Goal: Communication & Community: Answer question/provide support

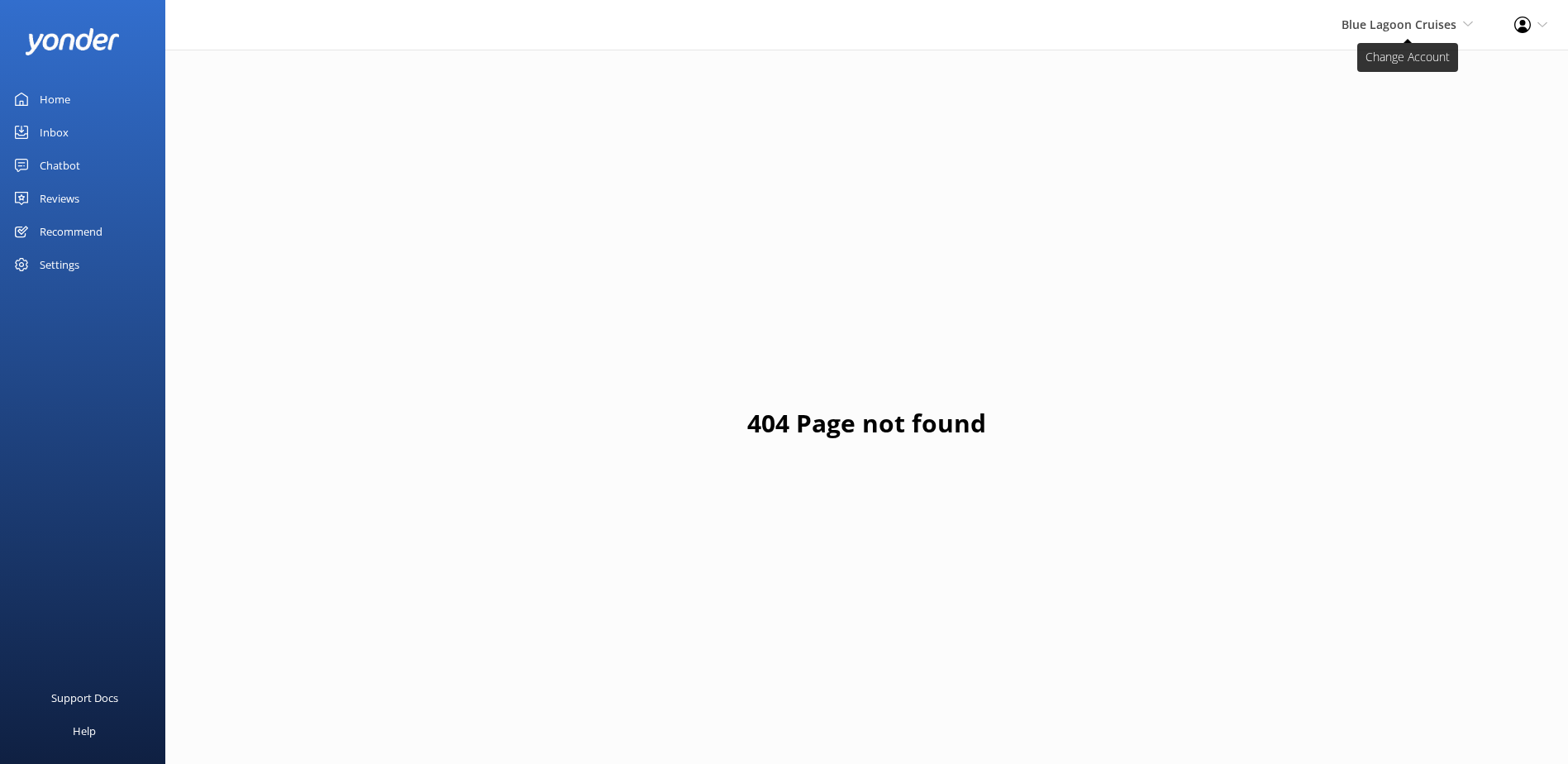
click at [1418, 31] on span "Blue Lagoon Cruises" at bounding box center [1398, 24] width 115 height 16
click at [1394, 63] on link "South Sea Sailing" at bounding box center [1411, 70] width 165 height 40
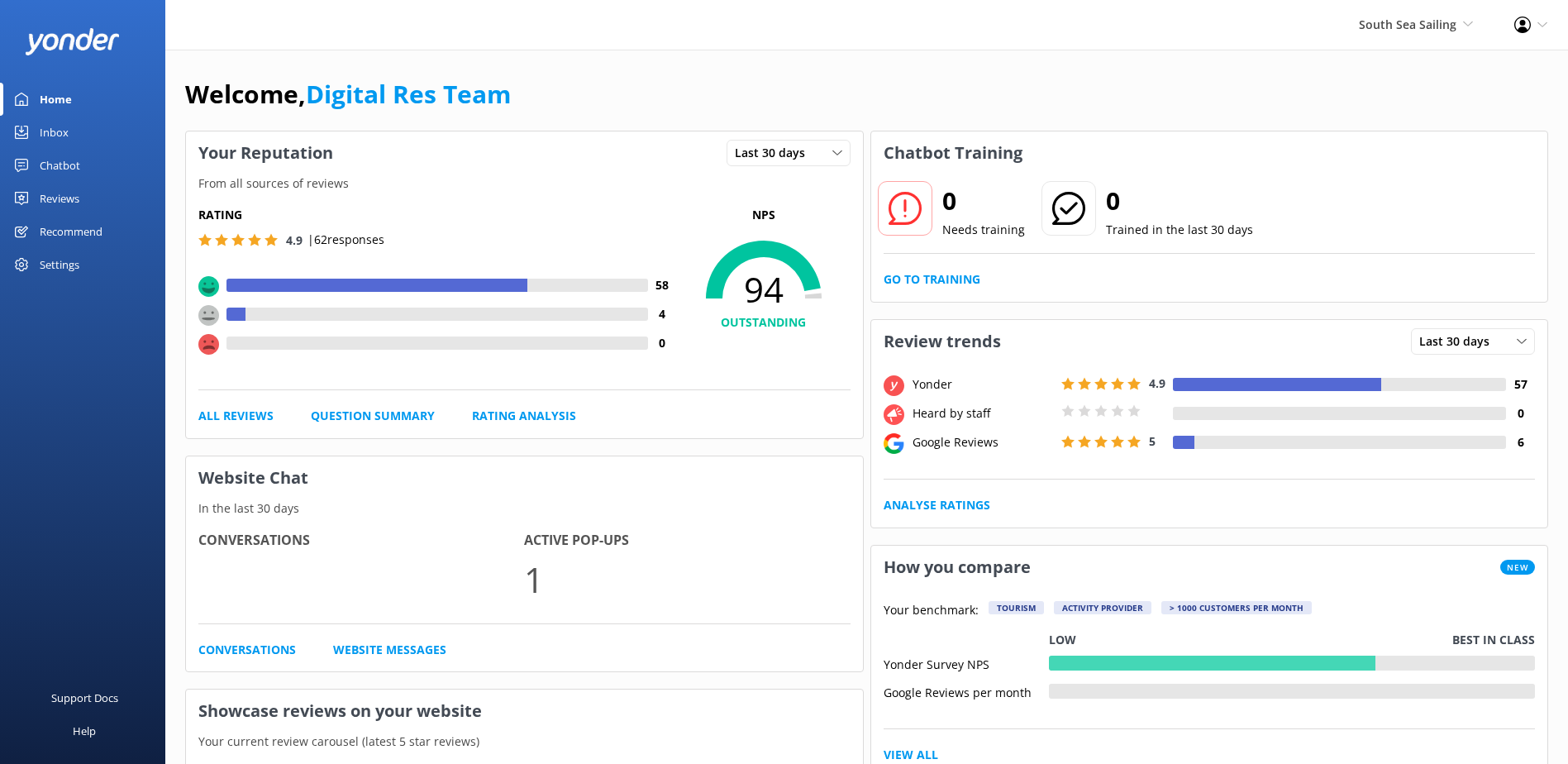
click at [65, 137] on div "Inbox" at bounding box center [54, 131] width 29 height 33
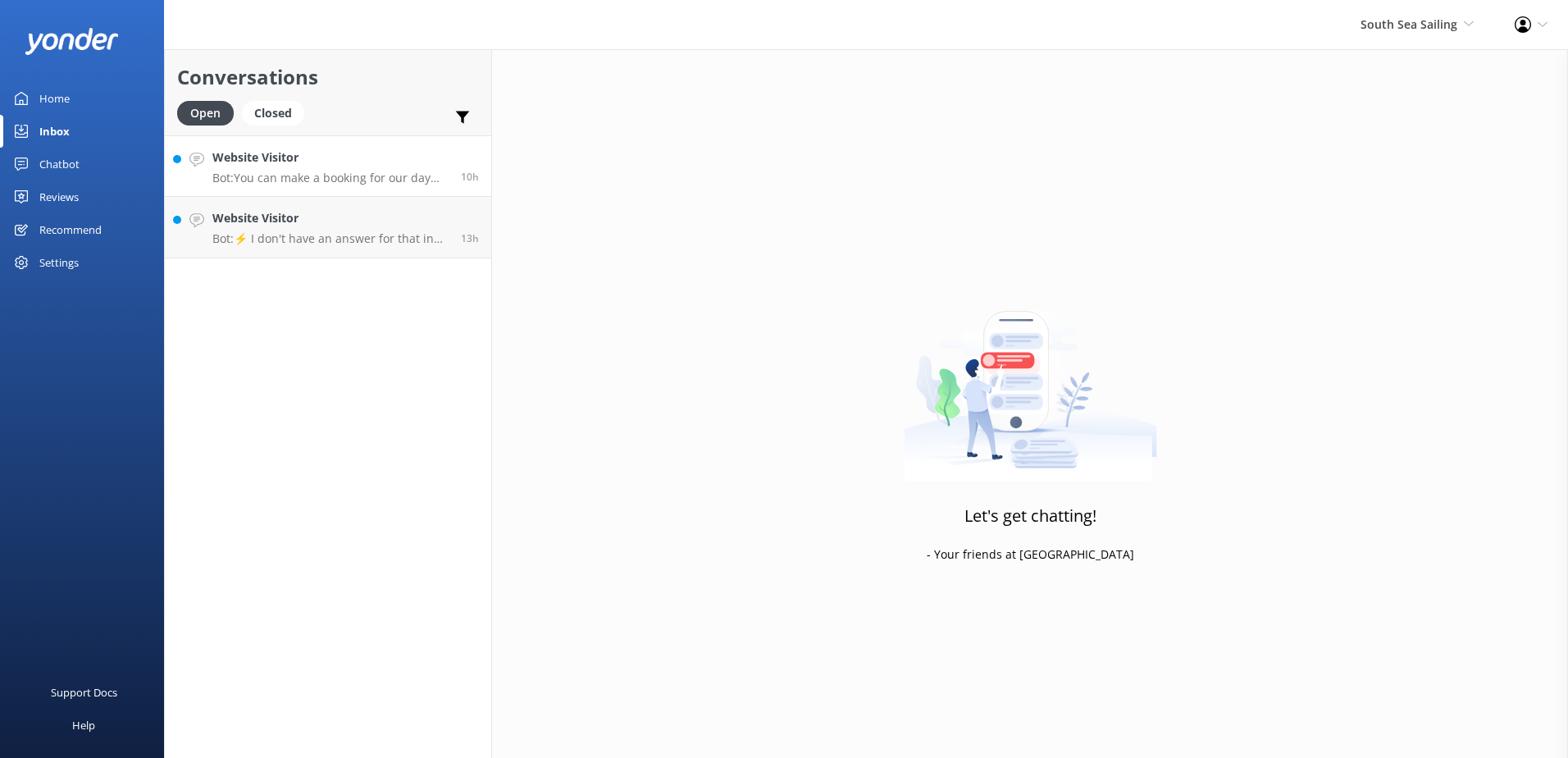
click at [319, 179] on p "Bot: You can make a booking for our day trip or sunset cruise online via our we…" at bounding box center [331, 178] width 236 height 15
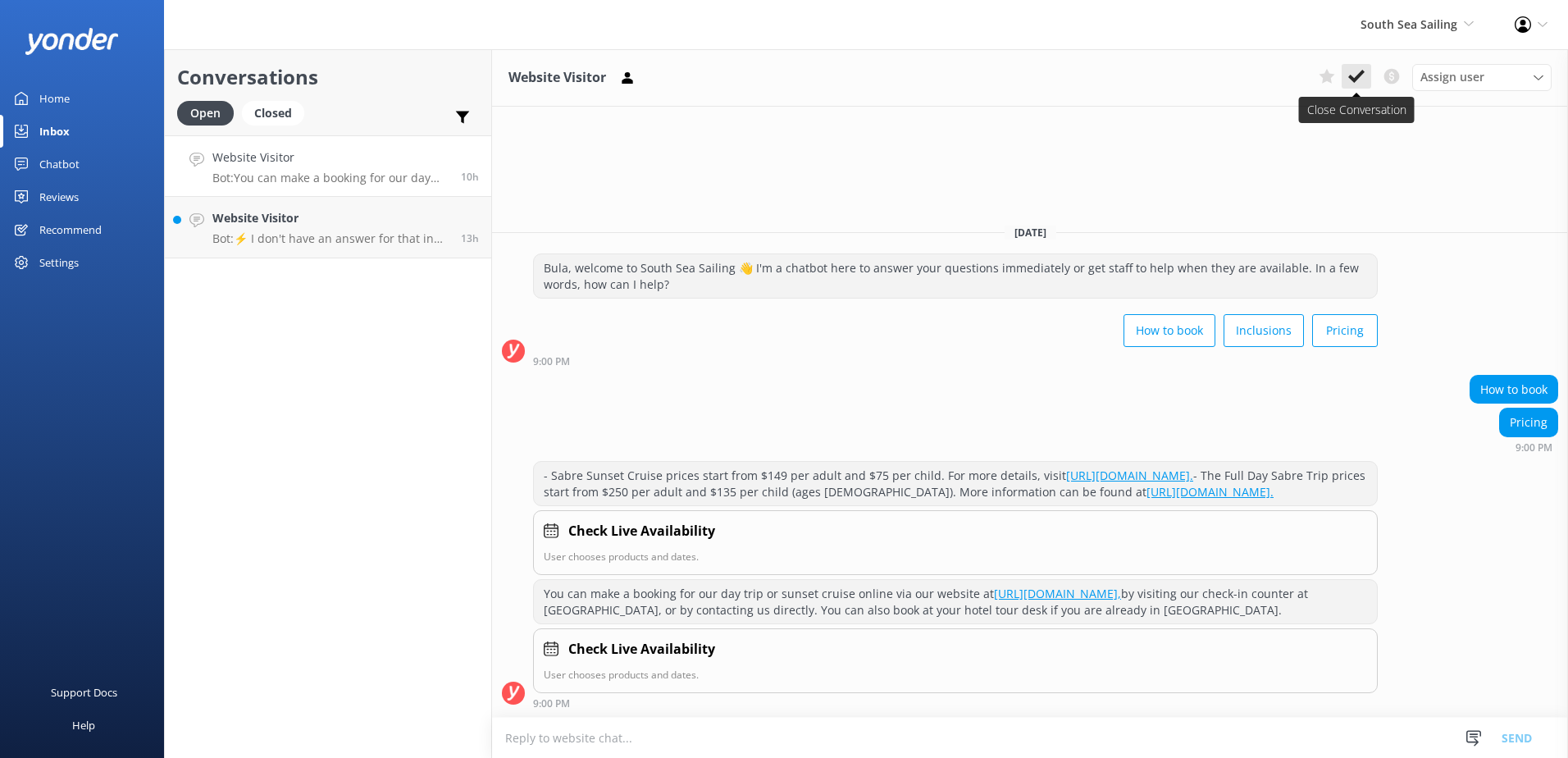
click at [1358, 77] on use at bounding box center [1356, 77] width 16 height 13
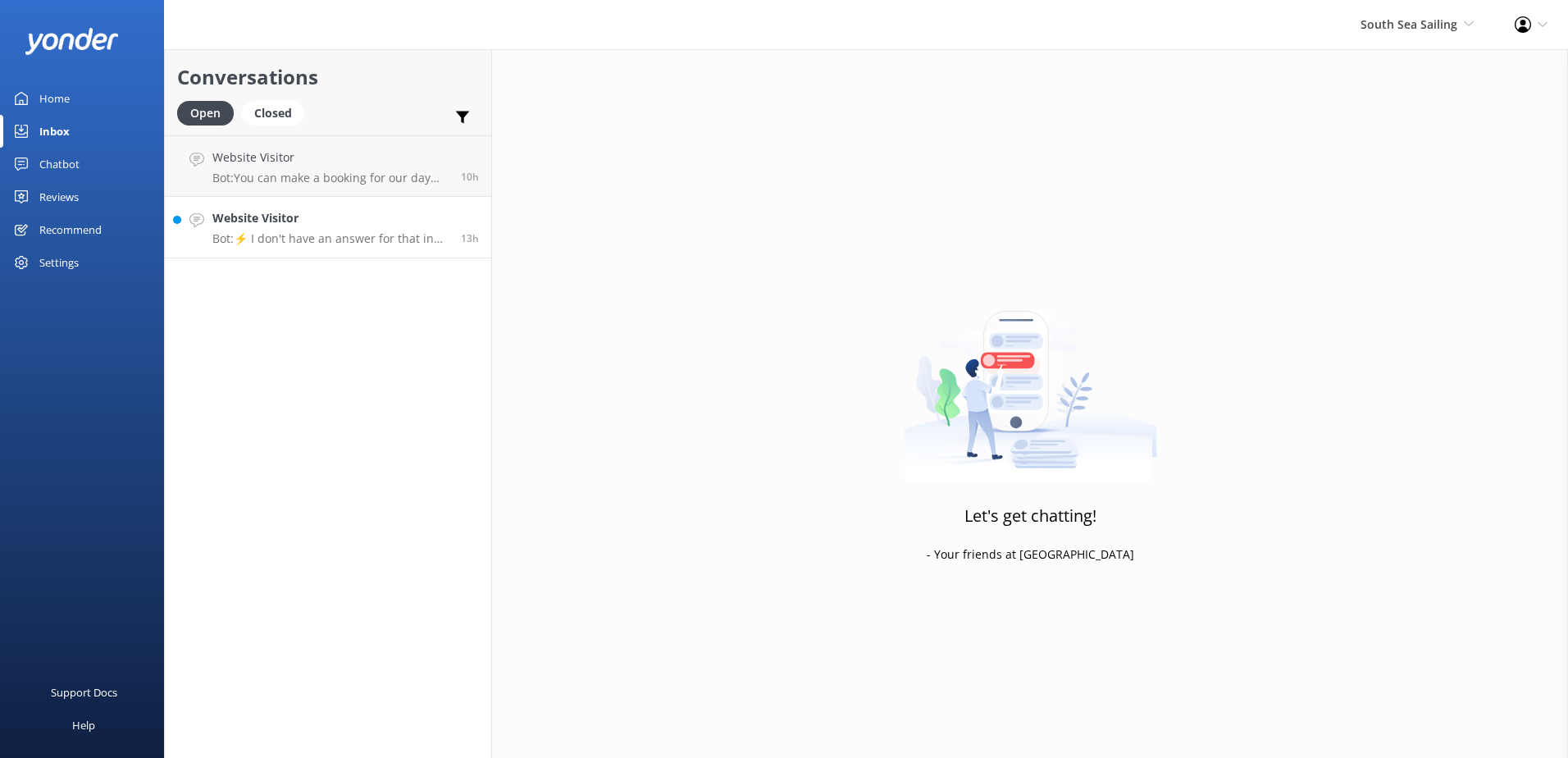
click at [400, 213] on h4 "Website Visitor" at bounding box center [331, 218] width 236 height 18
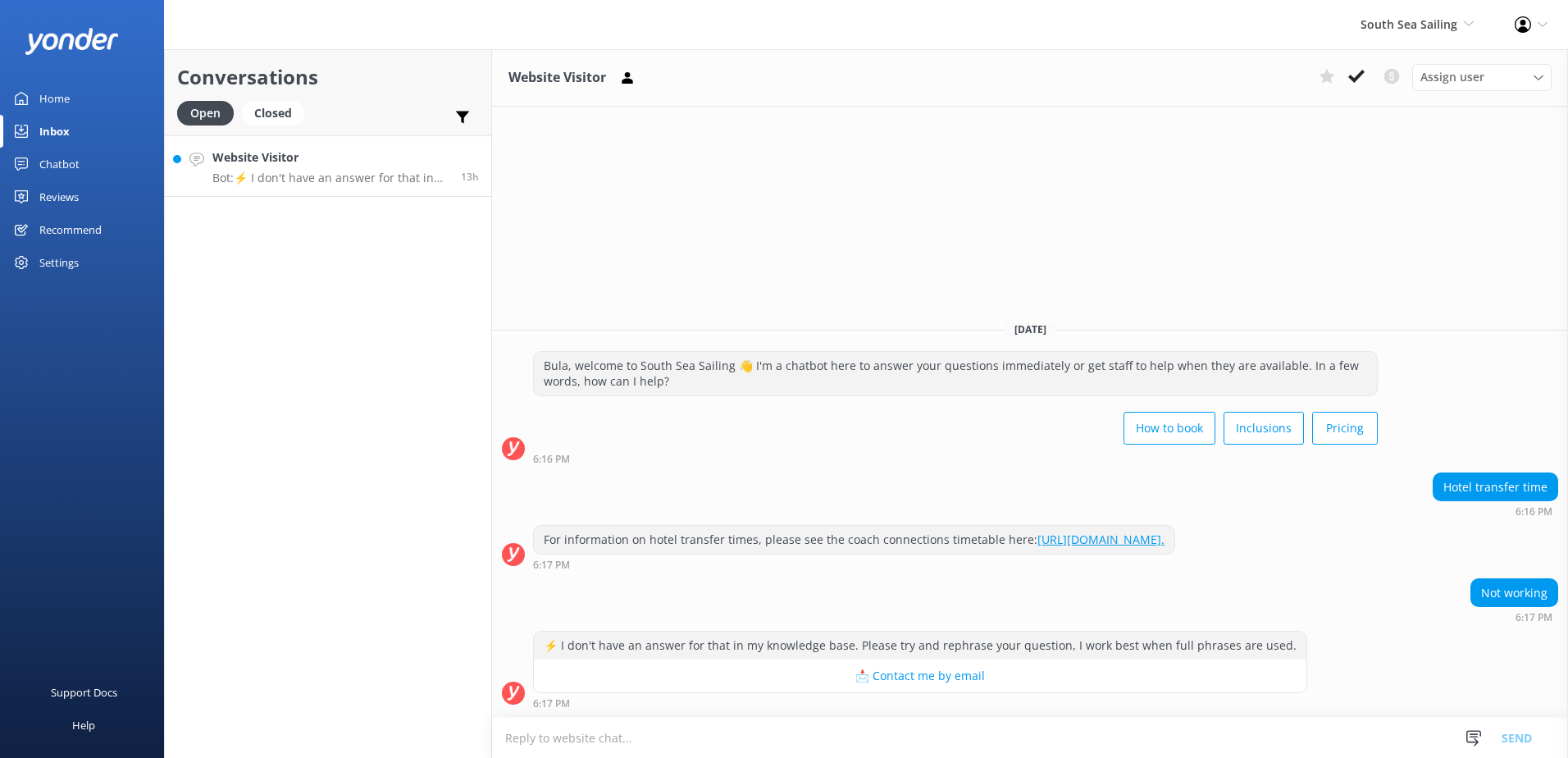
drag, startPoint x: 411, startPoint y: 175, endPoint x: 456, endPoint y: 171, distance: 45.2
click at [411, 175] on p "Bot: ⚡ I don't have an answer for that in my knowledge base. Please try and rep…" at bounding box center [331, 178] width 236 height 15
click at [1142, 539] on link "https://issuu.com/marinetourismholdings/docs/sscg20201_coach_timetable_-_july_2…" at bounding box center [1100, 539] width 127 height 16
click at [371, 183] on p "Bot: ⚡ I don't have an answer for that in my knowledge base. Please try and rep…" at bounding box center [331, 178] width 236 height 15
click at [1426, 527] on div "For information on hotel transfer times, please see the coach connections timet…" at bounding box center [1030, 548] width 1076 height 45
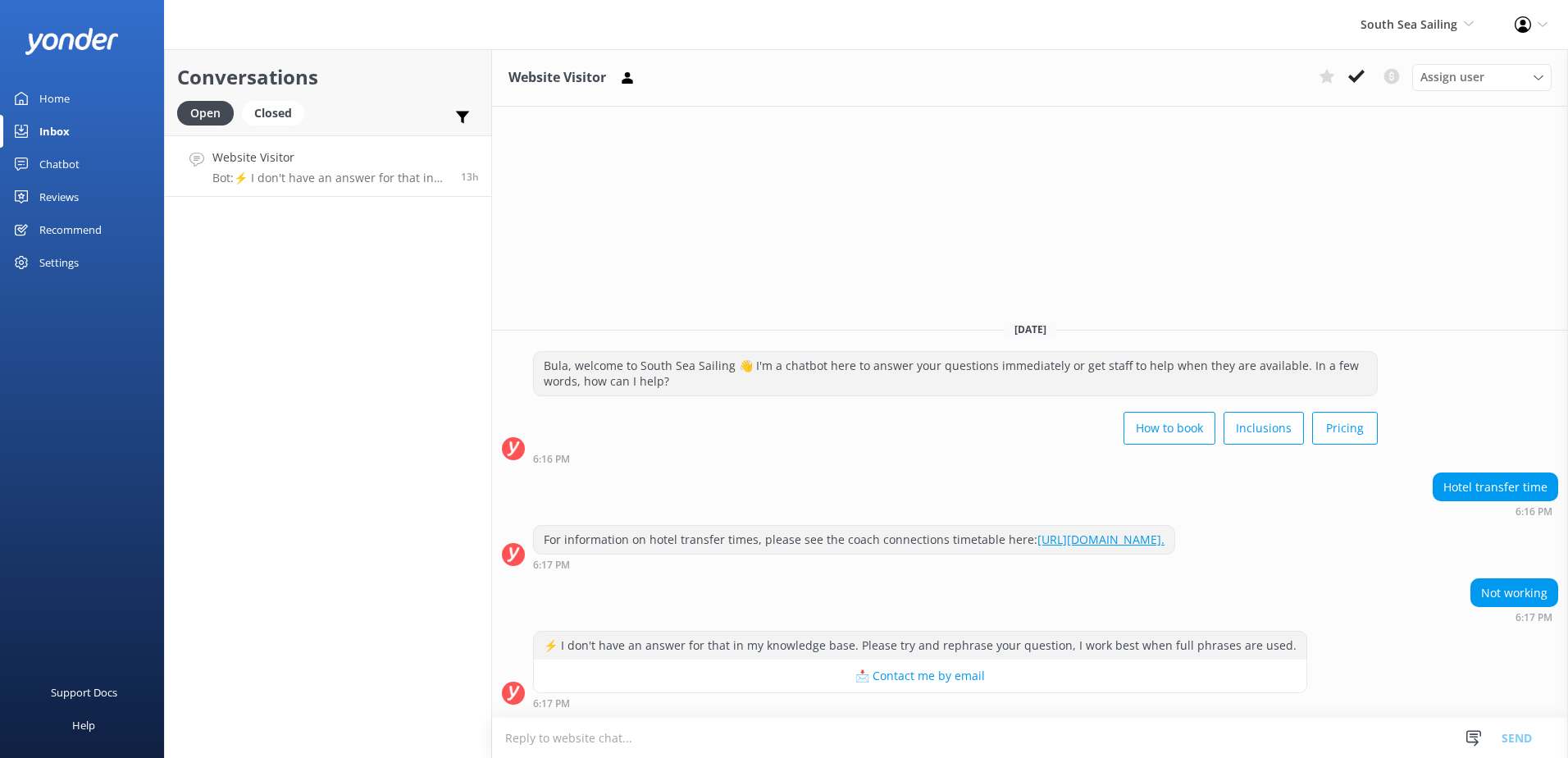
click at [1078, 743] on textarea at bounding box center [1030, 738] width 1076 height 40
paste textarea "Please contact & liaise directly with our South Sea Cruises Reservations team, …"
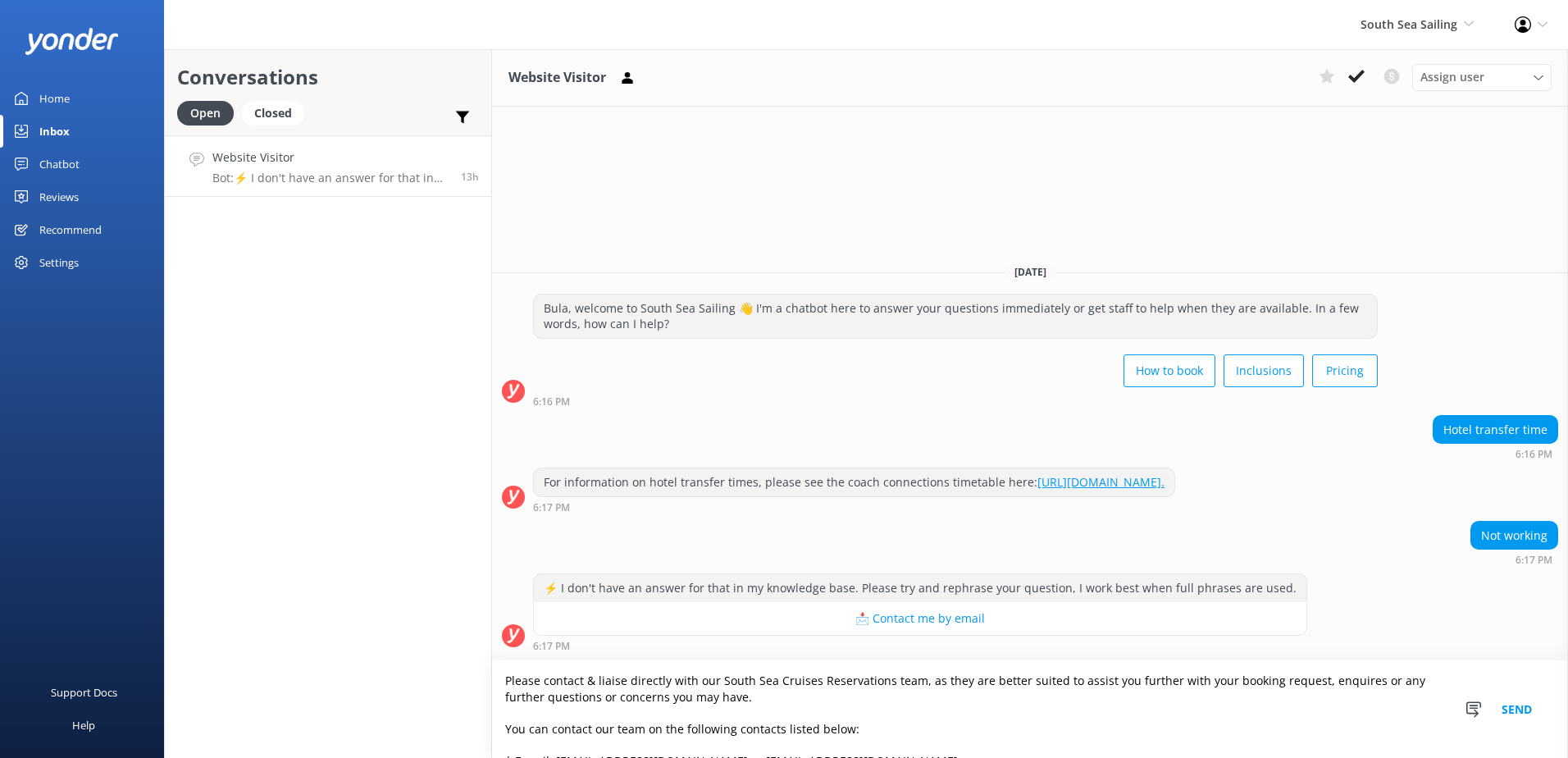
type textarea "Please contact & liaise directly with our South Sea Cruises Reservations team, …"
click at [1507, 697] on button "Send" at bounding box center [1517, 709] width 61 height 98
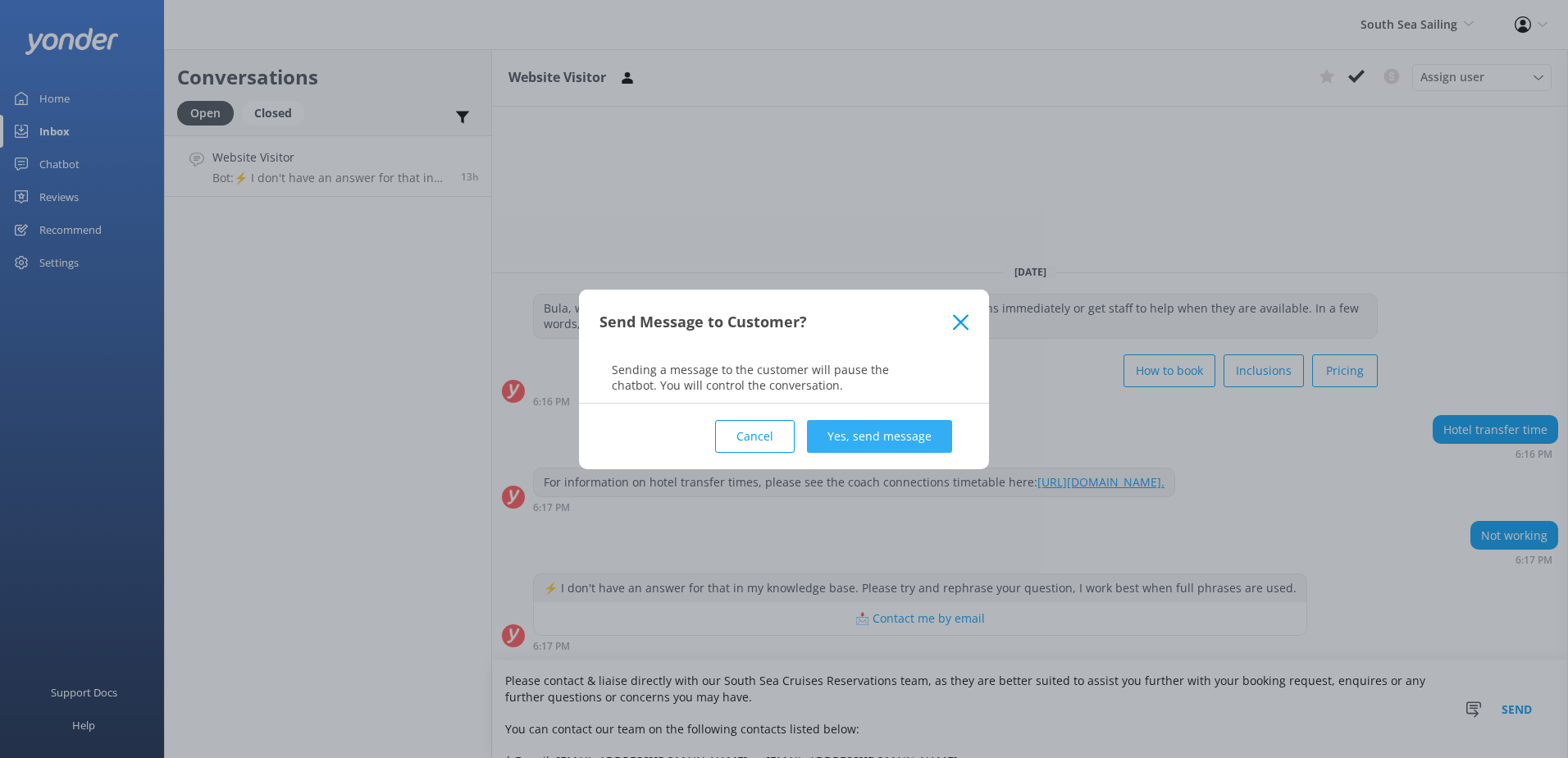
click at [846, 423] on button "Yes, send message" at bounding box center [879, 436] width 146 height 33
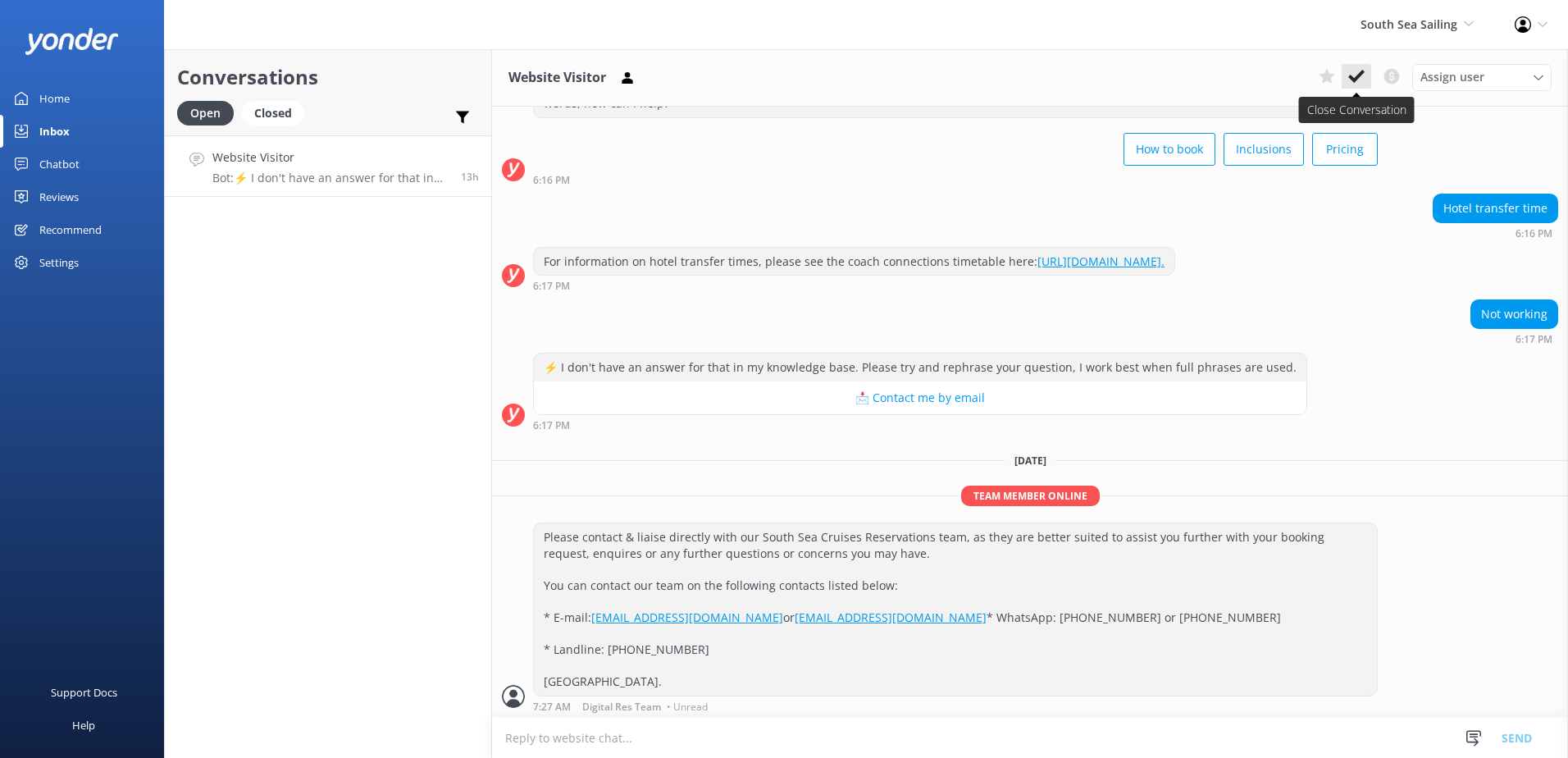
click at [1348, 75] on button at bounding box center [1356, 76] width 29 height 24
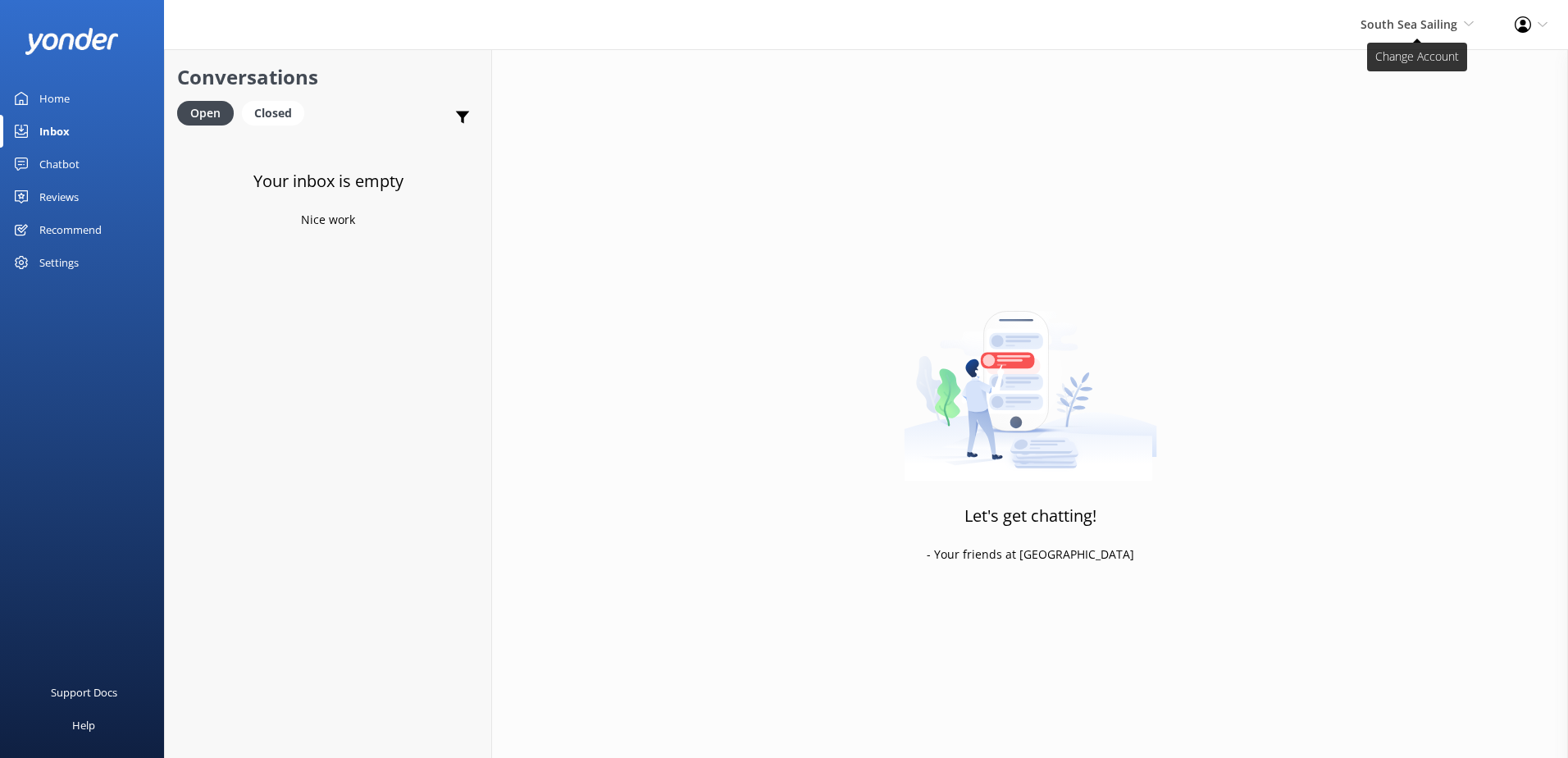
click at [1393, 17] on span "South Sea Sailing" at bounding box center [1408, 24] width 97 height 16
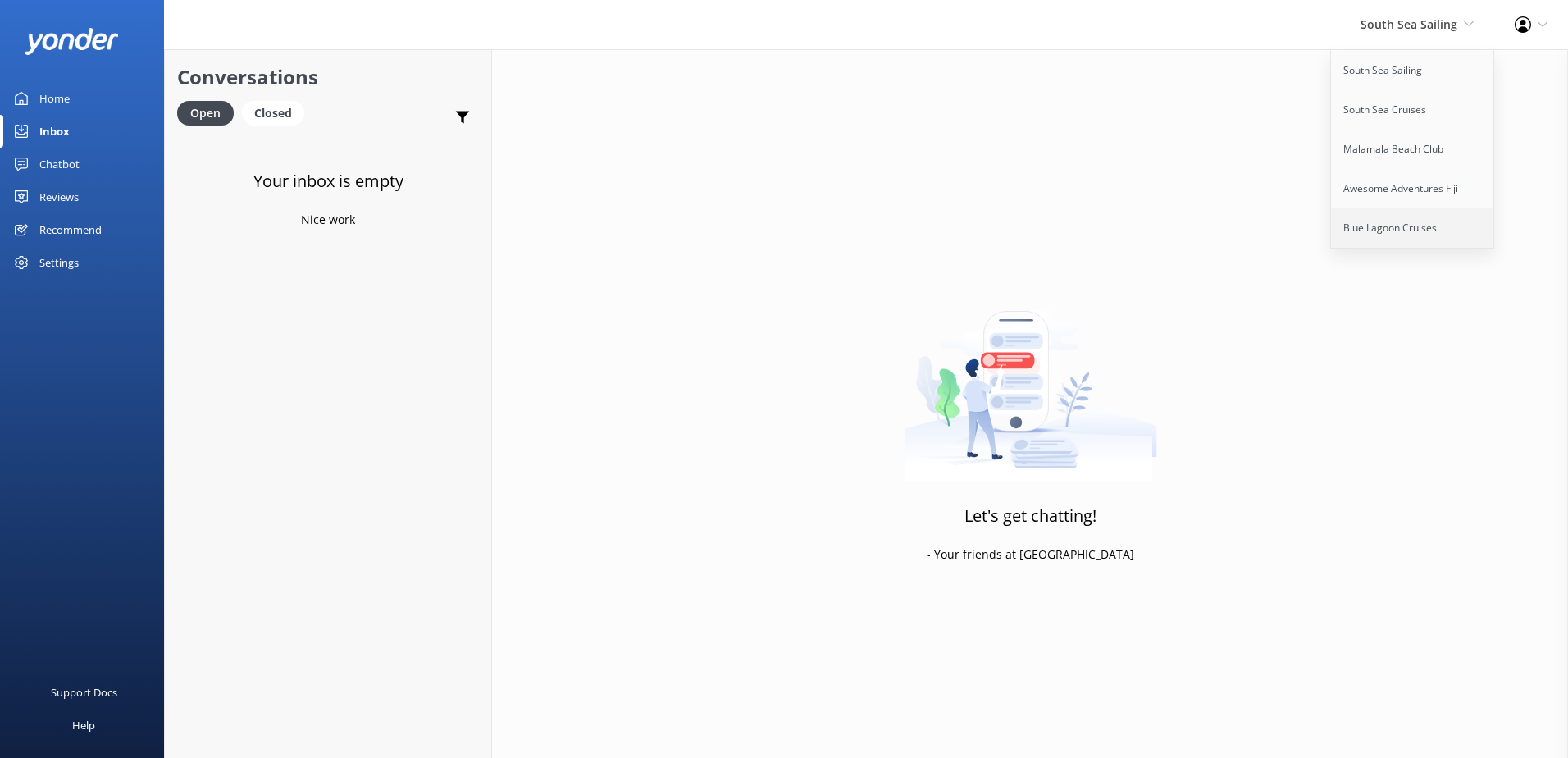
click at [1385, 233] on link "Blue Lagoon Cruises" at bounding box center [1412, 228] width 164 height 40
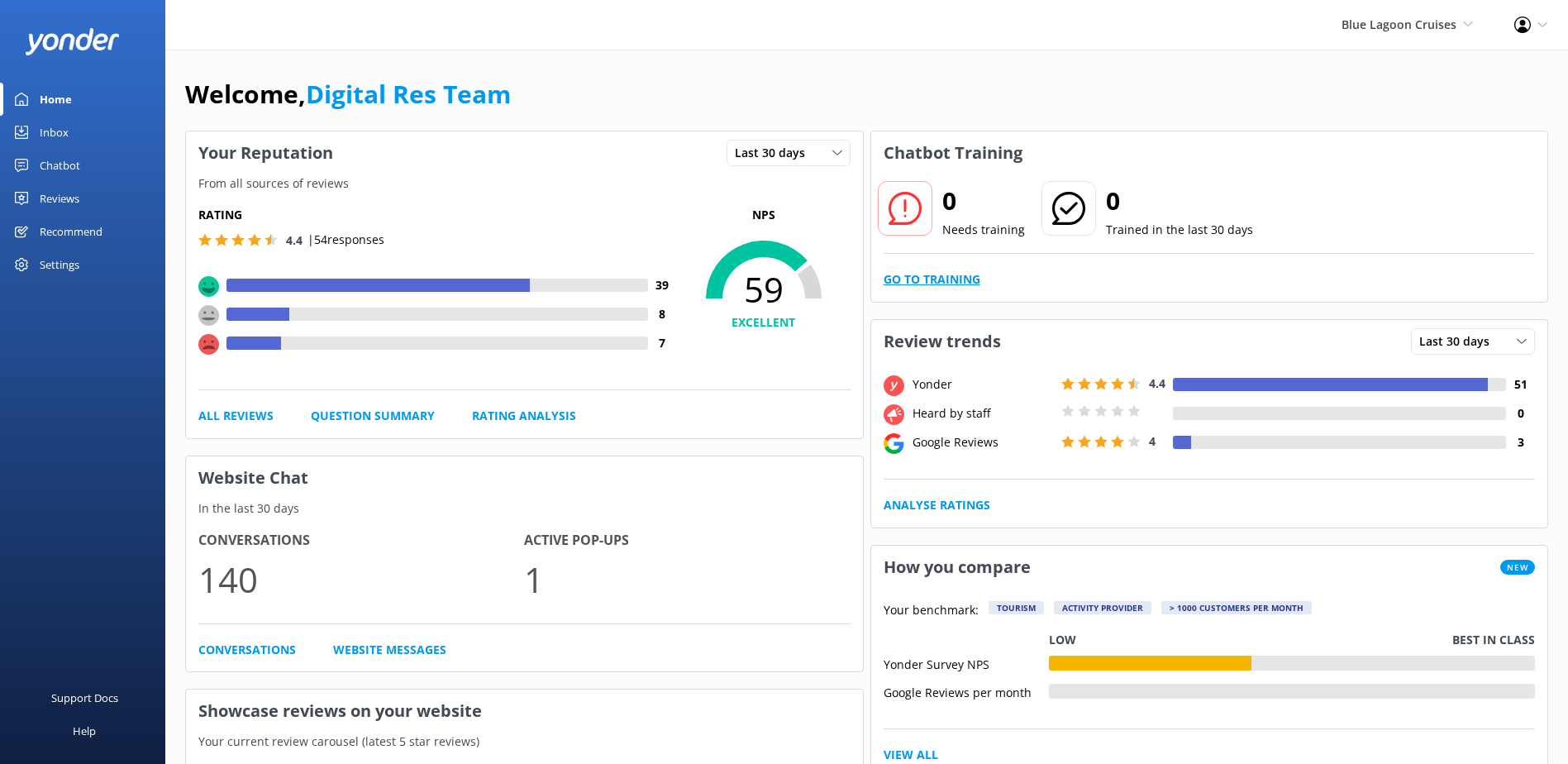
click at [944, 281] on link "Go to Training" at bounding box center [931, 279] width 97 height 18
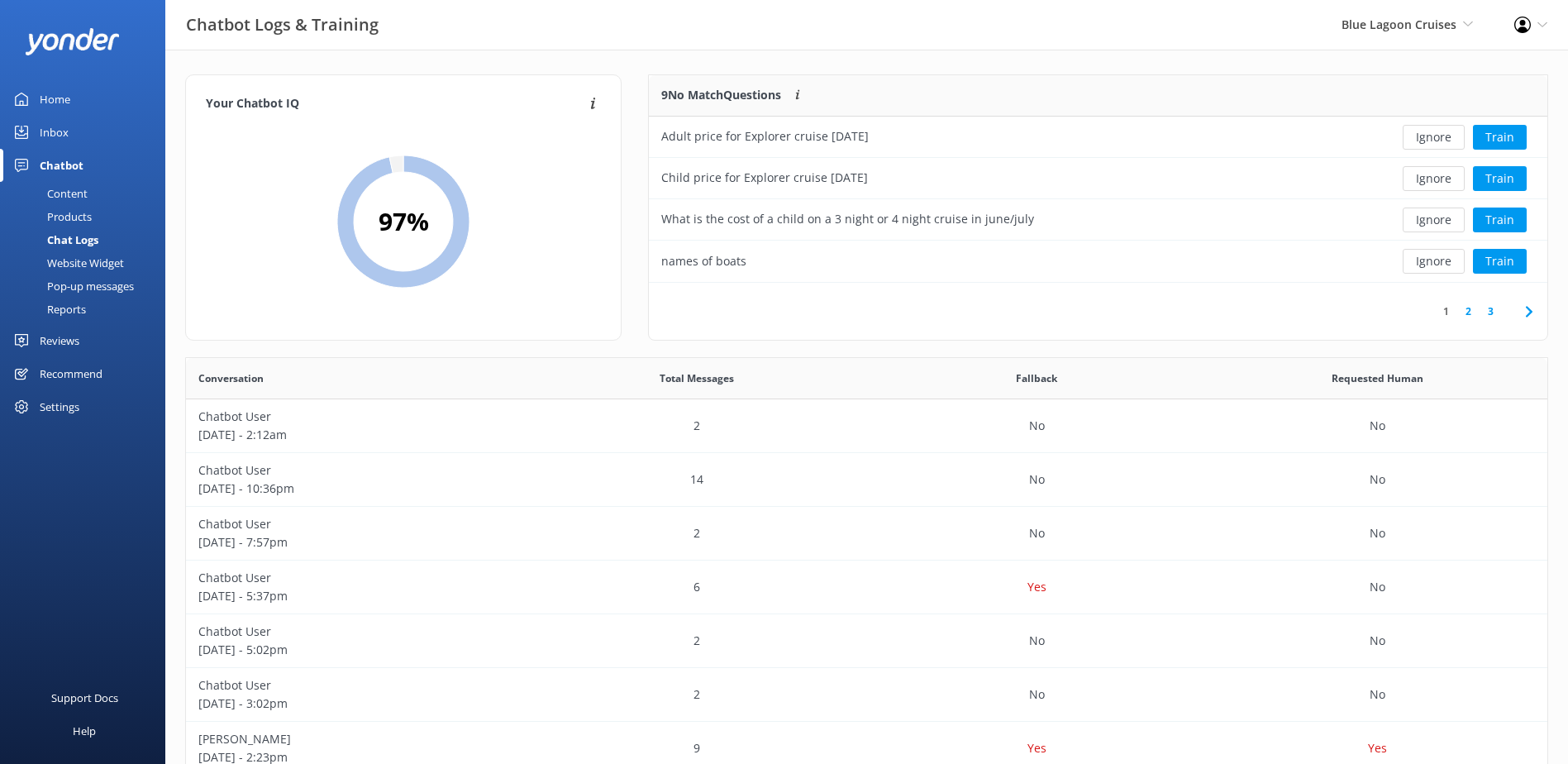
scroll to position [567, 1348]
click at [1430, 141] on button "Ignore" at bounding box center [1433, 137] width 62 height 25
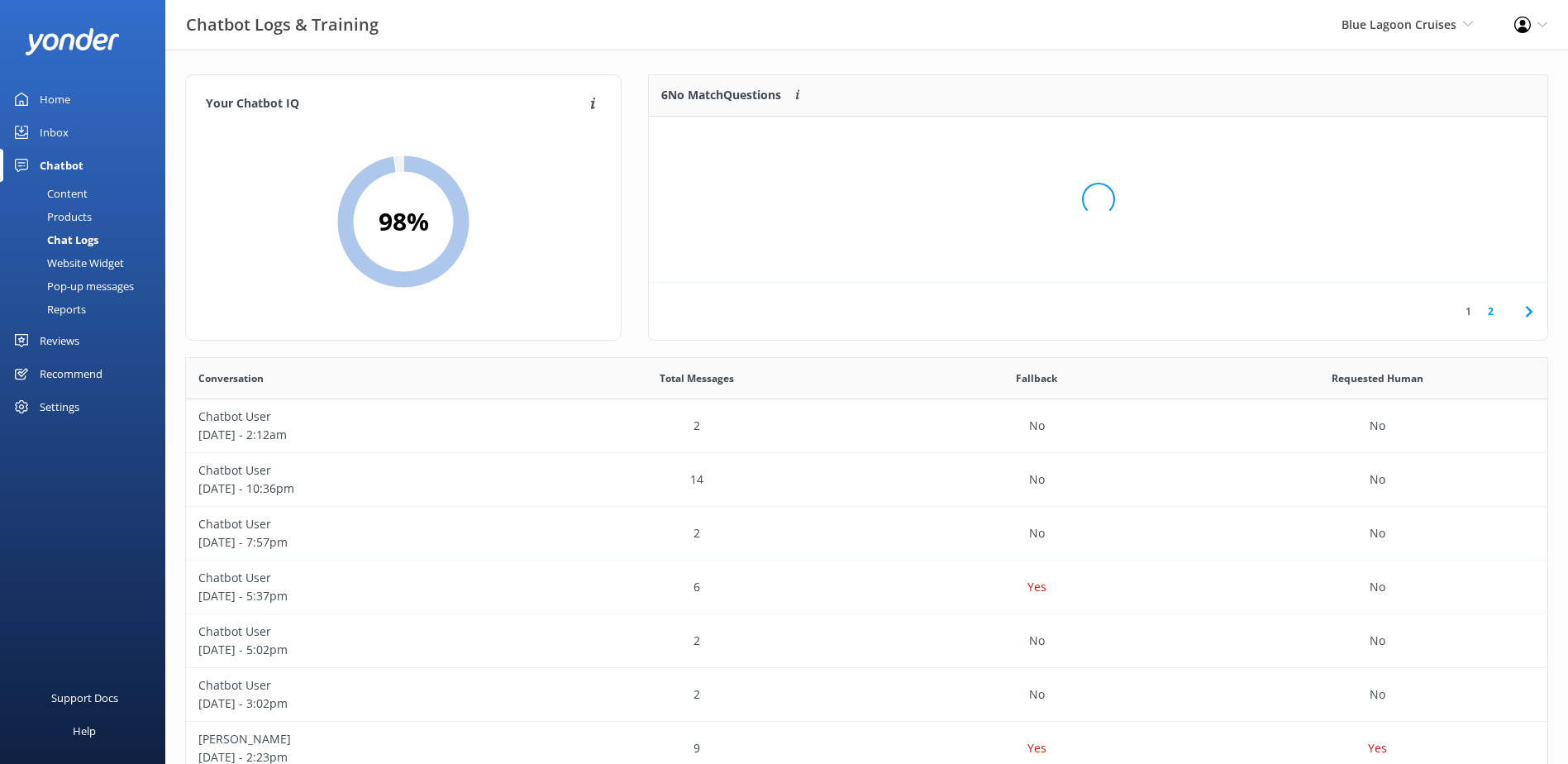
click at [1430, 141] on div "Loading.." at bounding box center [1098, 199] width 865 height 764
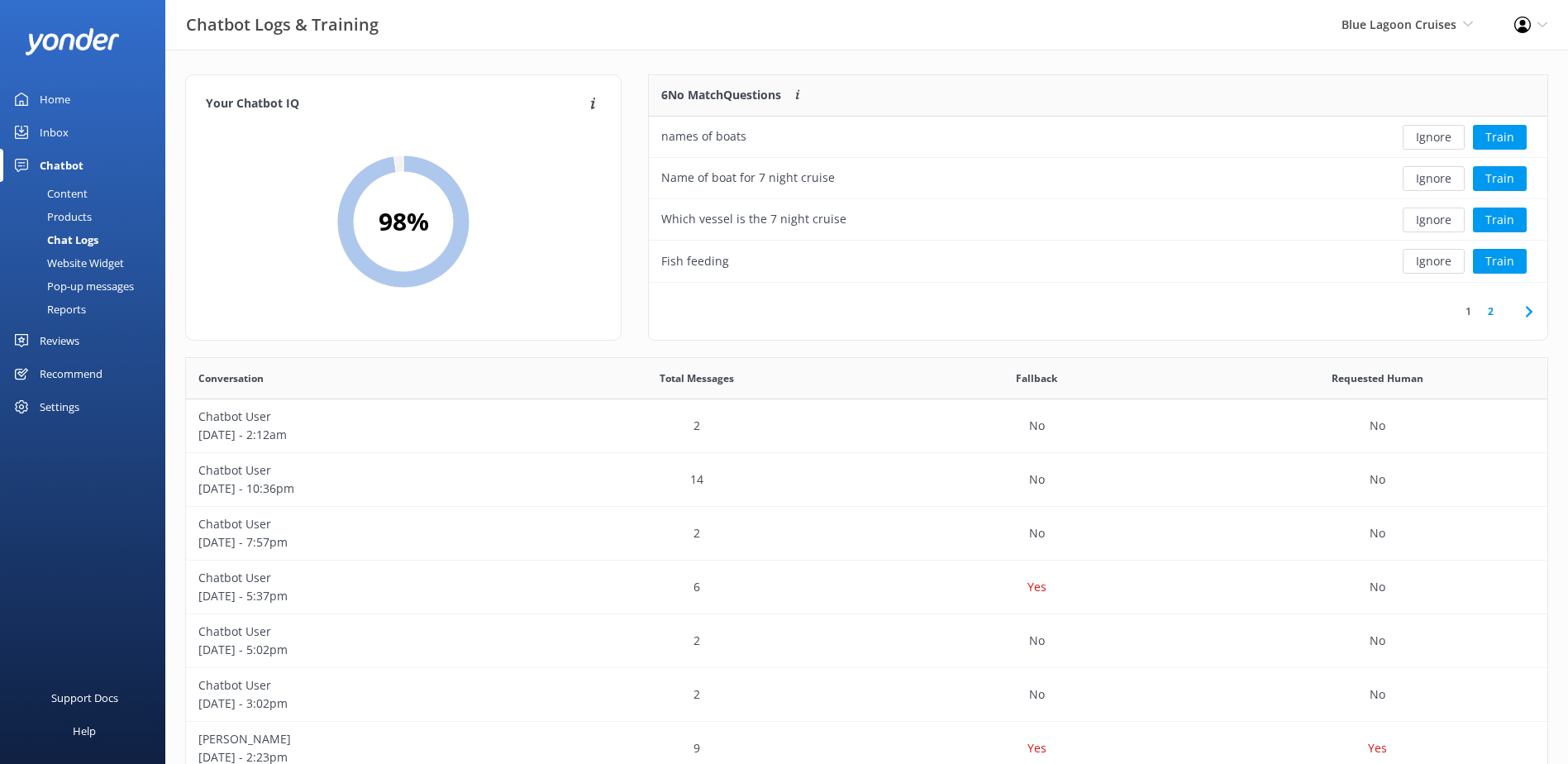
click at [1430, 141] on button "Ignore" at bounding box center [1433, 137] width 62 height 25
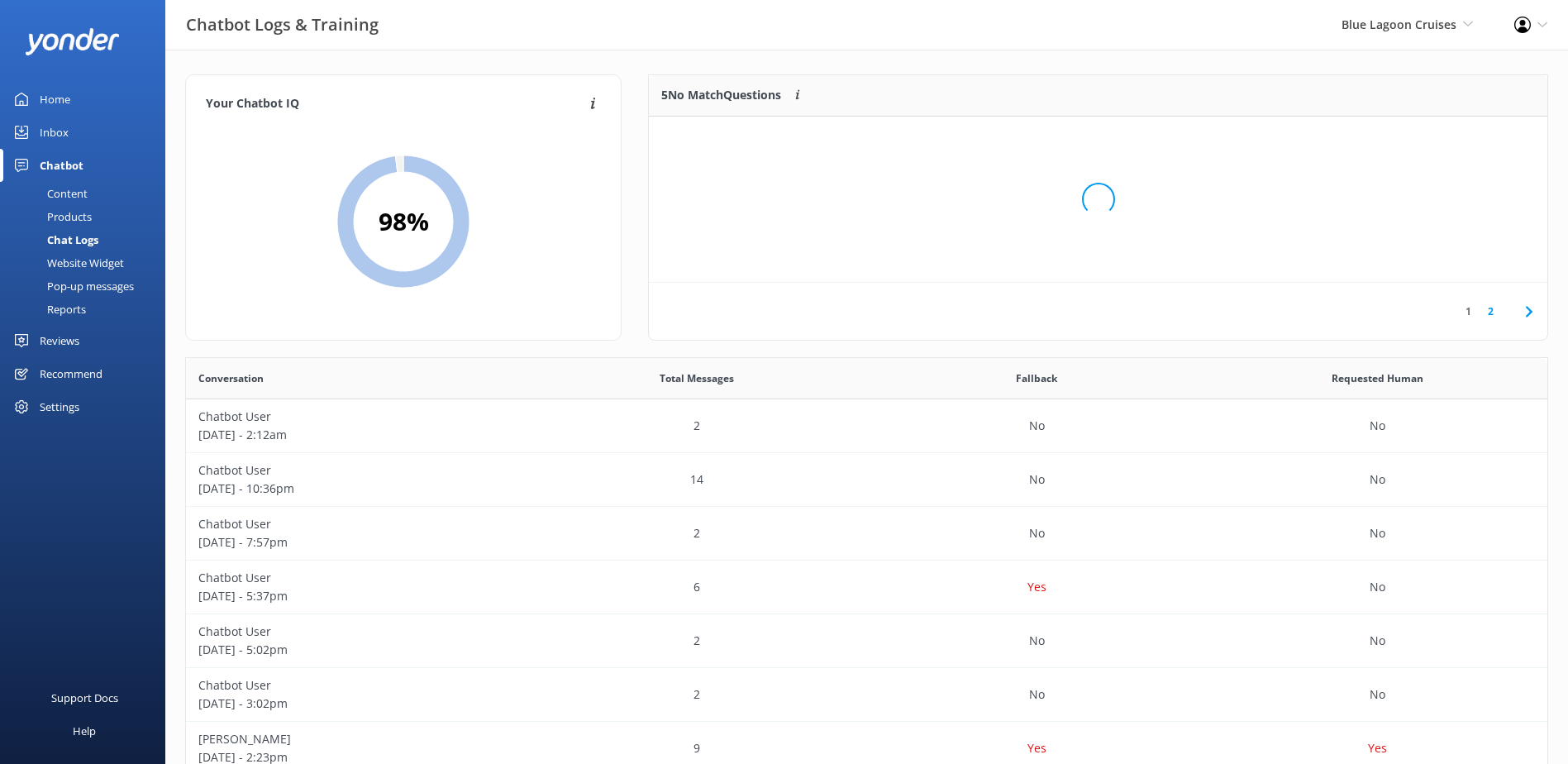
click at [1430, 141] on div "Loading.." at bounding box center [1098, 199] width 865 height 764
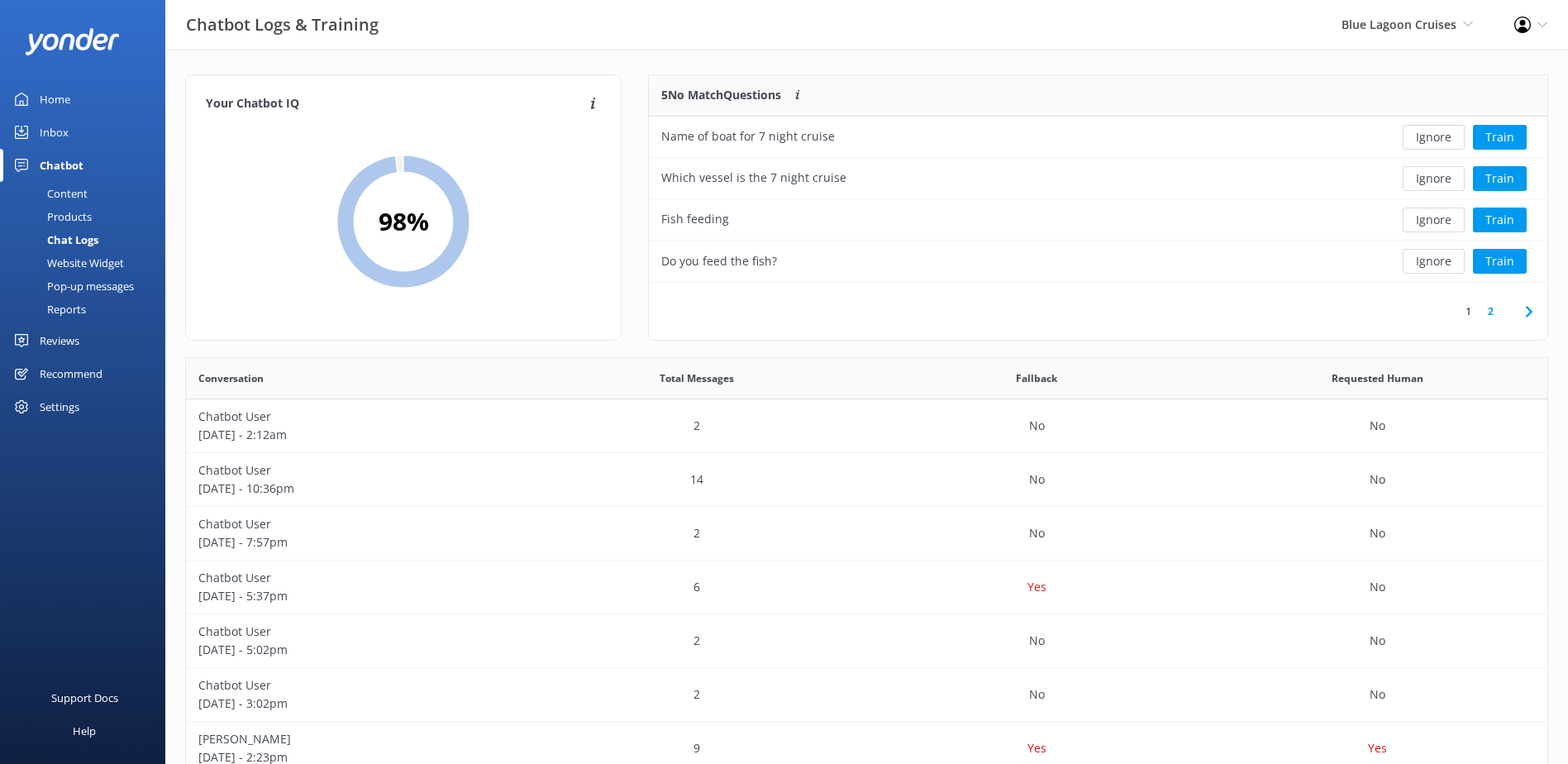
click at [1430, 141] on button "Ignore" at bounding box center [1433, 137] width 62 height 25
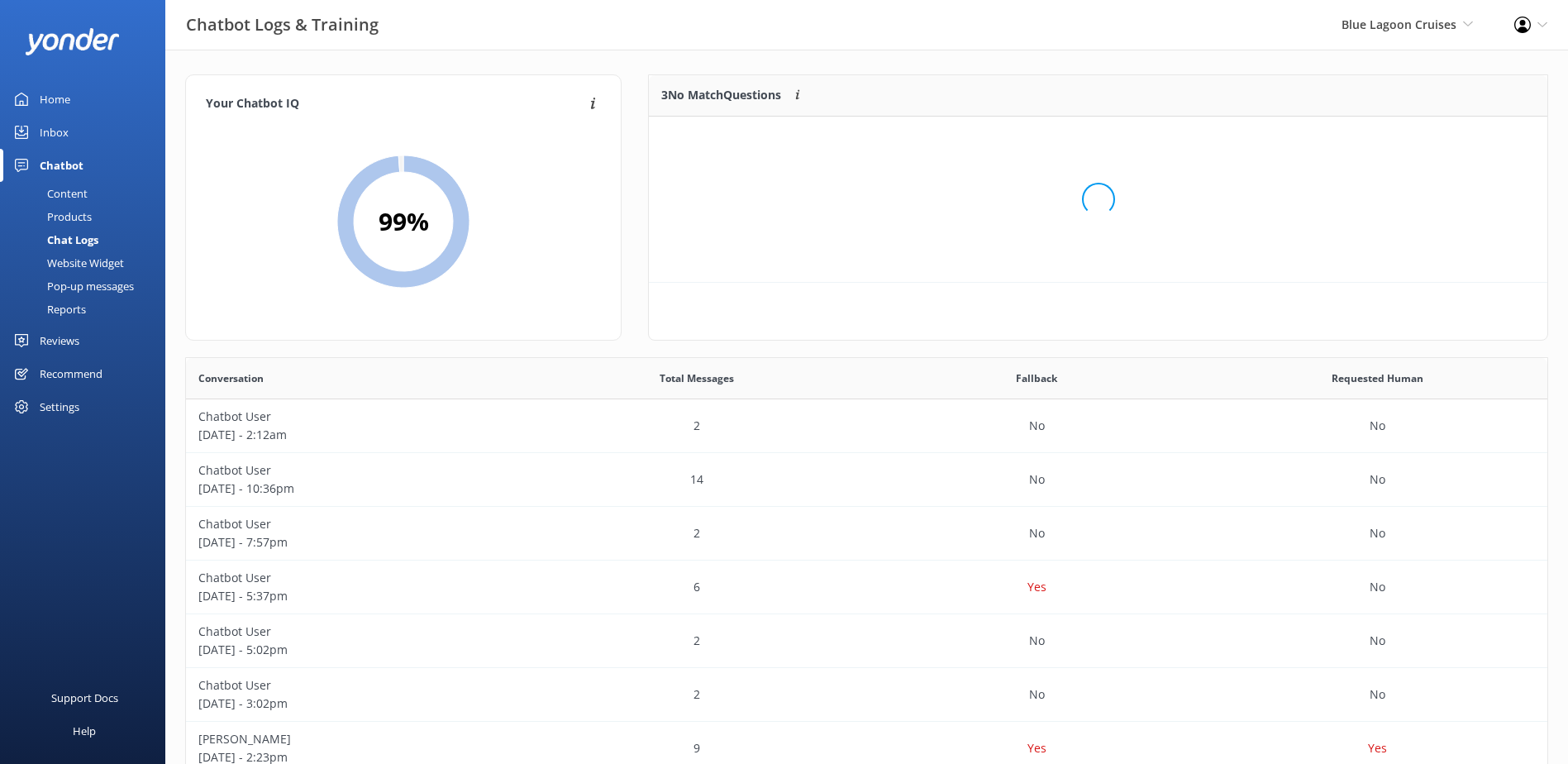
click at [1430, 141] on div "Loading.." at bounding box center [1098, 199] width 865 height 764
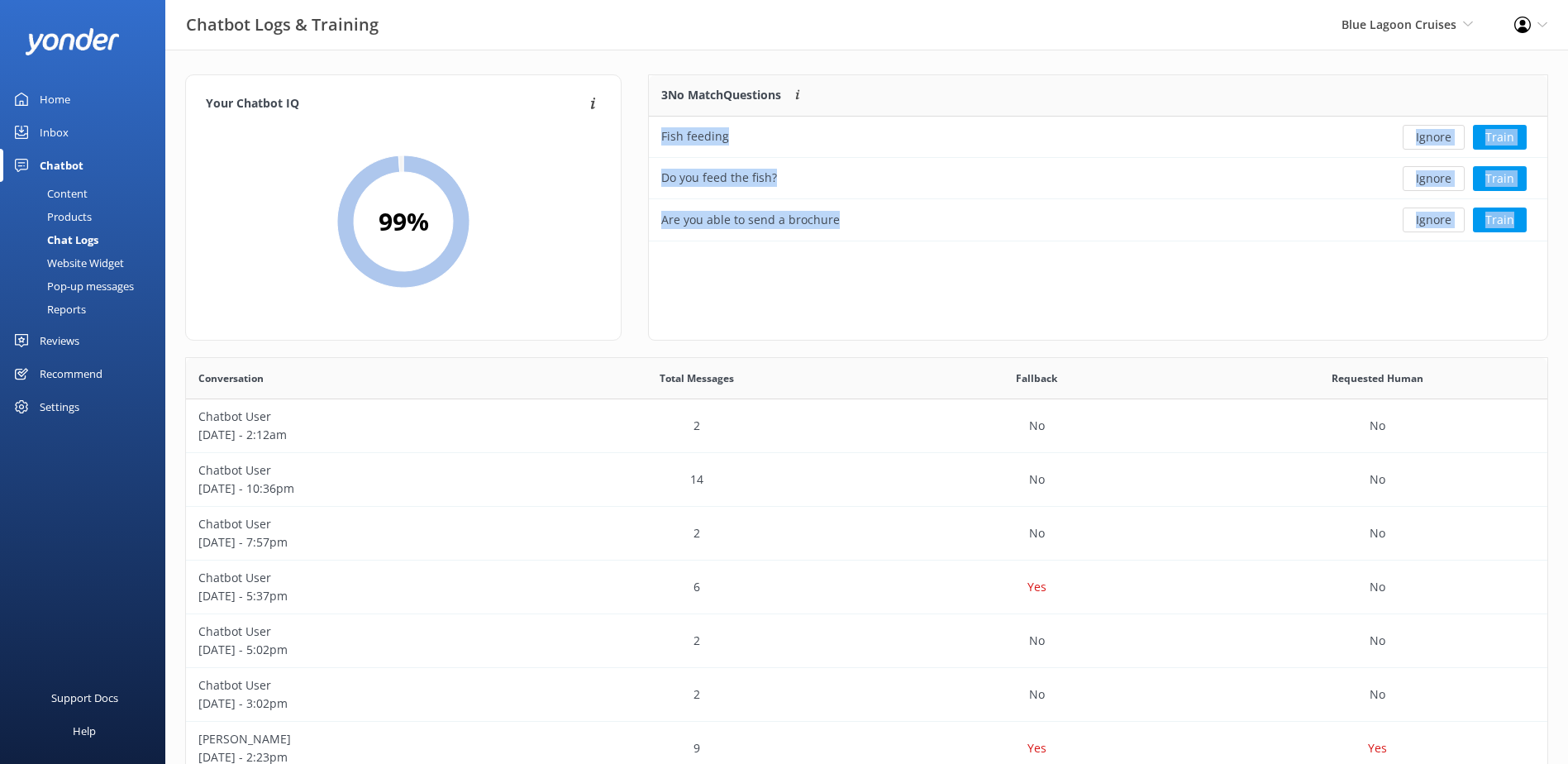
scroll to position [153, 885]
click at [1430, 141] on button "Ignore" at bounding box center [1433, 137] width 62 height 25
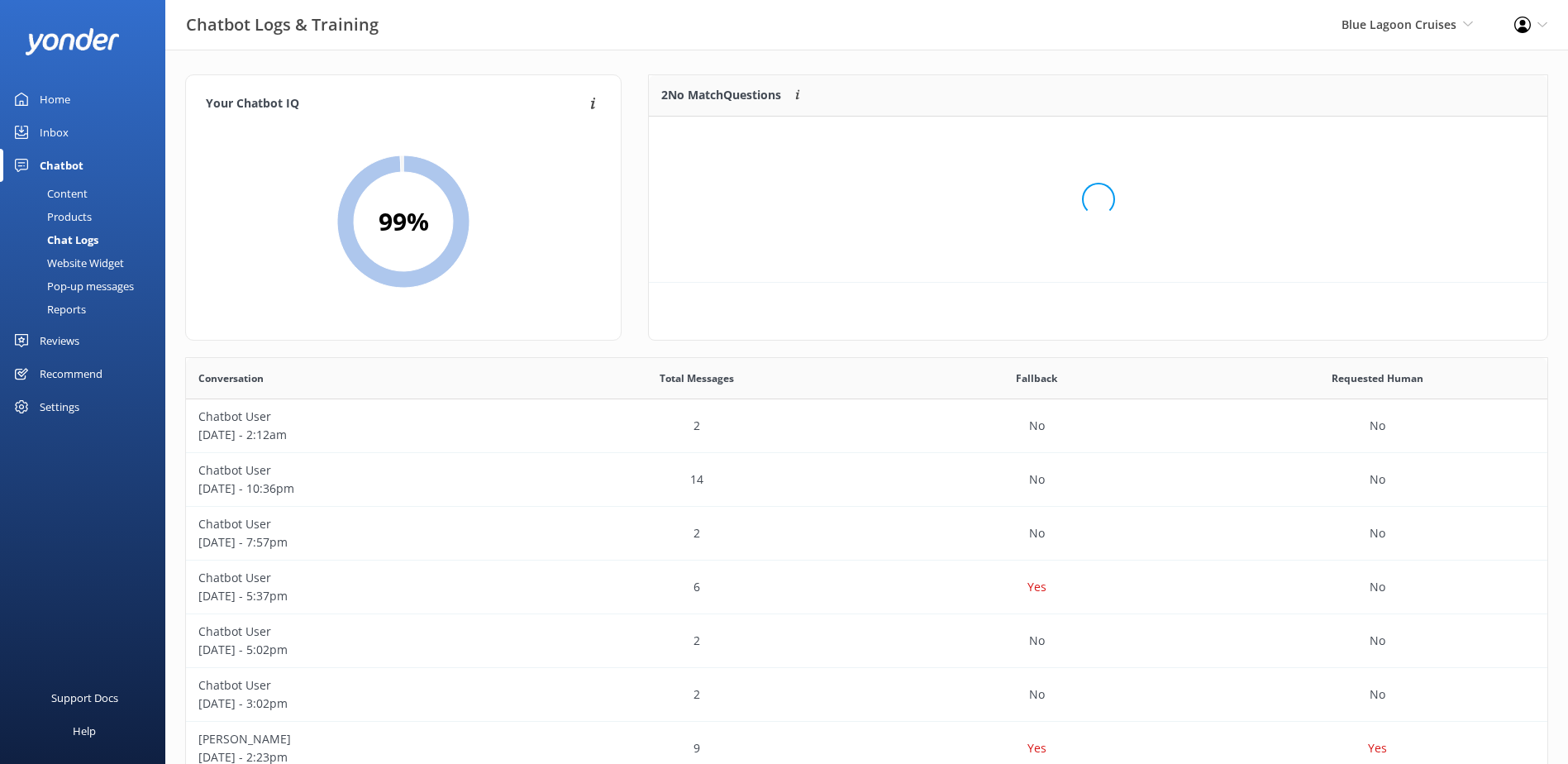
scroll to position [113, 885]
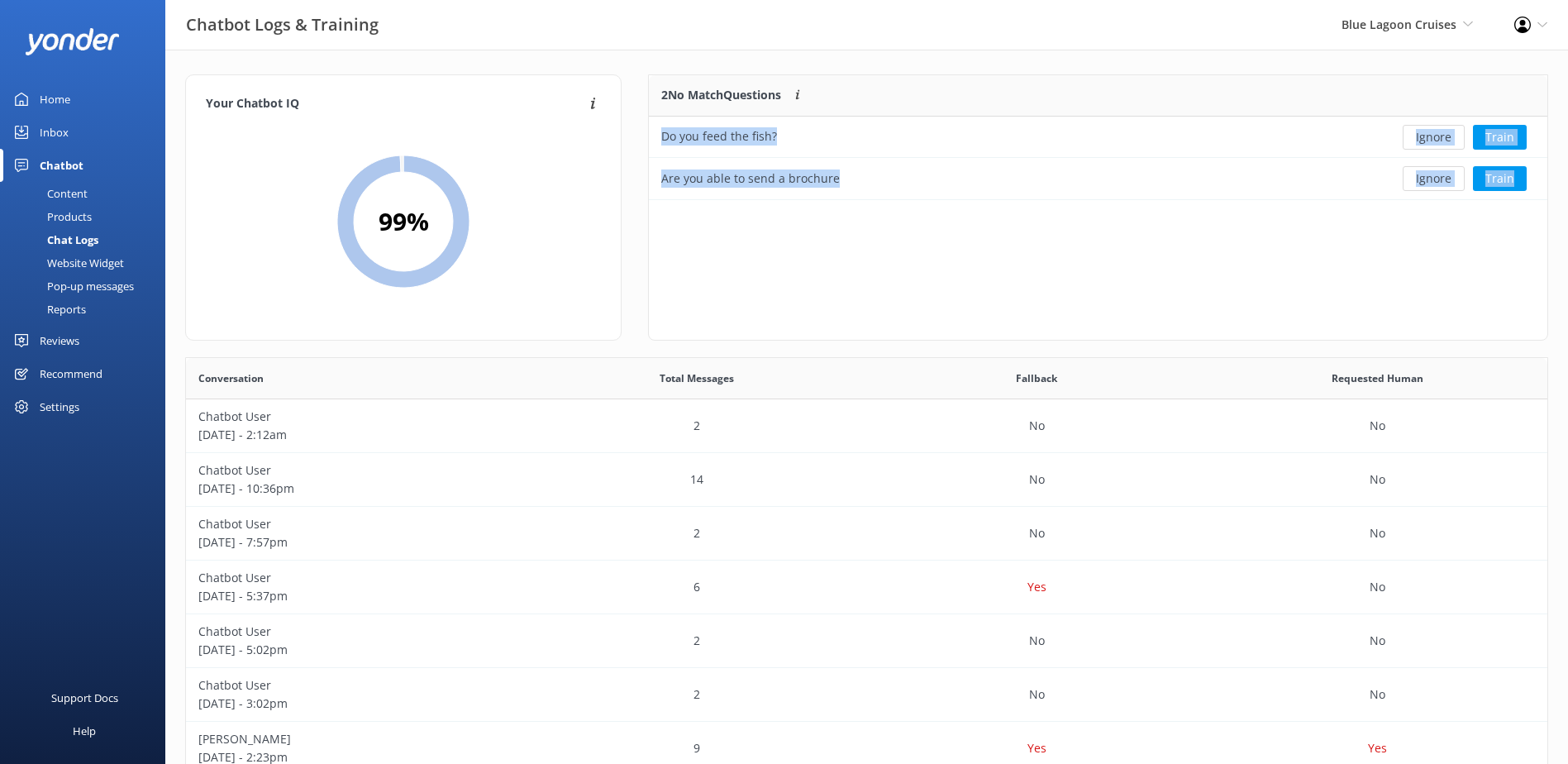
click at [1430, 141] on button "Ignore" at bounding box center [1433, 137] width 62 height 25
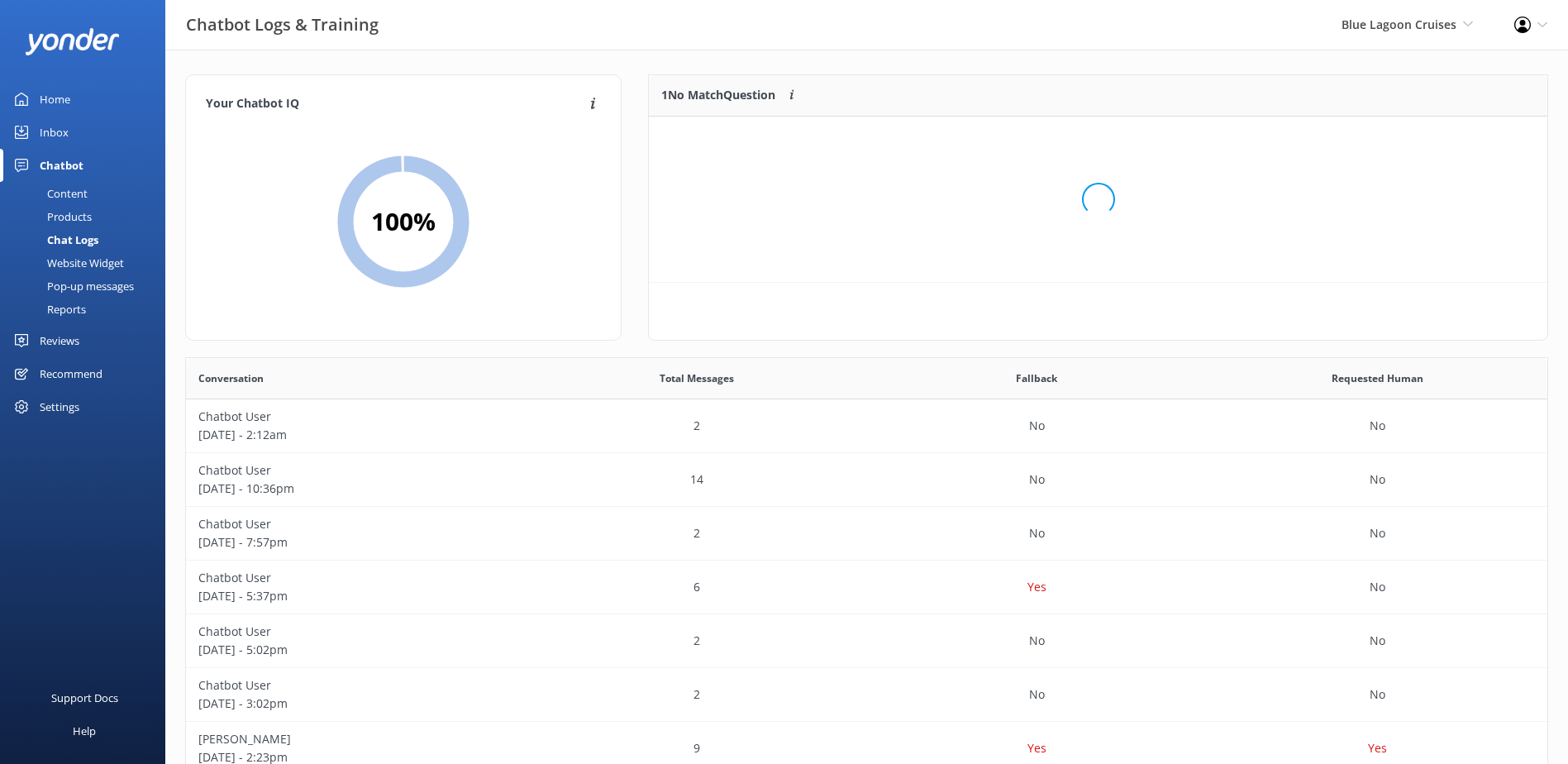
scroll to position [14, 14]
click at [1430, 141] on button "Ignore" at bounding box center [1433, 137] width 62 height 25
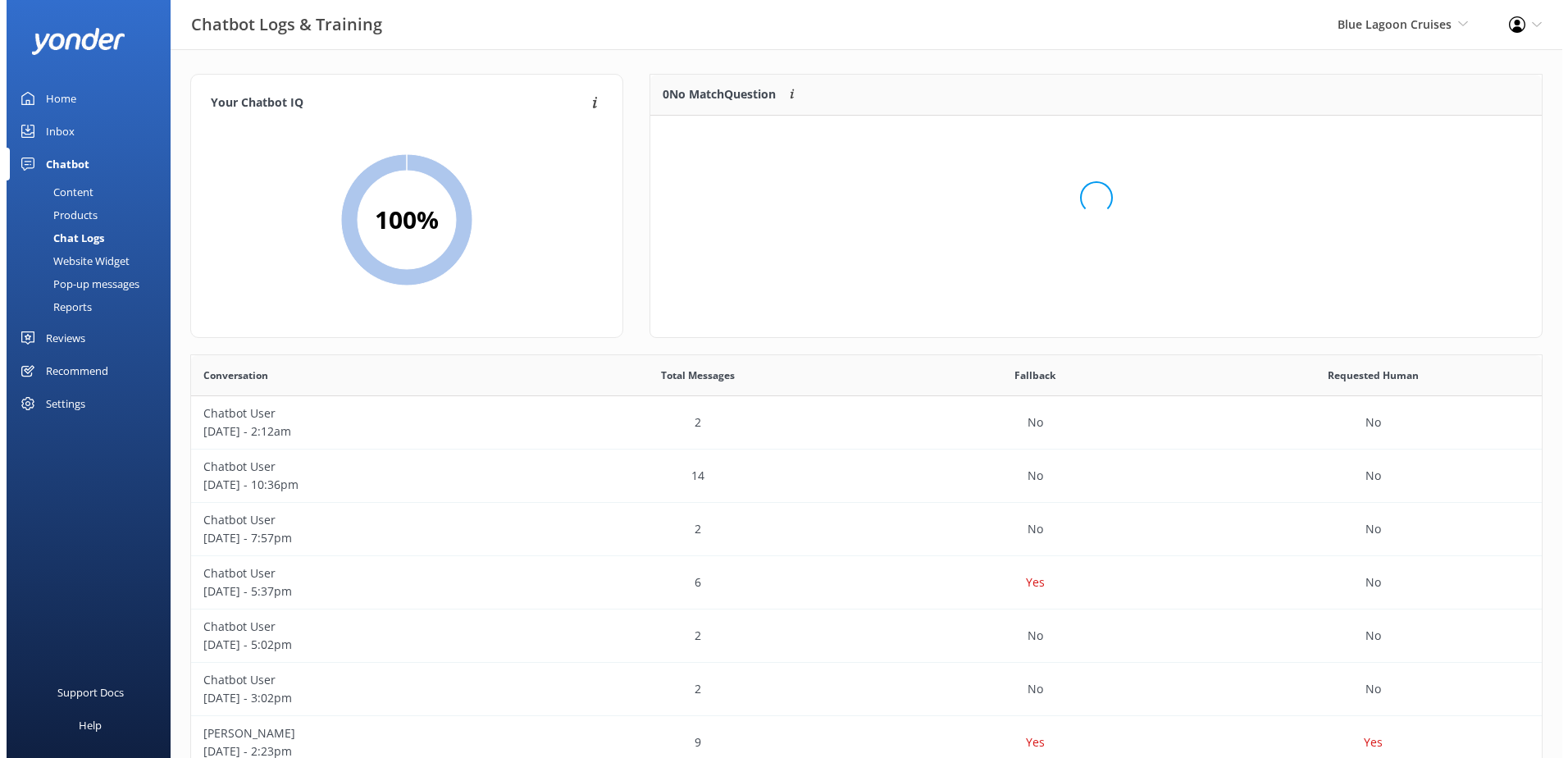
scroll to position [193, 878]
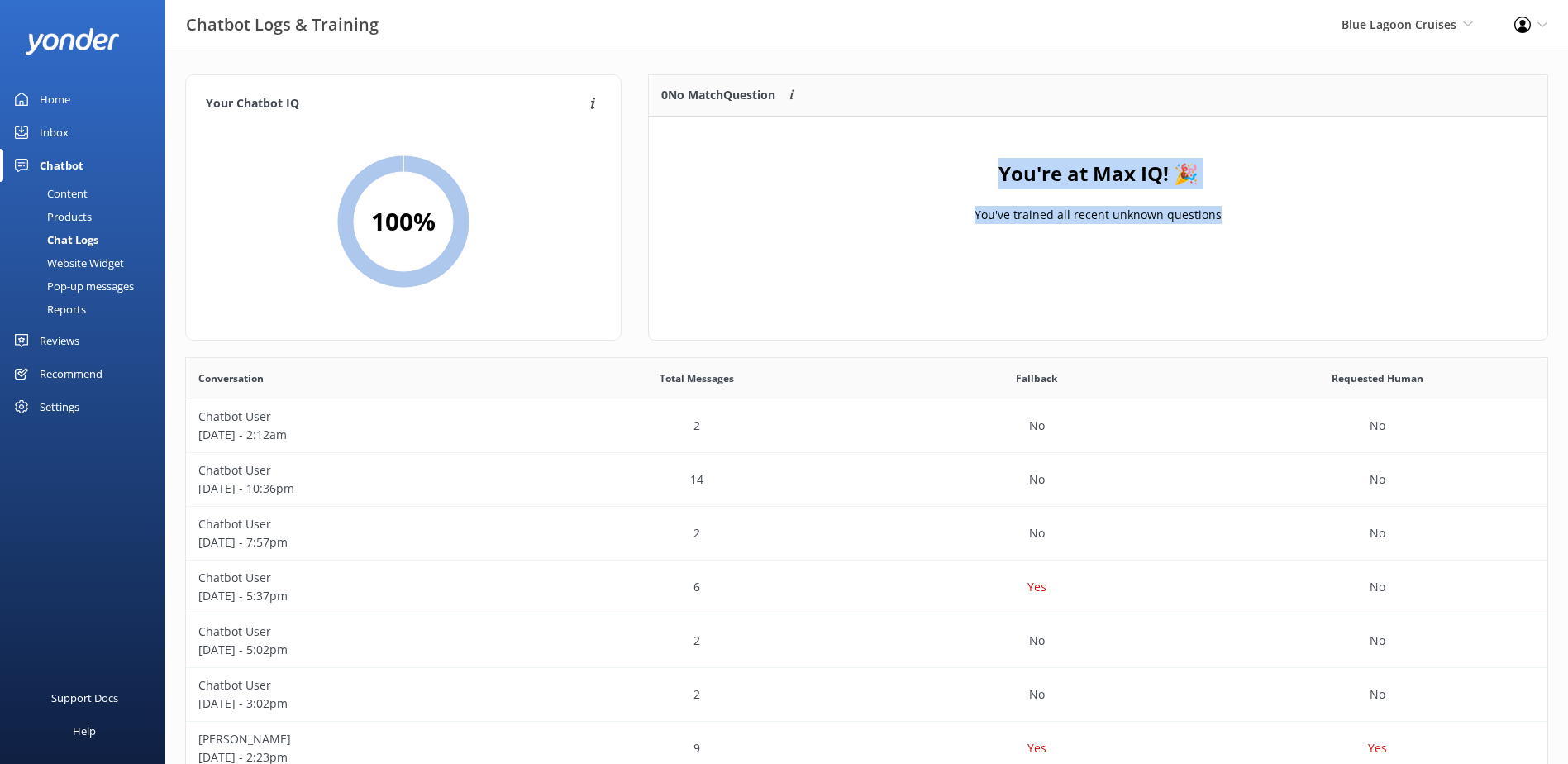
click at [49, 137] on div "Inbox" at bounding box center [54, 131] width 29 height 33
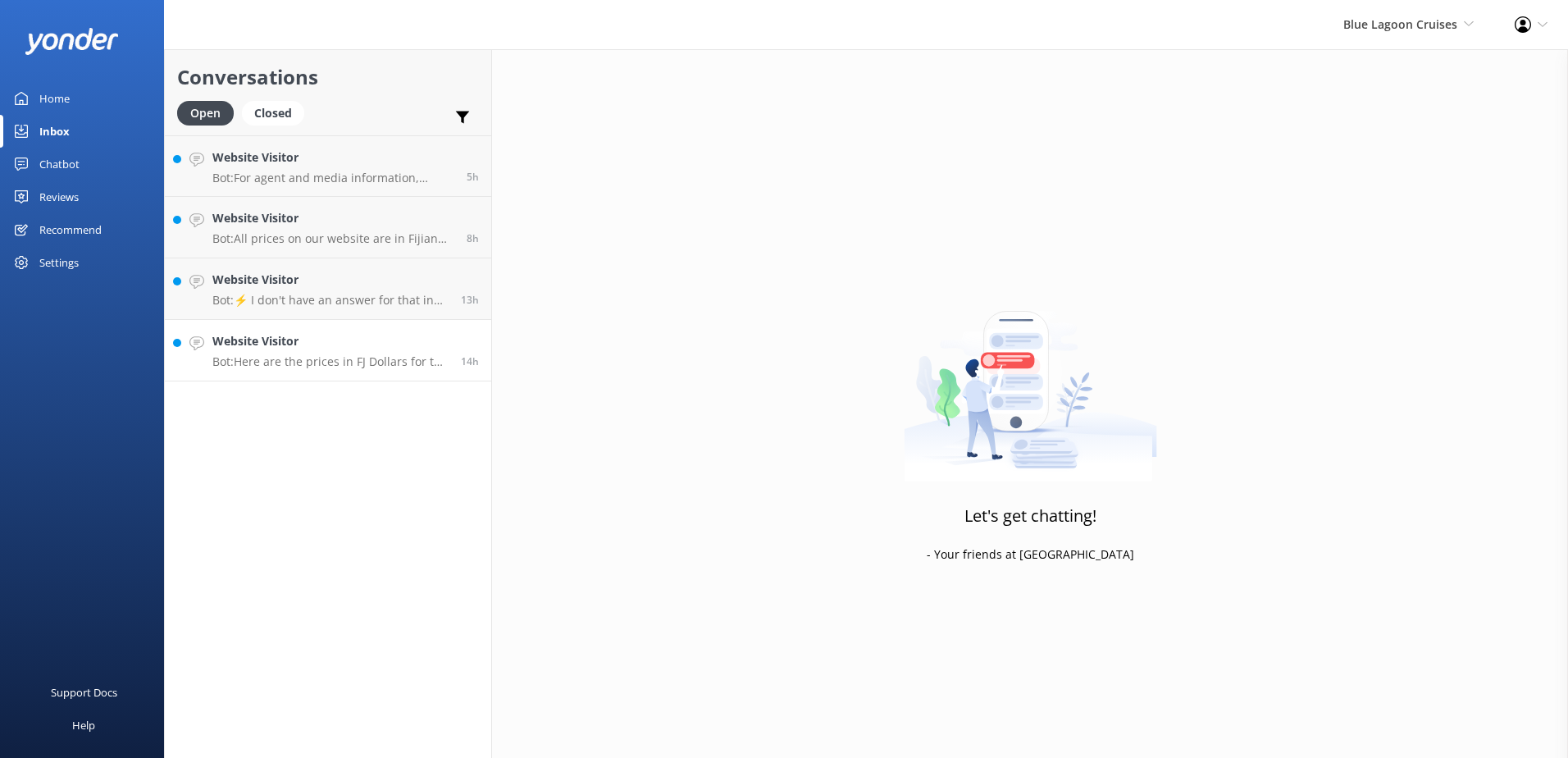
click at [326, 359] on p "Bot: Here are the prices in FJ Dollars for the Escape to Paradise 7-night cruis…" at bounding box center [331, 362] width 236 height 15
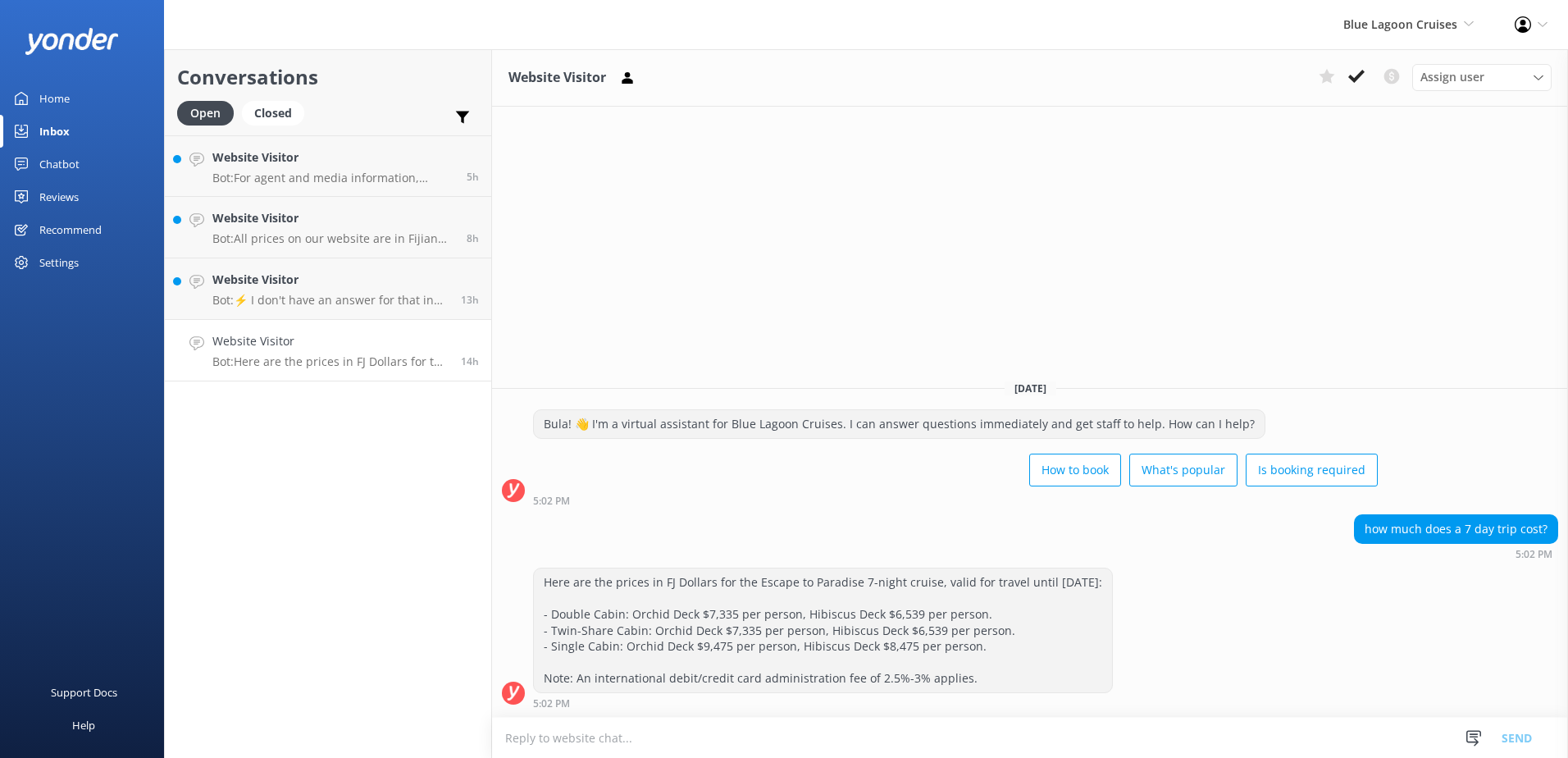
click at [811, 734] on textarea at bounding box center [1030, 738] width 1076 height 40
click at [976, 730] on textarea "Please email [EMAIL_ADDRESS][DOMAIN_NAME] for accurate pricing or check out our…" at bounding box center [1030, 737] width 1076 height 41
click at [1173, 739] on textarea "Please email cruisecentre@bluelagooncruises.com for accurate pricing or check o…" at bounding box center [1030, 737] width 1076 height 41
type textarea "Please email cruisecentre@bluelagooncruises.com for accurate pricing or check o…"
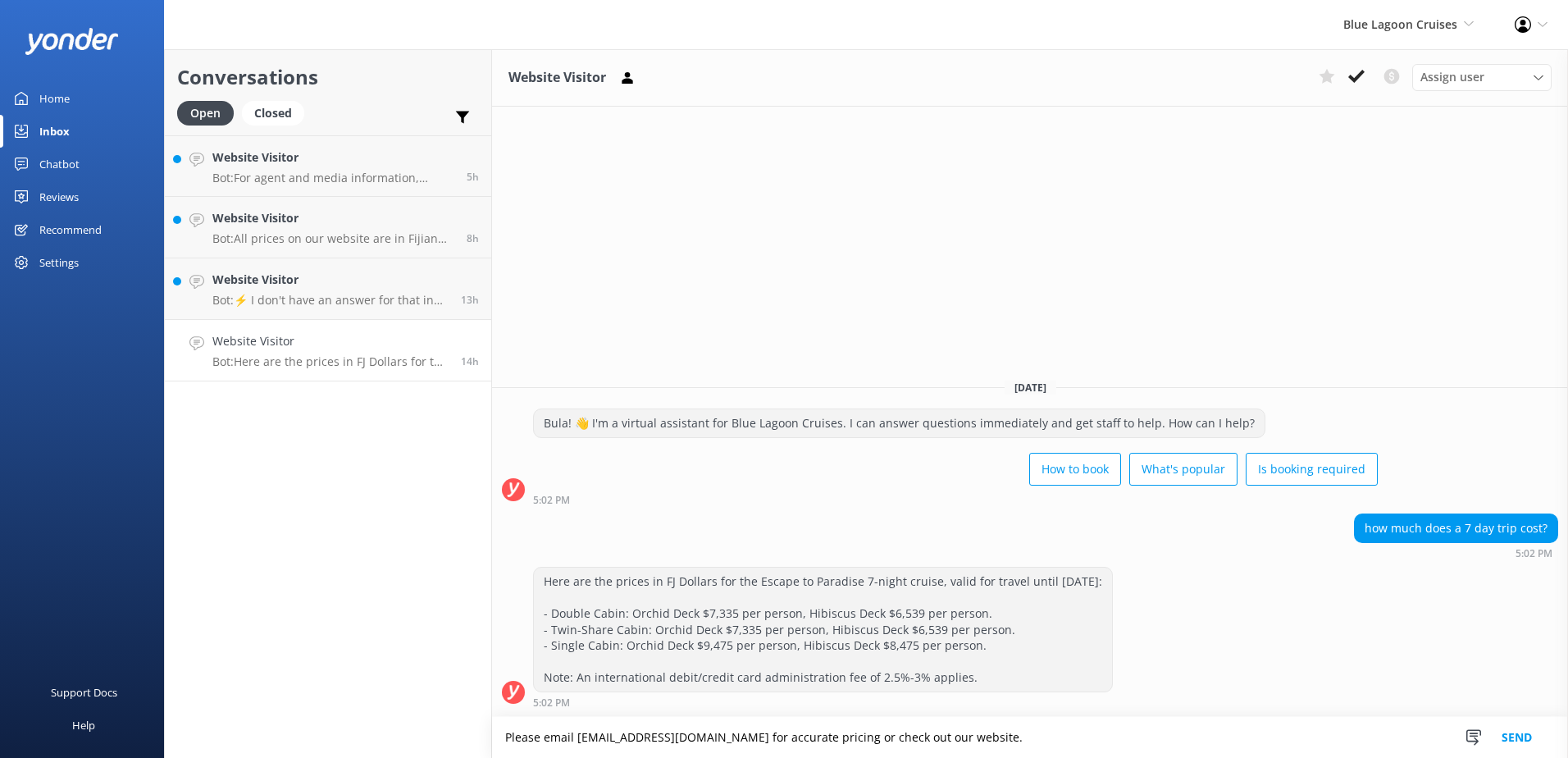
click at [1503, 719] on button "Send" at bounding box center [1517, 737] width 61 height 41
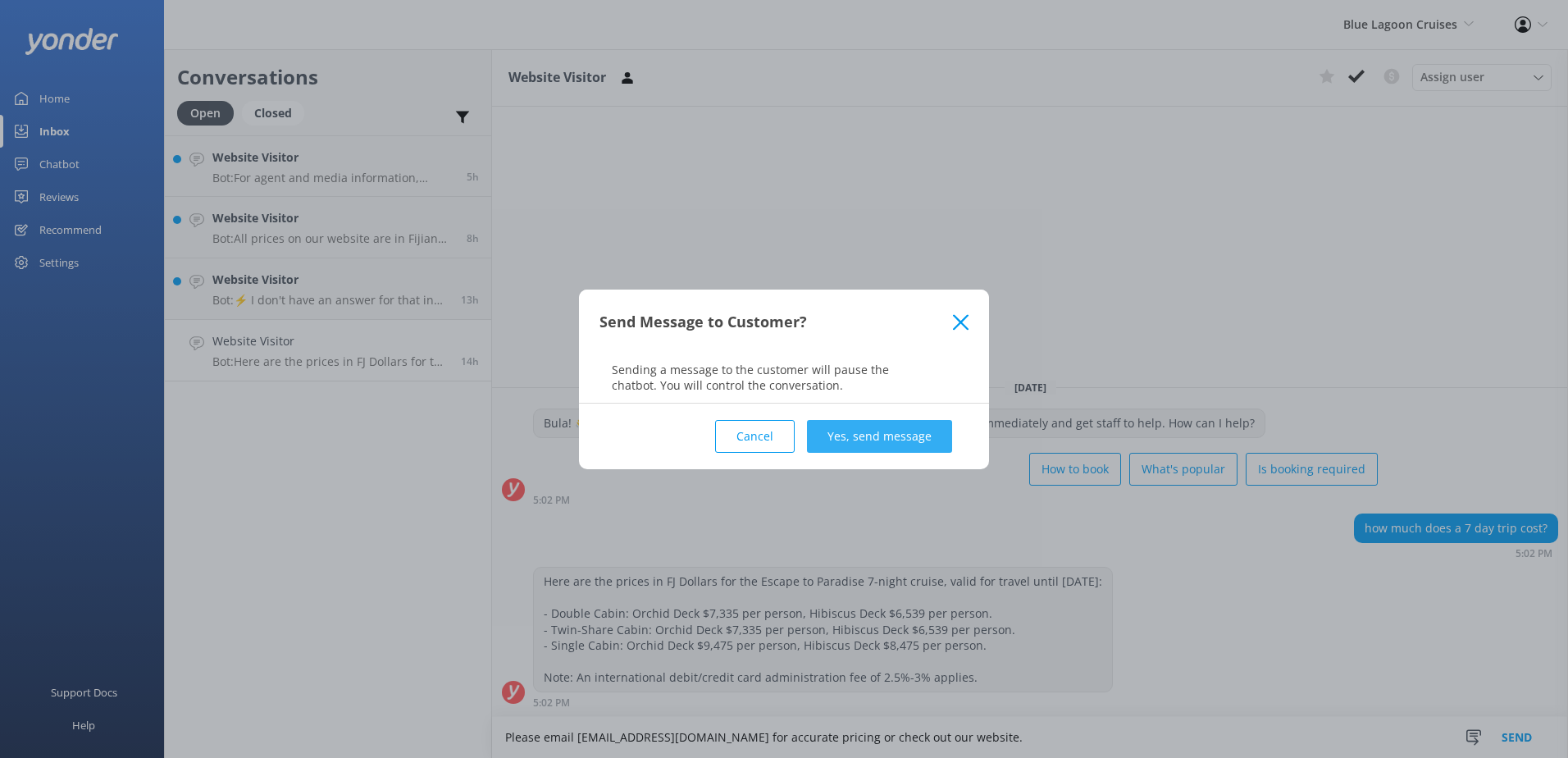
click at [869, 431] on button "Yes, send message" at bounding box center [879, 436] width 146 height 33
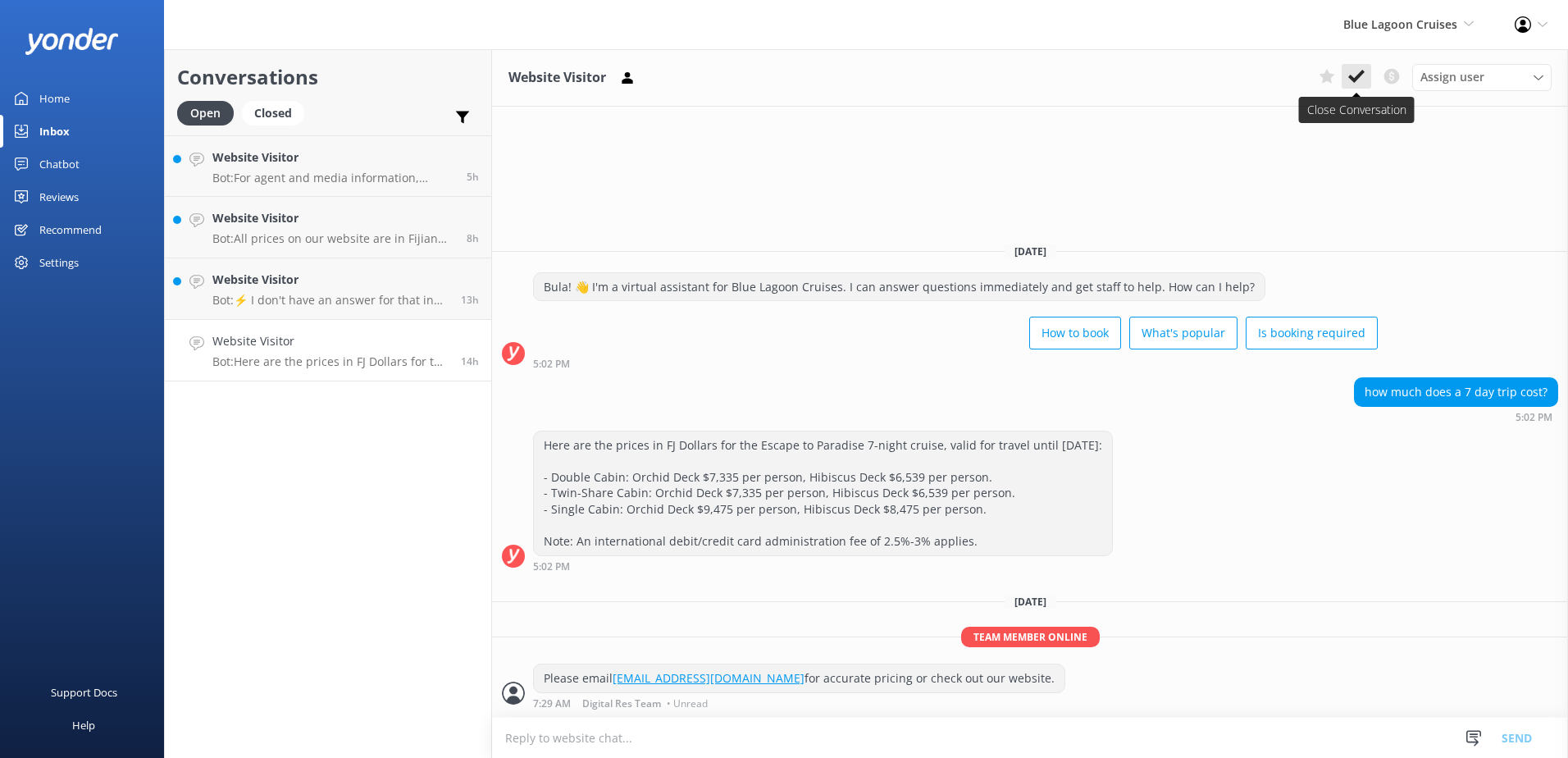
click at [1364, 81] on icon at bounding box center [1356, 76] width 16 height 16
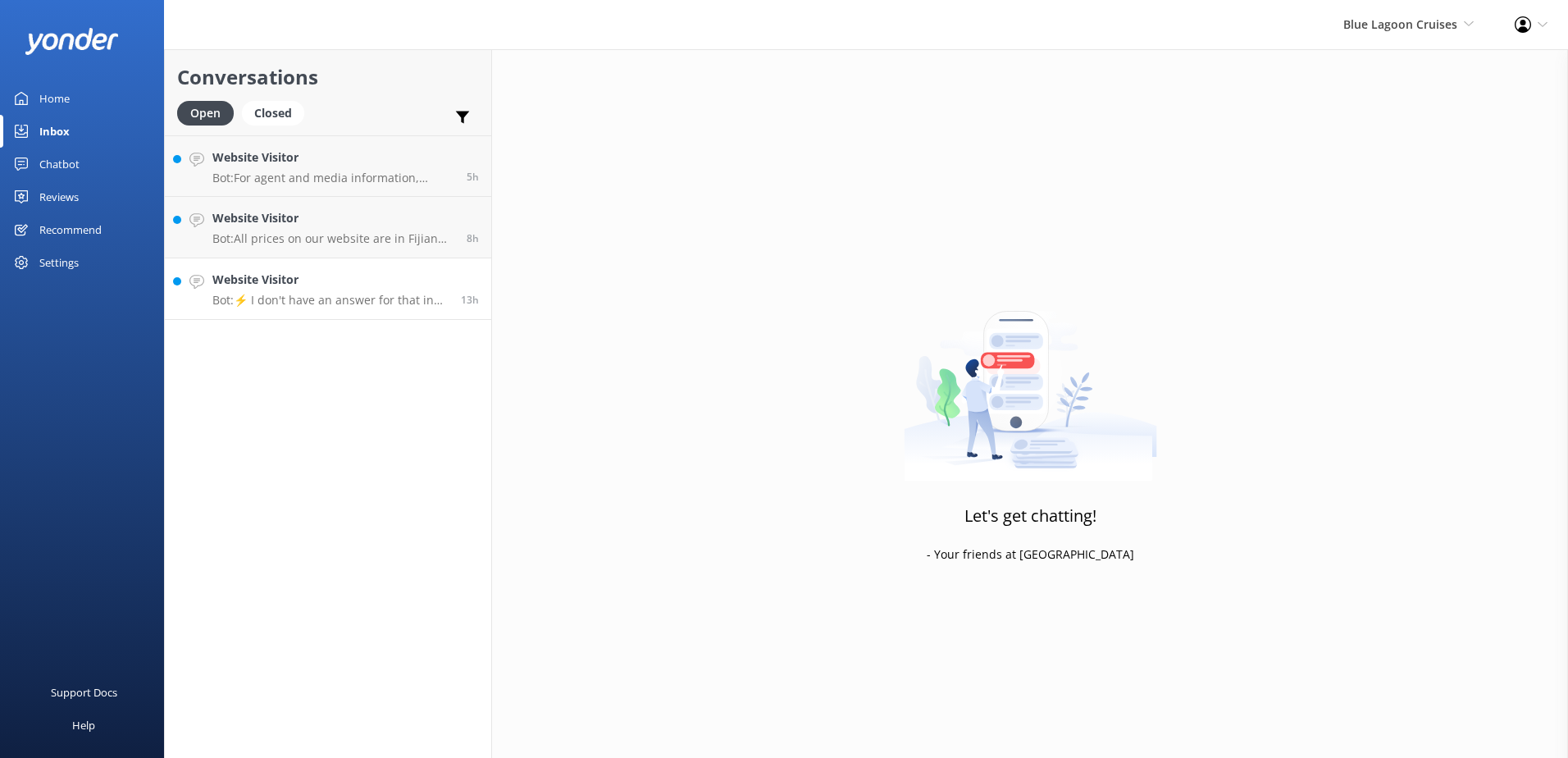
click at [327, 305] on p "Bot: ⚡ I don't have an answer for that in my knowledge base. Please try and rep…" at bounding box center [331, 300] width 236 height 15
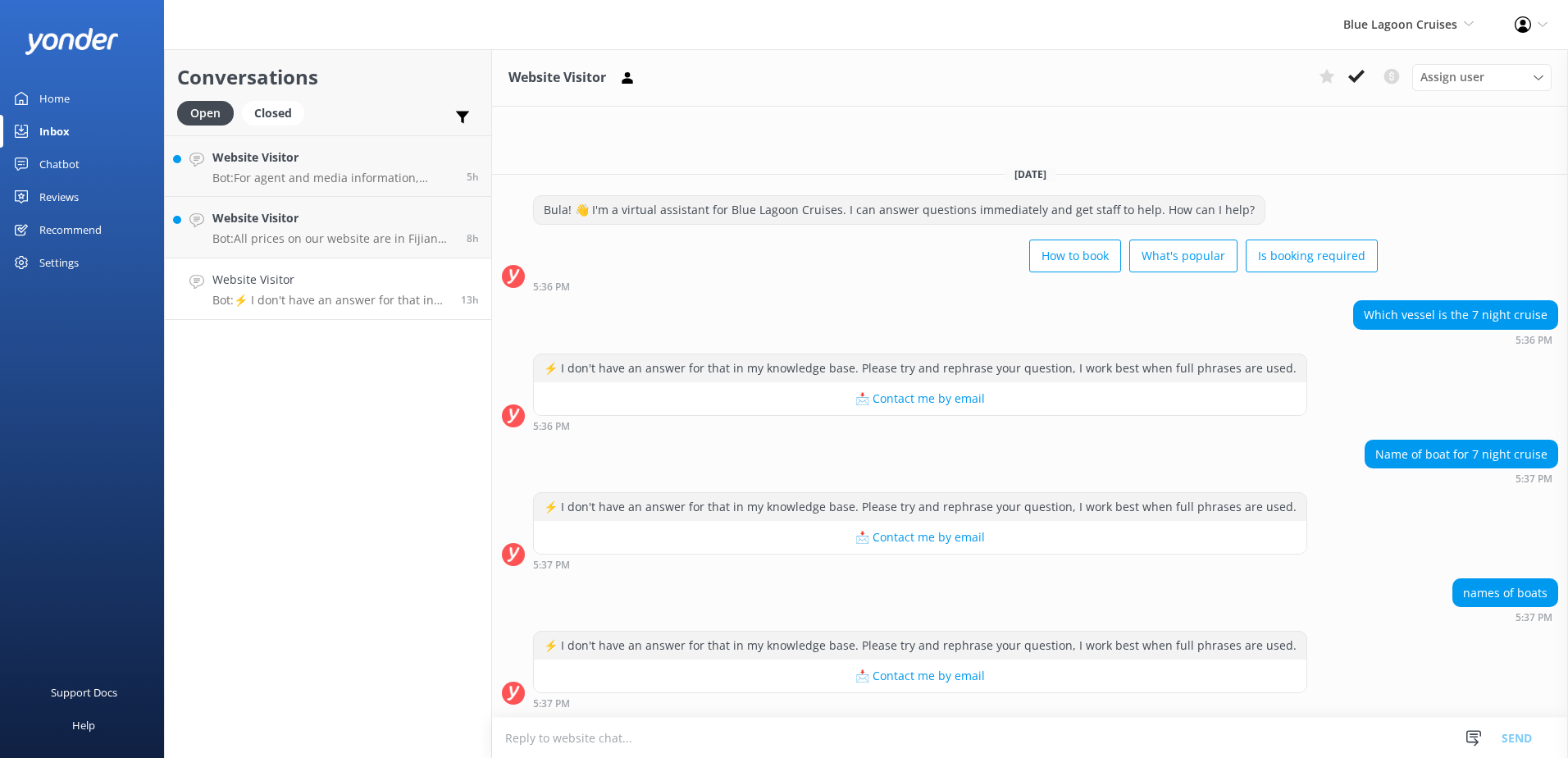
click at [926, 735] on textarea at bounding box center [1030, 738] width 1076 height 40
type textarea "F"
type textarea "t"
type textarea "The name of the vessel for the 7nights Cruise is the MV Fiji Princess."
click at [1525, 734] on button "Send" at bounding box center [1517, 737] width 61 height 41
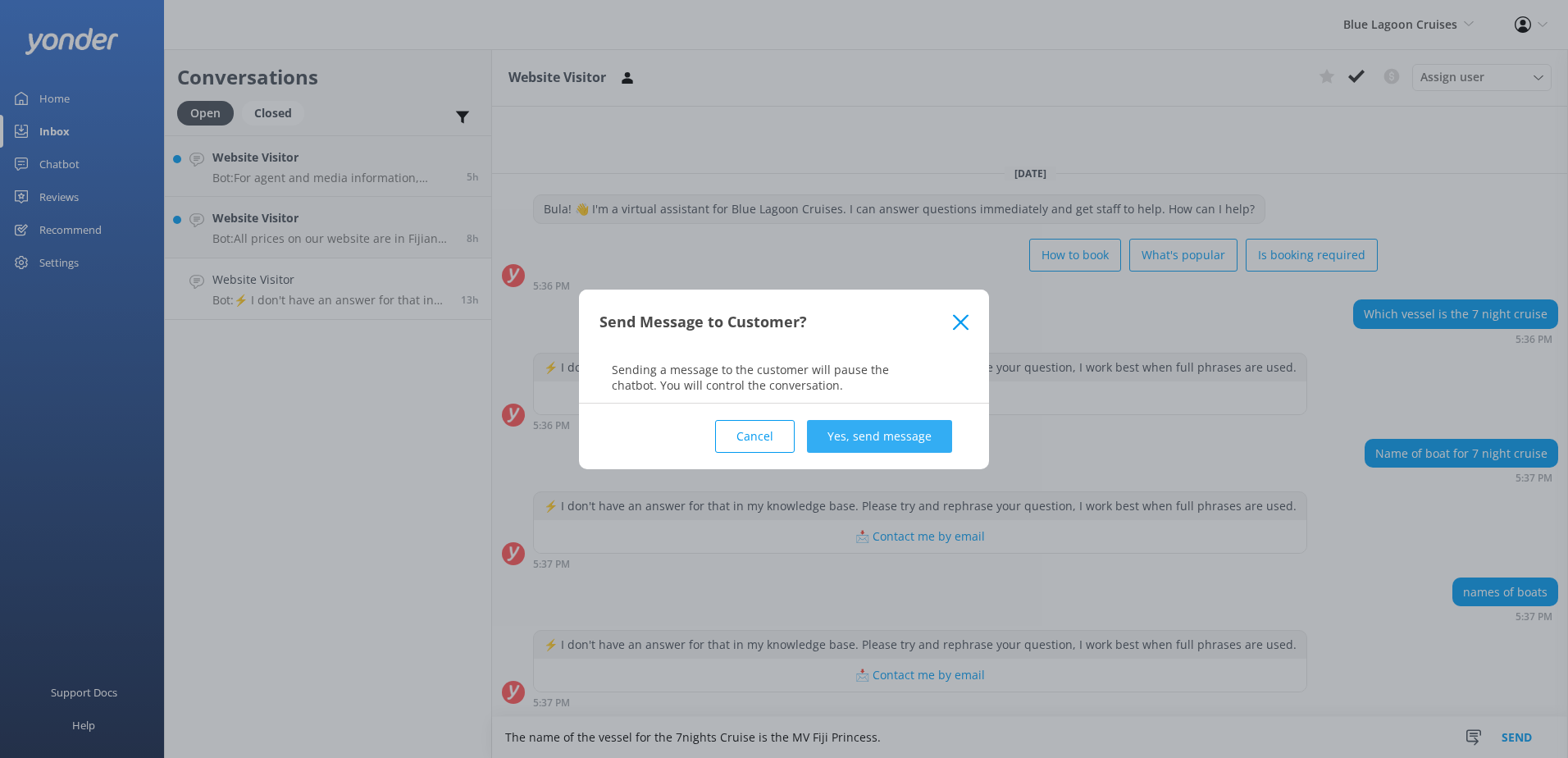
click at [919, 445] on button "Yes, send message" at bounding box center [879, 436] width 146 height 33
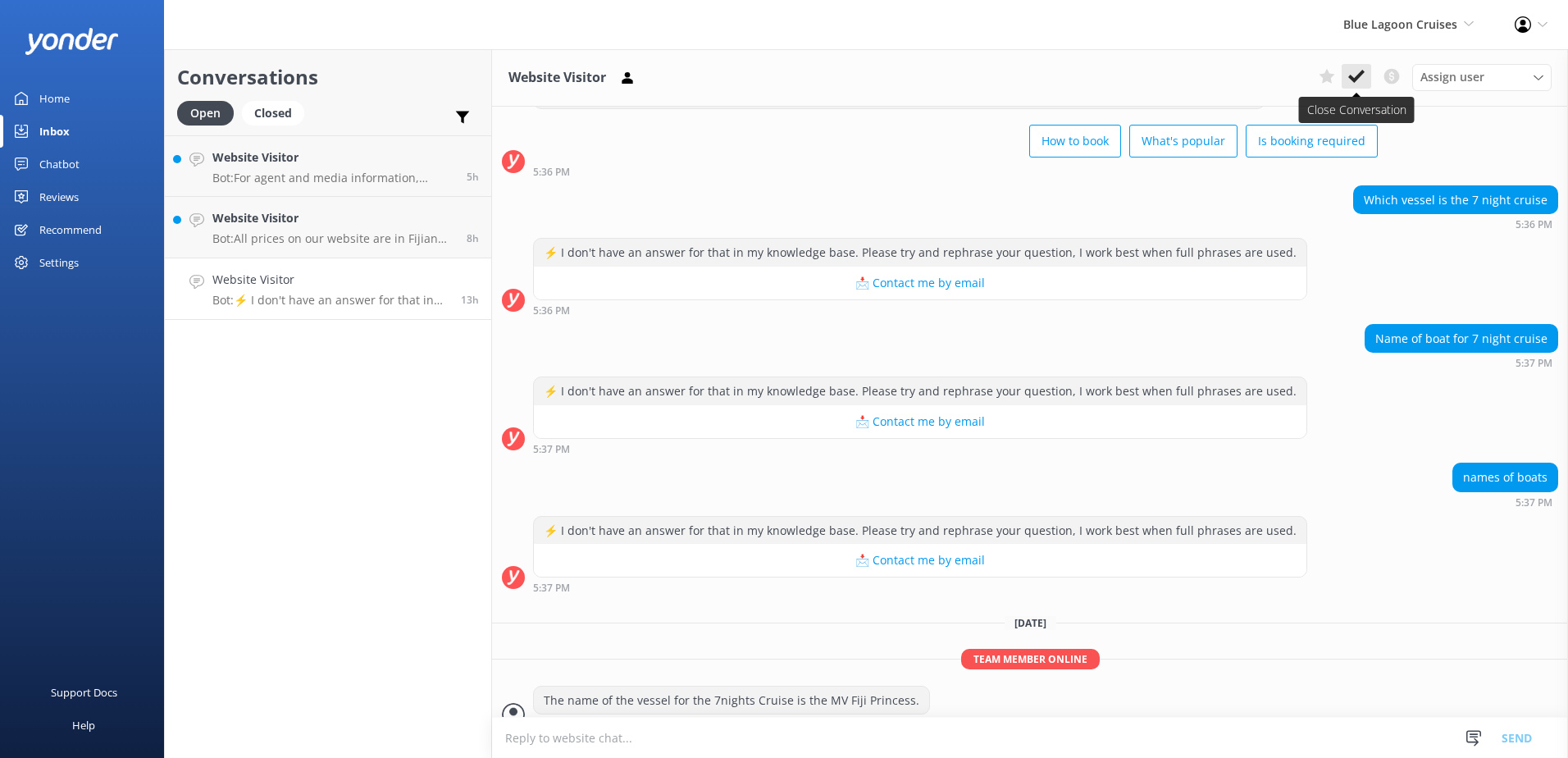
scroll to position [91, 0]
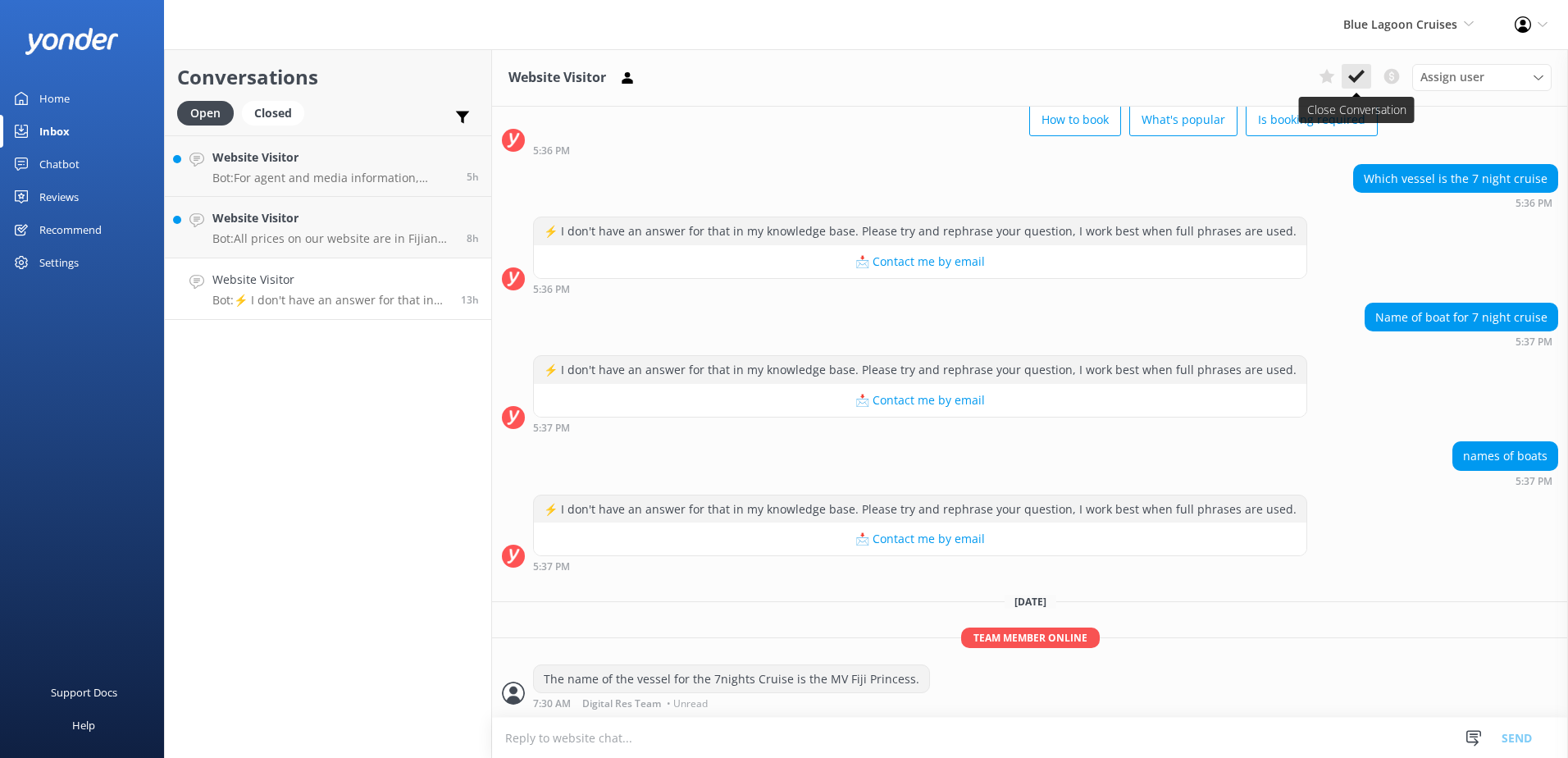
click at [1361, 74] on use at bounding box center [1356, 77] width 16 height 13
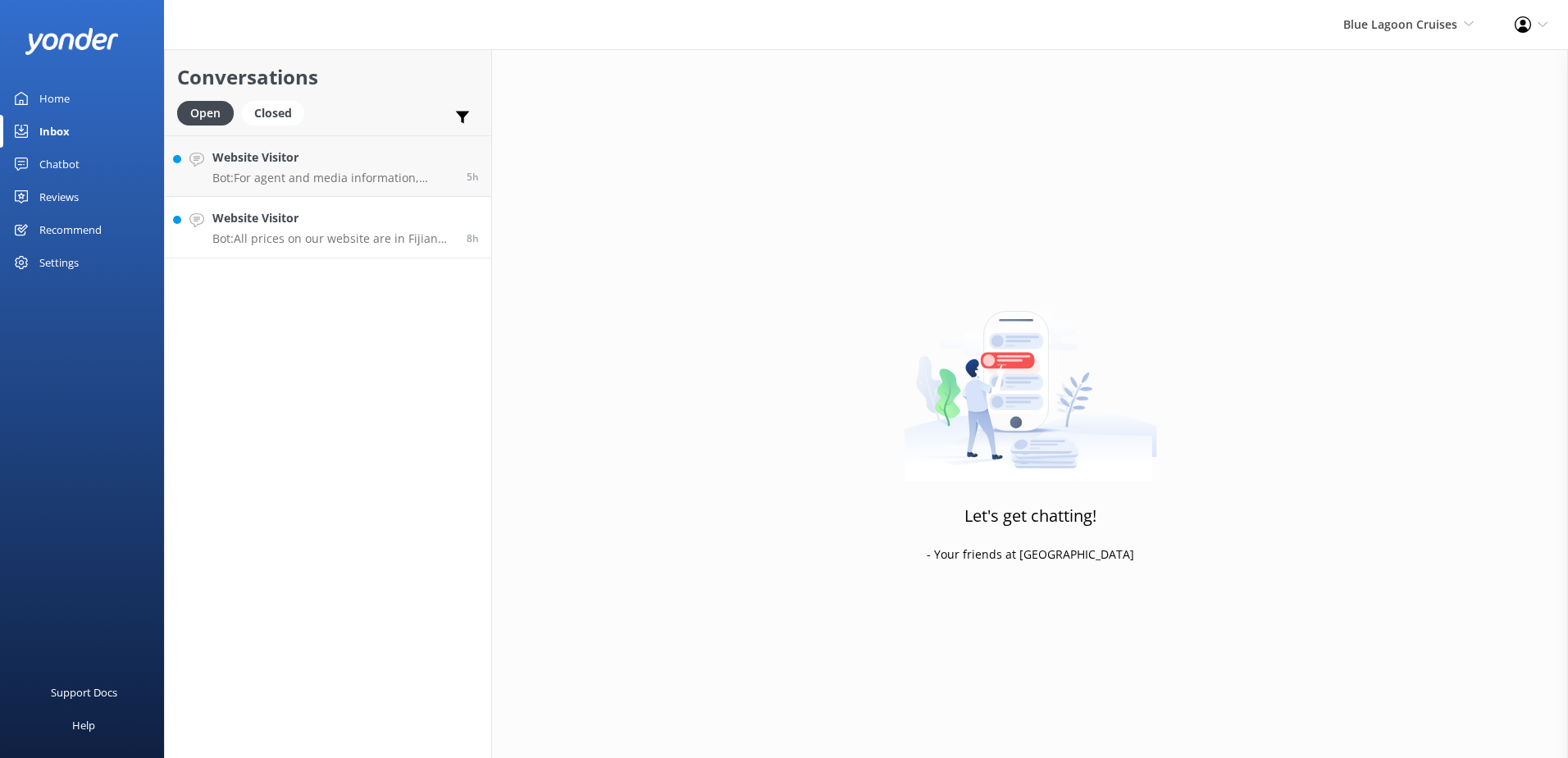
click at [353, 252] on link "Website Visitor Bot: All prices on our website are in Fijian Dollars unless oth…" at bounding box center [328, 227] width 326 height 61
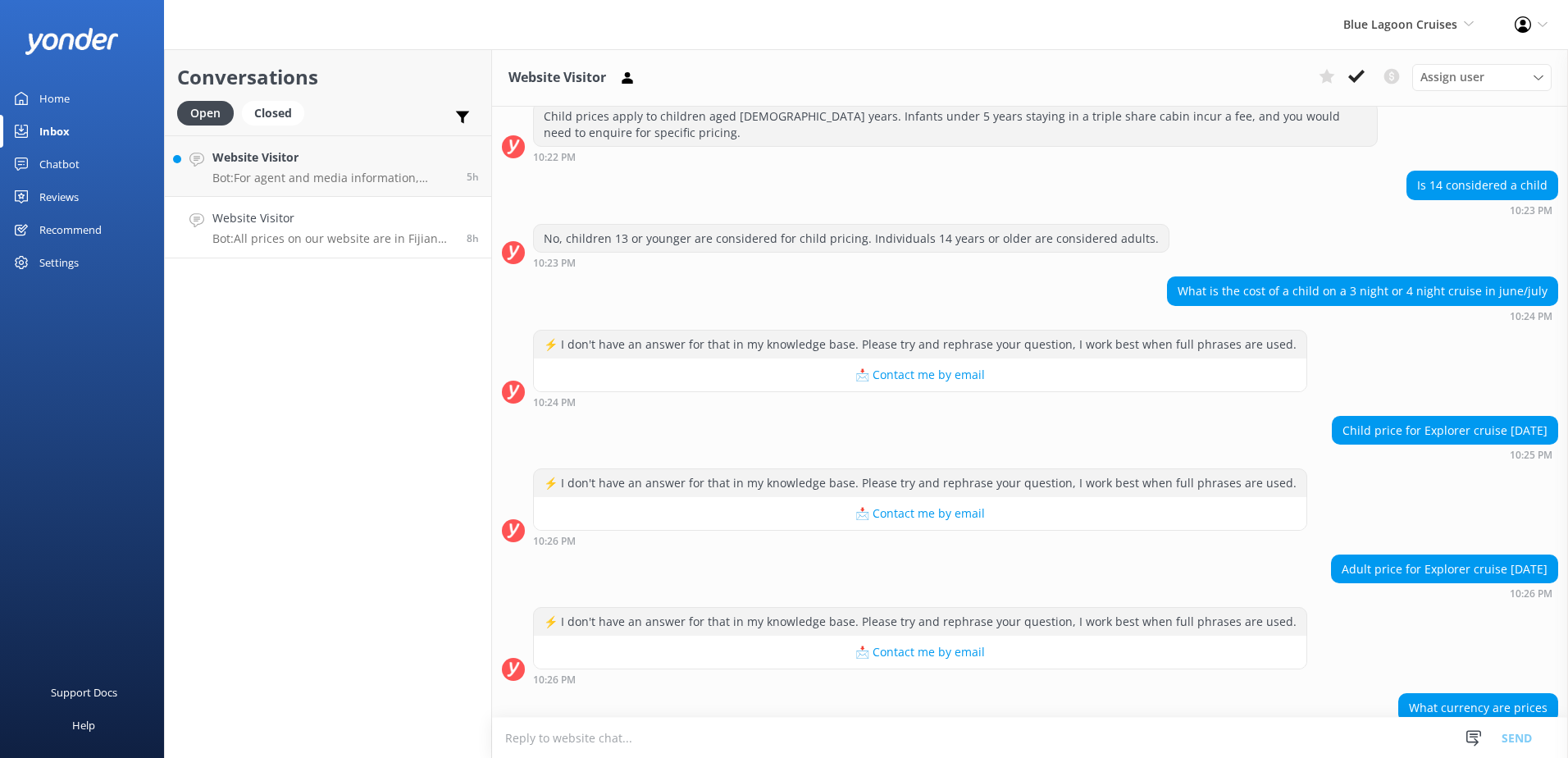
scroll to position [410, 0]
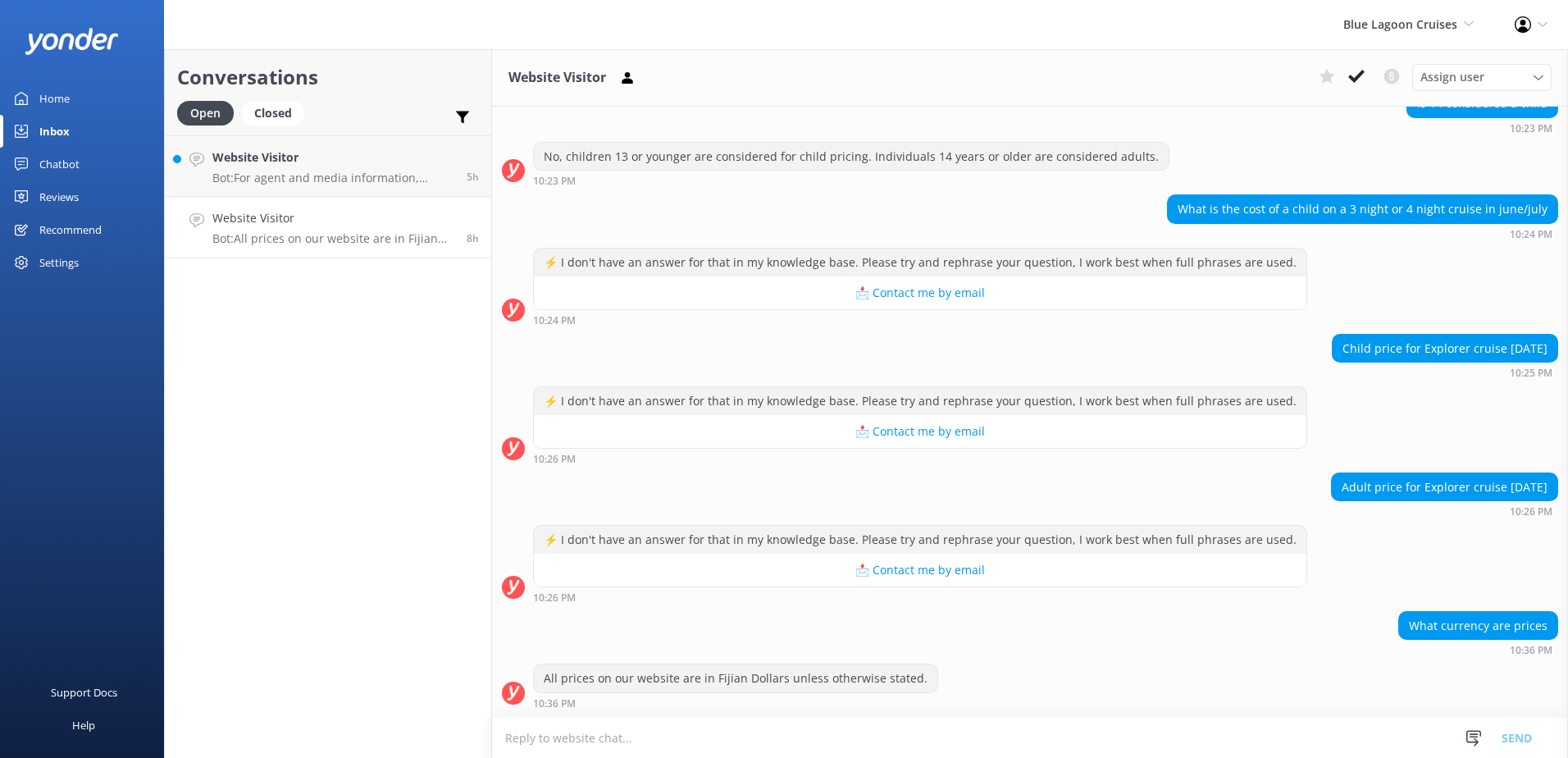
click at [894, 729] on textarea at bounding box center [1030, 738] width 1076 height 40
click at [721, 717] on form "Snippets Manage Save time responding and get consistent tone of response by cre…" at bounding box center [1030, 737] width 1076 height 41
click at [734, 724] on textarea at bounding box center [1030, 738] width 1076 height 40
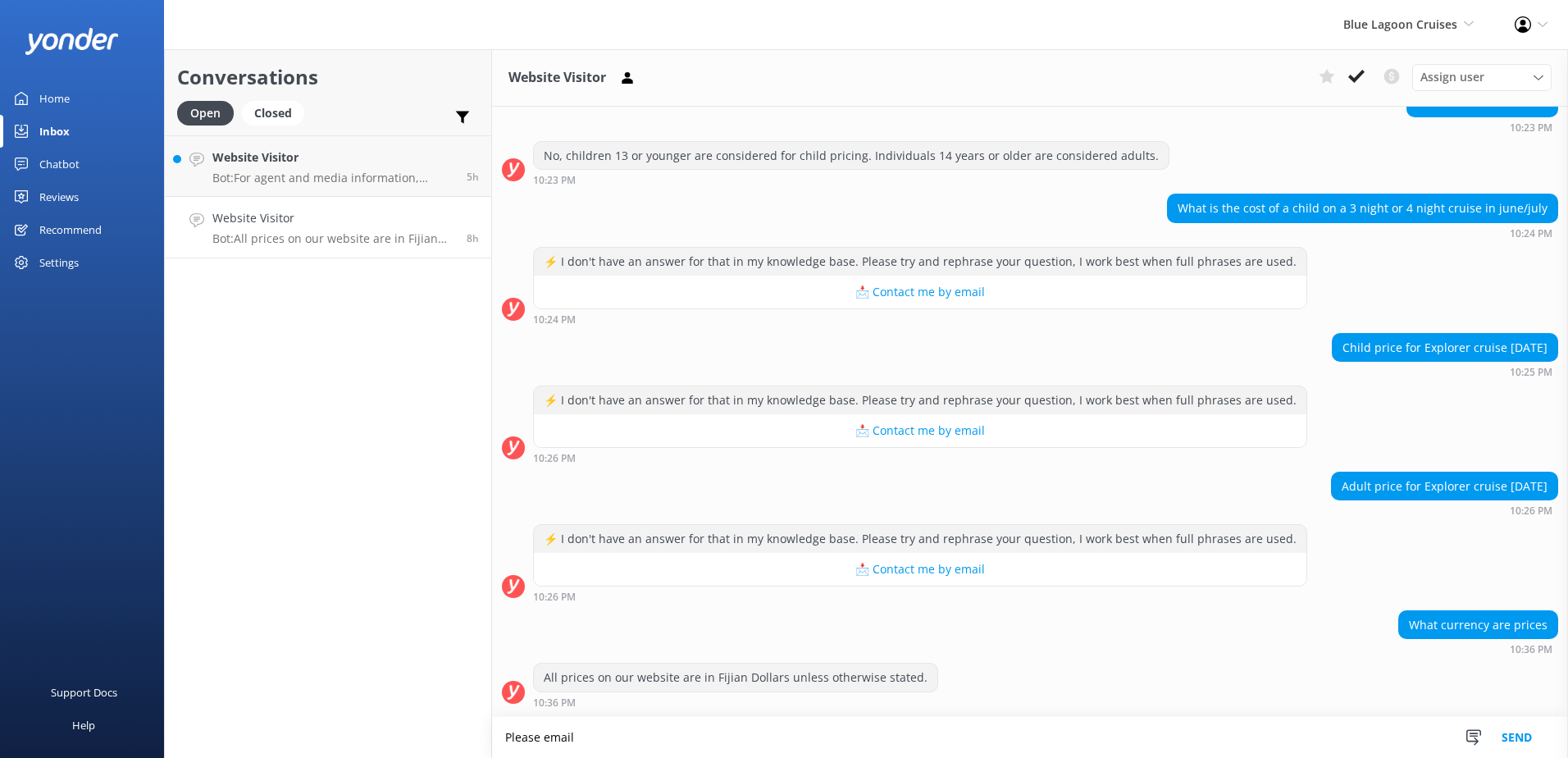
paste textarea "https://www.bluelagooncruises.com/about/families"
drag, startPoint x: 926, startPoint y: 735, endPoint x: -3, endPoint y: 687, distance: 930.2
click at [0, 687] on html "Blue Lagoon Cruises South Sea Sailing South Sea Cruises Malamala Beach Club Awe…" at bounding box center [784, 379] width 1568 height 758
paste textarea "cruisecentre@bluelagooncruises.com"
type textarea "Please email Blue lagoon cruises on cruisecentre@bluelagooncruises.com for Chil…"
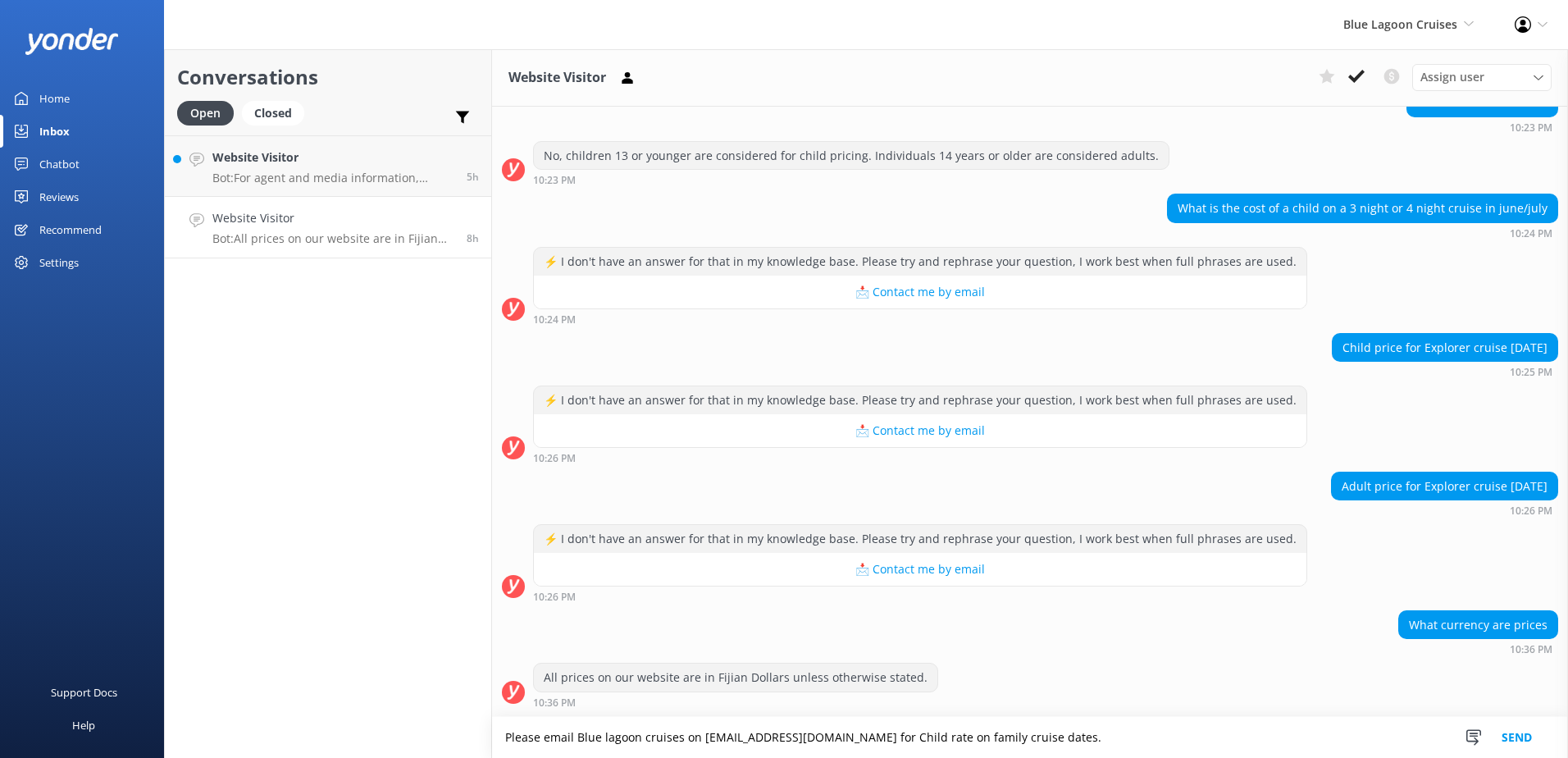
click at [1502, 727] on button "Send" at bounding box center [1517, 737] width 61 height 41
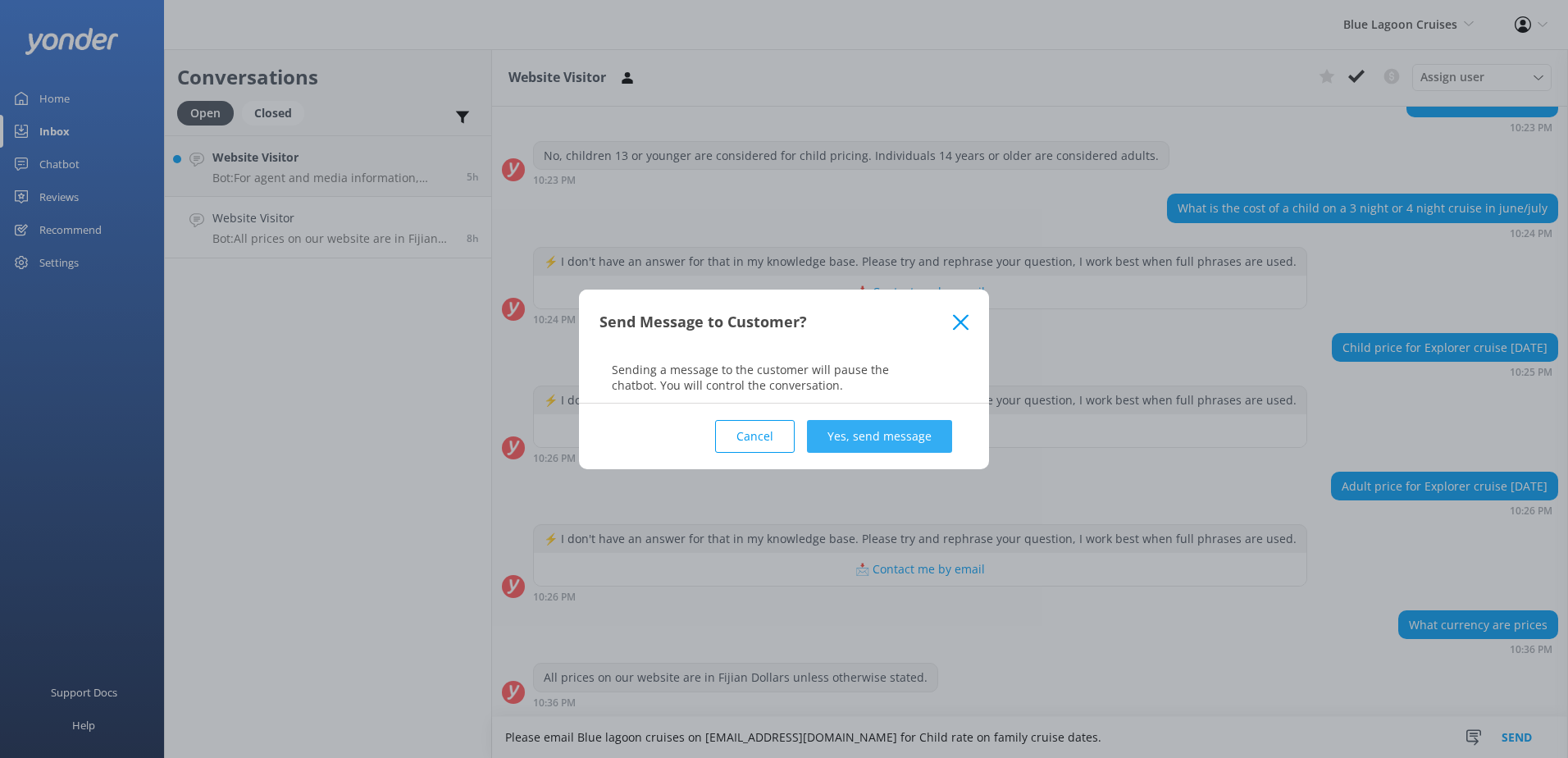
click at [940, 436] on button "Yes, send message" at bounding box center [879, 436] width 146 height 33
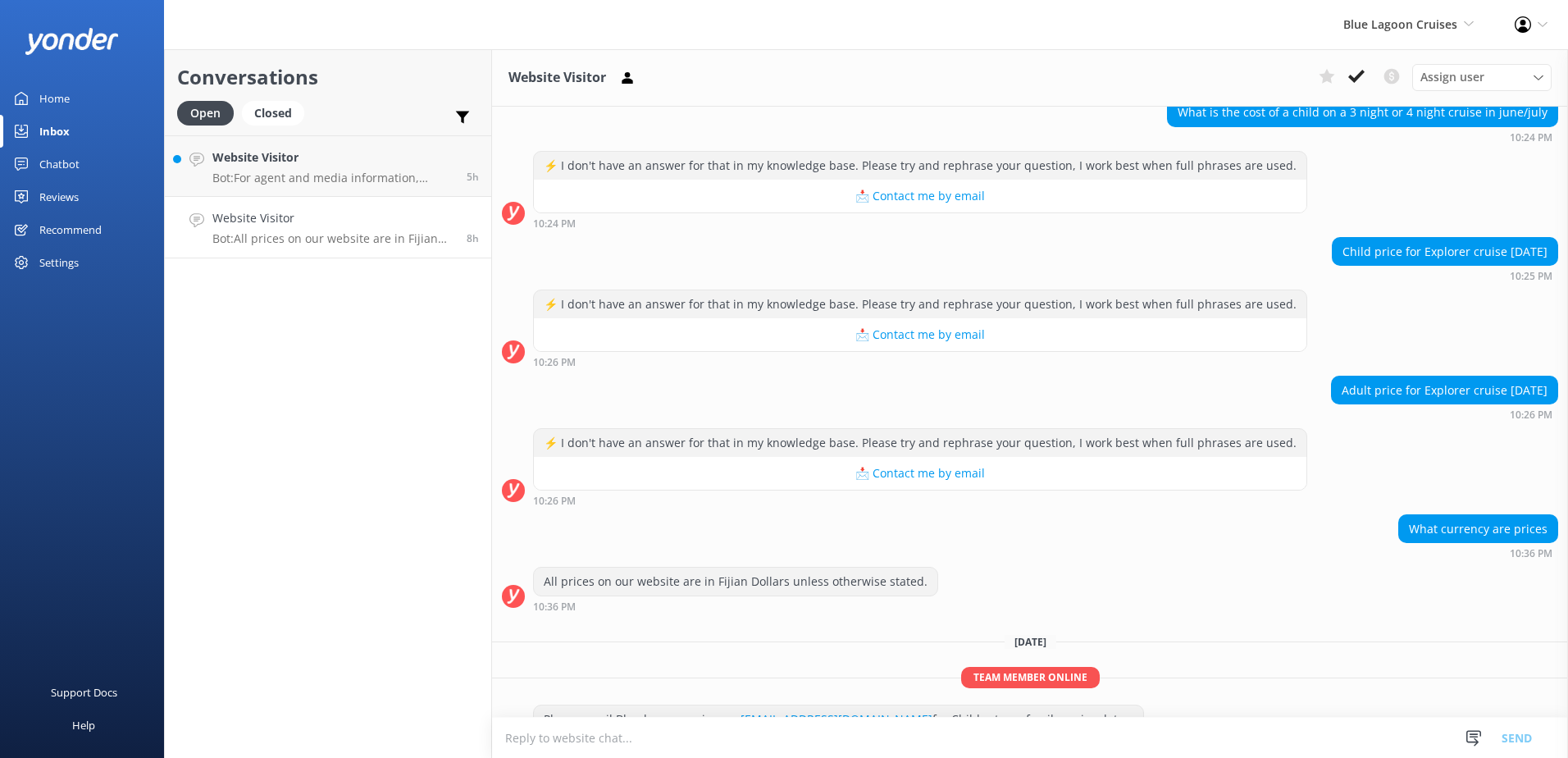
scroll to position [547, 0]
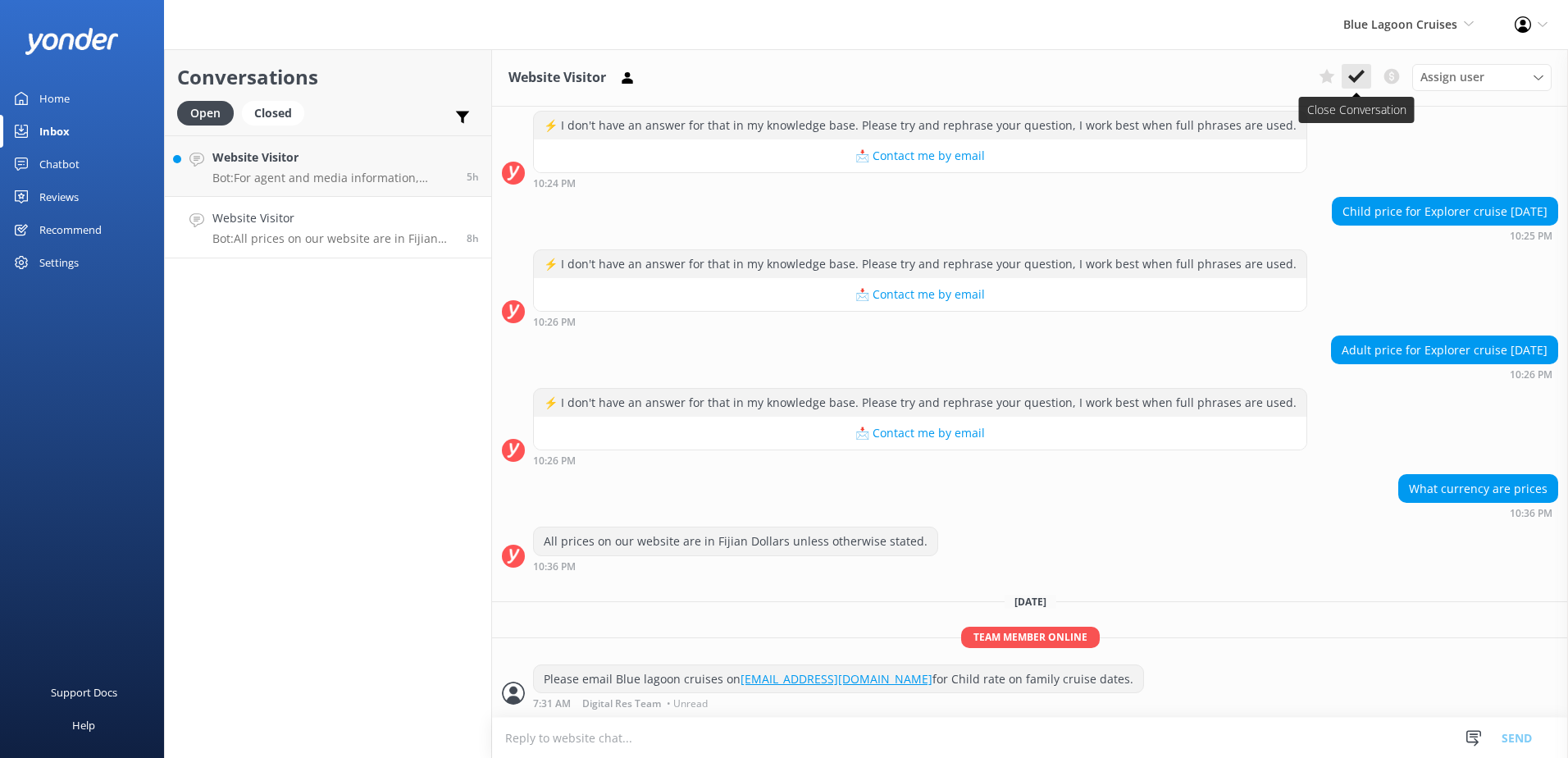
click at [1360, 73] on use at bounding box center [1356, 77] width 16 height 13
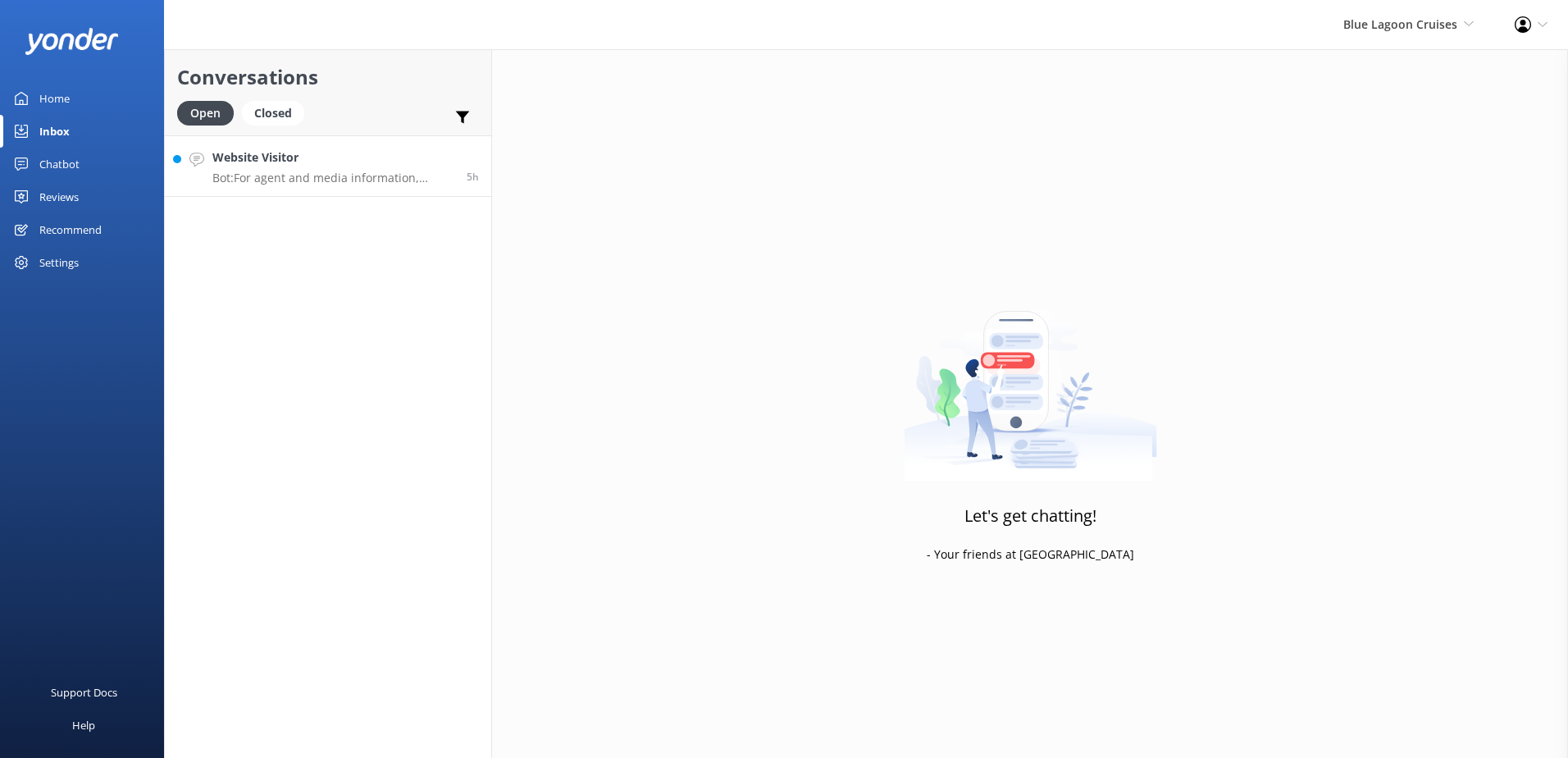
click at [333, 162] on h4 "Website Visitor" at bounding box center [334, 156] width 242 height 18
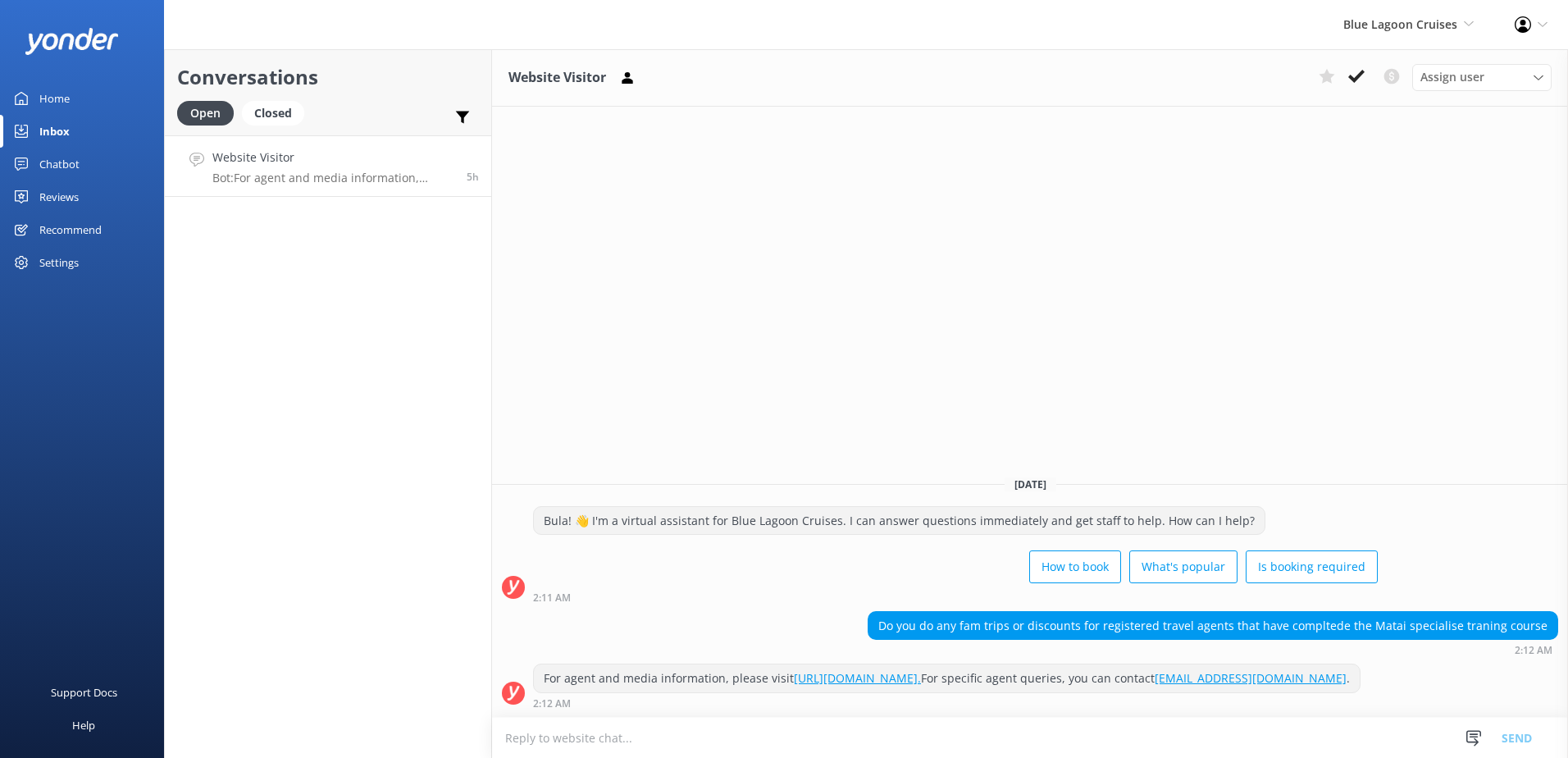
click at [1348, 72] on button at bounding box center [1356, 76] width 29 height 24
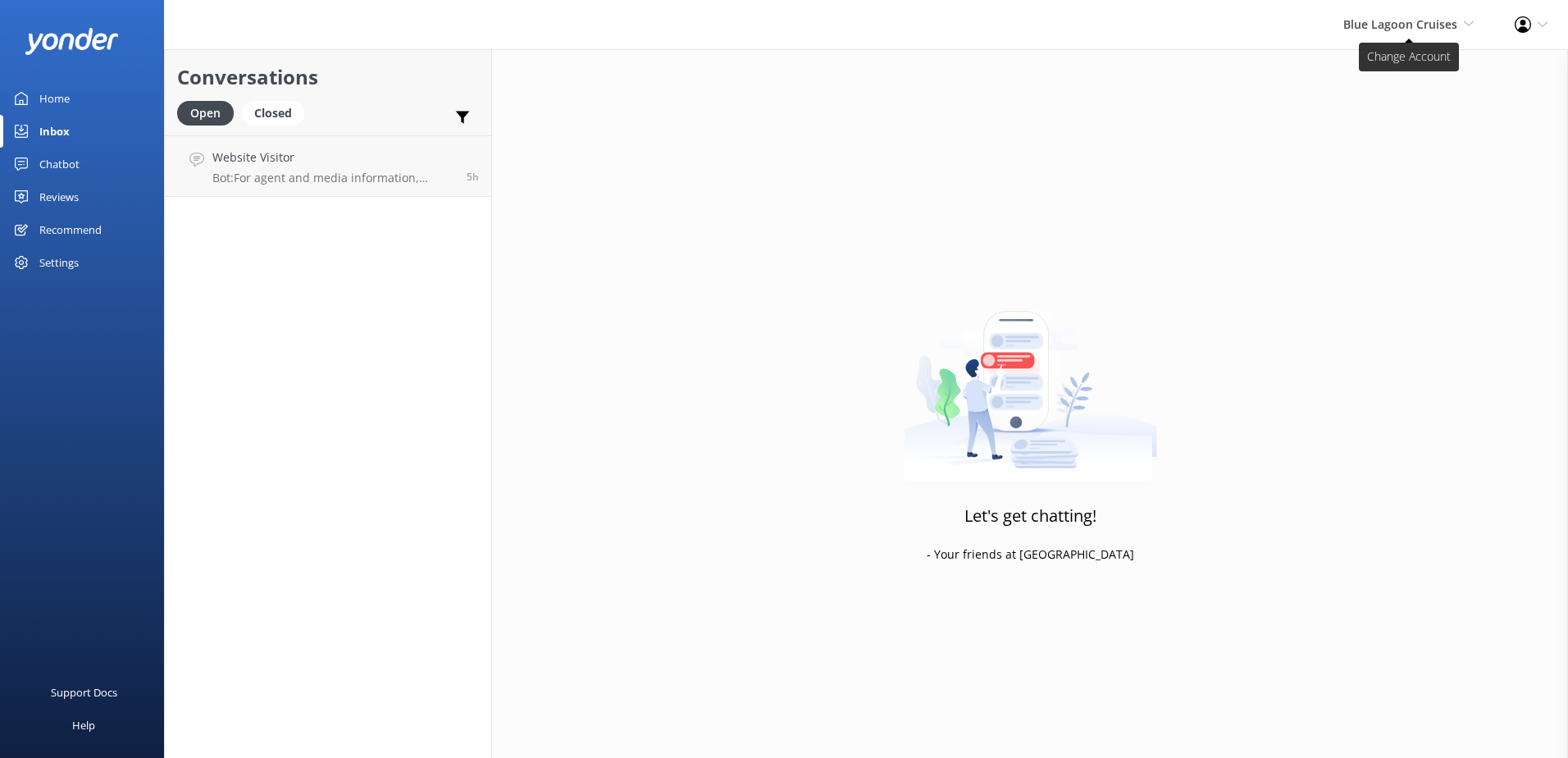
click at [1426, 27] on span "Blue Lagoon Cruises" at bounding box center [1401, 24] width 114 height 16
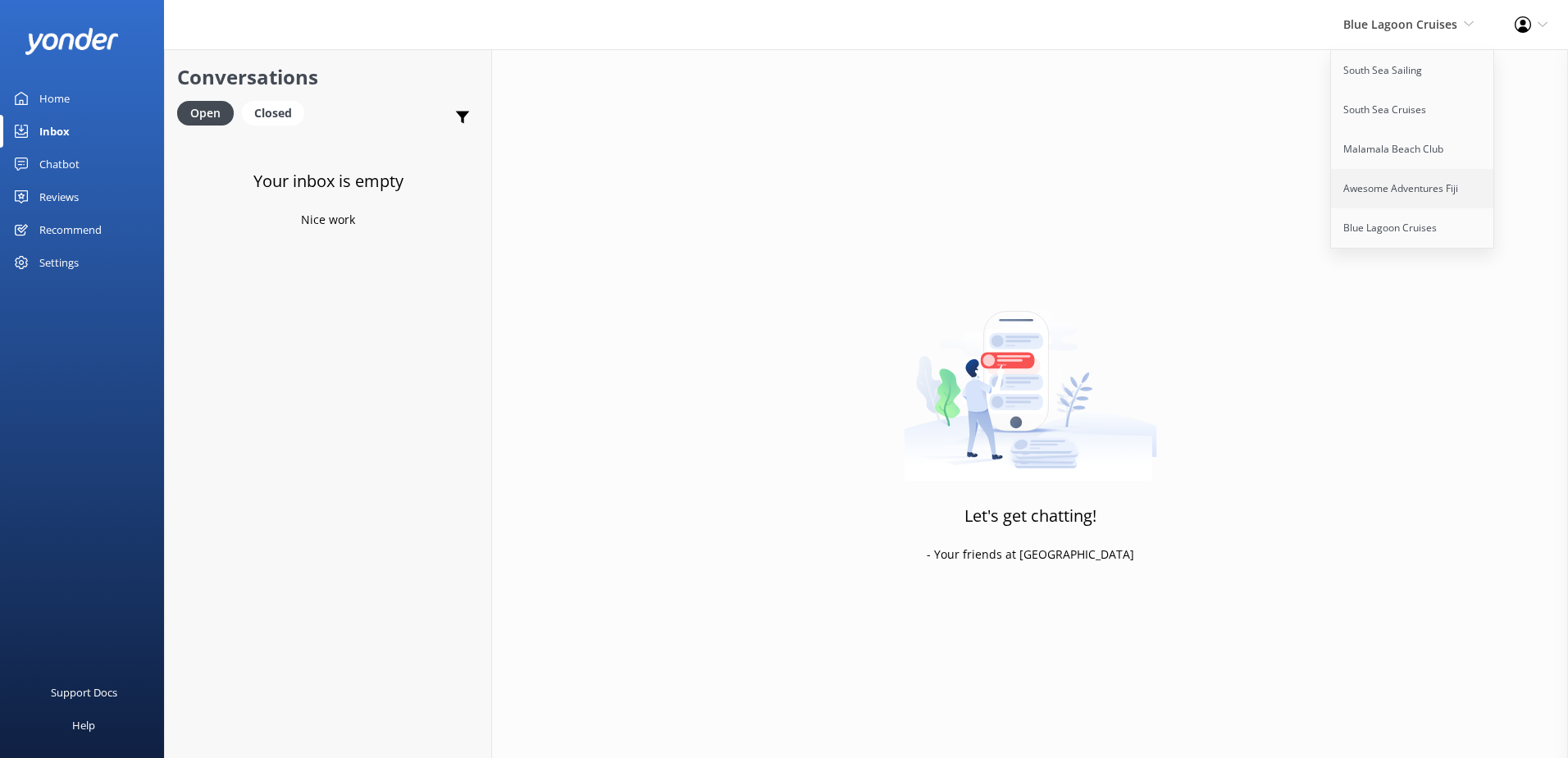
click at [1406, 180] on link "Awesome Adventures Fiji" at bounding box center [1412, 188] width 164 height 40
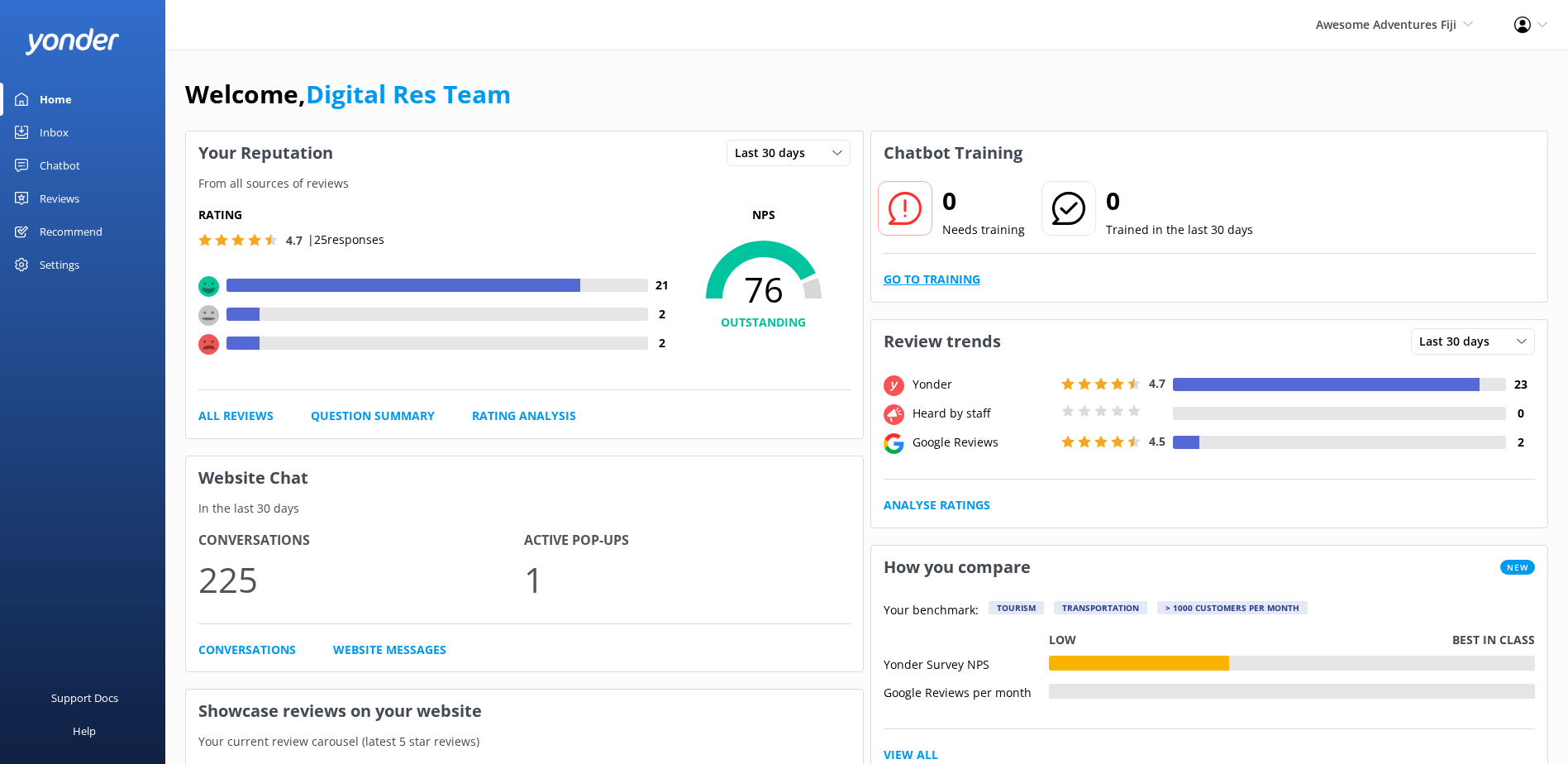
click at [905, 279] on link "Go to Training" at bounding box center [931, 279] width 97 height 18
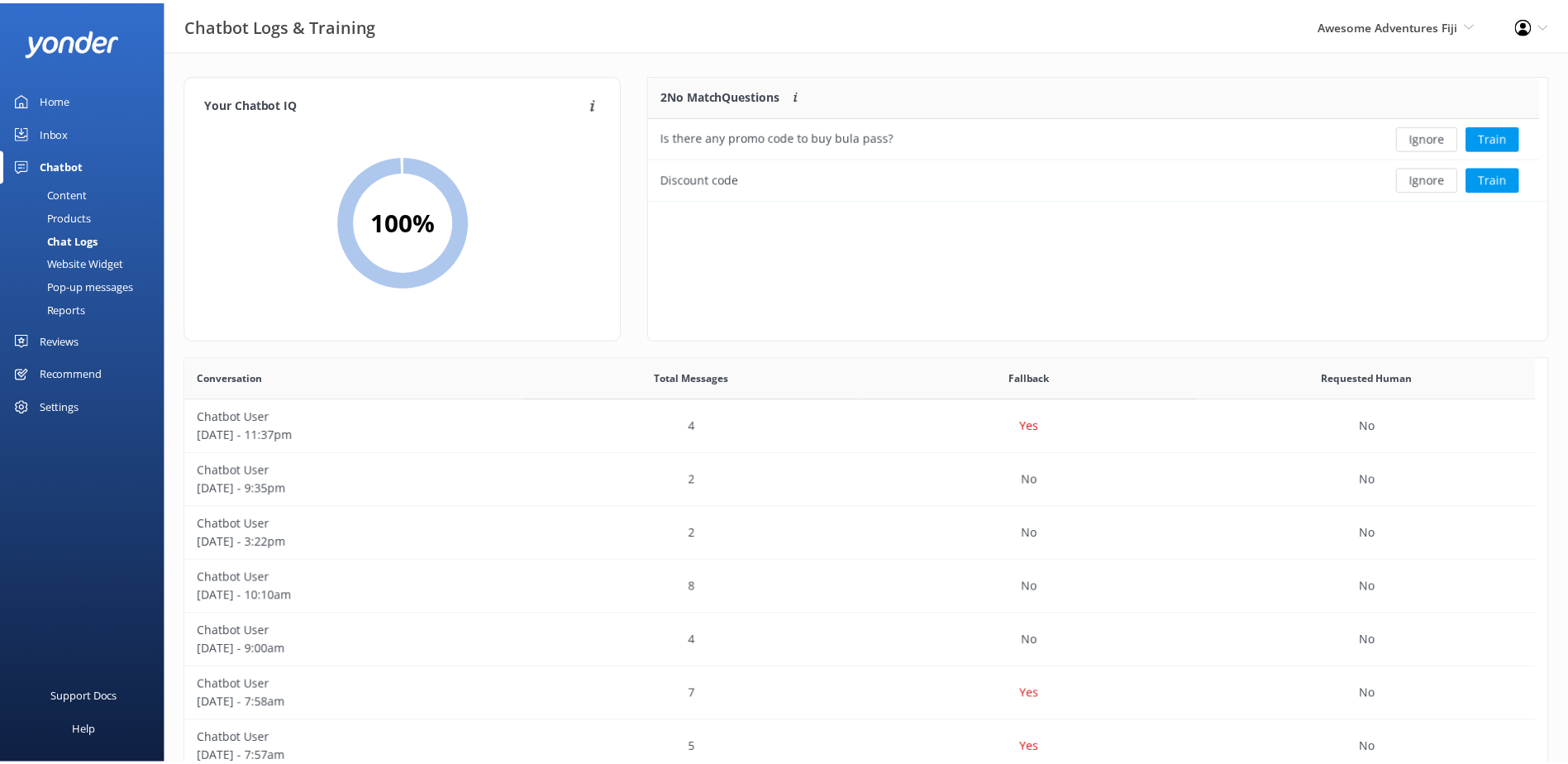
scroll to position [113, 885]
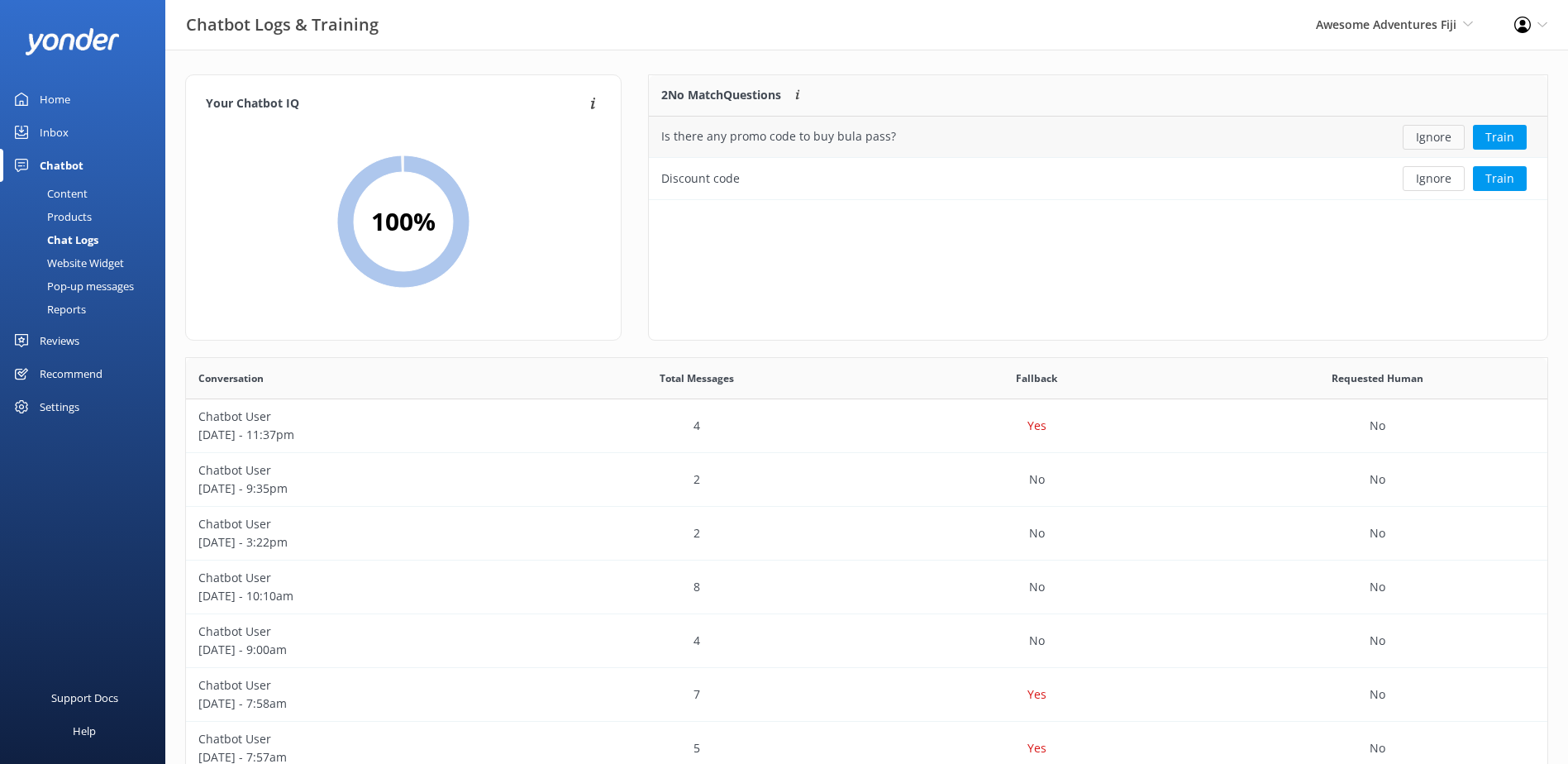
click at [1438, 142] on button "Ignore" at bounding box center [1433, 137] width 62 height 25
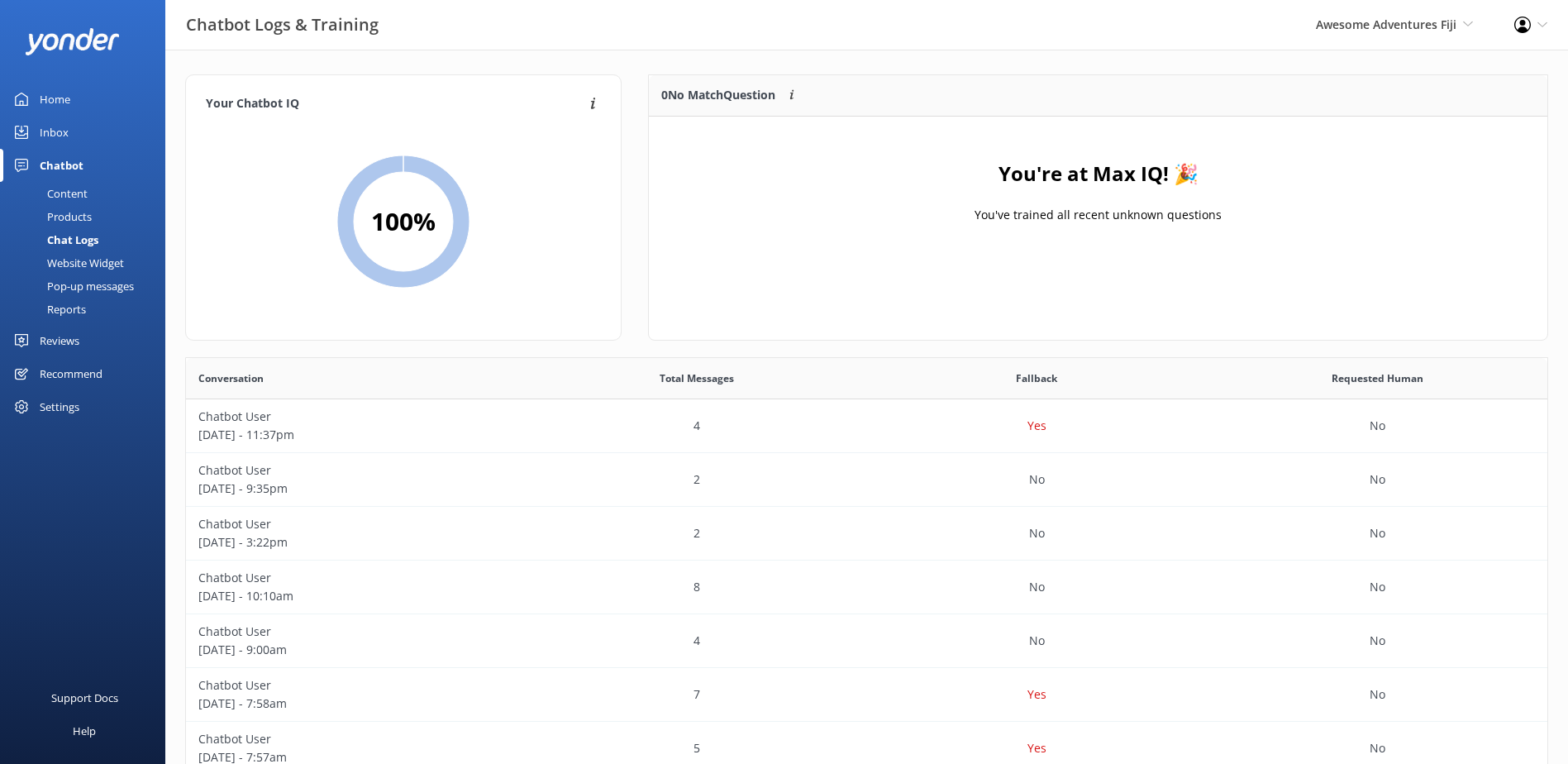
click at [70, 144] on link "Inbox" at bounding box center [82, 131] width 165 height 33
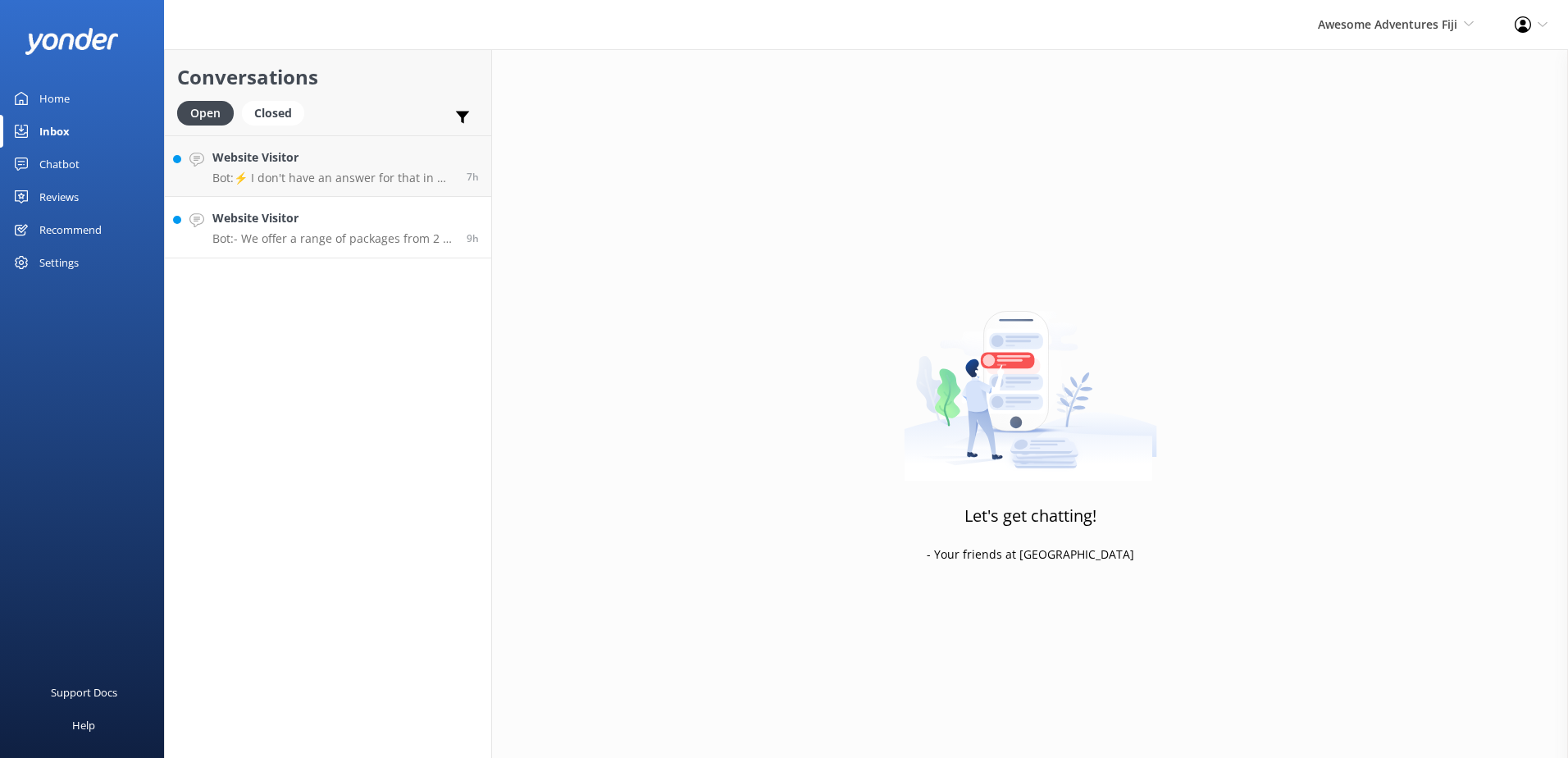
click at [373, 256] on link "Website Visitor Bot: - We offer a range of packages from 2 to 12 days, includin…" at bounding box center [328, 227] width 326 height 61
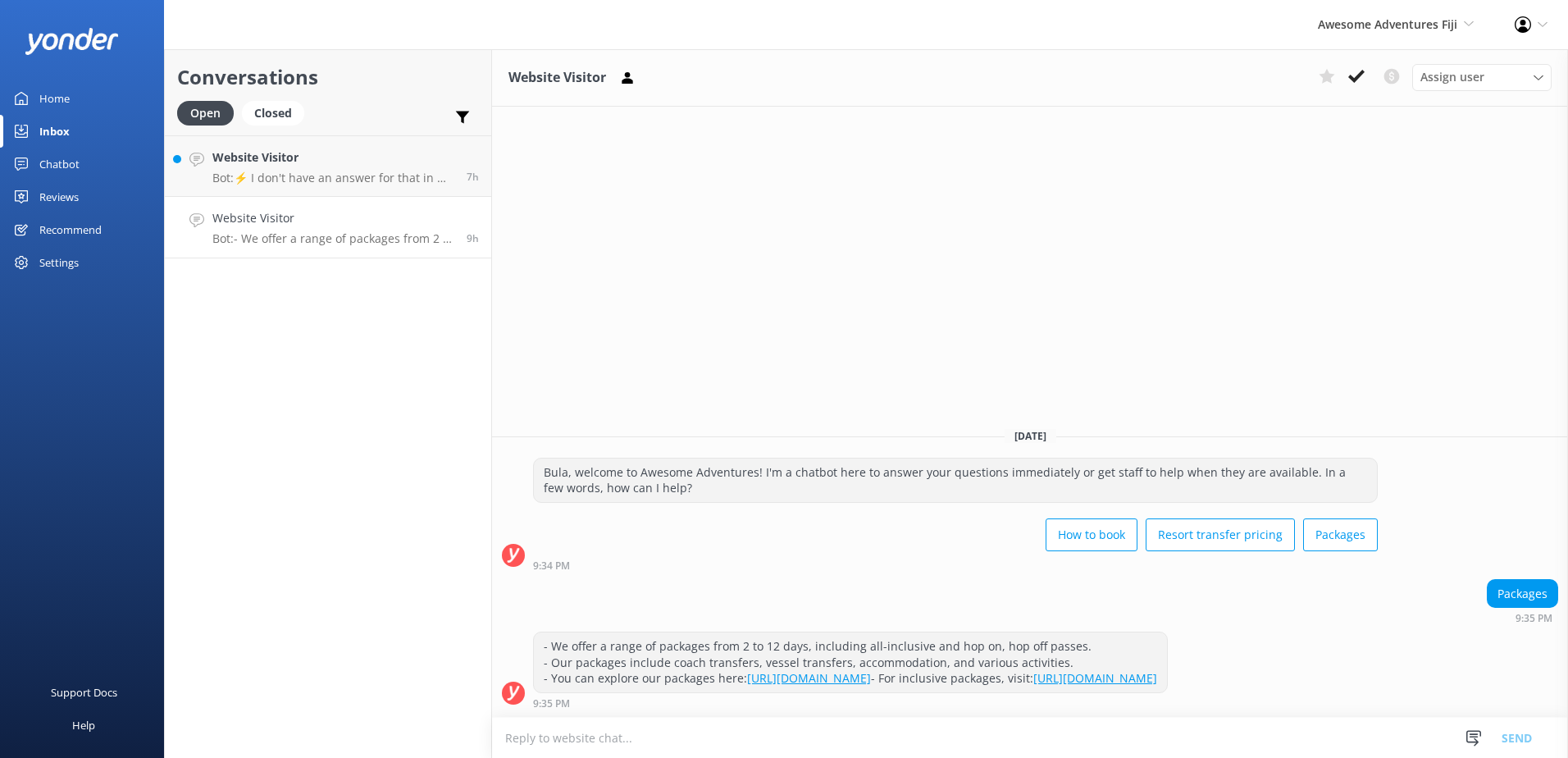
click at [377, 241] on p "Bot: - We offer a range of packages from 2 to 12 days, including all-inclusive …" at bounding box center [334, 239] width 242 height 15
click at [1348, 82] on icon at bounding box center [1356, 76] width 16 height 16
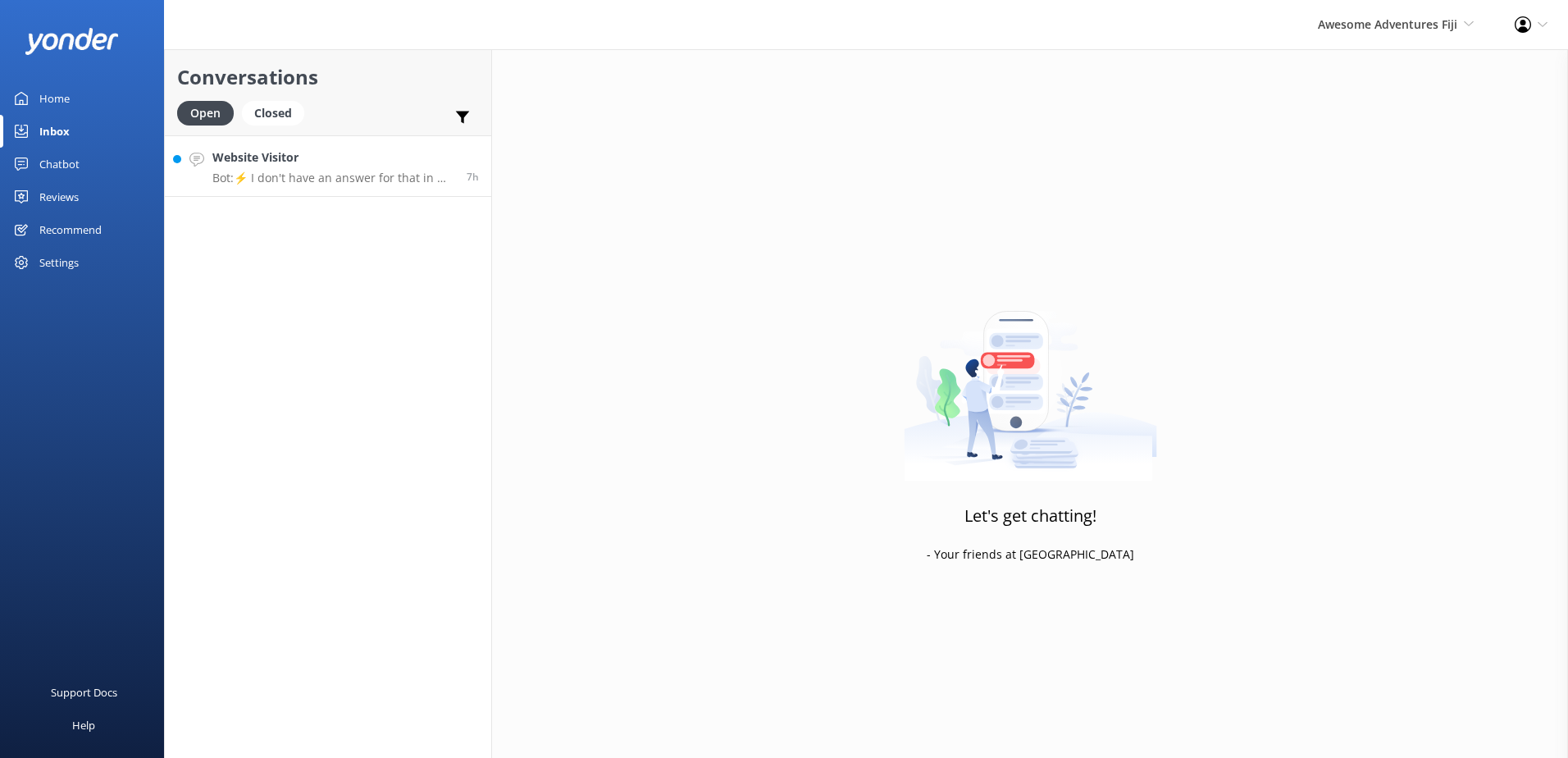
click at [326, 172] on p "Bot: ⚡ I don't have an answer for that in my knowledge base. Please try and rep…" at bounding box center [334, 178] width 242 height 15
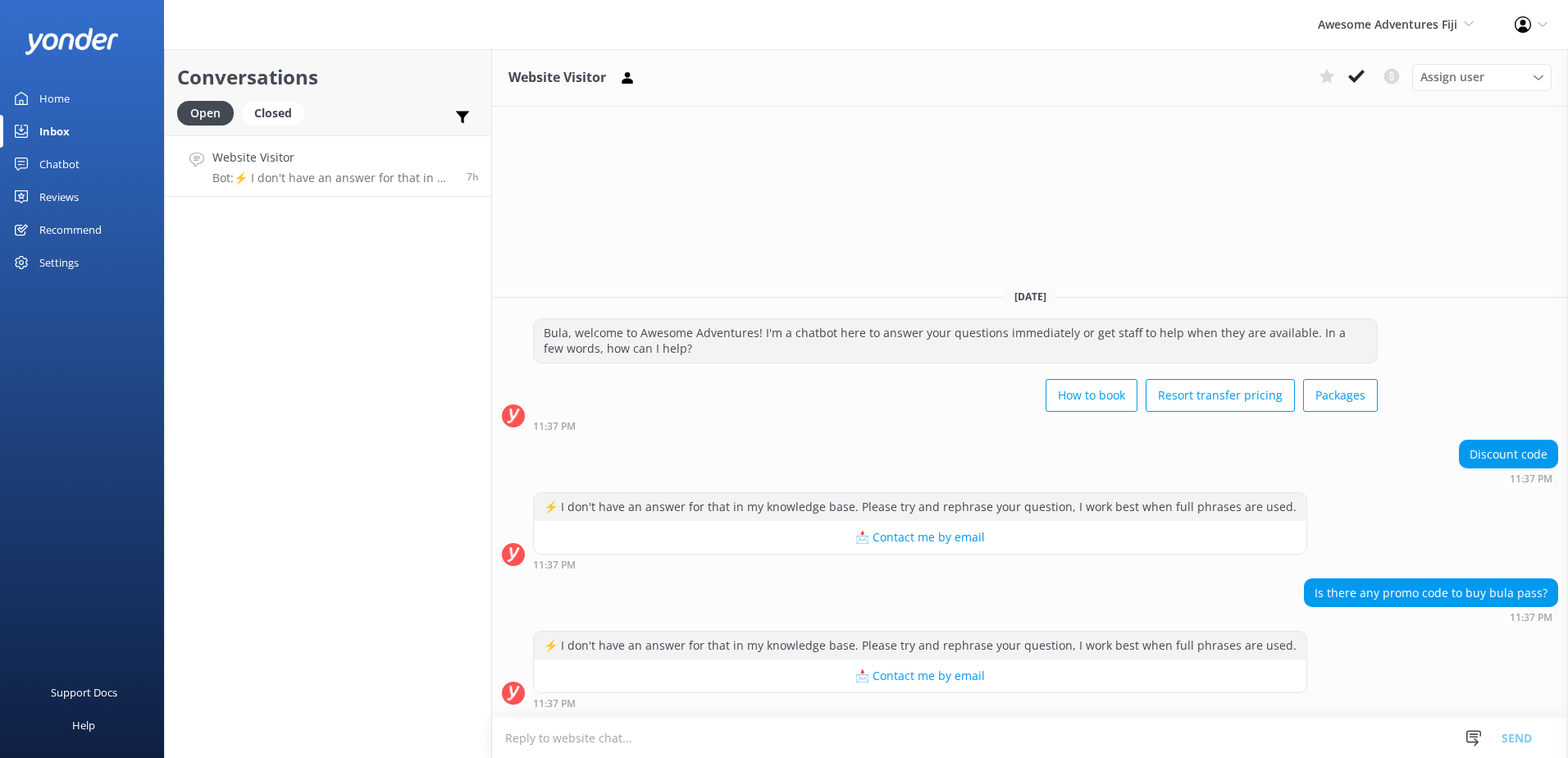
click at [840, 745] on textarea at bounding box center [1030, 738] width 1076 height 40
type textarea "Please note we do not offer any discounts for Awesome Adventures Packages."
click at [1528, 737] on button "Send" at bounding box center [1517, 737] width 61 height 41
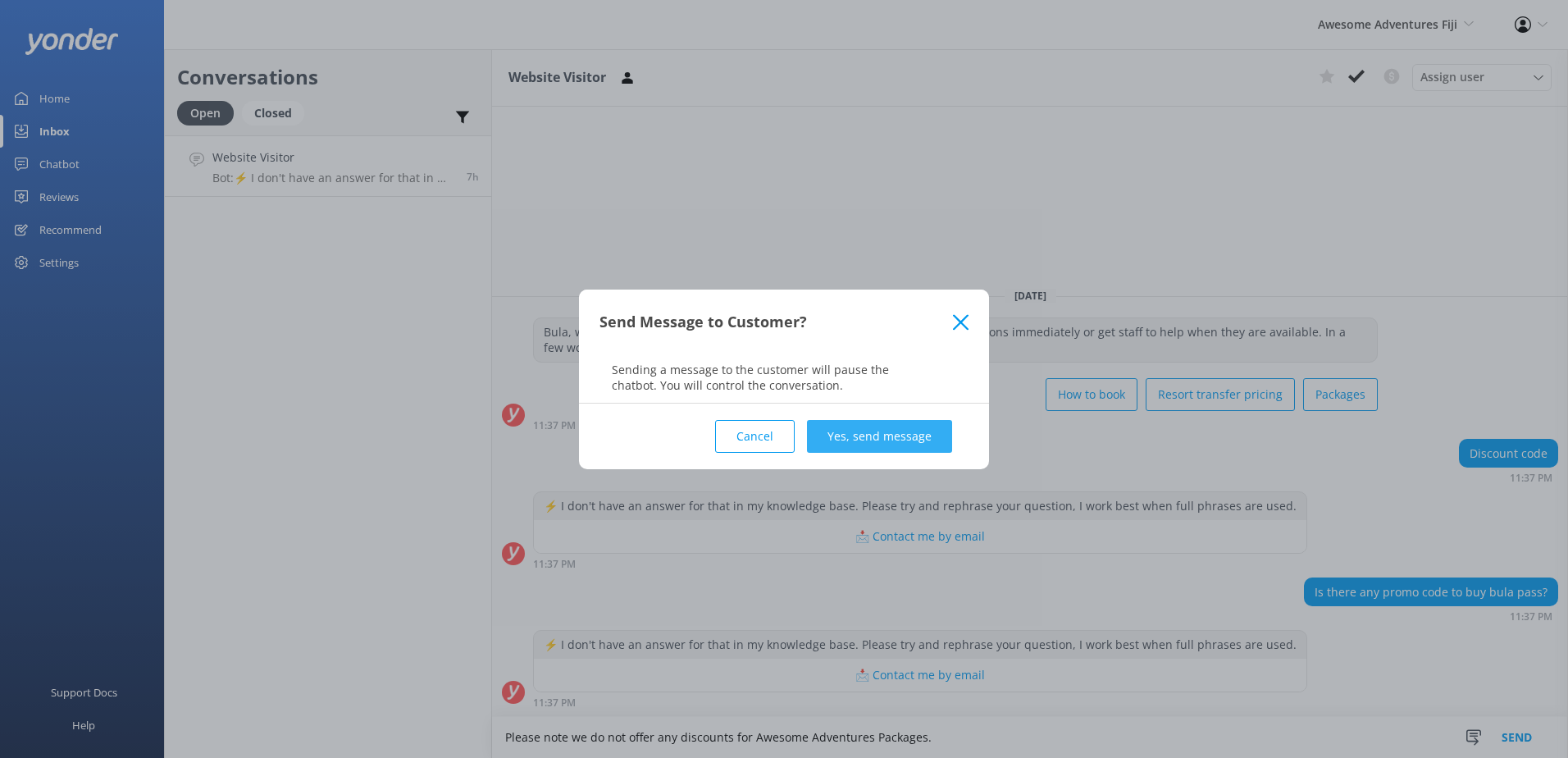
click at [878, 437] on button "Yes, send message" at bounding box center [879, 436] width 146 height 33
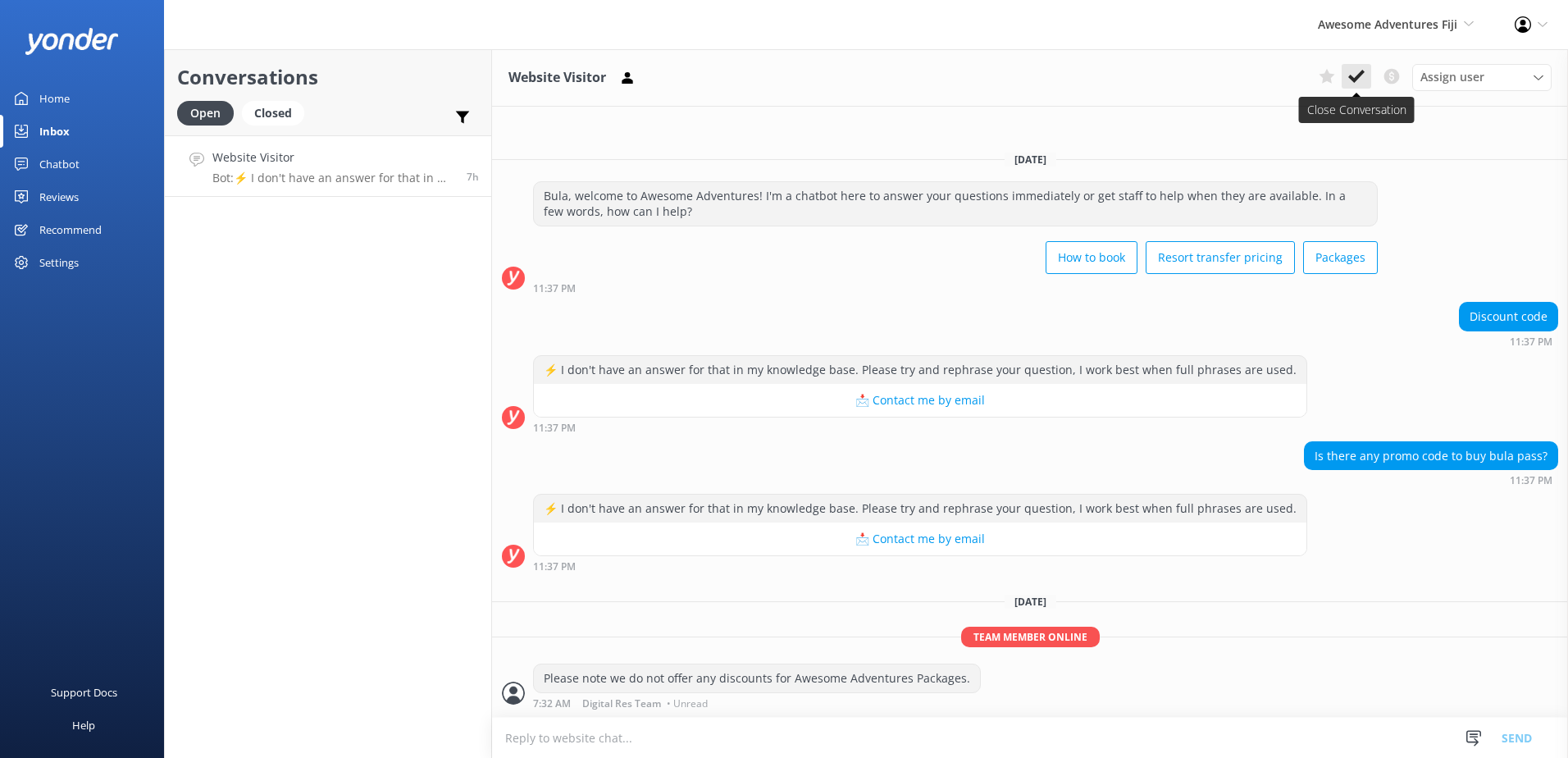
click at [1347, 75] on button at bounding box center [1356, 76] width 29 height 24
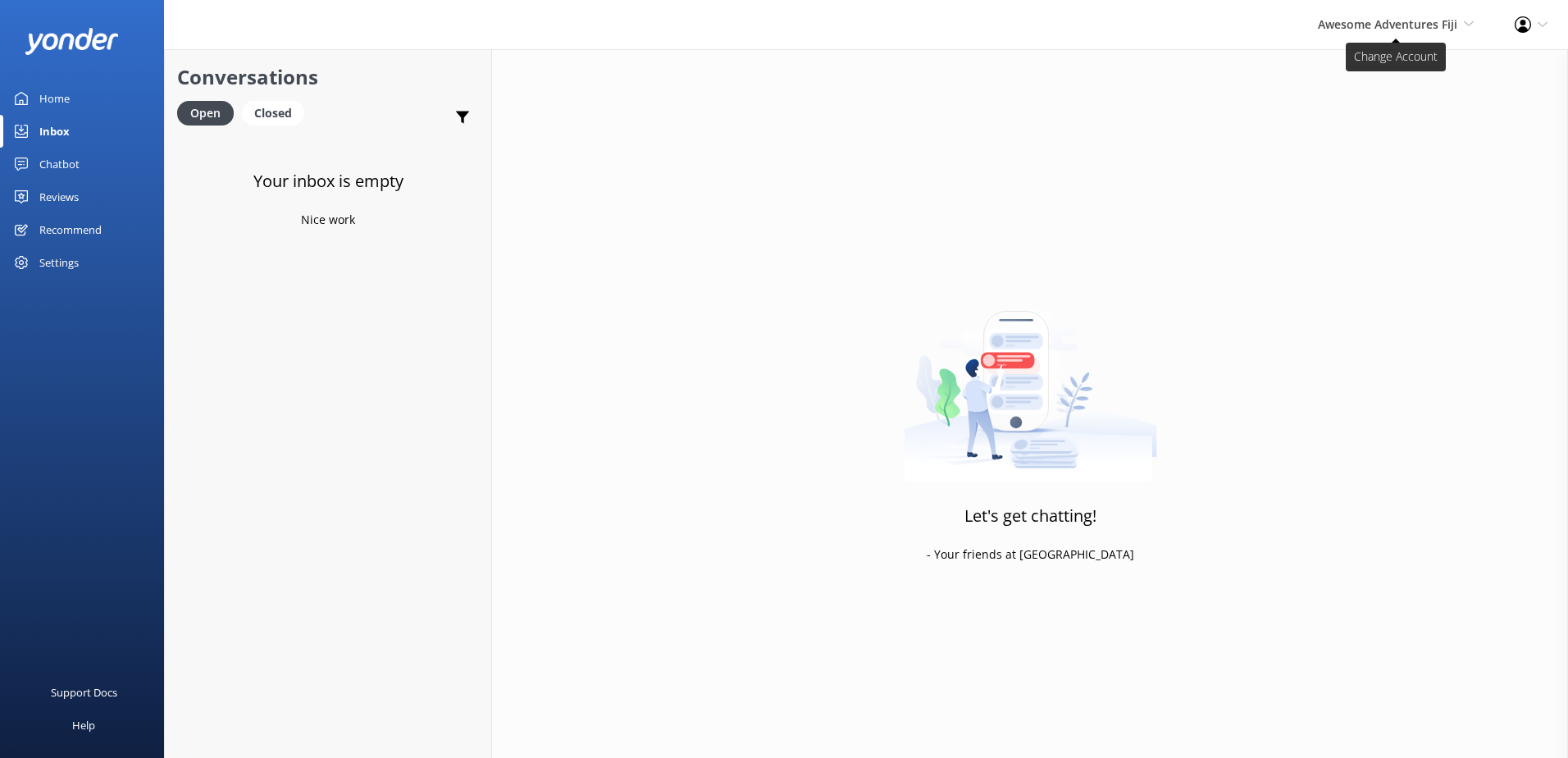
click at [1396, 24] on span "Awesome Adventures Fiji" at bounding box center [1388, 24] width 140 height 16
click at [1394, 130] on link "Malamala Beach Club" at bounding box center [1412, 149] width 164 height 40
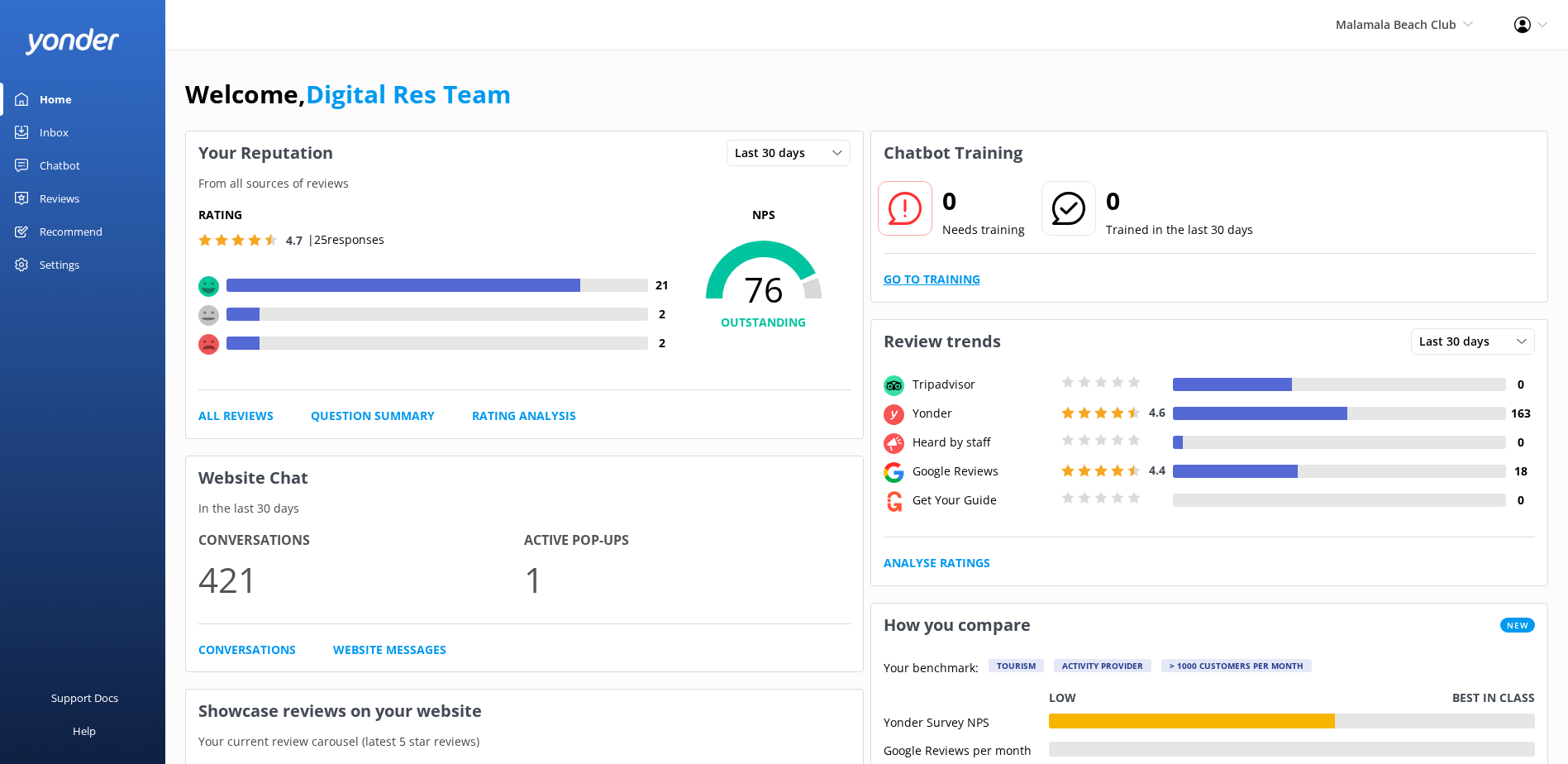
click at [974, 281] on link "Go to Training" at bounding box center [931, 279] width 97 height 18
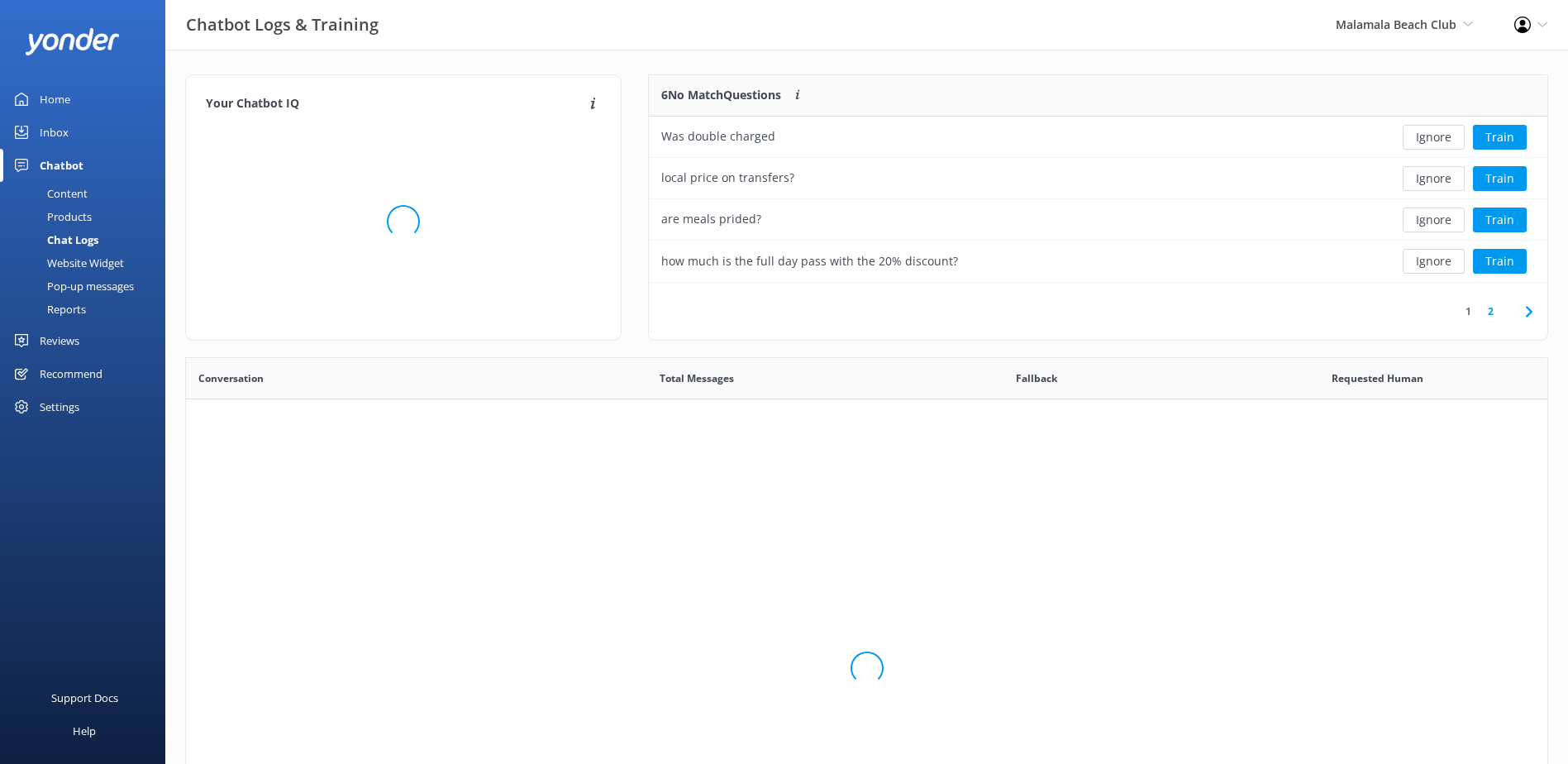
scroll to position [195, 885]
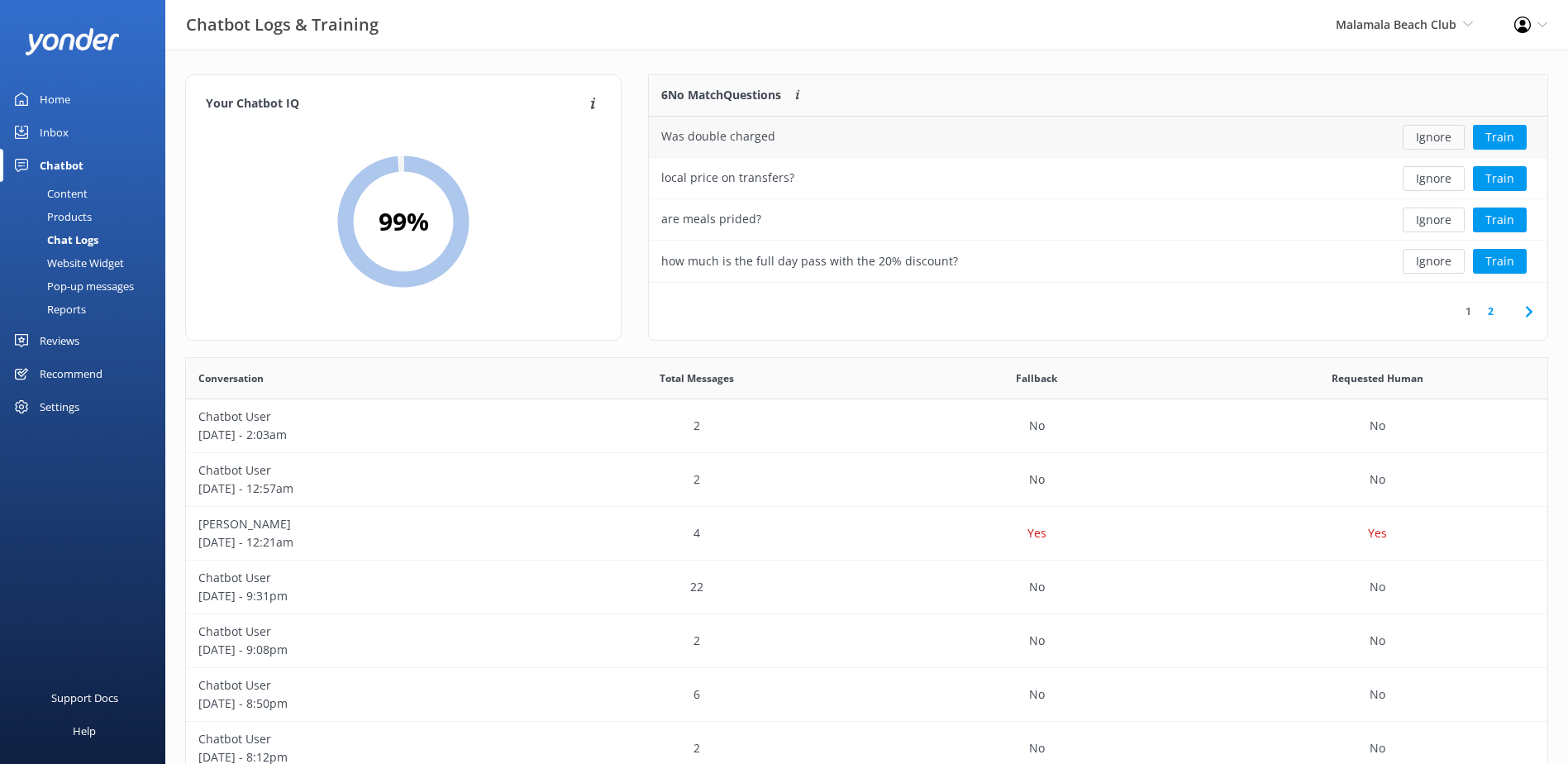
click at [1432, 135] on button "Ignore" at bounding box center [1433, 137] width 62 height 25
click at [1434, 137] on button "Ignore" at bounding box center [1433, 137] width 62 height 25
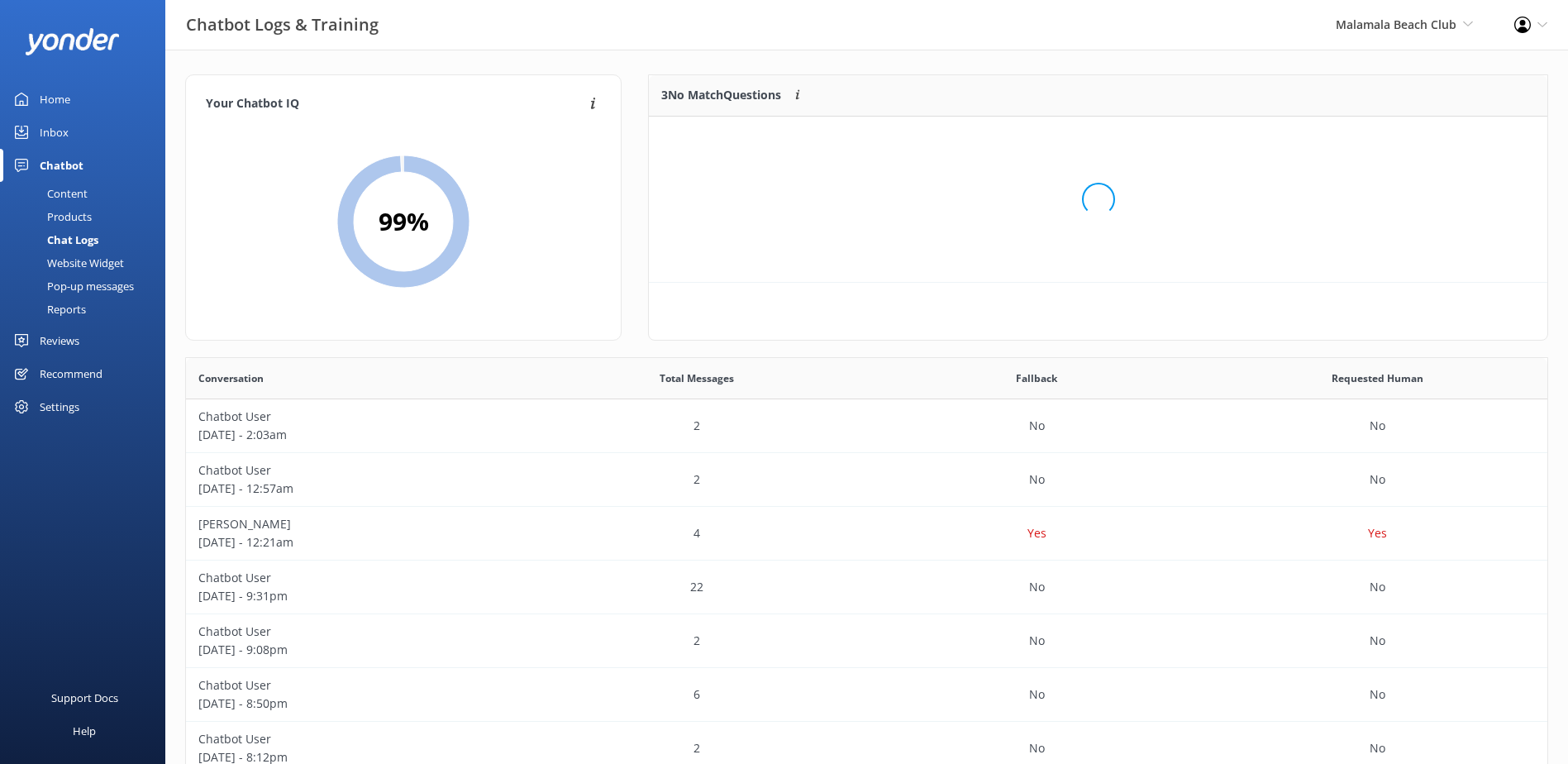
scroll to position [153, 885]
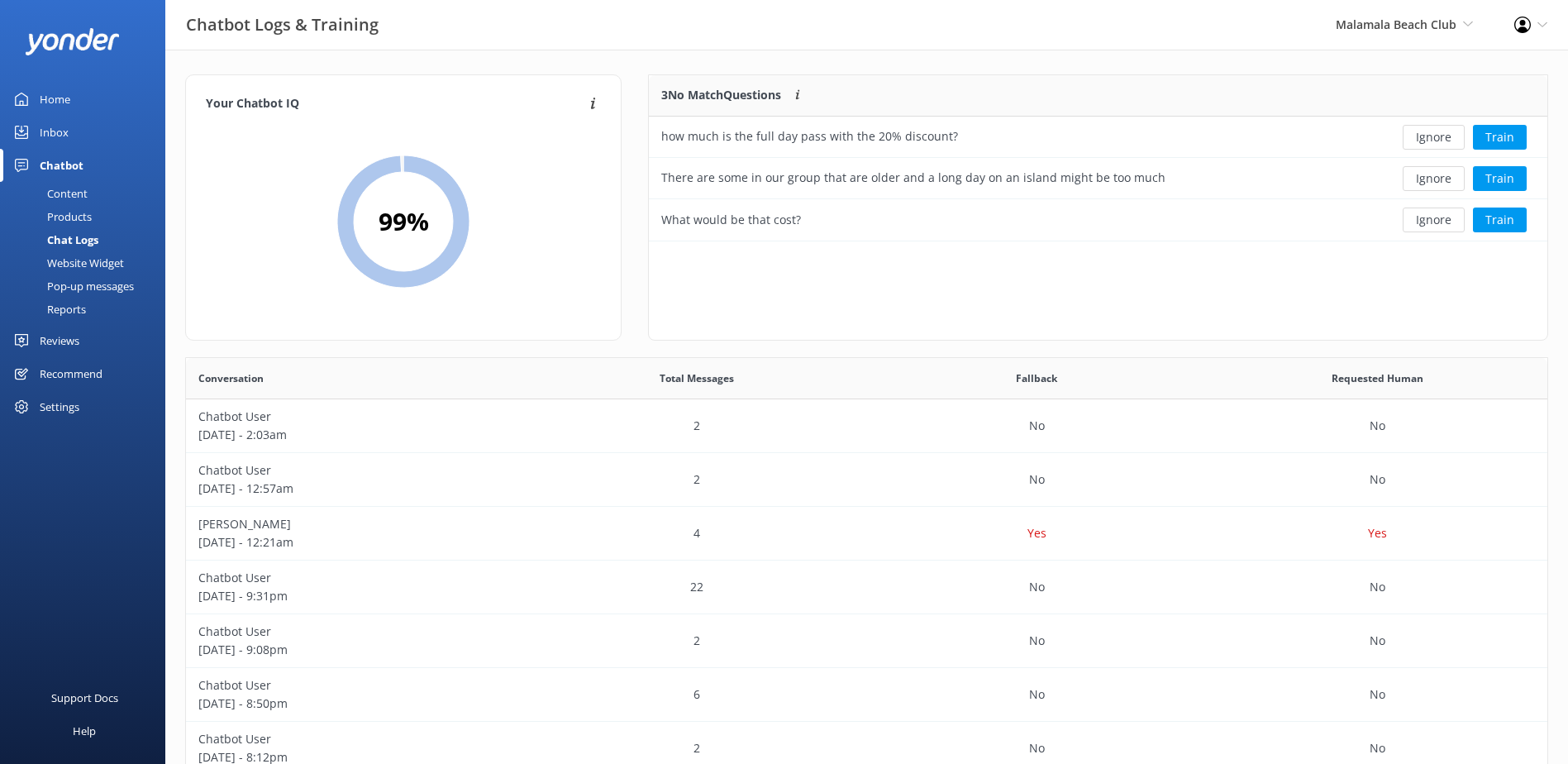
click at [1434, 137] on button "Ignore" at bounding box center [1433, 137] width 62 height 25
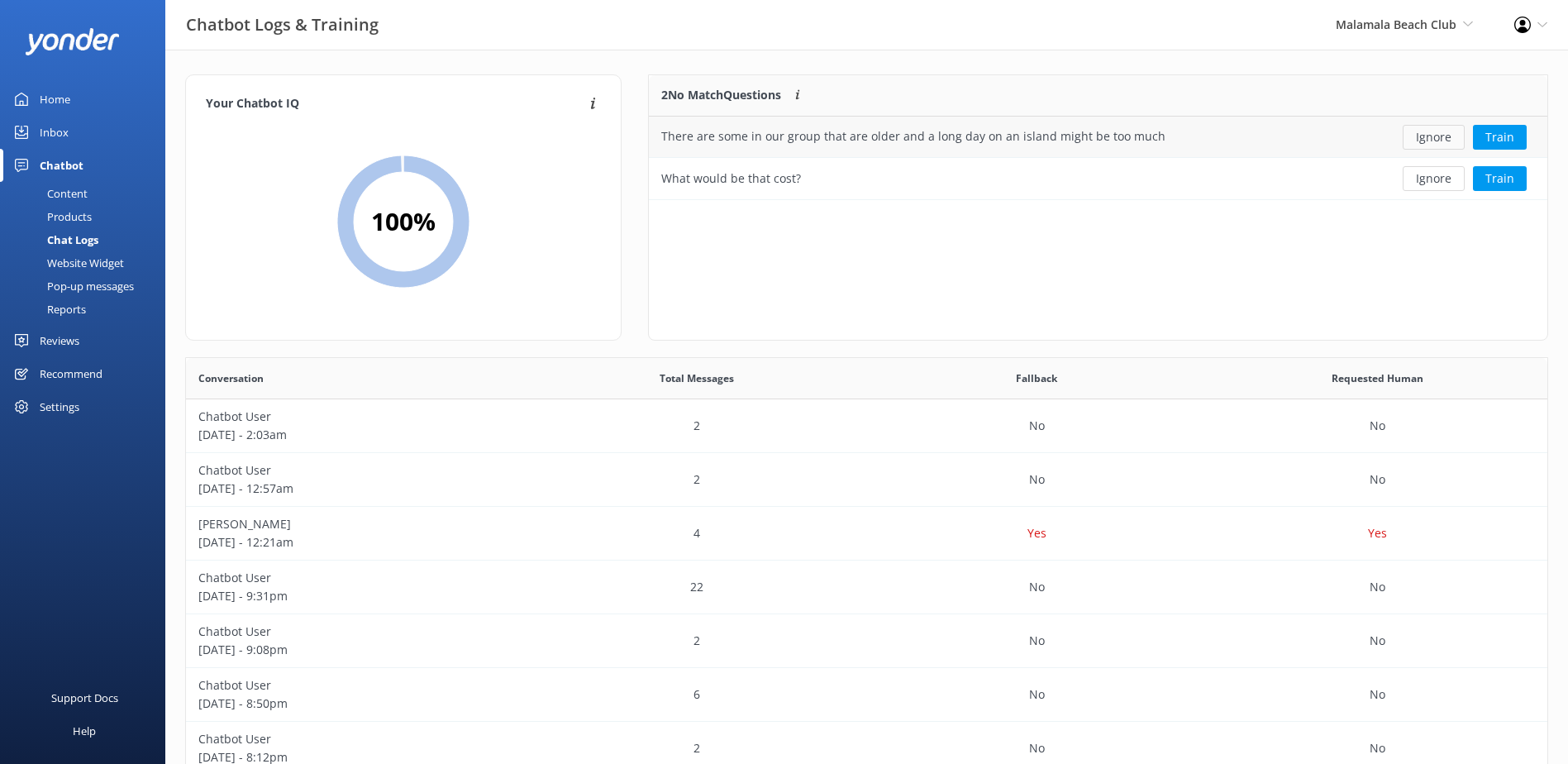
click at [1443, 137] on button "Ignore" at bounding box center [1433, 137] width 62 height 25
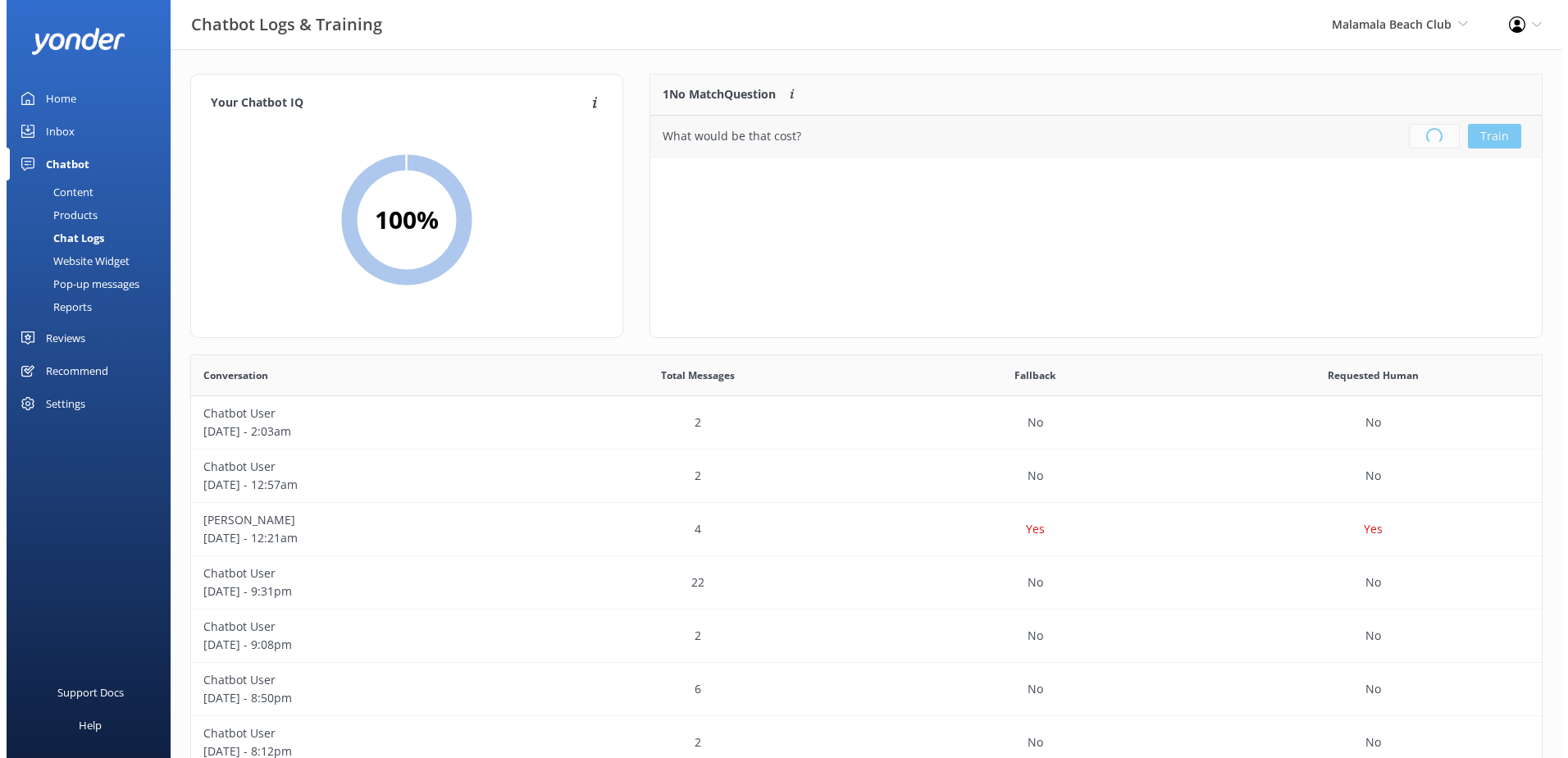
scroll to position [193, 878]
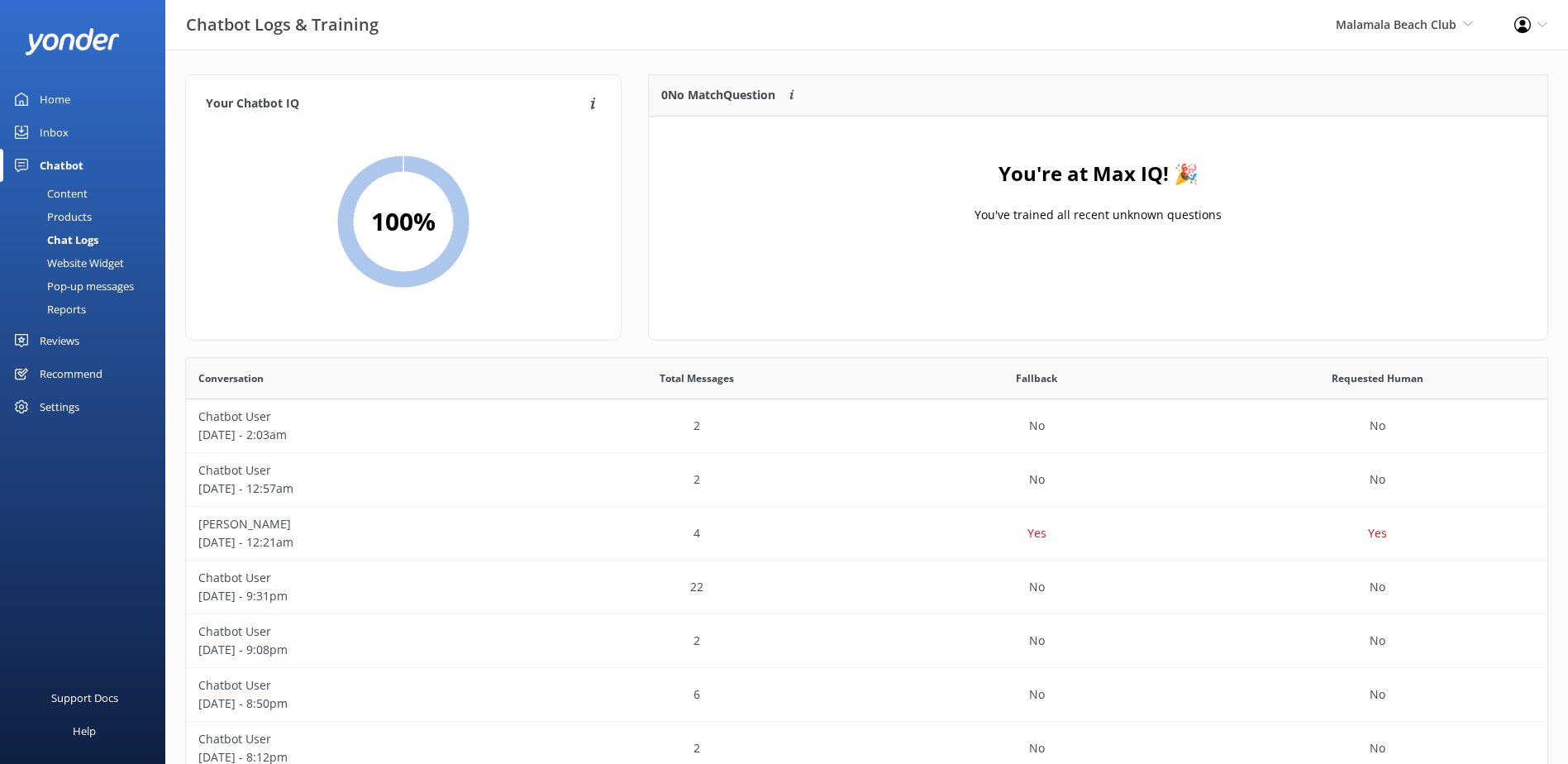
click at [93, 135] on link "Inbox" at bounding box center [82, 131] width 165 height 33
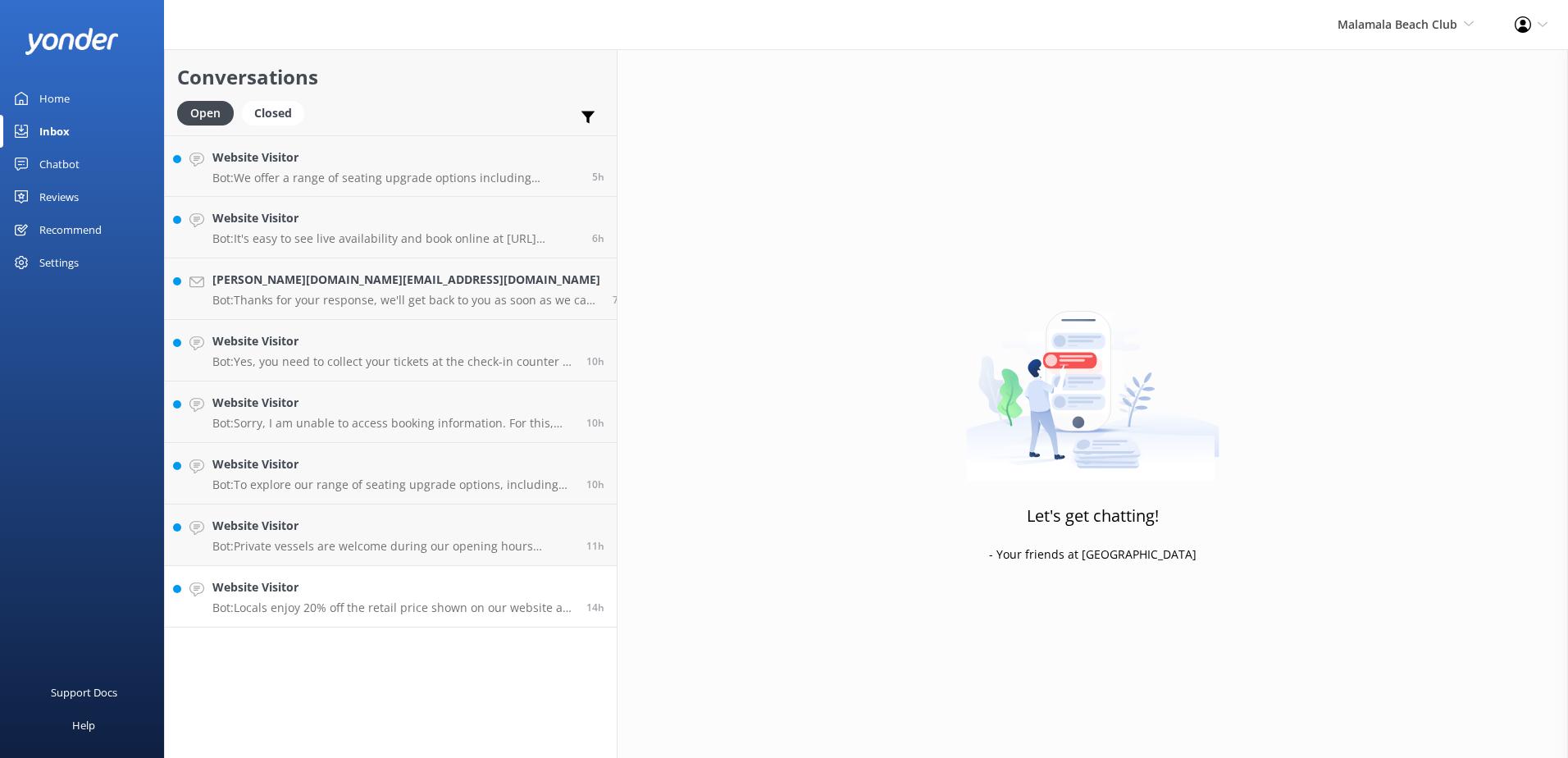
click at [363, 614] on p "Bot: Locals enjoy 20% off the retail price shown on our website all year round!" at bounding box center [394, 608] width 362 height 15
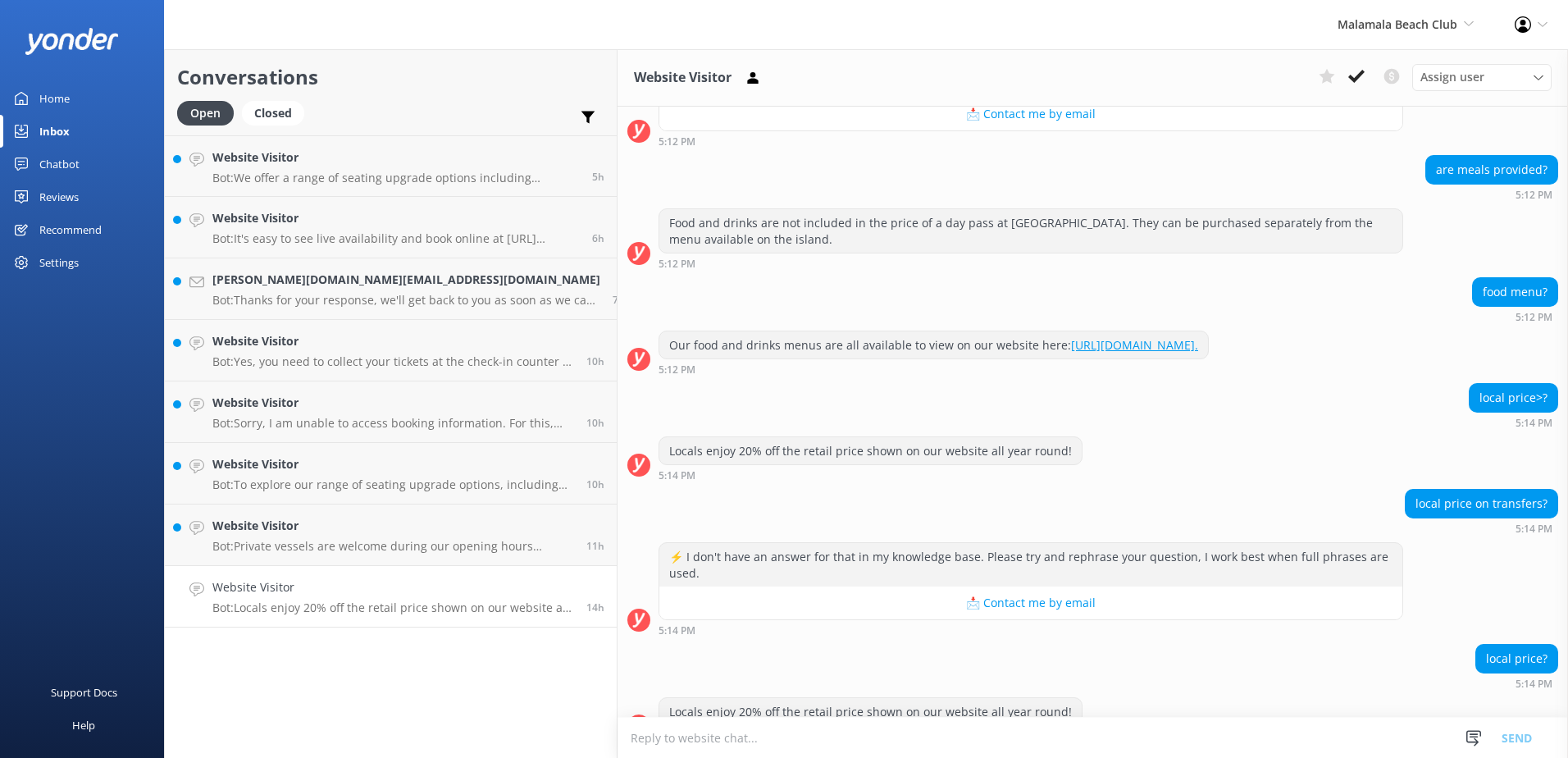
scroll to position [483, 0]
click at [1359, 72] on icon at bounding box center [1356, 76] width 16 height 16
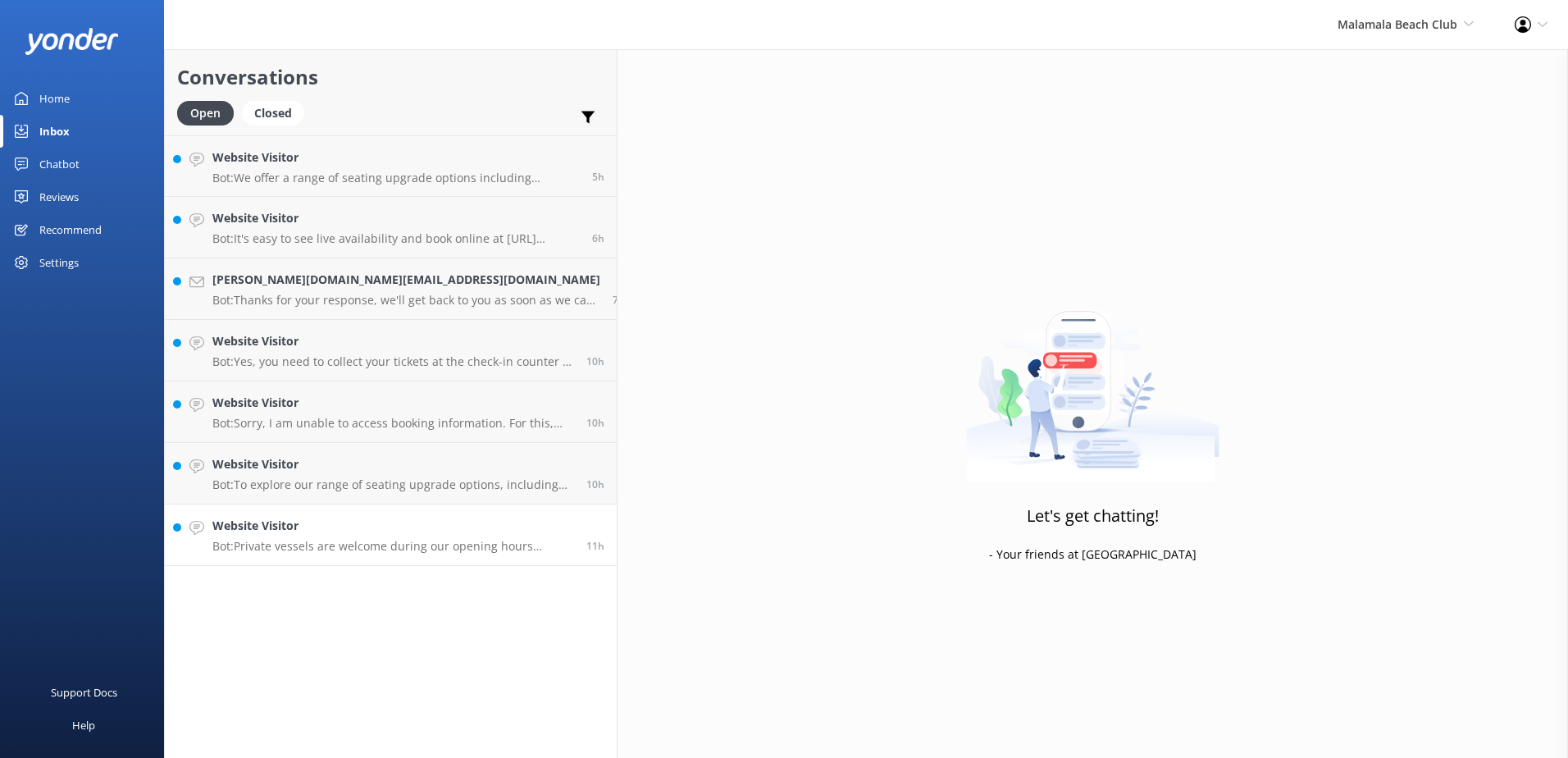
click at [352, 548] on p "Bot: Private vessels are welcome during our opening hours (9.30am - 6pm). For m…" at bounding box center [394, 547] width 362 height 15
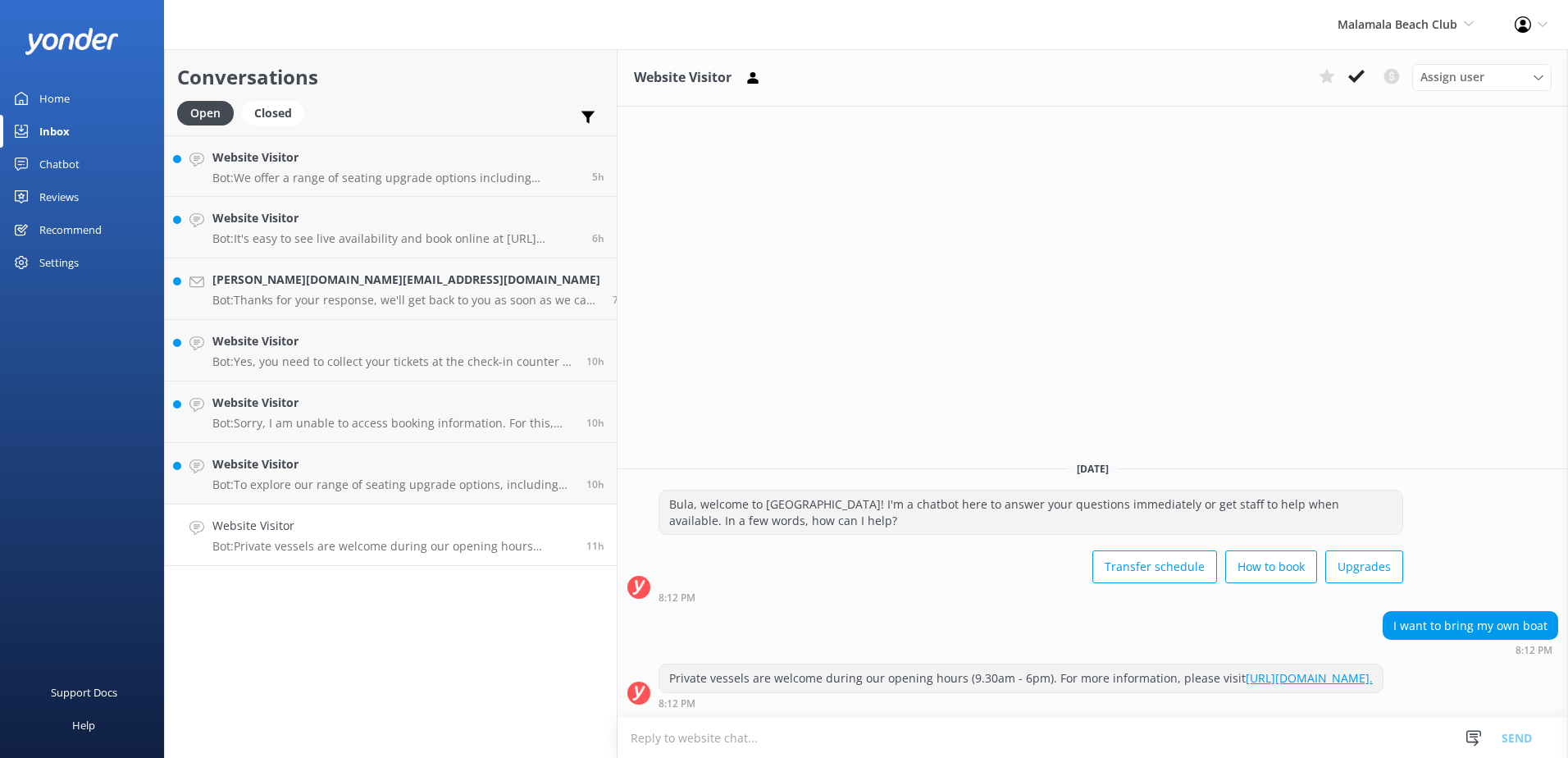
click at [1186, 671] on div "Private vessels are welcome during our opening hours (9.30am - 6pm). For more i…" at bounding box center [1021, 678] width 723 height 28
click at [1246, 671] on link "https://www.malamalabeachclub.com/private-vessels." at bounding box center [1309, 678] width 127 height 16
drag, startPoint x: 599, startPoint y: 683, endPoint x: 533, endPoint y: 661, distance: 69.6
click at [659, 664] on div "Private vessels are welcome during our opening hours (9.30am - 6pm). For more i…" at bounding box center [1021, 678] width 725 height 29
copy div "Private vessels are welcome during our opening hours (9.30am - 6pm). For more i…"
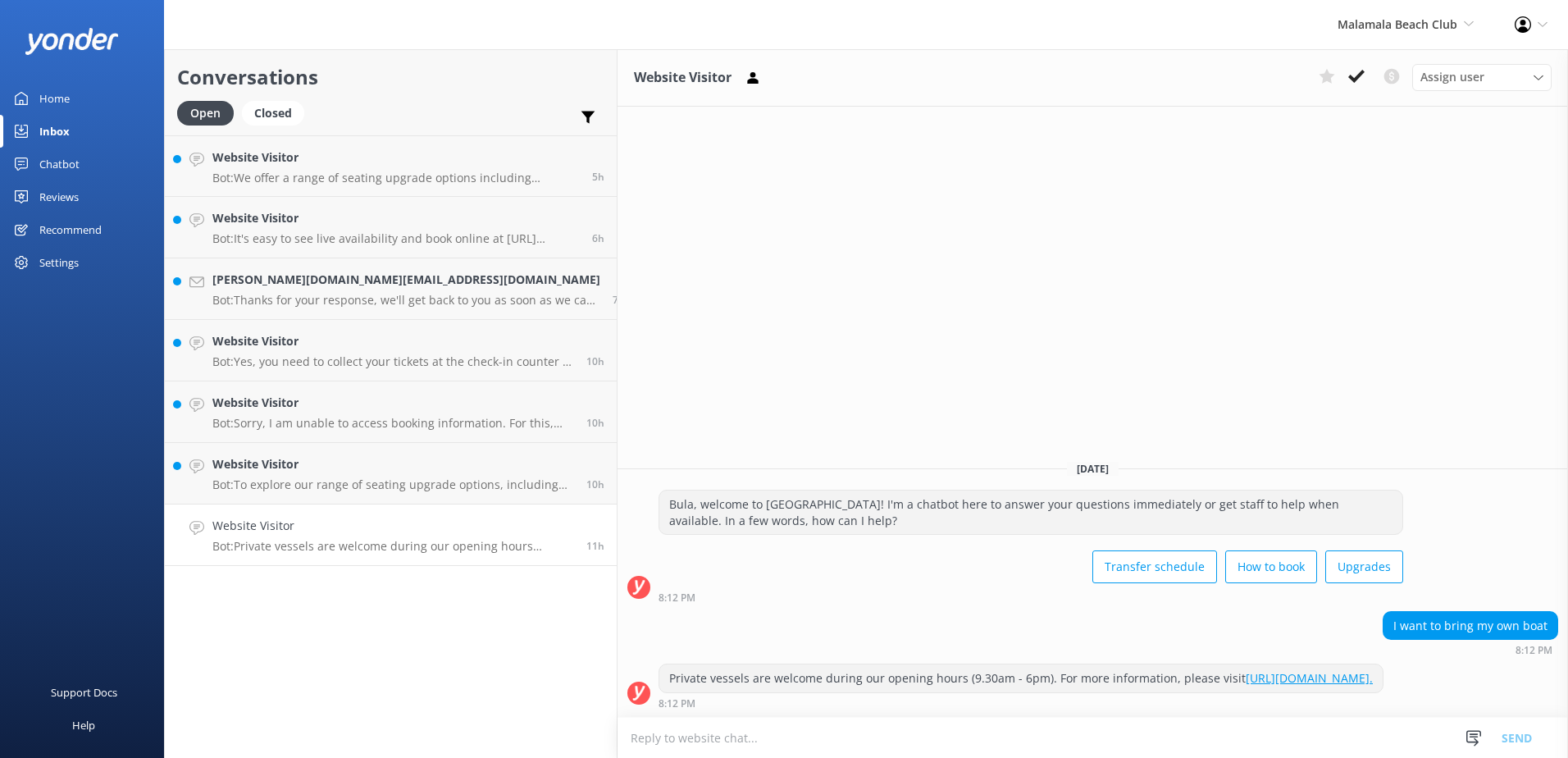
click at [670, 737] on textarea at bounding box center [1093, 738] width 951 height 40
paste textarea "Private vessels are welcome during our opening hours (9.30am - 6pm). For more i…"
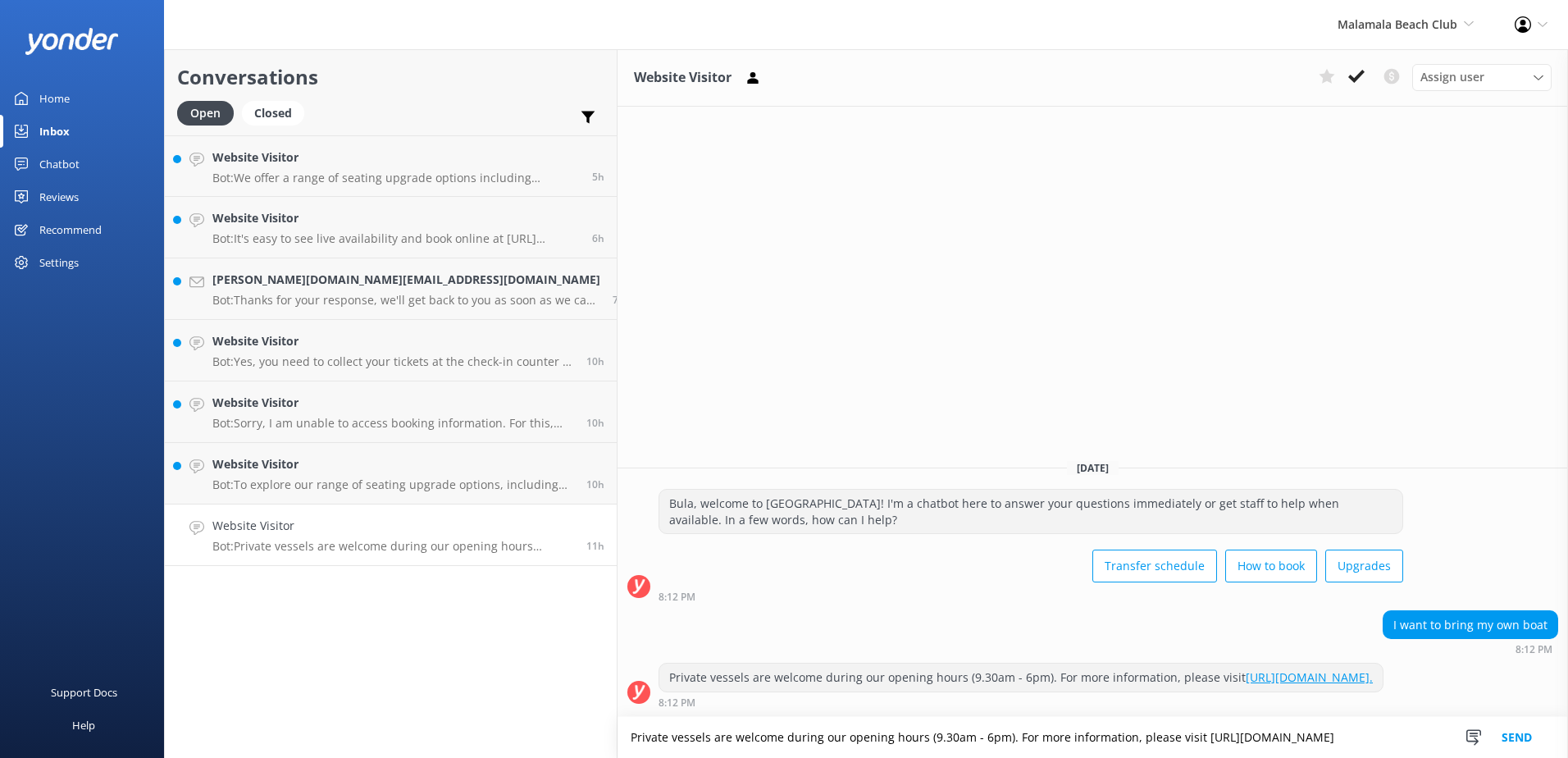
drag, startPoint x: 887, startPoint y: 738, endPoint x: 495, endPoint y: 729, distance: 392.1
click at [436, 742] on div "Conversations Open Closed Important Converted Assigned to me Unassigned Website…" at bounding box center [866, 403] width 1404 height 708
click at [622, 736] on textarea "For more information, please visit https://www.malamalabeachclub.com/private-ve…" at bounding box center [1093, 737] width 951 height 41
click at [1231, 739] on textarea "For more information on coming on a private boat, please visit https://www.mala…" at bounding box center [1093, 737] width 951 height 41
type textarea "For more information on coming on a private boat, please visit https://www.mala…"
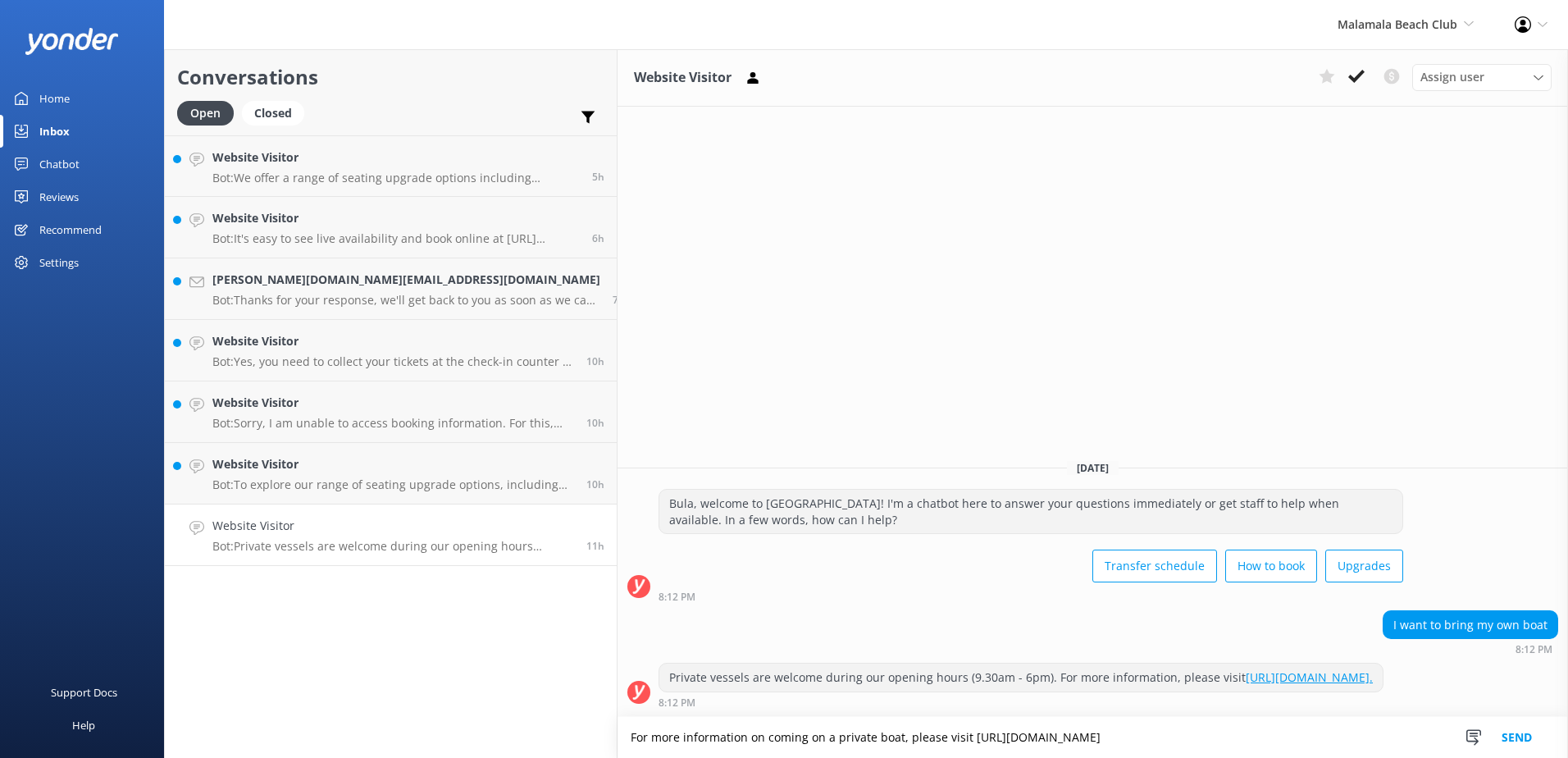
click at [1506, 729] on button "Send" at bounding box center [1517, 737] width 61 height 41
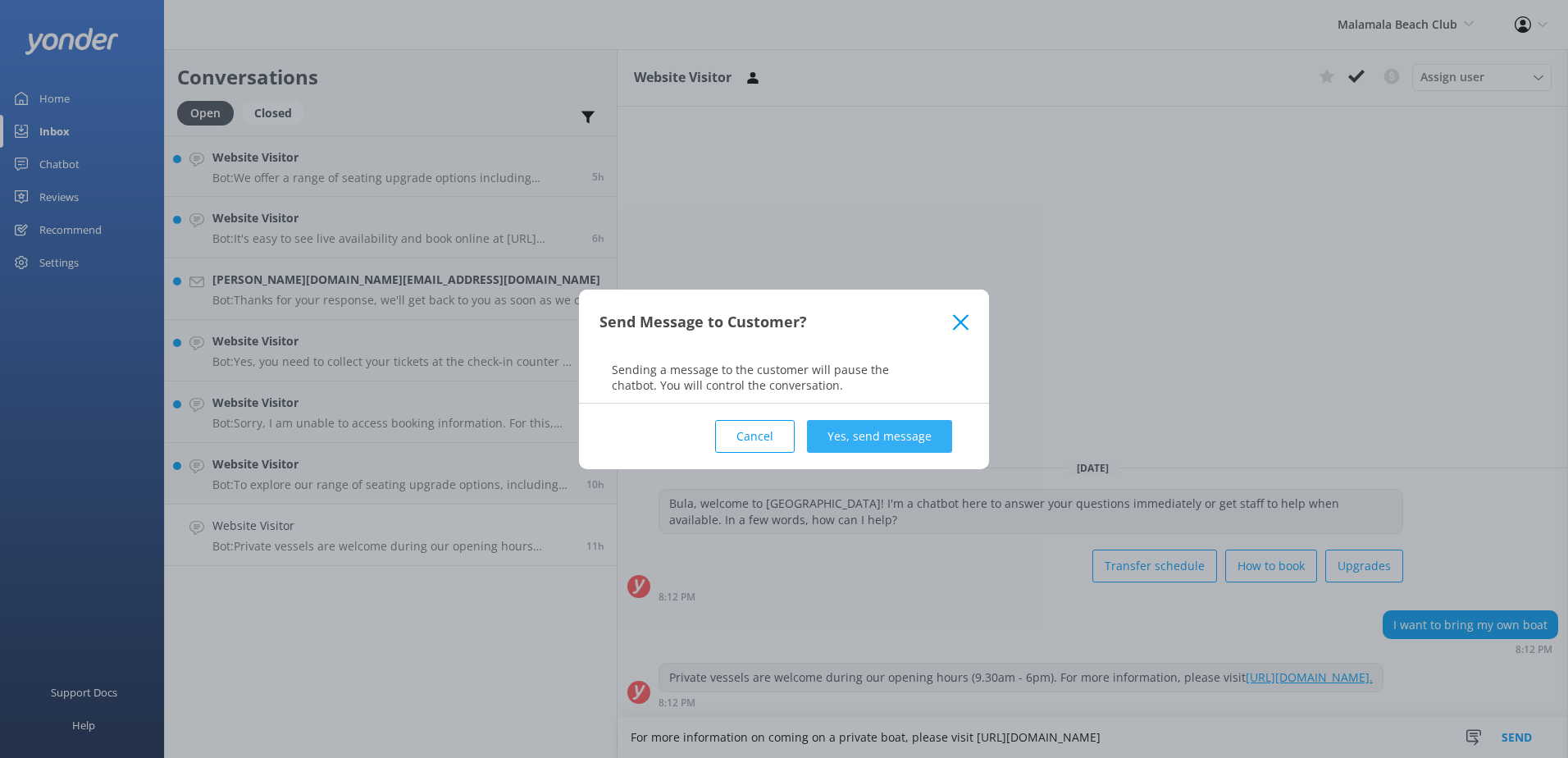
click at [920, 436] on button "Yes, send message" at bounding box center [879, 436] width 146 height 33
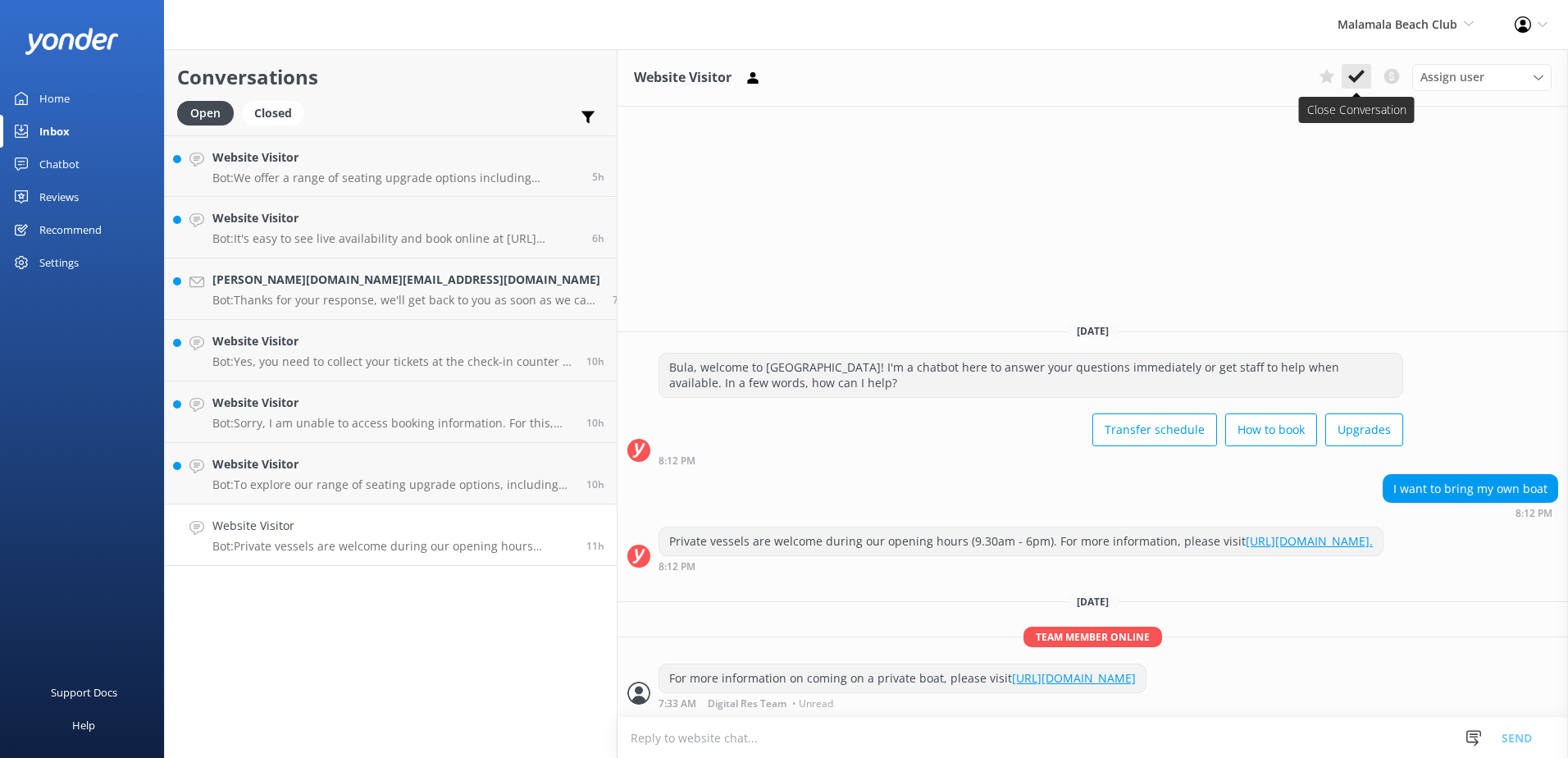
click at [1360, 77] on icon at bounding box center [1356, 76] width 16 height 16
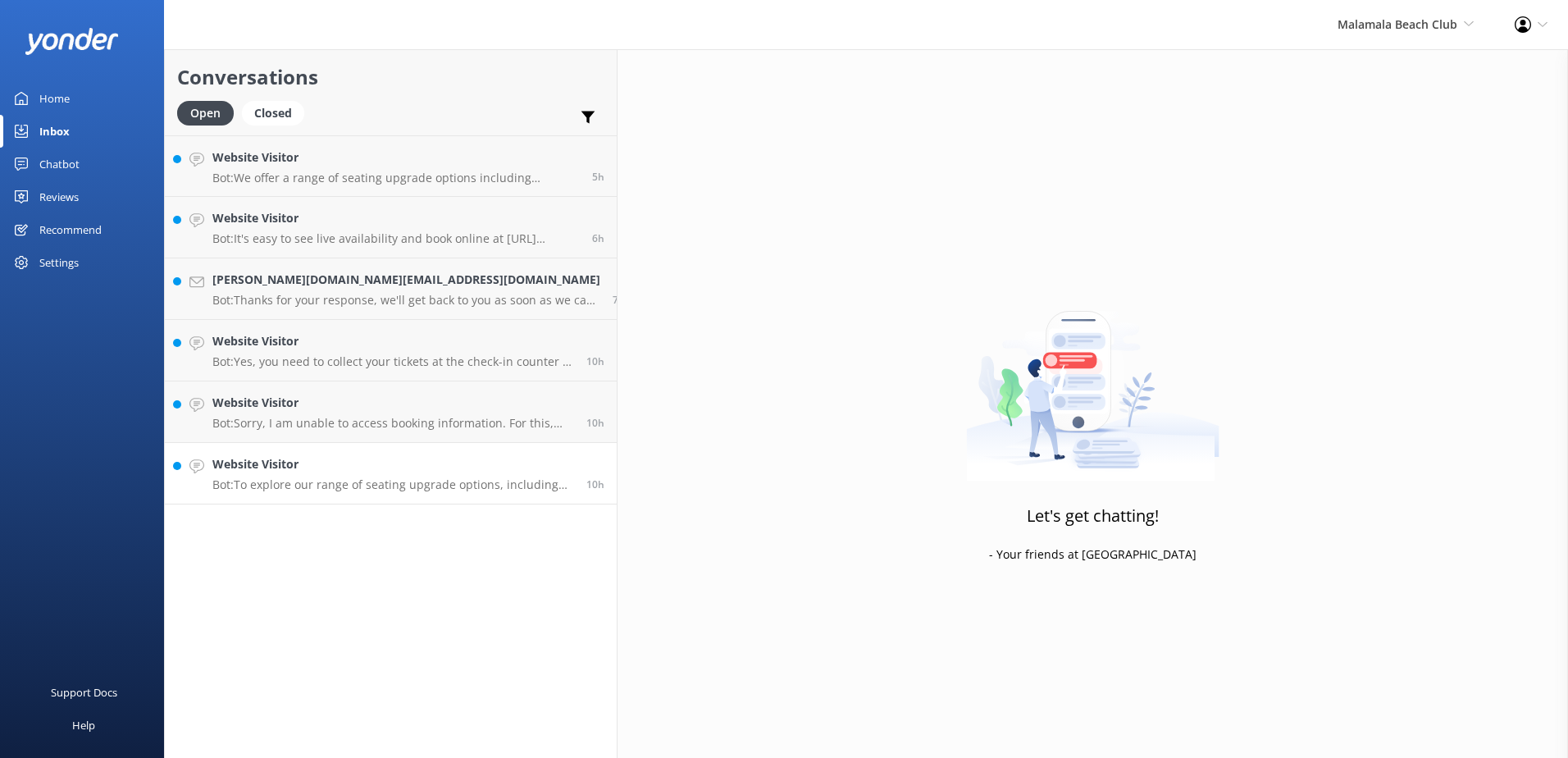
click at [384, 478] on p "Bot: To explore our range of seating upgrade options, including poolside day be…" at bounding box center [394, 485] width 362 height 15
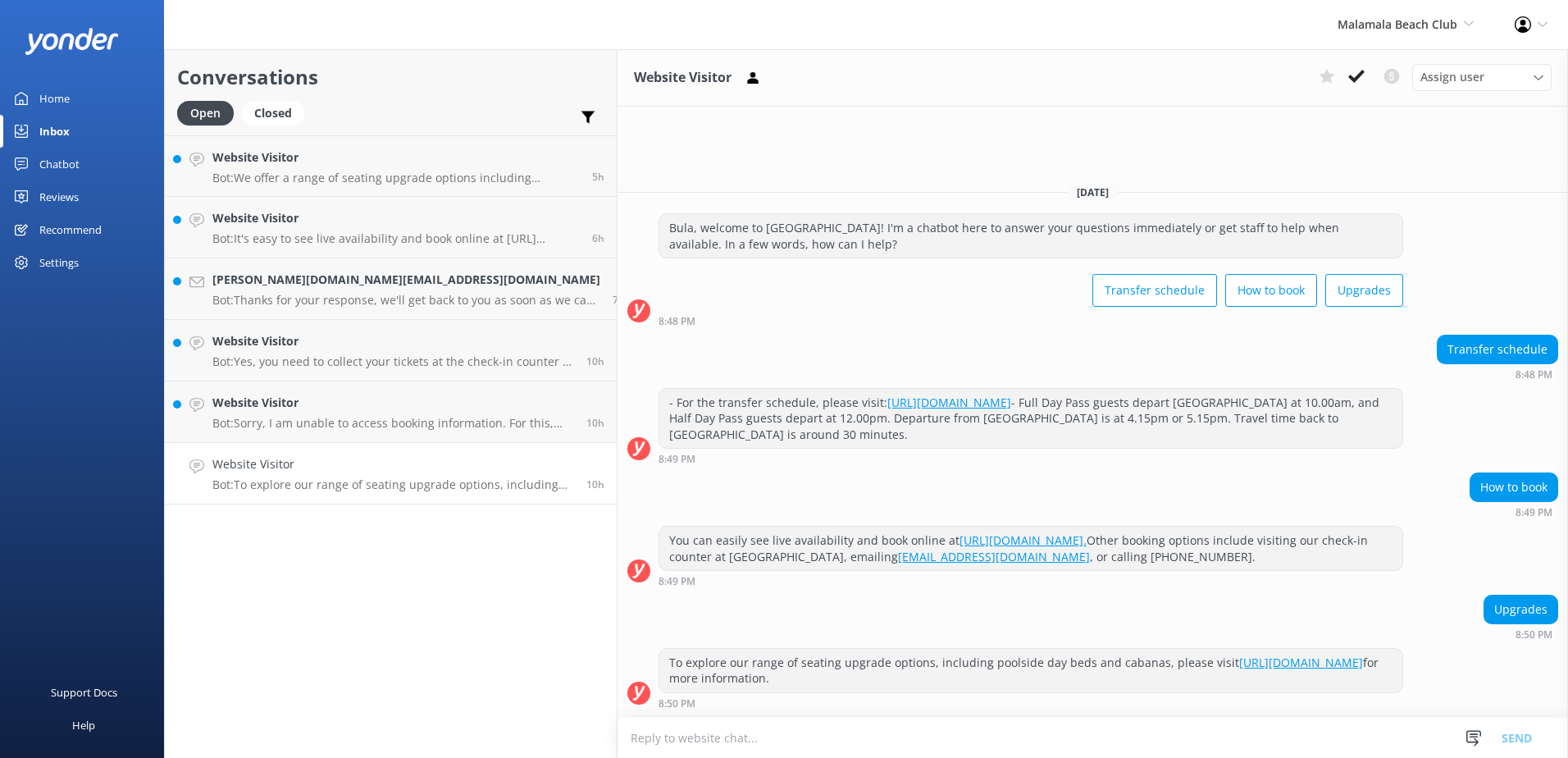
click at [1297, 669] on link "https://www.malamalabeachclub.com/upgrades" at bounding box center [1300, 662] width 124 height 16
click at [1359, 74] on use at bounding box center [1356, 77] width 16 height 13
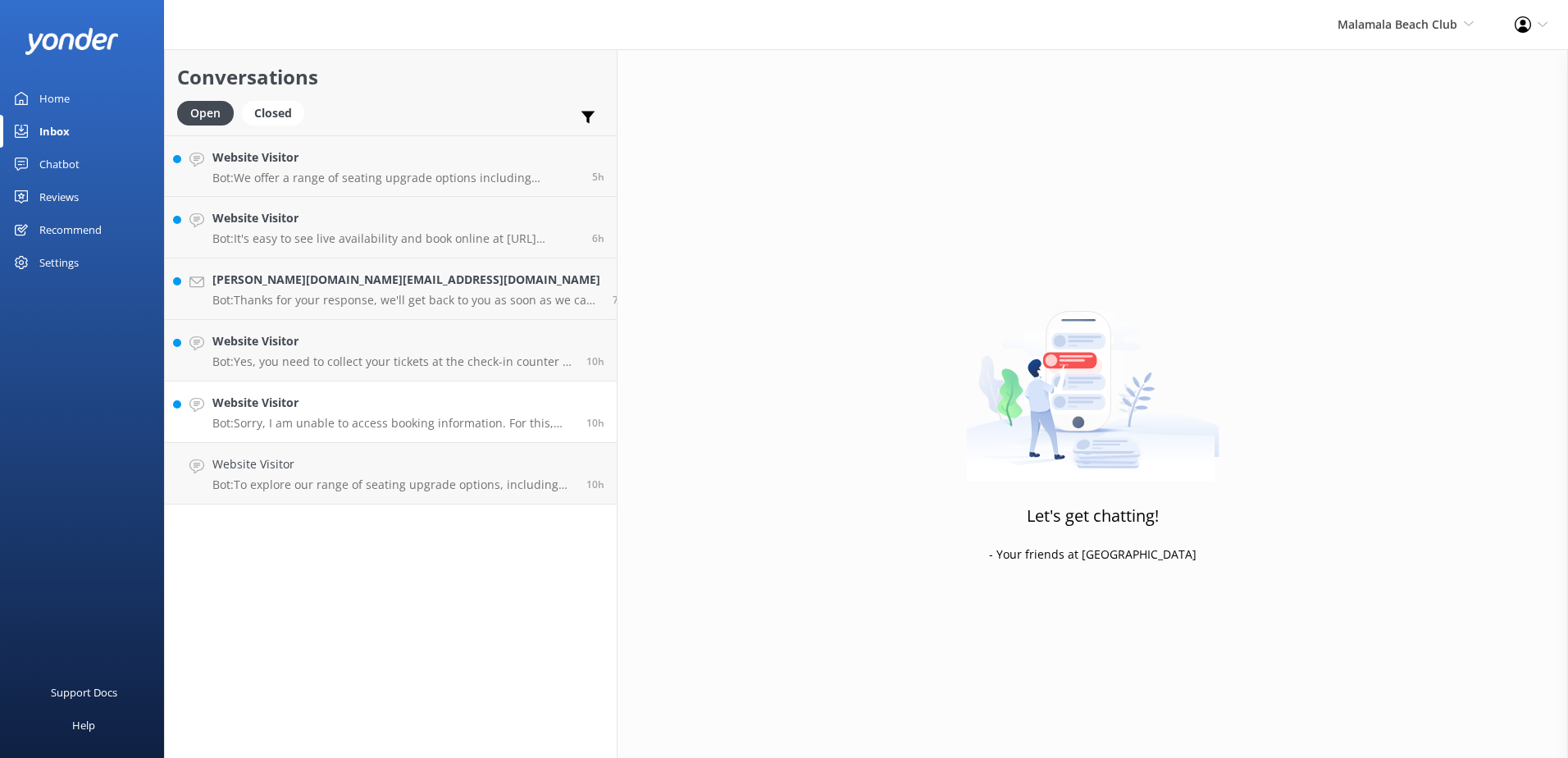
click at [338, 431] on link "Website Visitor Bot: Sorry, I am unable to access booking information. For this…" at bounding box center [390, 411] width 452 height 61
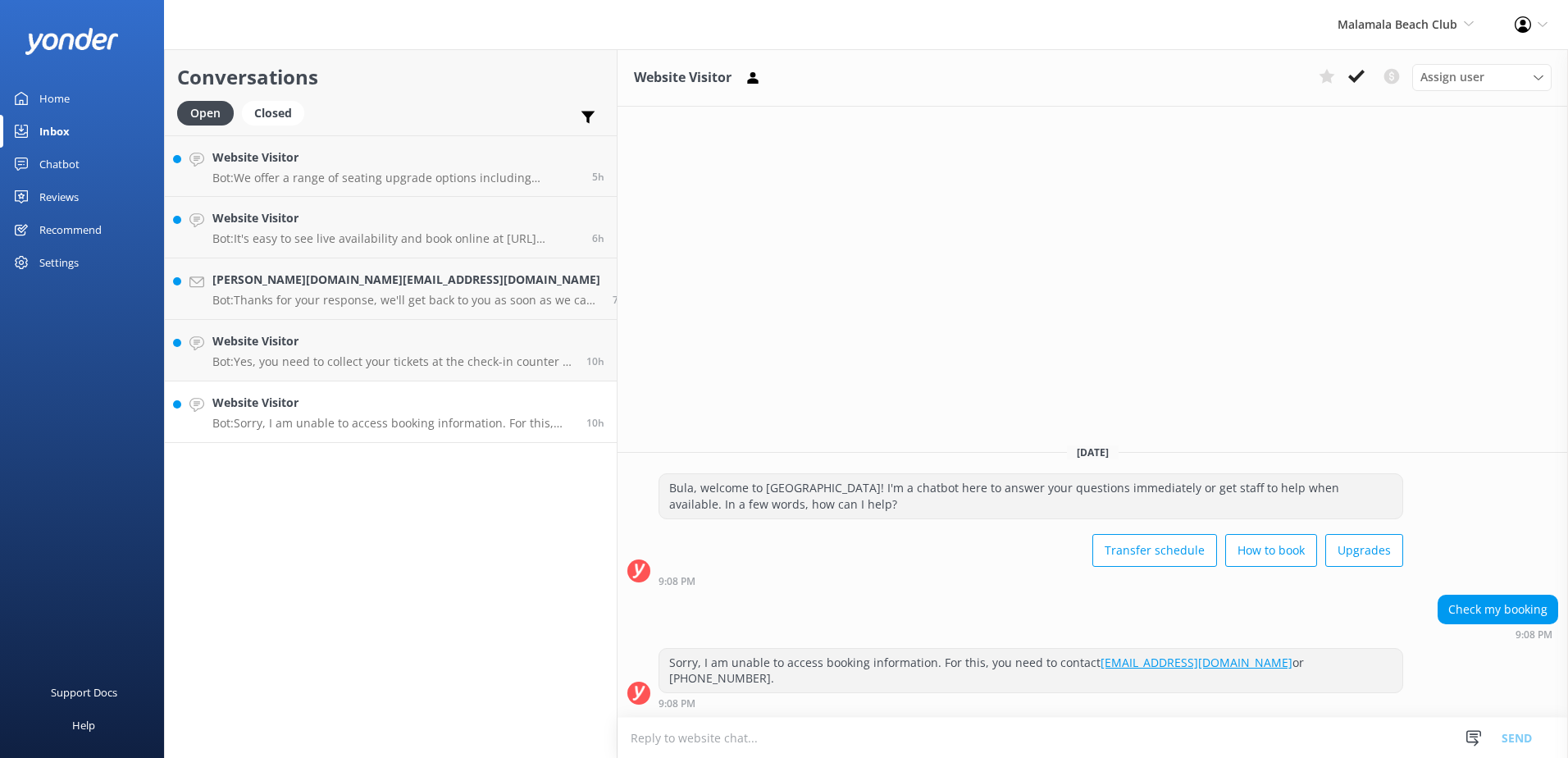
click at [396, 423] on p "Bot: Sorry, I am unable to access booking information. For this, you need to co…" at bounding box center [394, 423] width 362 height 15
click at [1356, 83] on icon at bounding box center [1356, 76] width 16 height 16
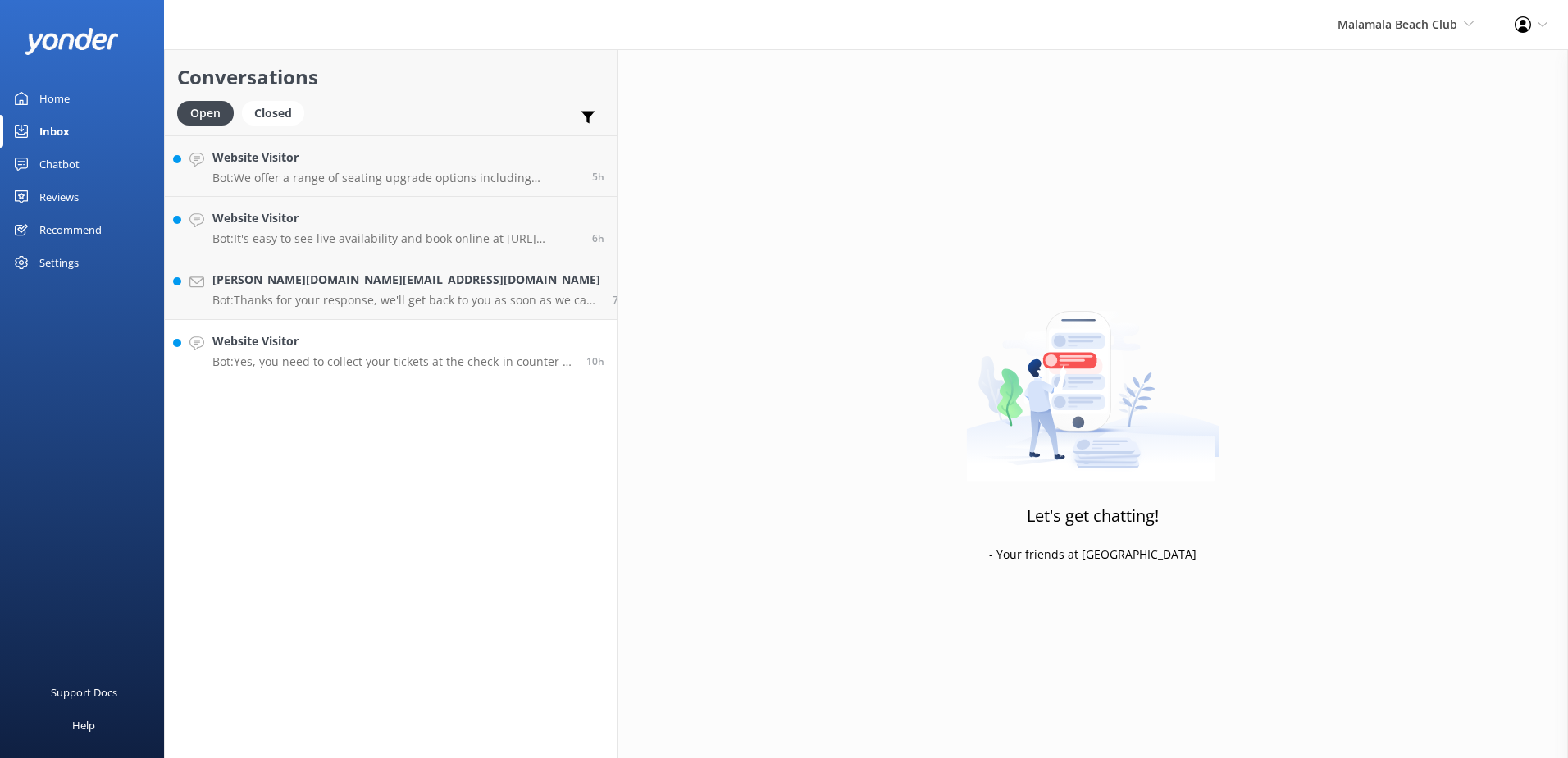
click at [335, 360] on p "Bot: Yes, you need to collect your tickets at the check-in counter at Port Dena…" at bounding box center [394, 362] width 362 height 15
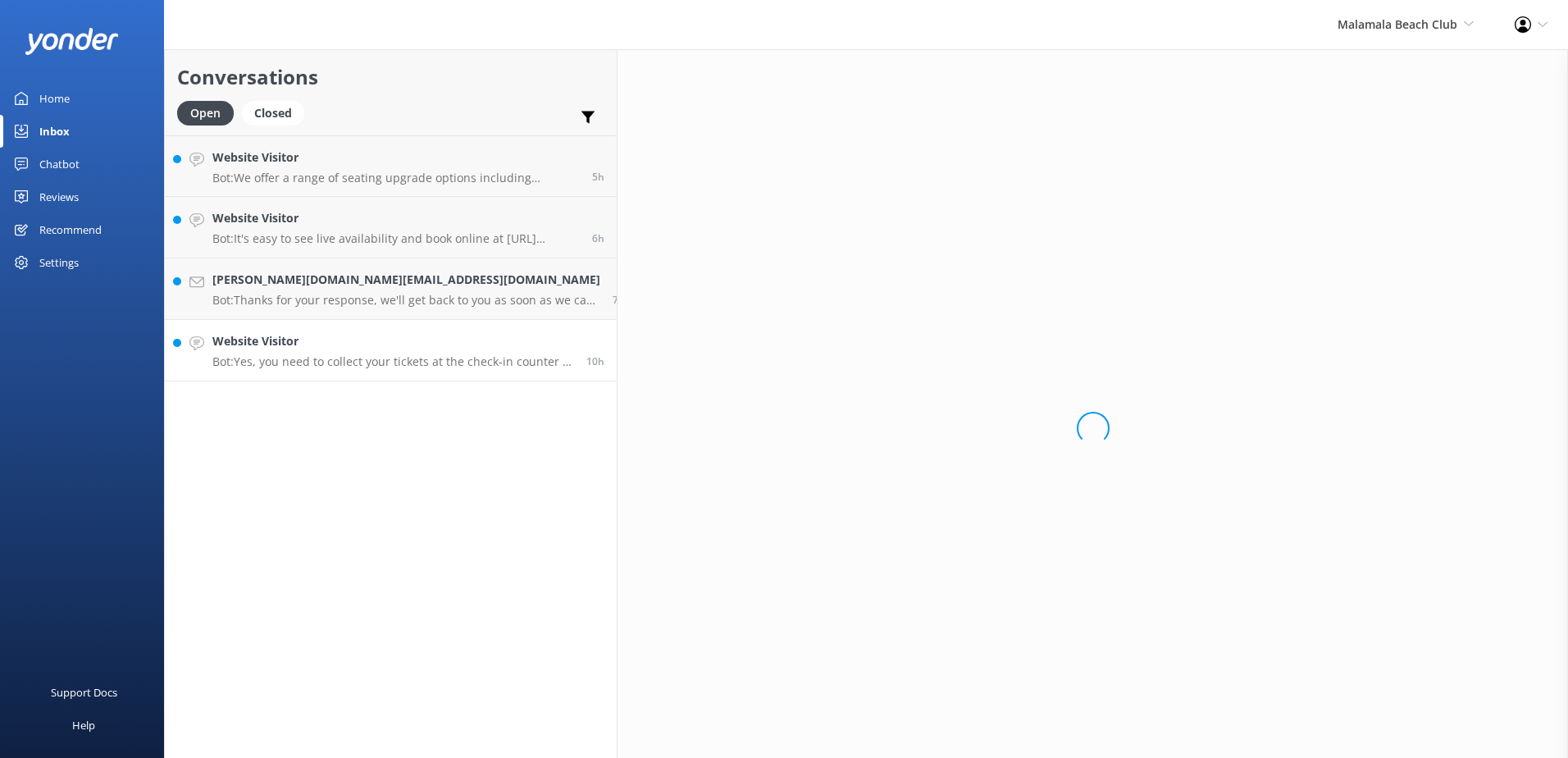
click at [336, 358] on p "Bot: Yes, you need to collect your tickets at the check-in counter at Port Dena…" at bounding box center [394, 362] width 362 height 15
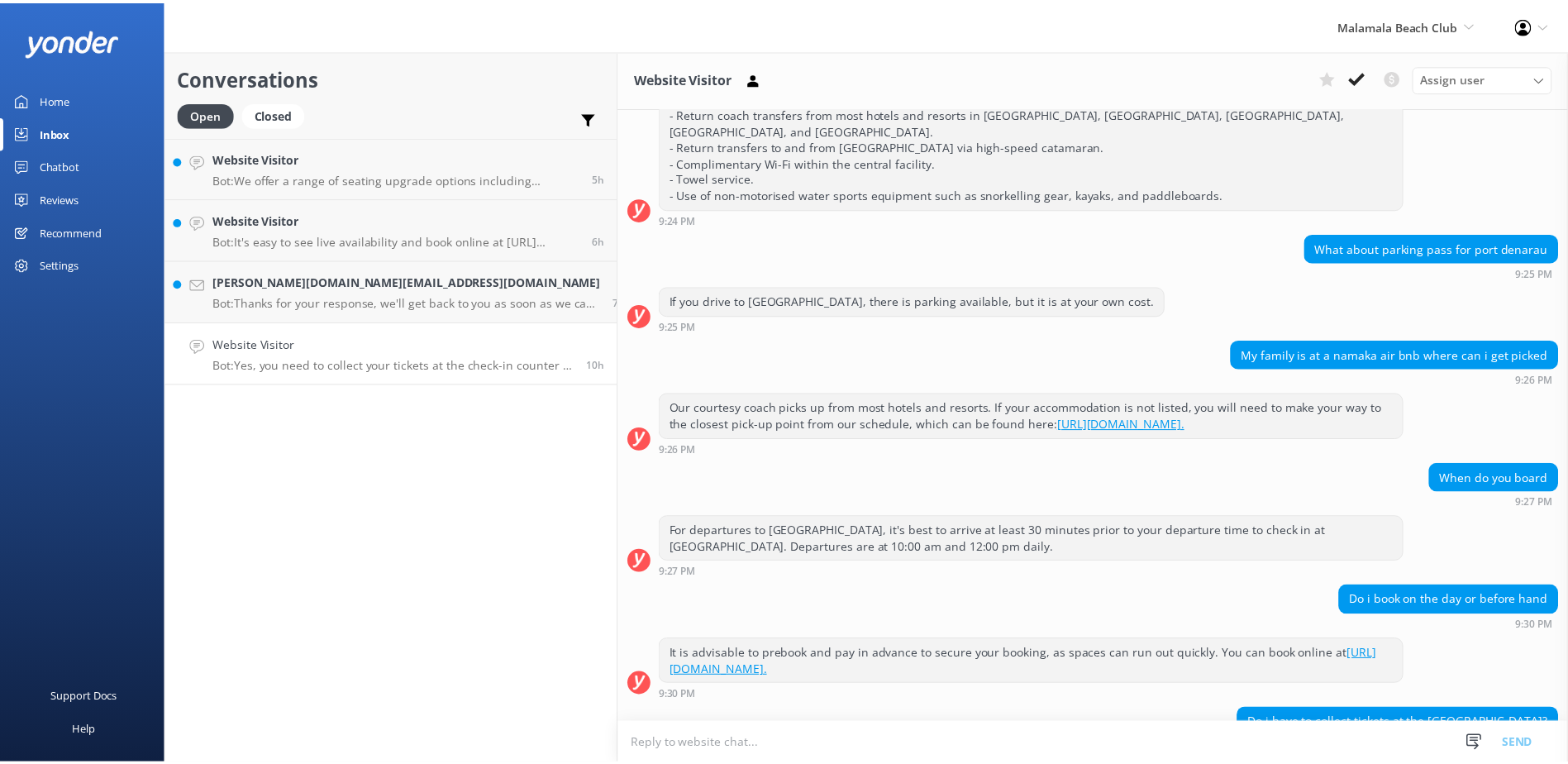
scroll to position [887, 0]
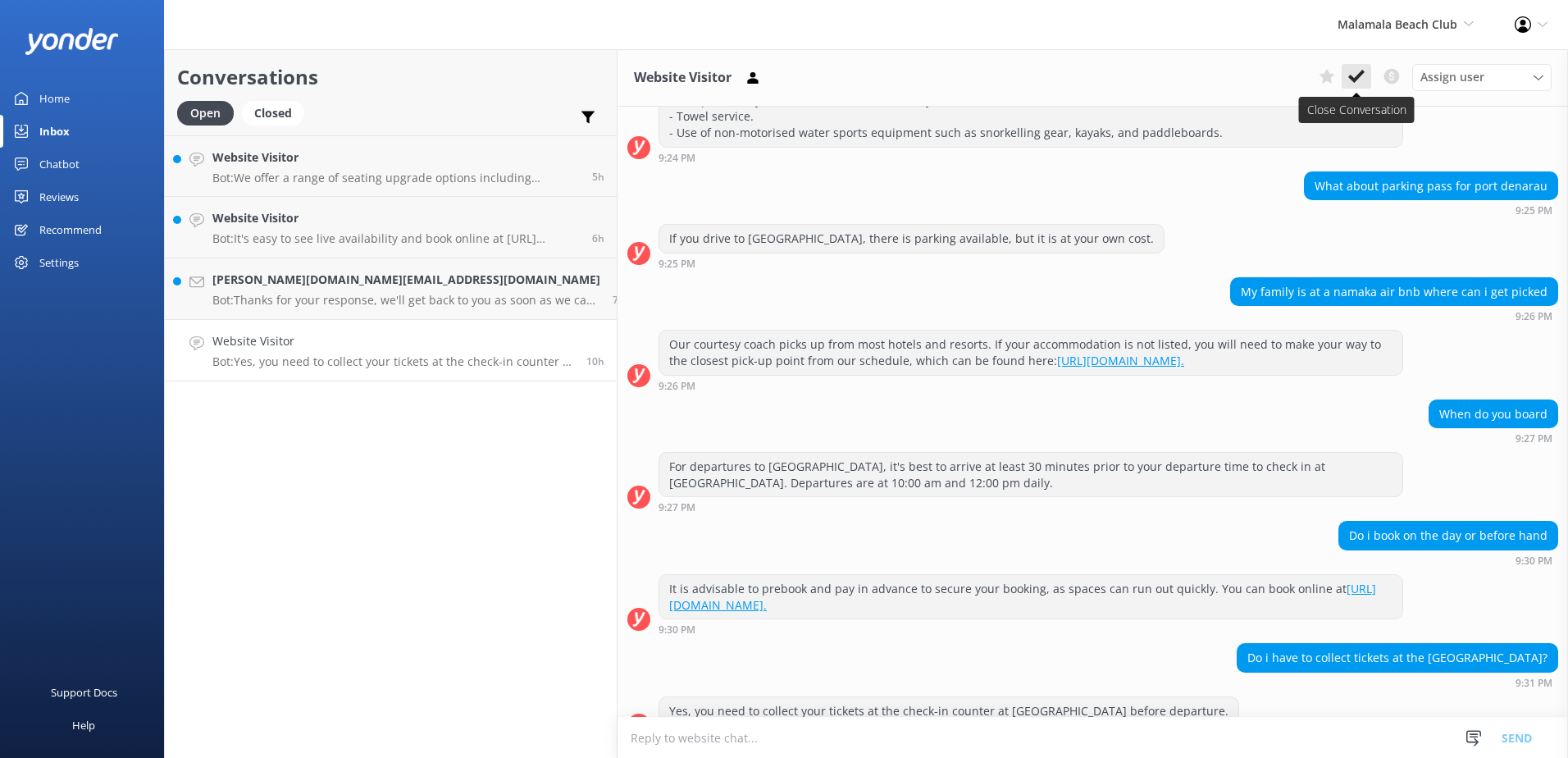
click at [1348, 73] on button at bounding box center [1356, 76] width 29 height 24
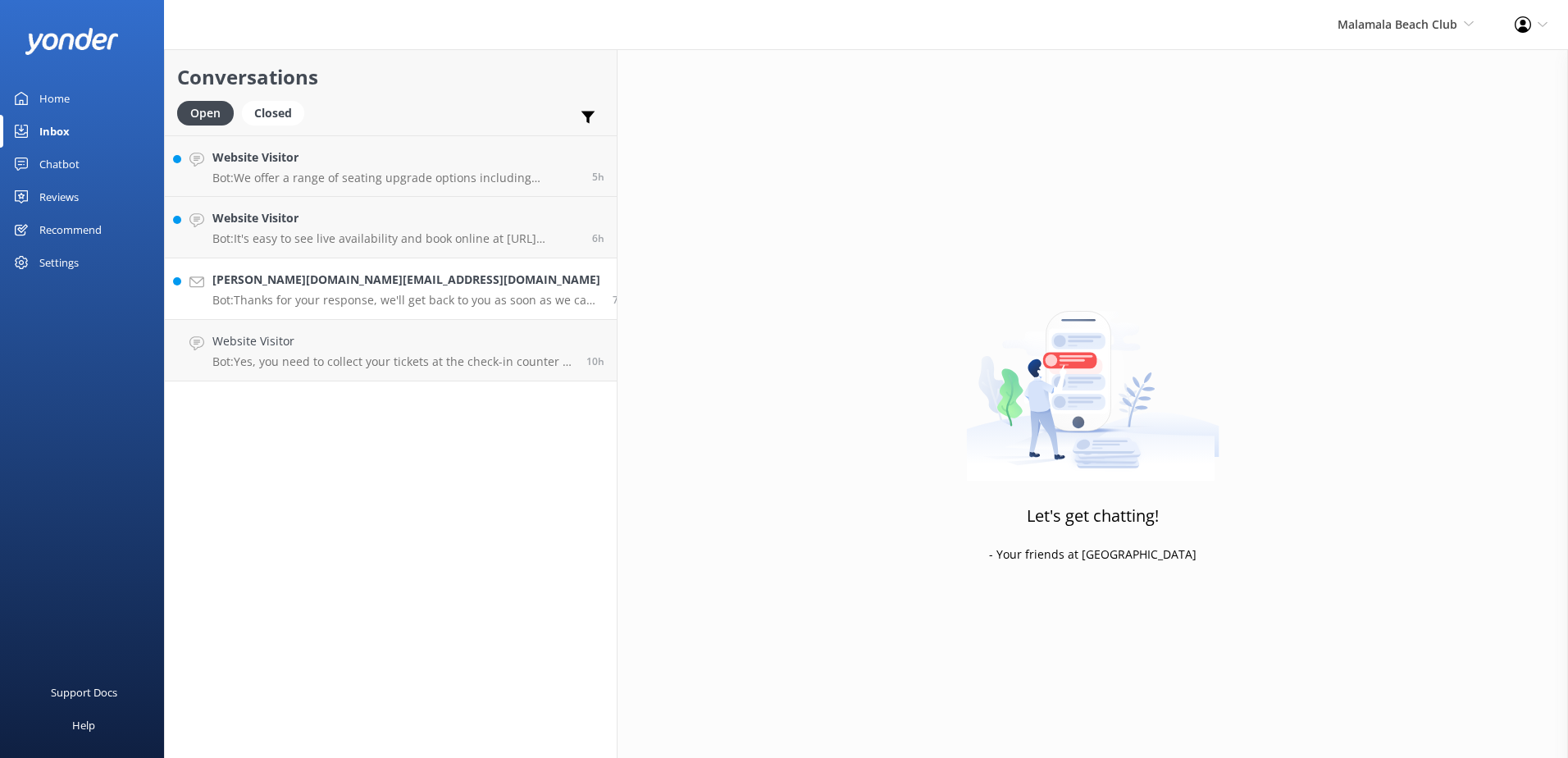
click at [347, 291] on div "sonia.f.email@gmail.com Bot: Thanks for your response, we'll get back to you as…" at bounding box center [406, 289] width 388 height 36
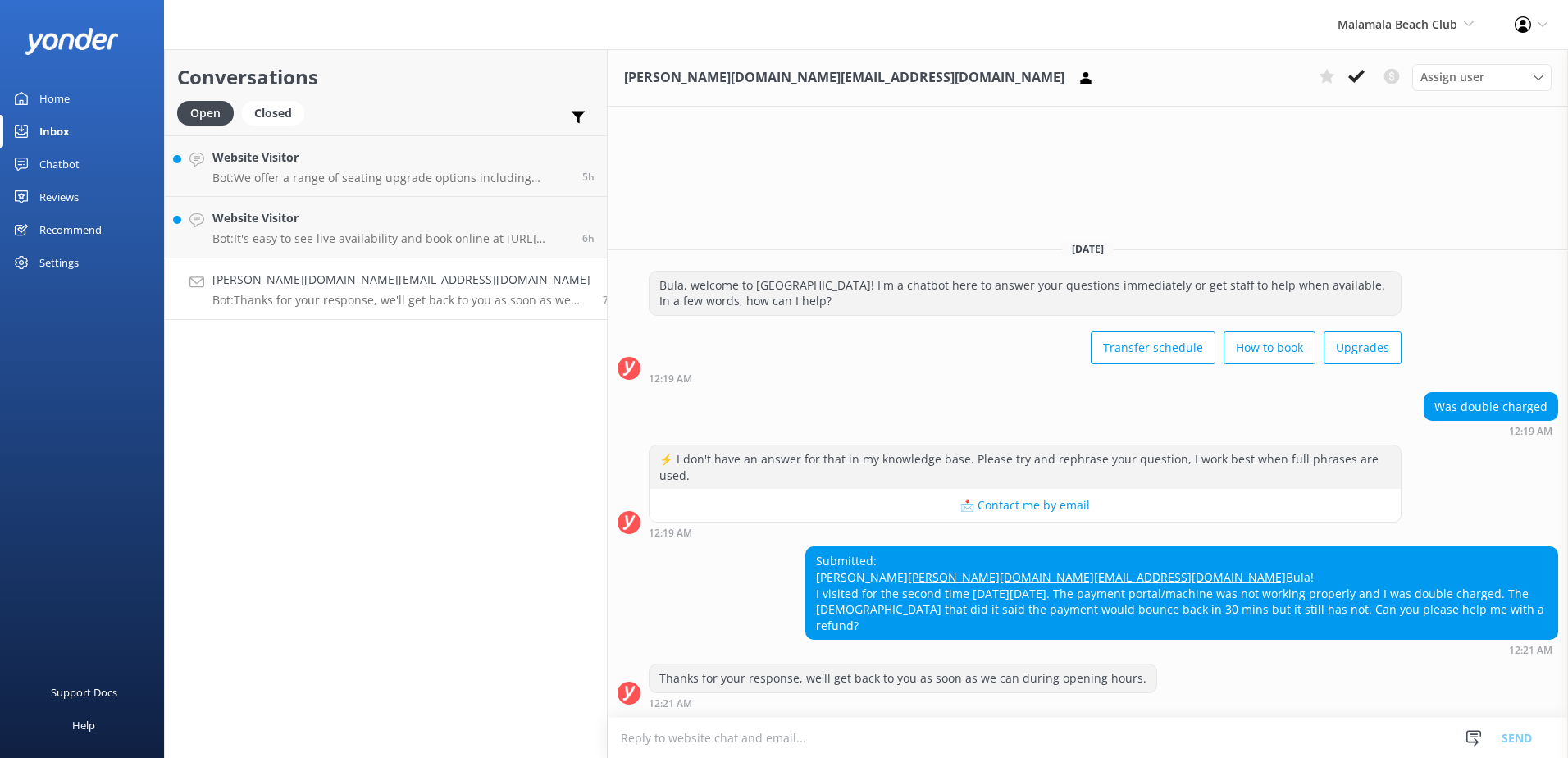
drag, startPoint x: 785, startPoint y: 560, endPoint x: 675, endPoint y: 559, distance: 110.0
click at [675, 559] on div "Submitted: Sonia Figueira sonia.f.email@gmail.com Bula! I visited for the secon…" at bounding box center [1088, 601] width 961 height 109
copy div "Sonia Figueira"
click at [804, 720] on textarea at bounding box center [1088, 738] width 961 height 40
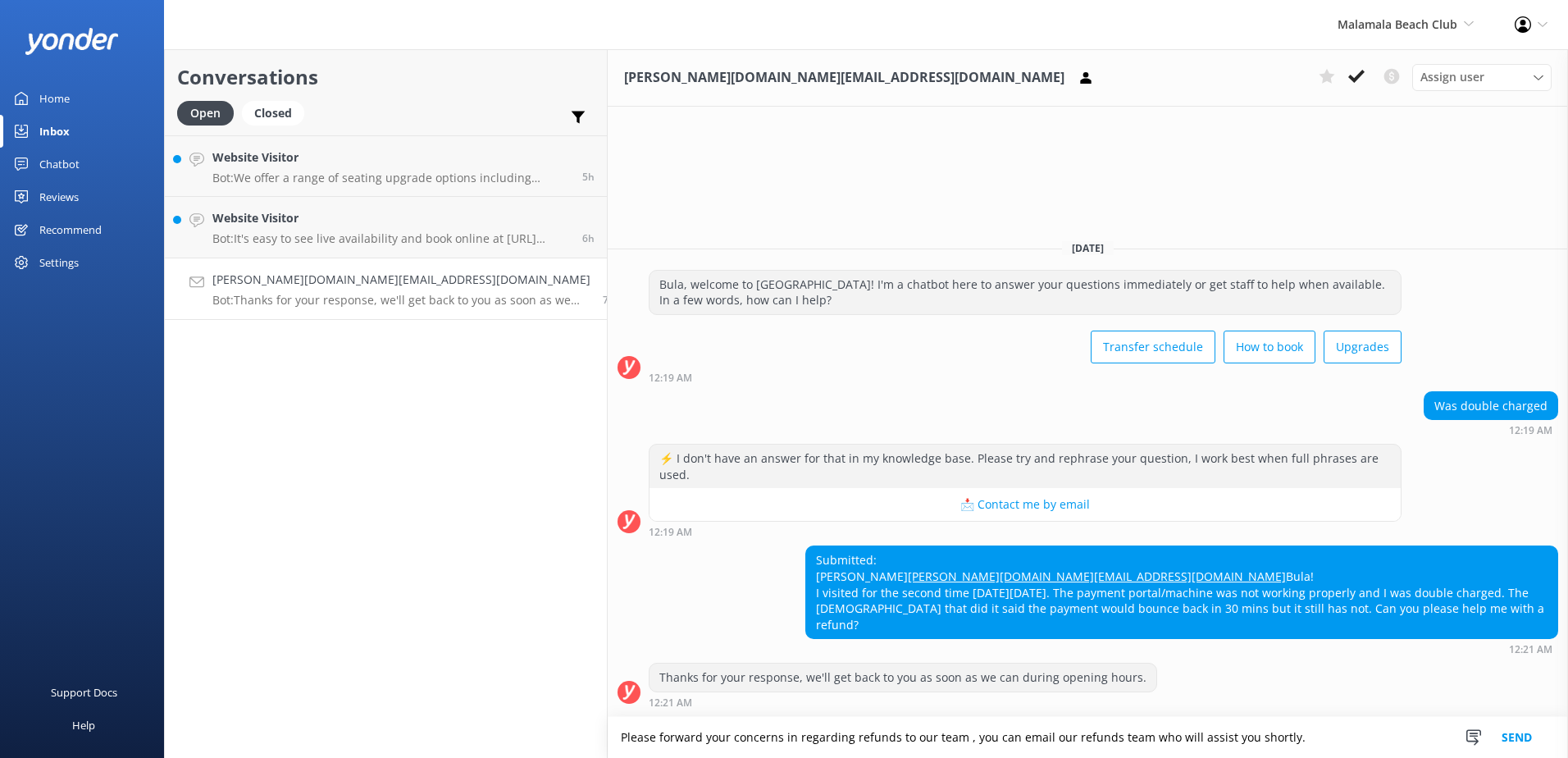
drag, startPoint x: 1236, startPoint y: 735, endPoint x: 336, endPoint y: 681, distance: 901.6
click at [336, 681] on div "Conversations Open Closed Important Converted Assigned to me Unassigned Website…" at bounding box center [866, 403] width 1404 height 708
paste textarea "any refund-related concerns to our refunds team via email. They will assist you…"
click at [902, 737] on textarea "Please forward any refund-related concerns to our refunds team via email. They …" at bounding box center [1088, 737] width 961 height 41
paste textarea "refunds@ssc.com.fj"
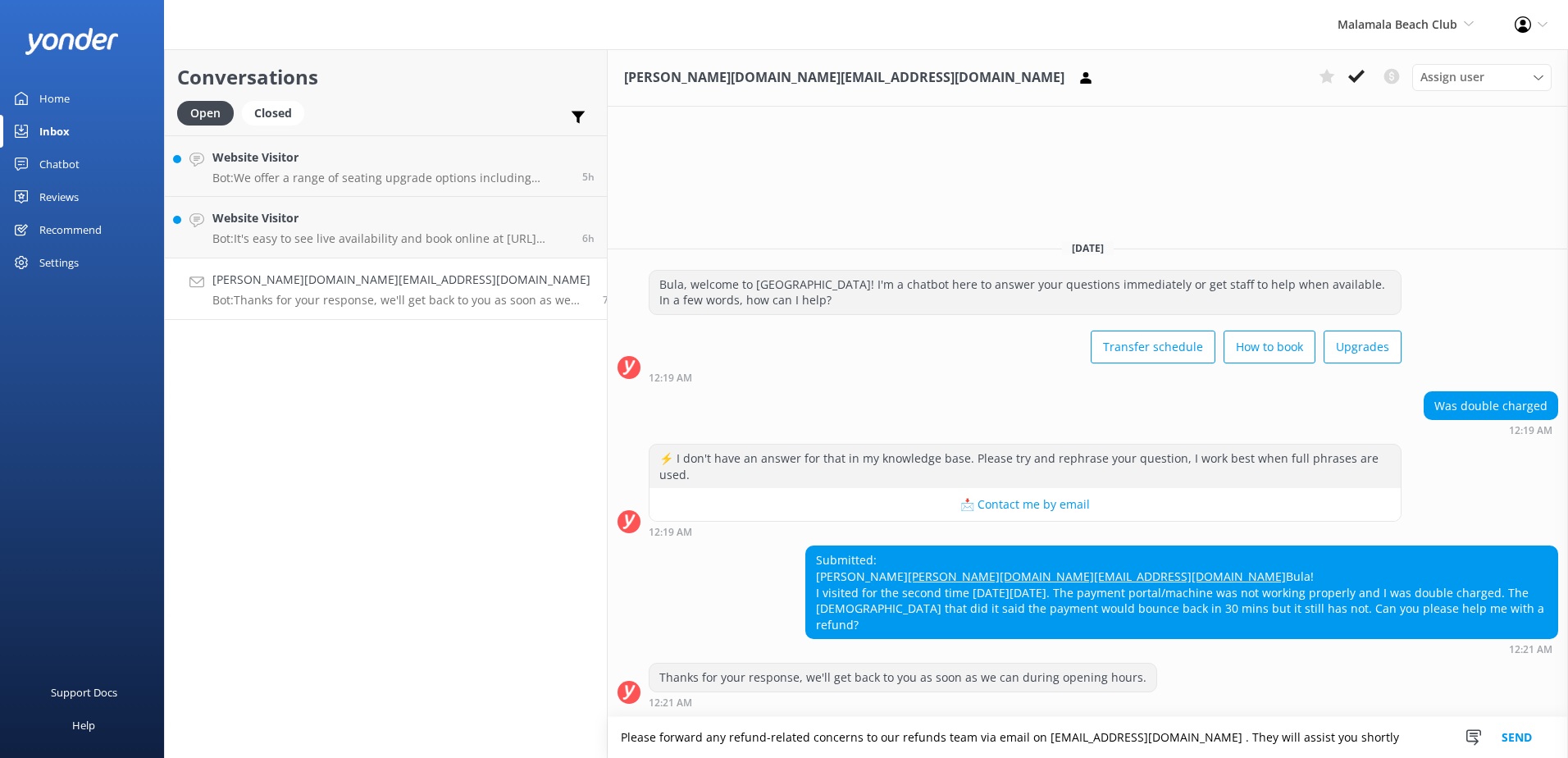
type textarea "Please forward any refund-related concerns to our refunds team via email on ref…"
click at [1522, 739] on button "Send" at bounding box center [1517, 737] width 61 height 41
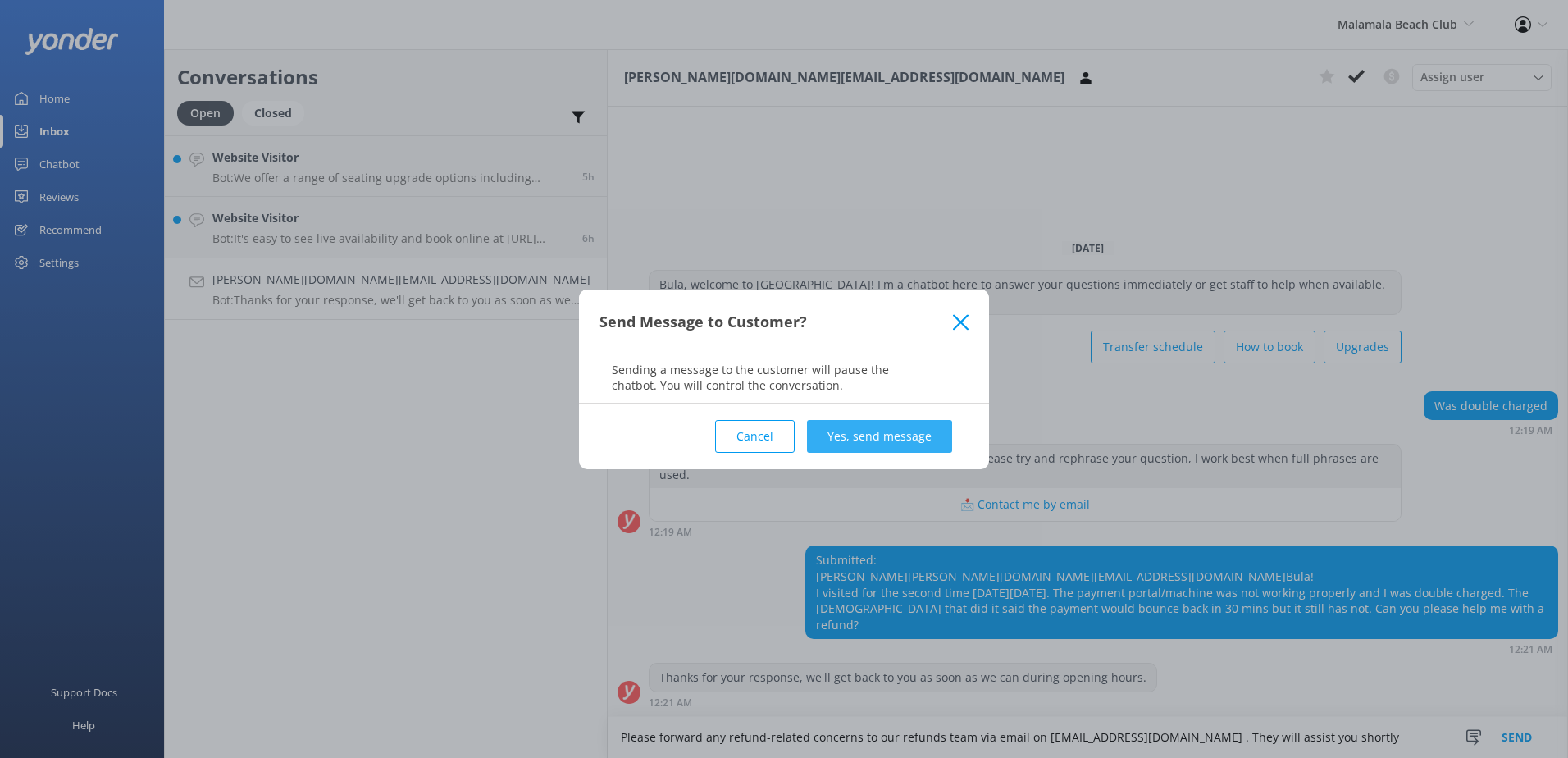
click at [865, 443] on button "Yes, send message" at bounding box center [879, 436] width 146 height 33
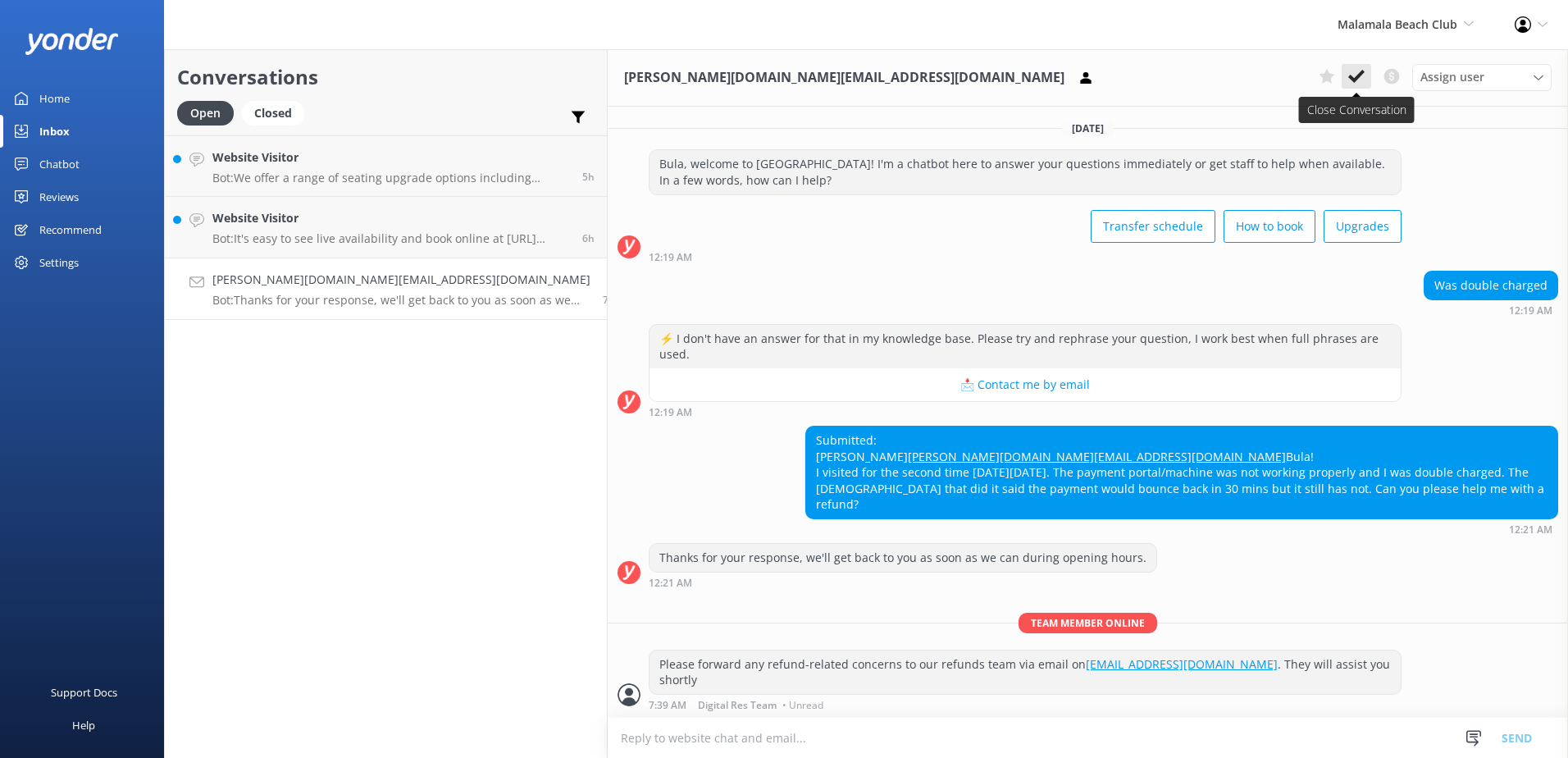
click at [1365, 86] on button at bounding box center [1356, 76] width 29 height 24
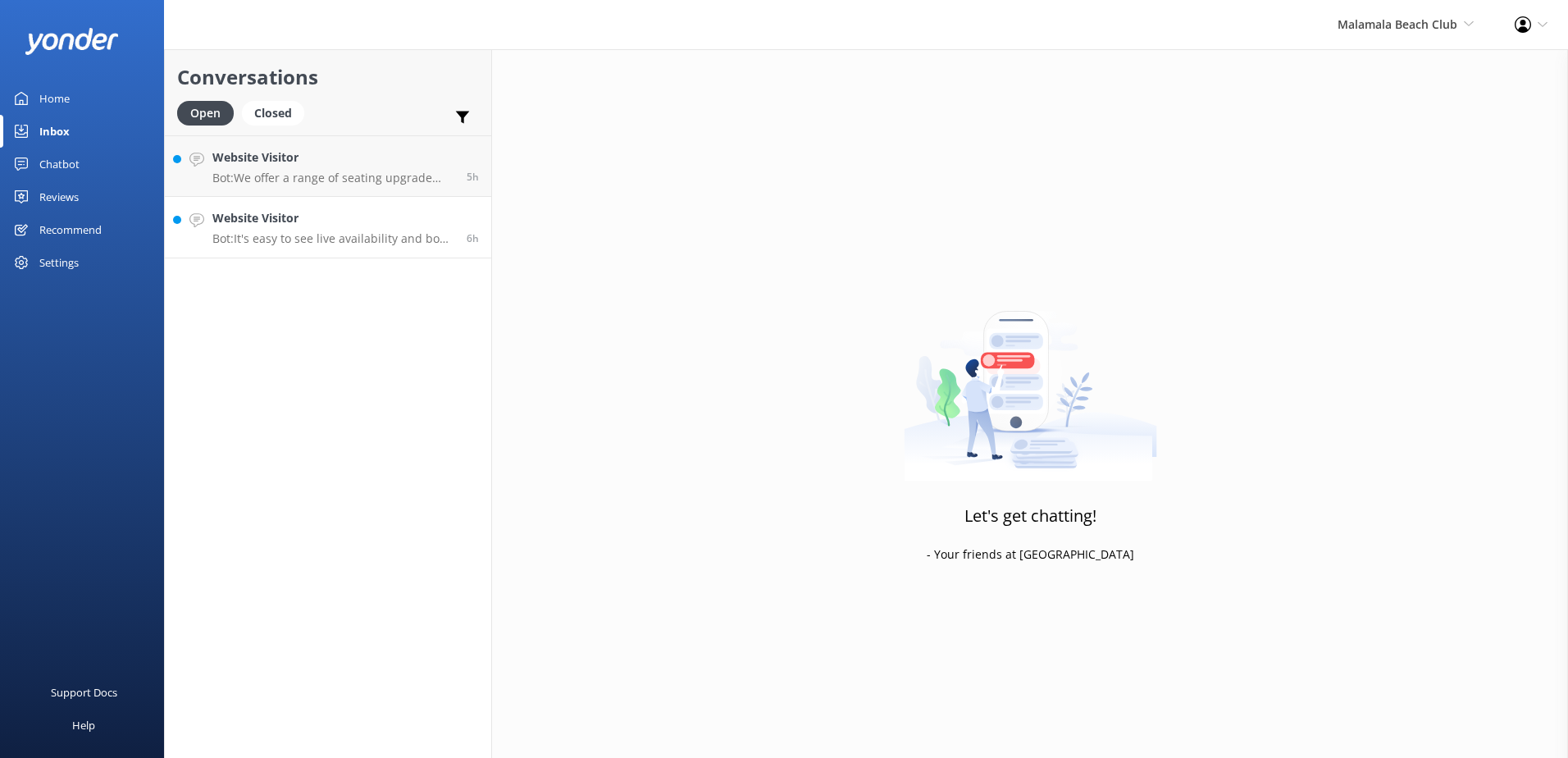
click at [311, 241] on p "Bot: It's easy to see live availability and book online at https://secure.malam…" at bounding box center [334, 239] width 242 height 15
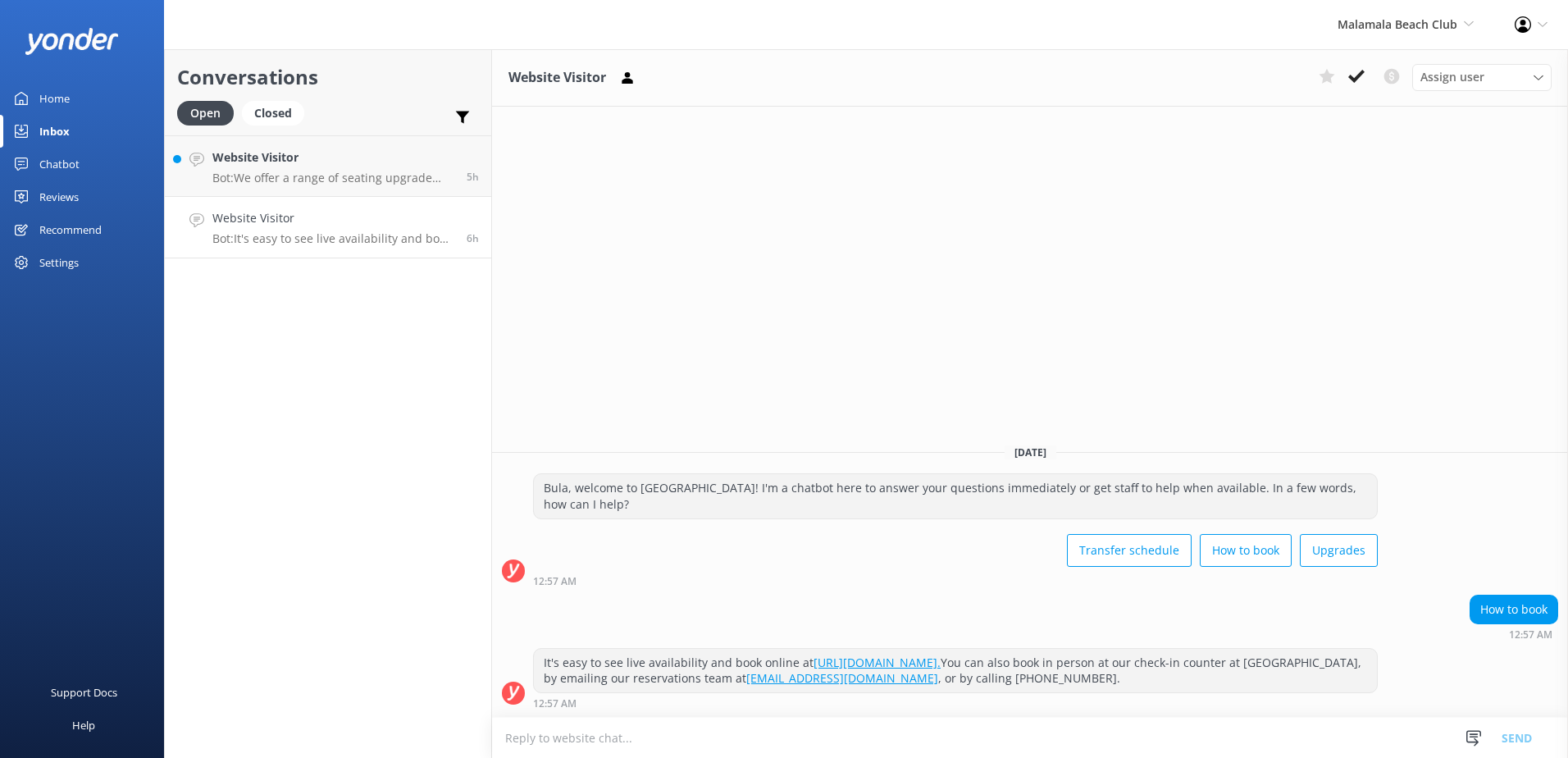
drag, startPoint x: 1354, startPoint y: 73, endPoint x: 1144, endPoint y: 114, distance: 214.0
click at [1355, 73] on icon at bounding box center [1356, 76] width 16 height 16
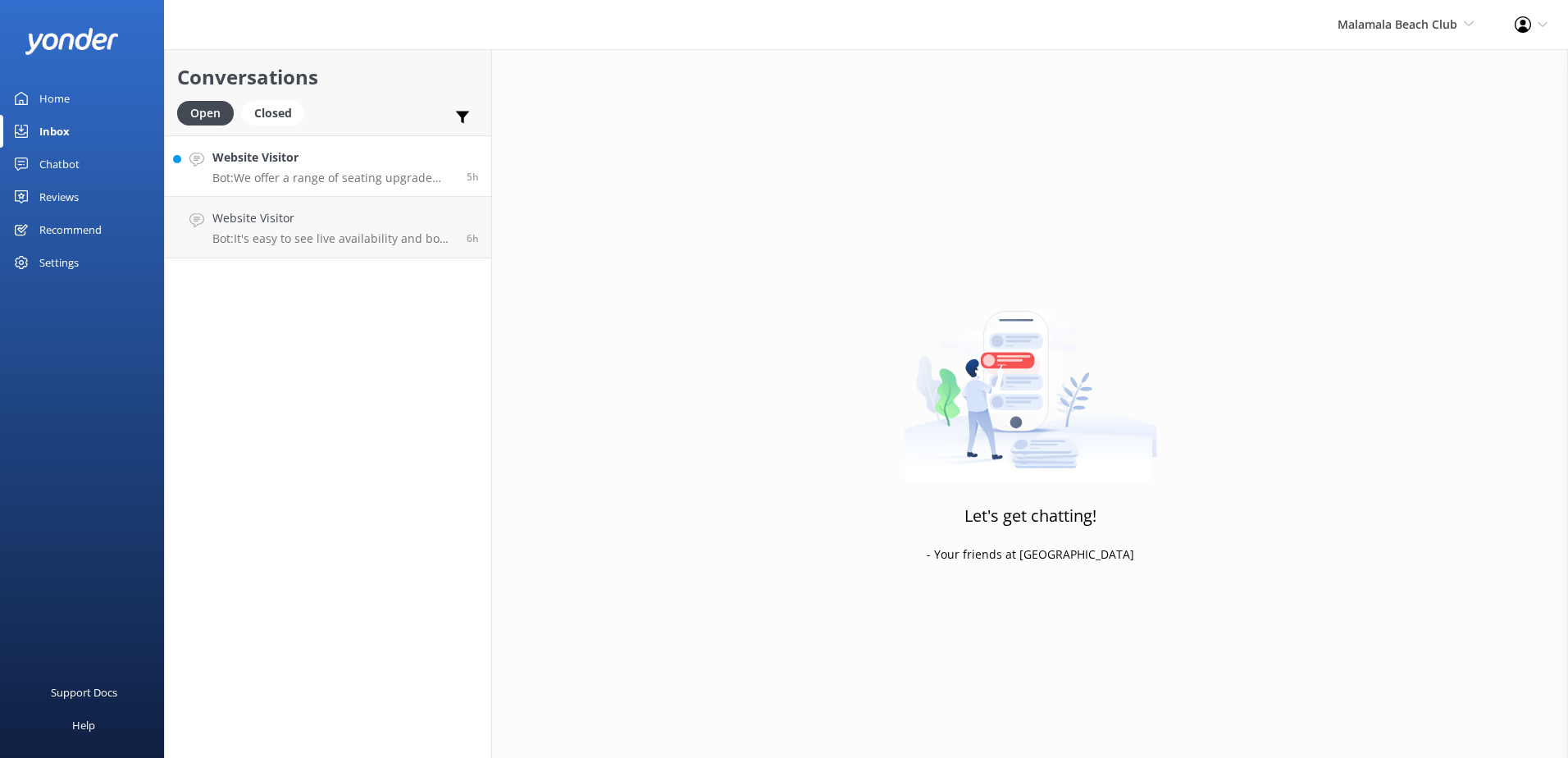
click at [309, 177] on p "Bot: We offer a range of seating upgrade options including poolside day beds an…" at bounding box center [334, 178] width 242 height 15
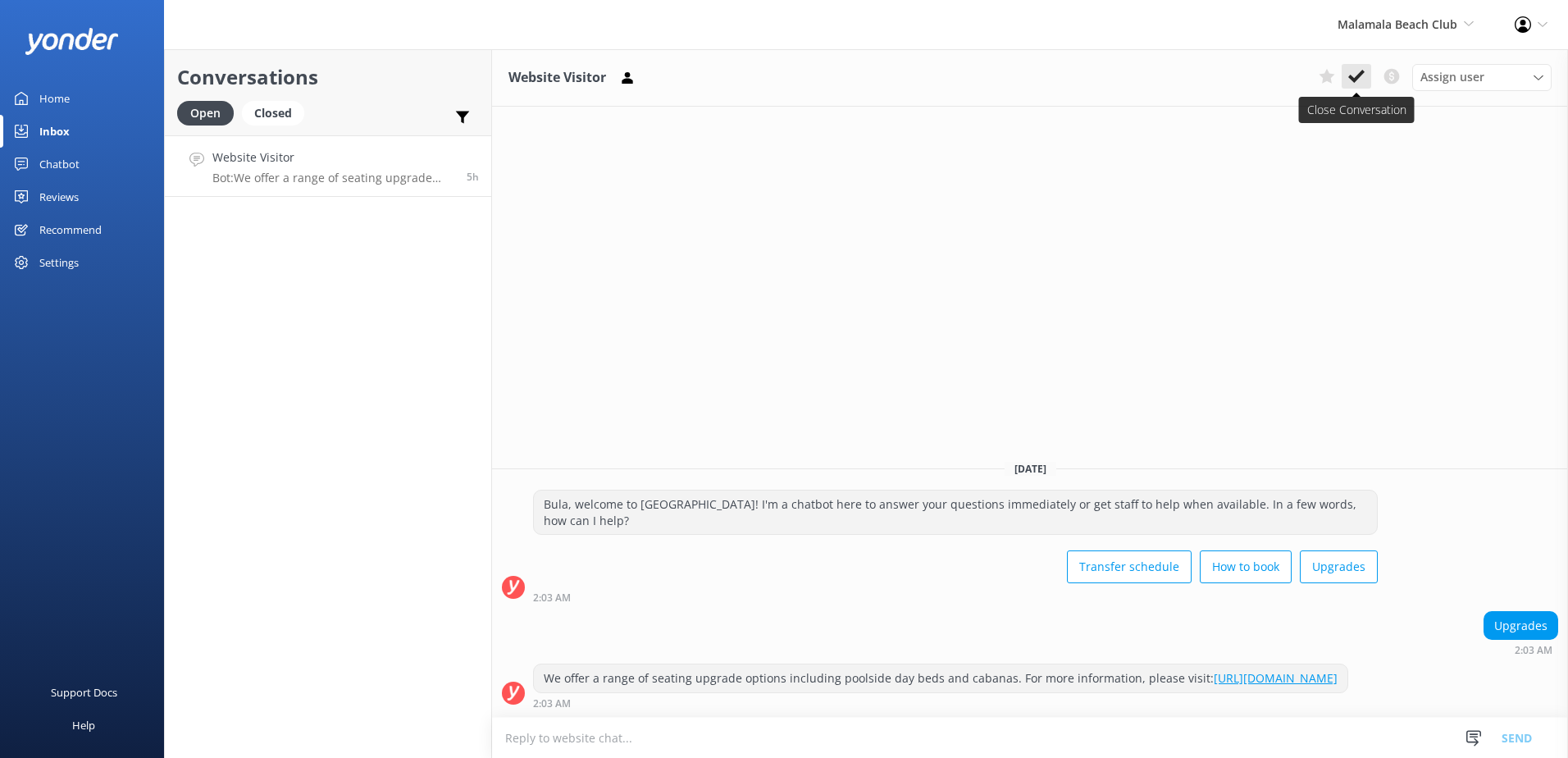
click at [1365, 75] on button at bounding box center [1356, 76] width 29 height 24
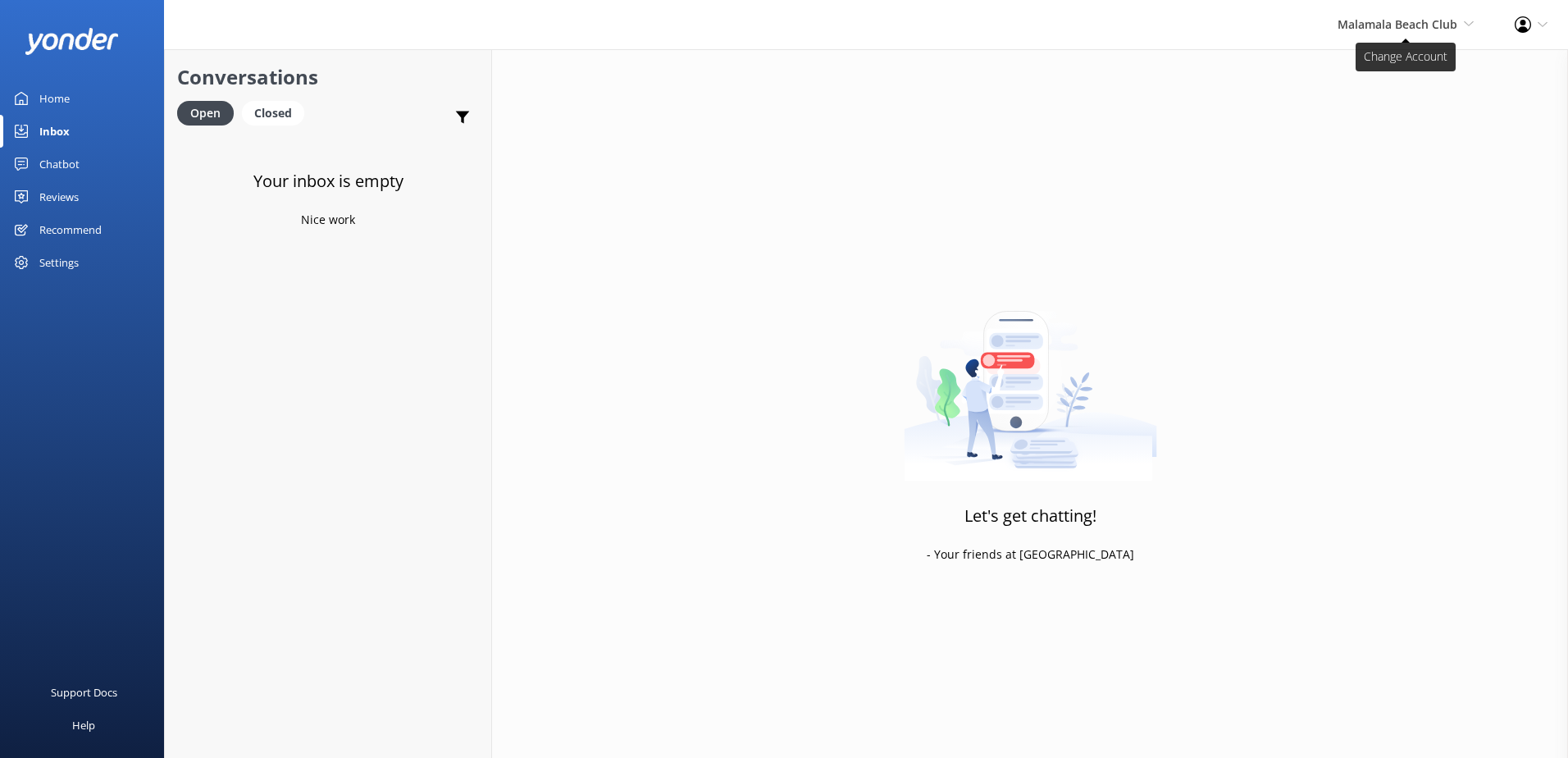
click at [1395, 32] on span "Malamala Beach Club South Sea Sailing South Sea Cruises Malamala Beach Club Awe…" at bounding box center [1406, 24] width 136 height 18
click at [1404, 20] on span "Malamala Beach Club" at bounding box center [1397, 24] width 119 height 16
drag, startPoint x: 1392, startPoint y: 37, endPoint x: 1391, endPoint y: 47, distance: 10.0
click at [1392, 36] on div "Malamala Beach Club South Sea Sailing South Sea Cruises Malamala Beach Club Awe…" at bounding box center [1406, 24] width 177 height 49
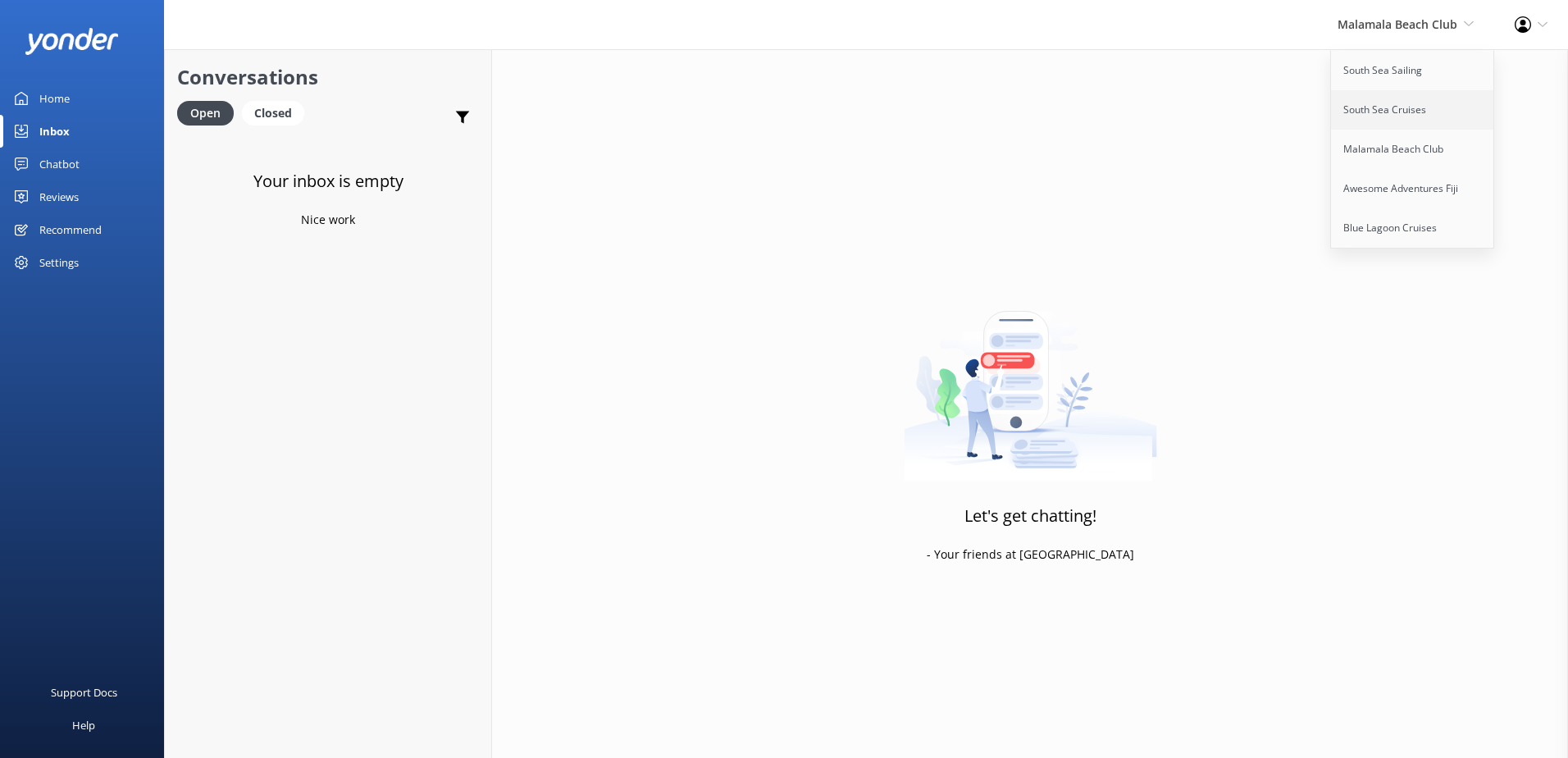
click at [1369, 97] on link "South Sea Cruises" at bounding box center [1412, 109] width 164 height 40
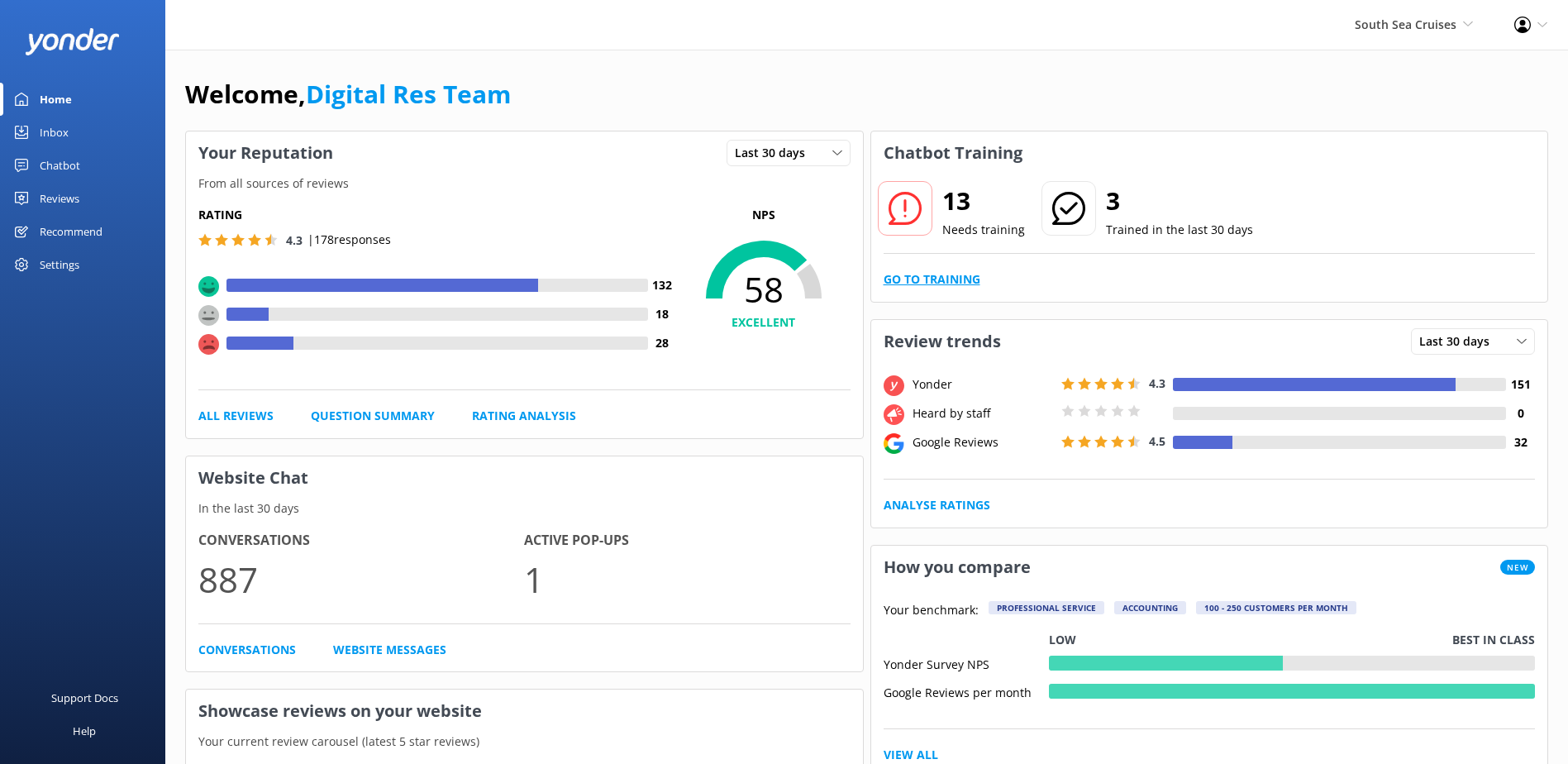
click at [921, 273] on link "Go to Training" at bounding box center [931, 279] width 97 height 18
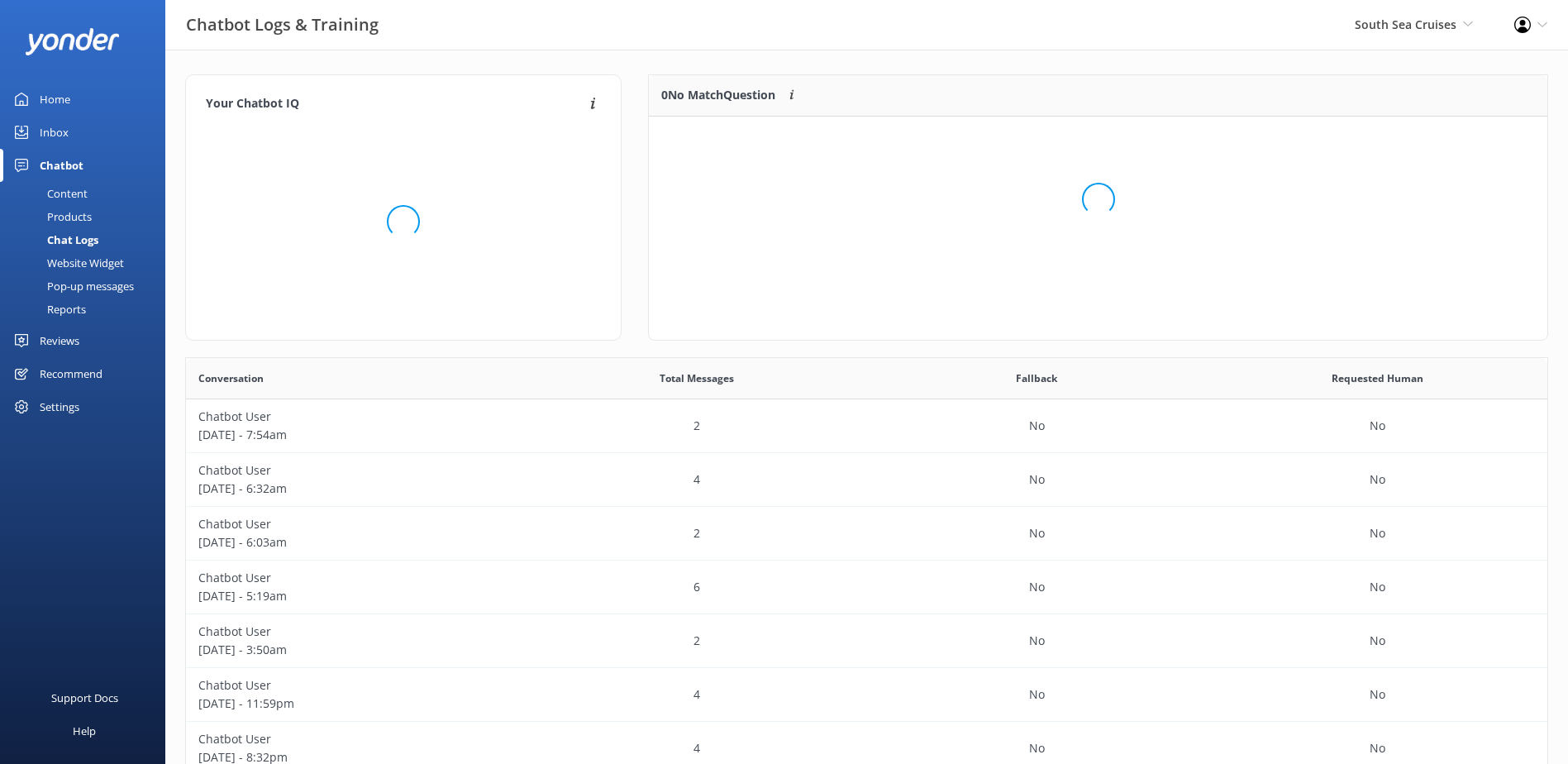
scroll to position [14, 14]
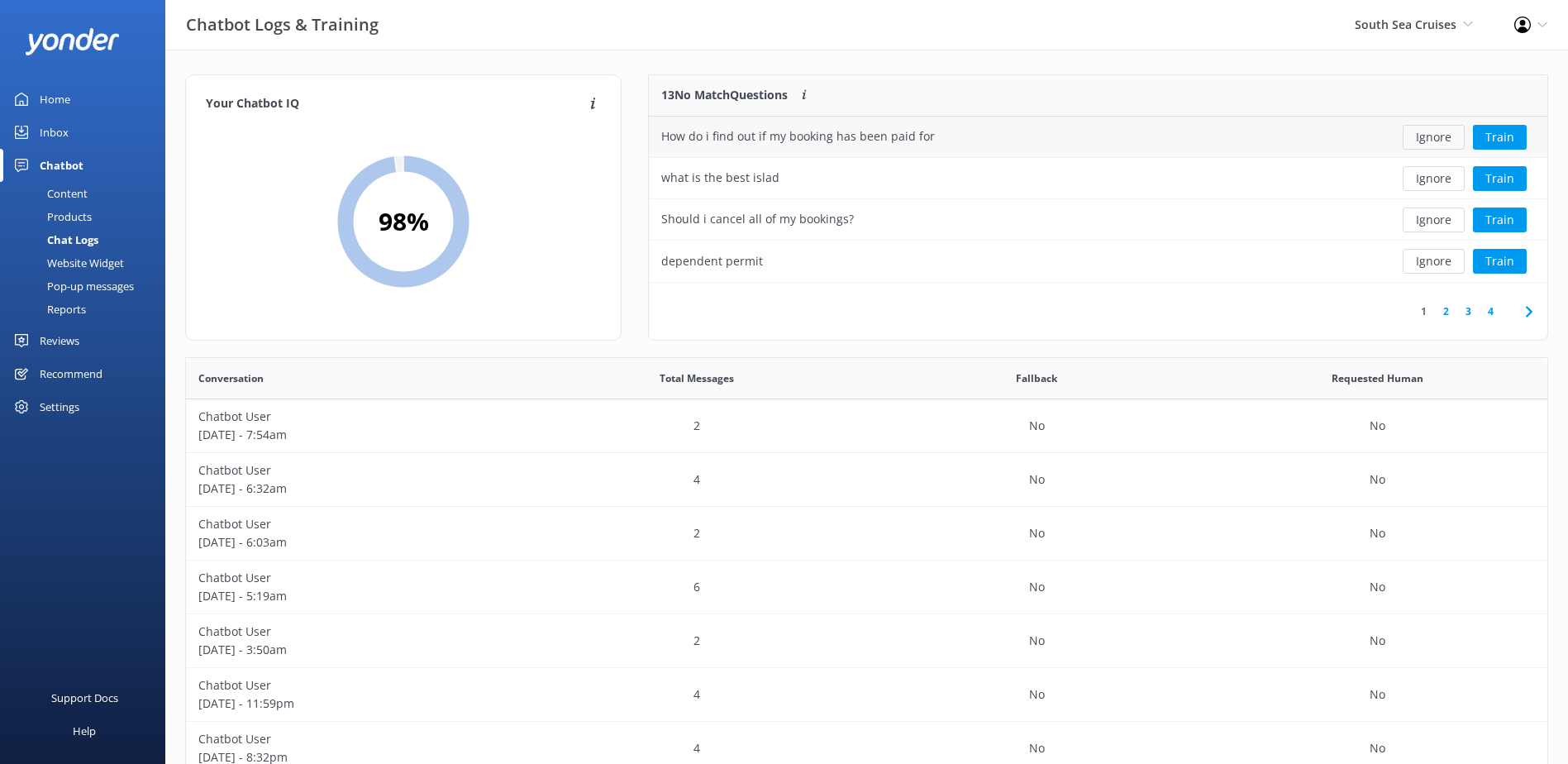
click at [1443, 137] on button "Ignore" at bounding box center [1433, 137] width 62 height 25
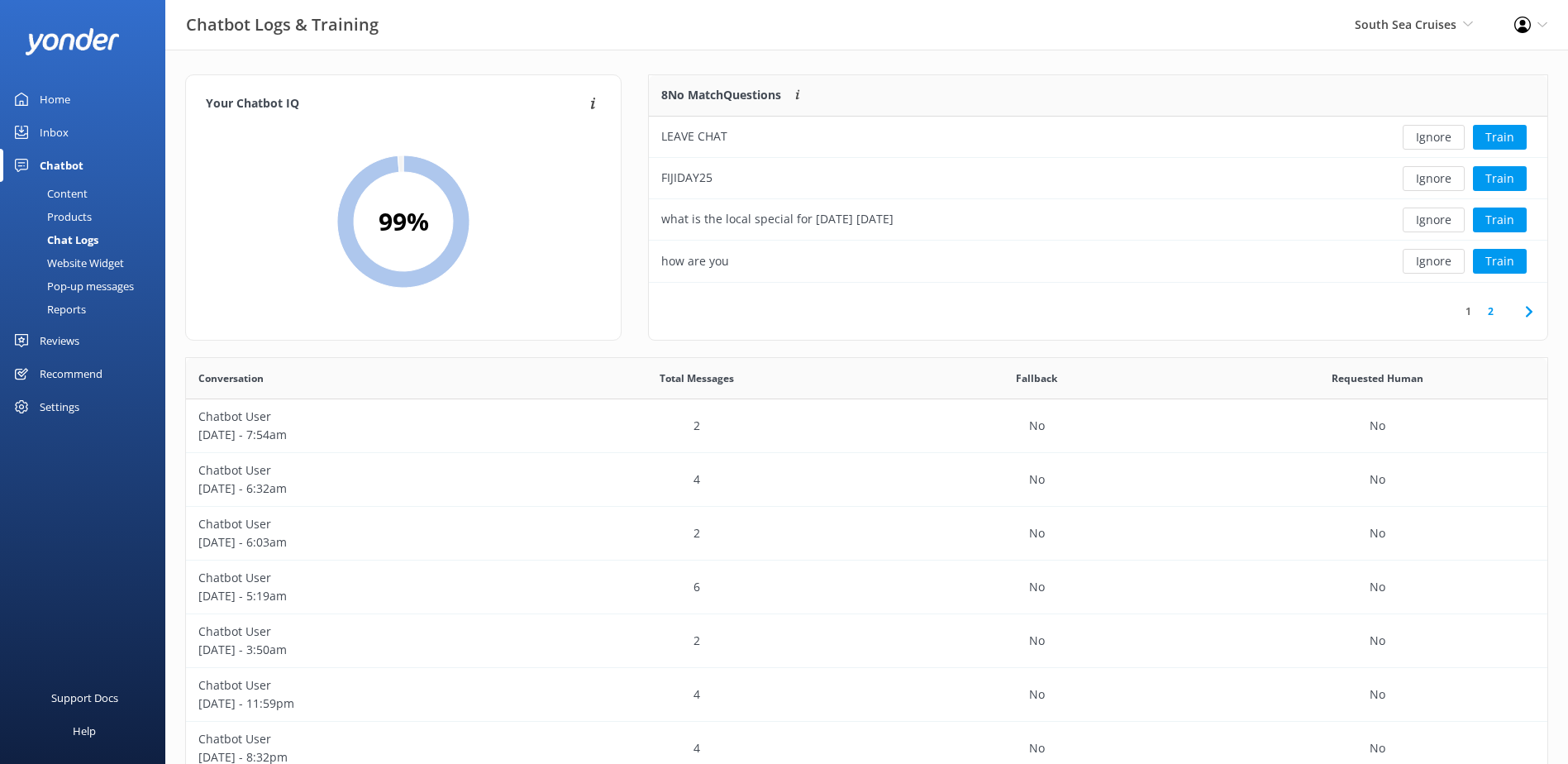
click at [1443, 137] on button "Ignore" at bounding box center [1433, 137] width 62 height 25
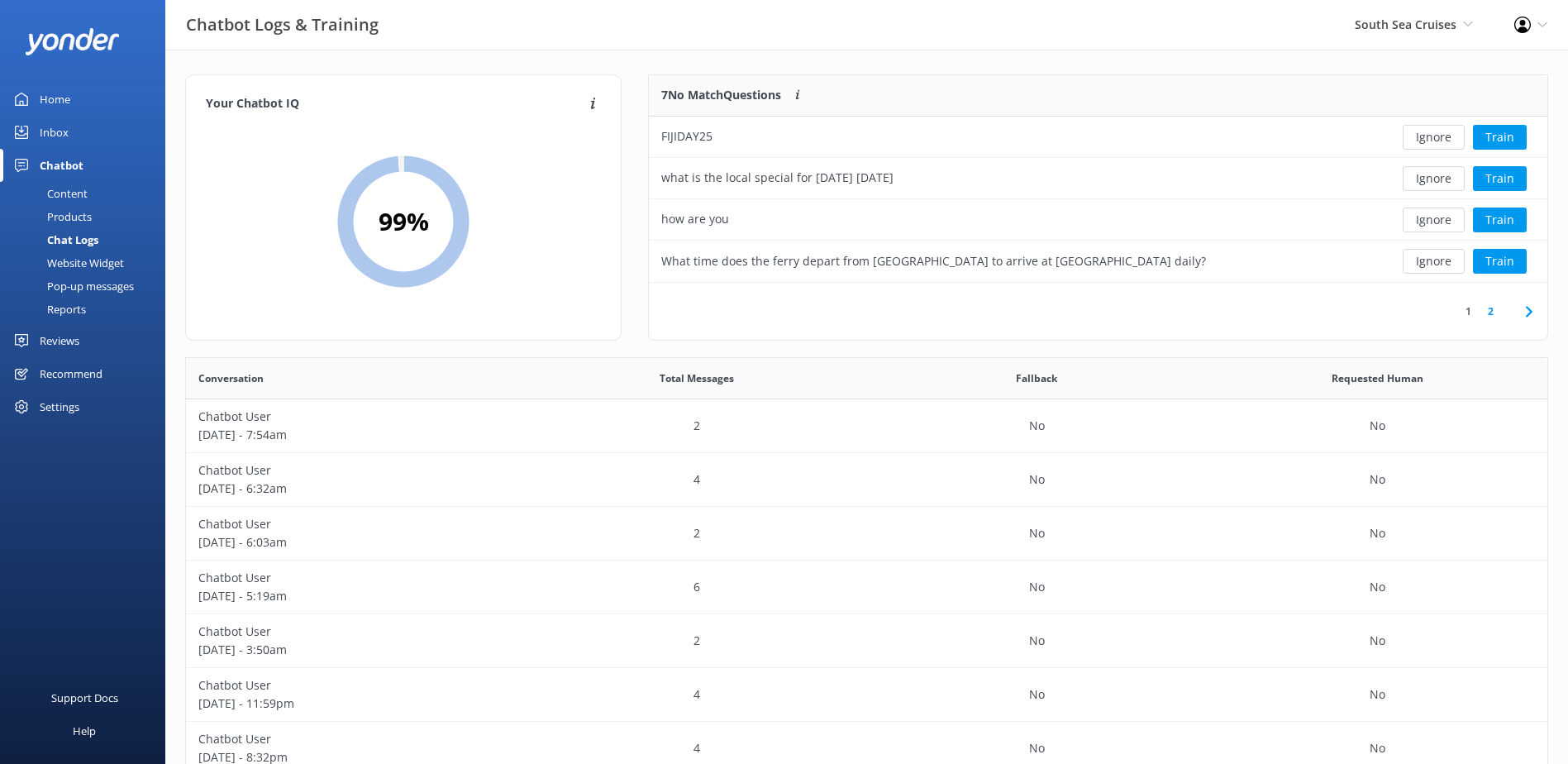
click at [1443, 137] on button "Ignore" at bounding box center [1433, 137] width 62 height 25
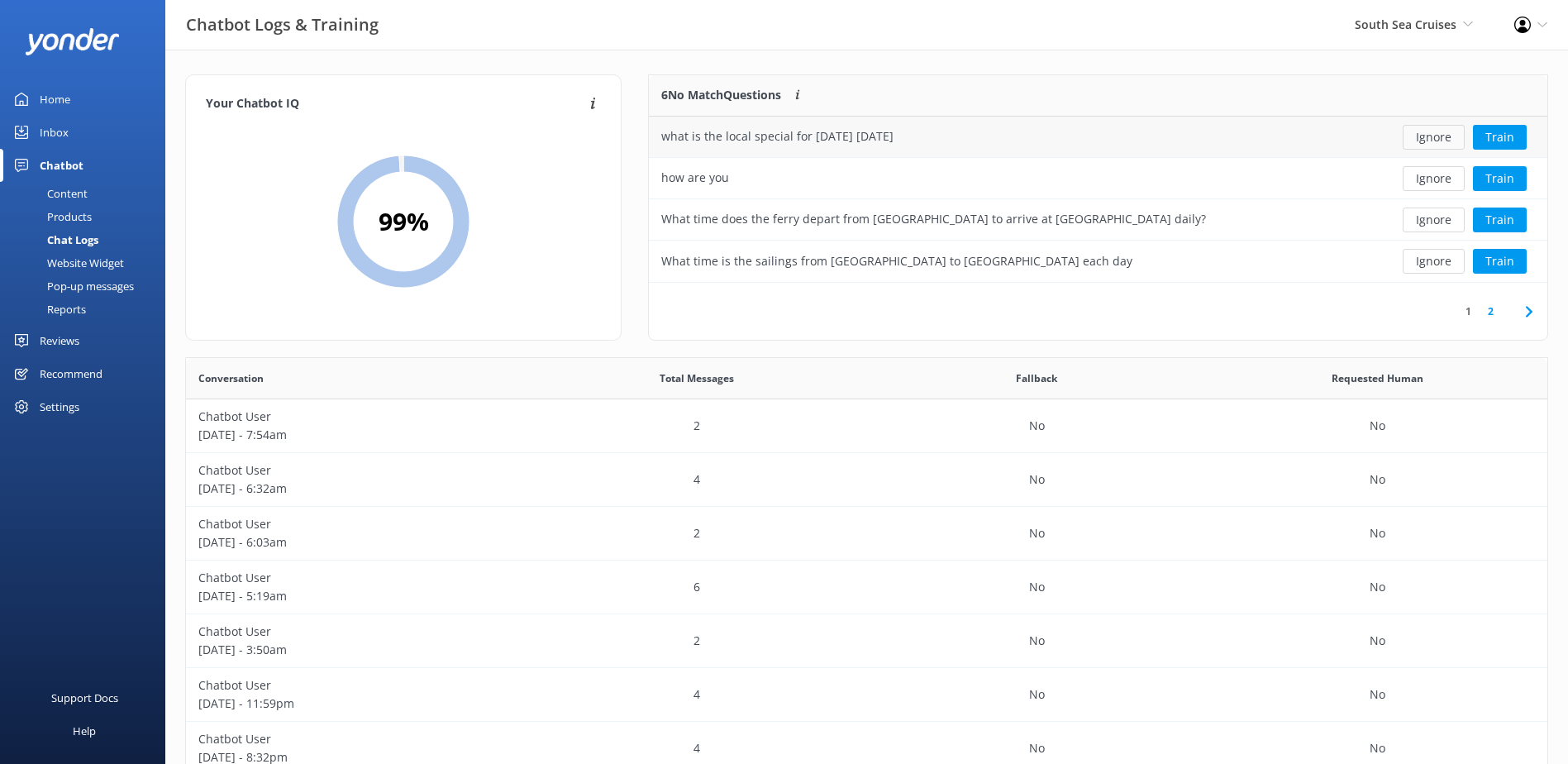
click at [1443, 135] on button "Ignore" at bounding box center [1433, 137] width 62 height 25
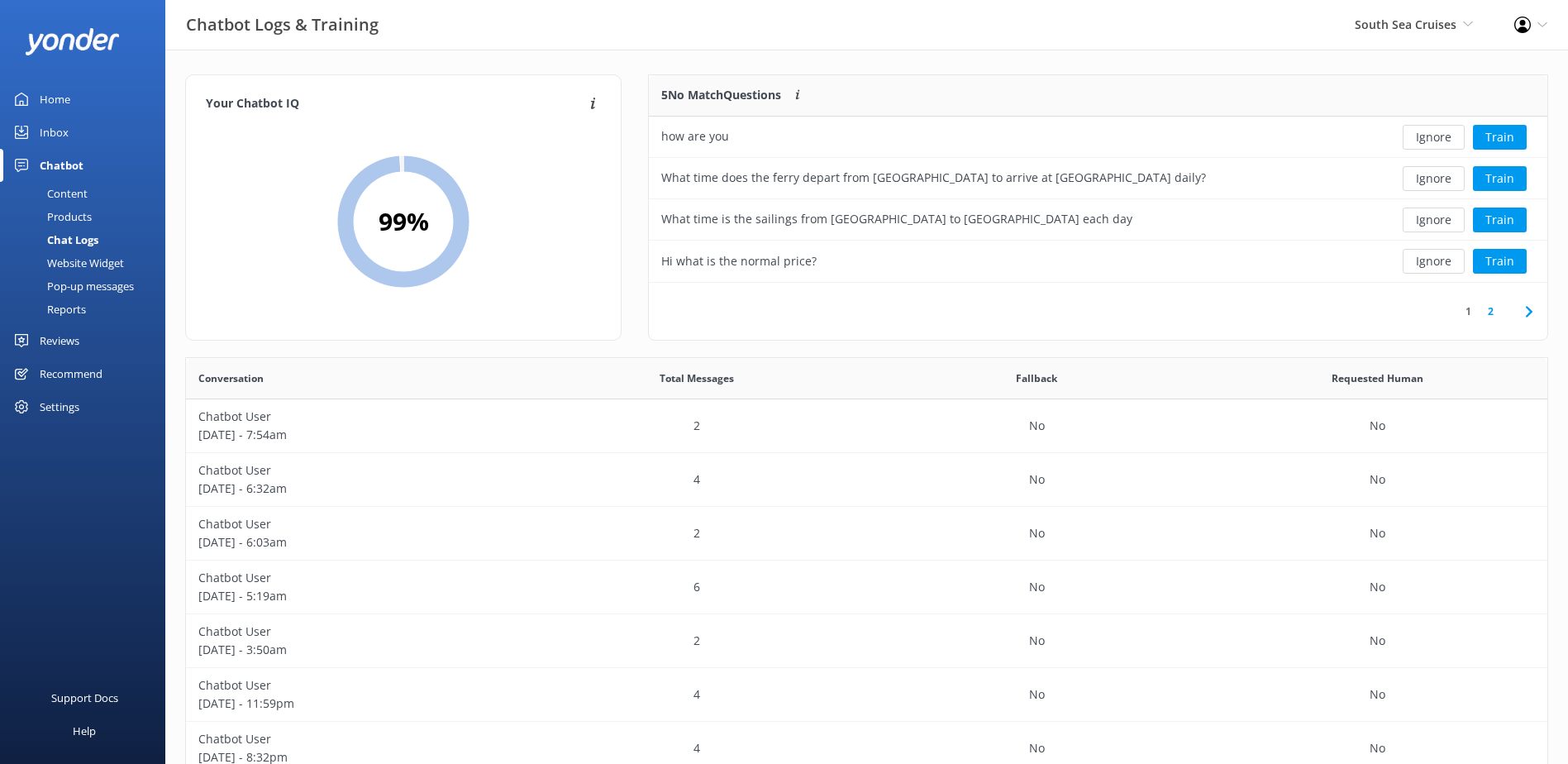
click at [1443, 135] on button "Ignore" at bounding box center [1433, 137] width 62 height 25
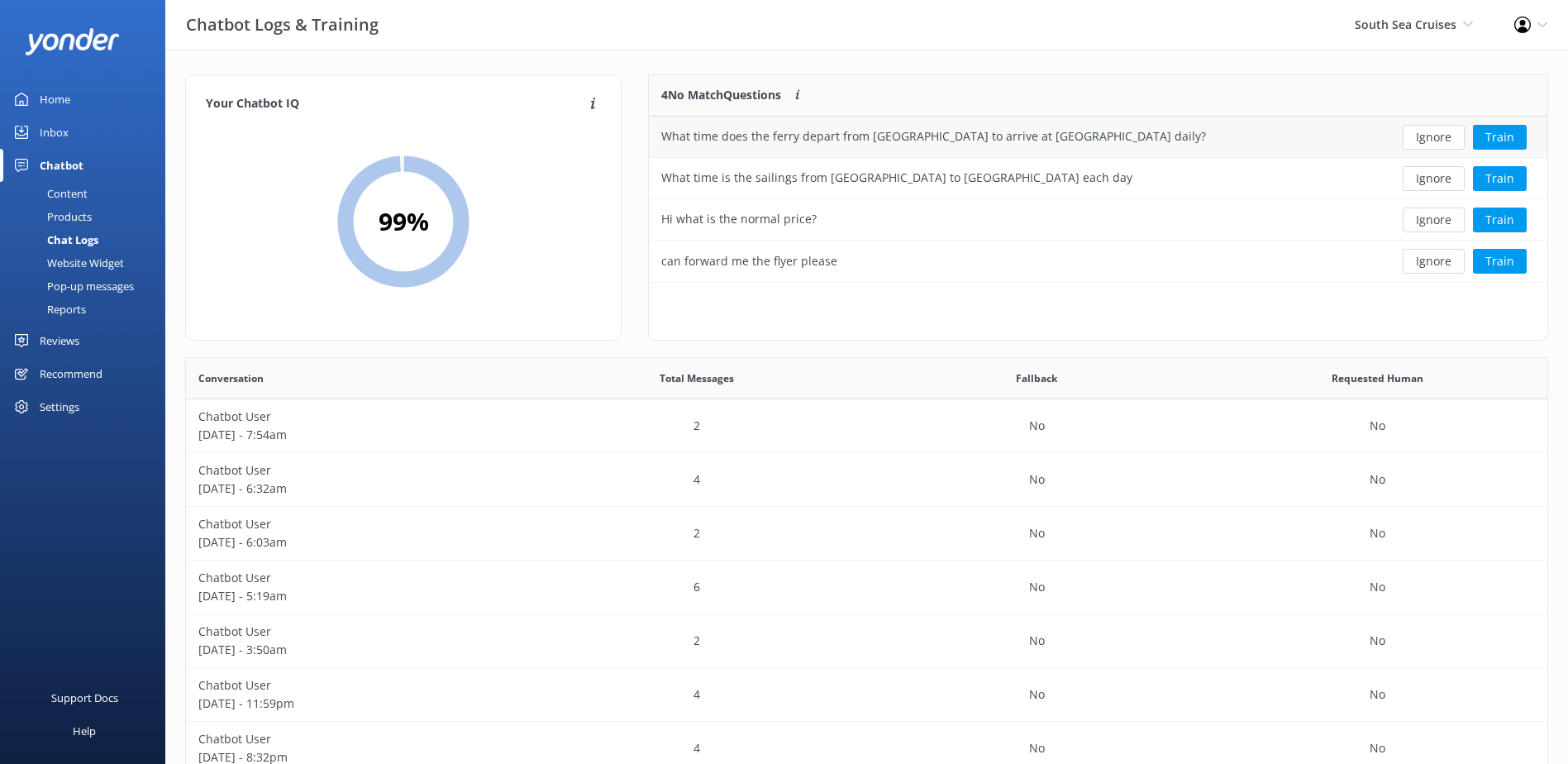
click at [1437, 132] on button "Ignore" at bounding box center [1433, 137] width 62 height 25
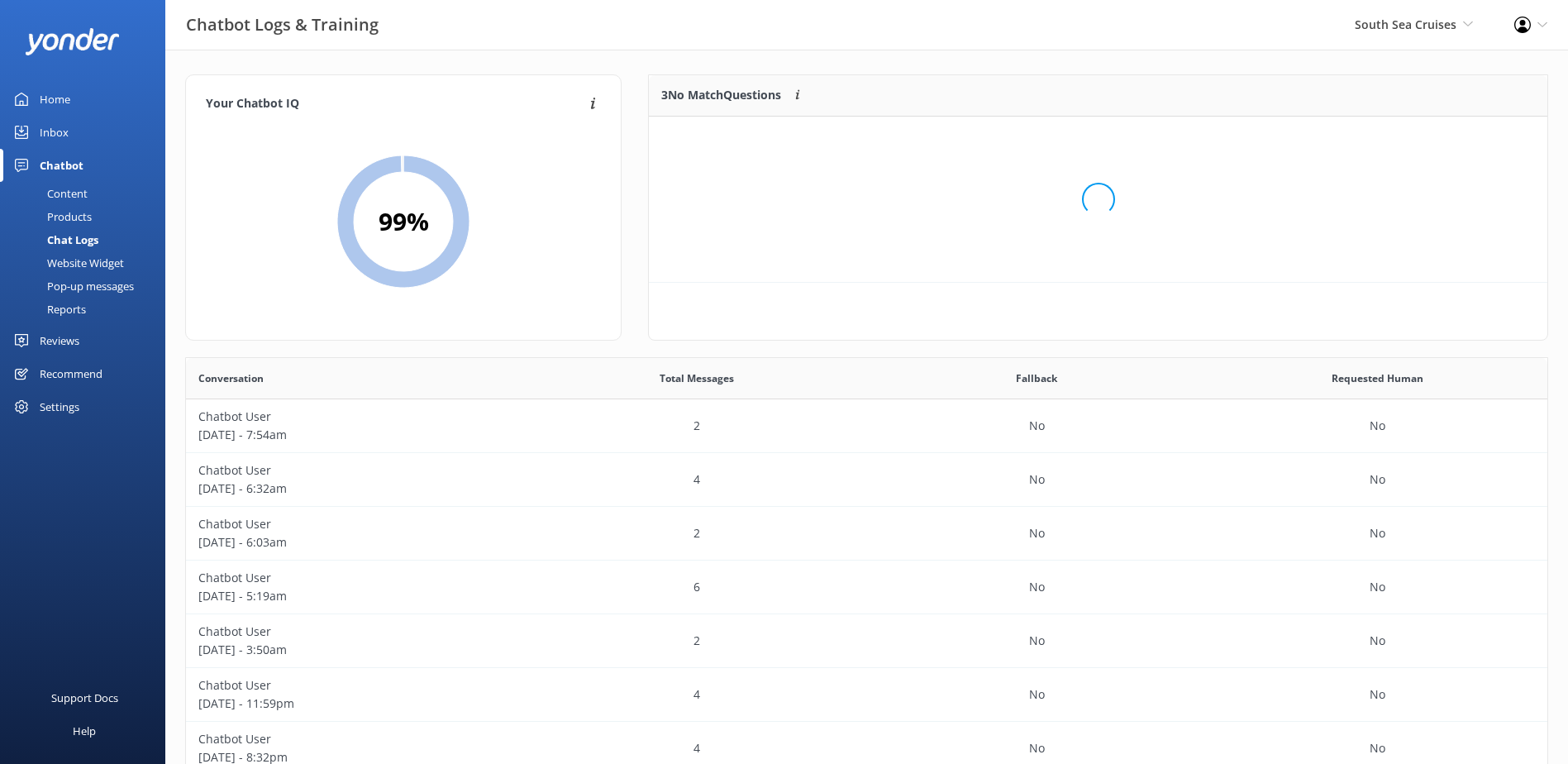
scroll to position [153, 885]
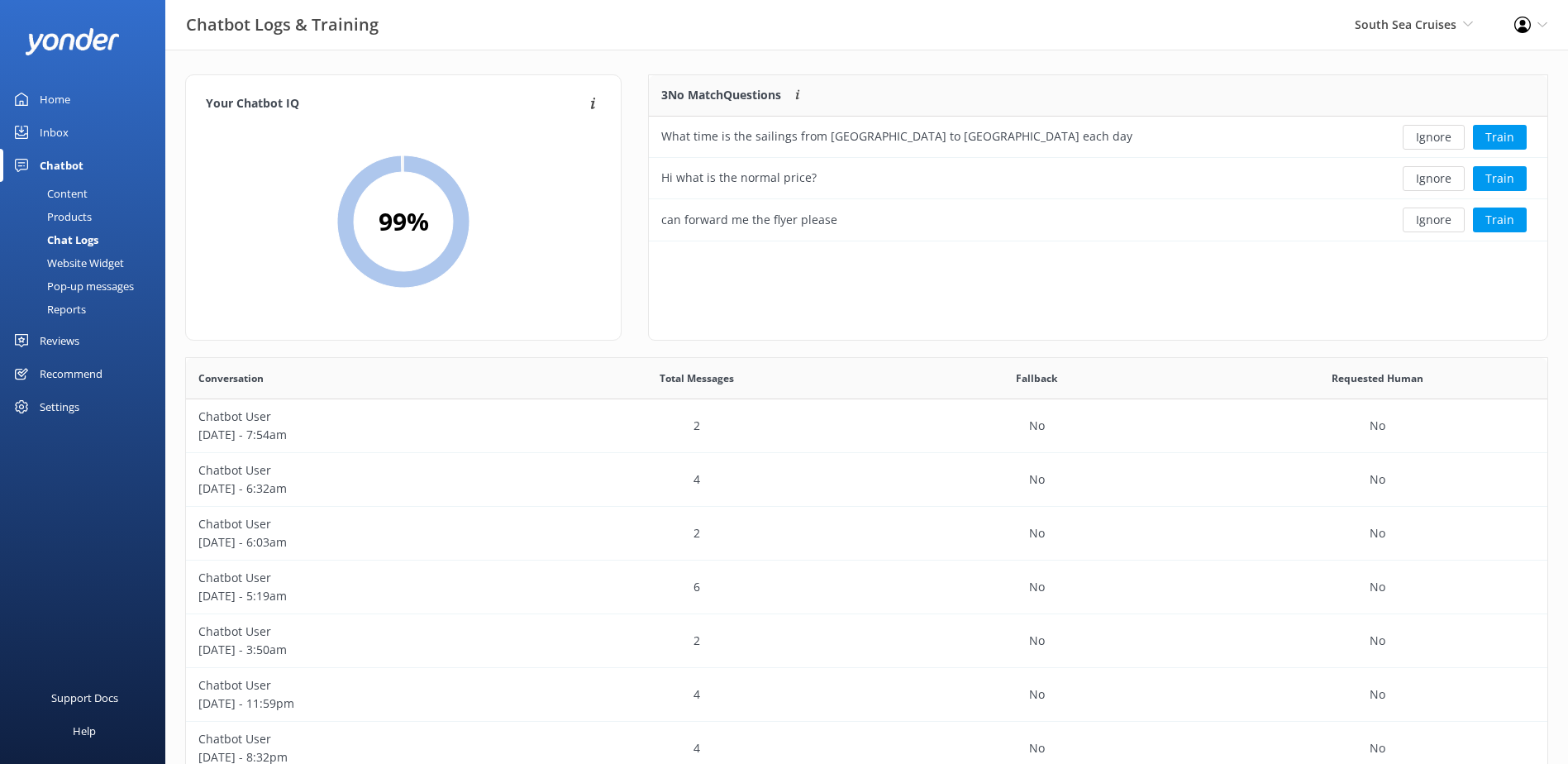
click at [1437, 131] on button "Ignore" at bounding box center [1433, 137] width 62 height 25
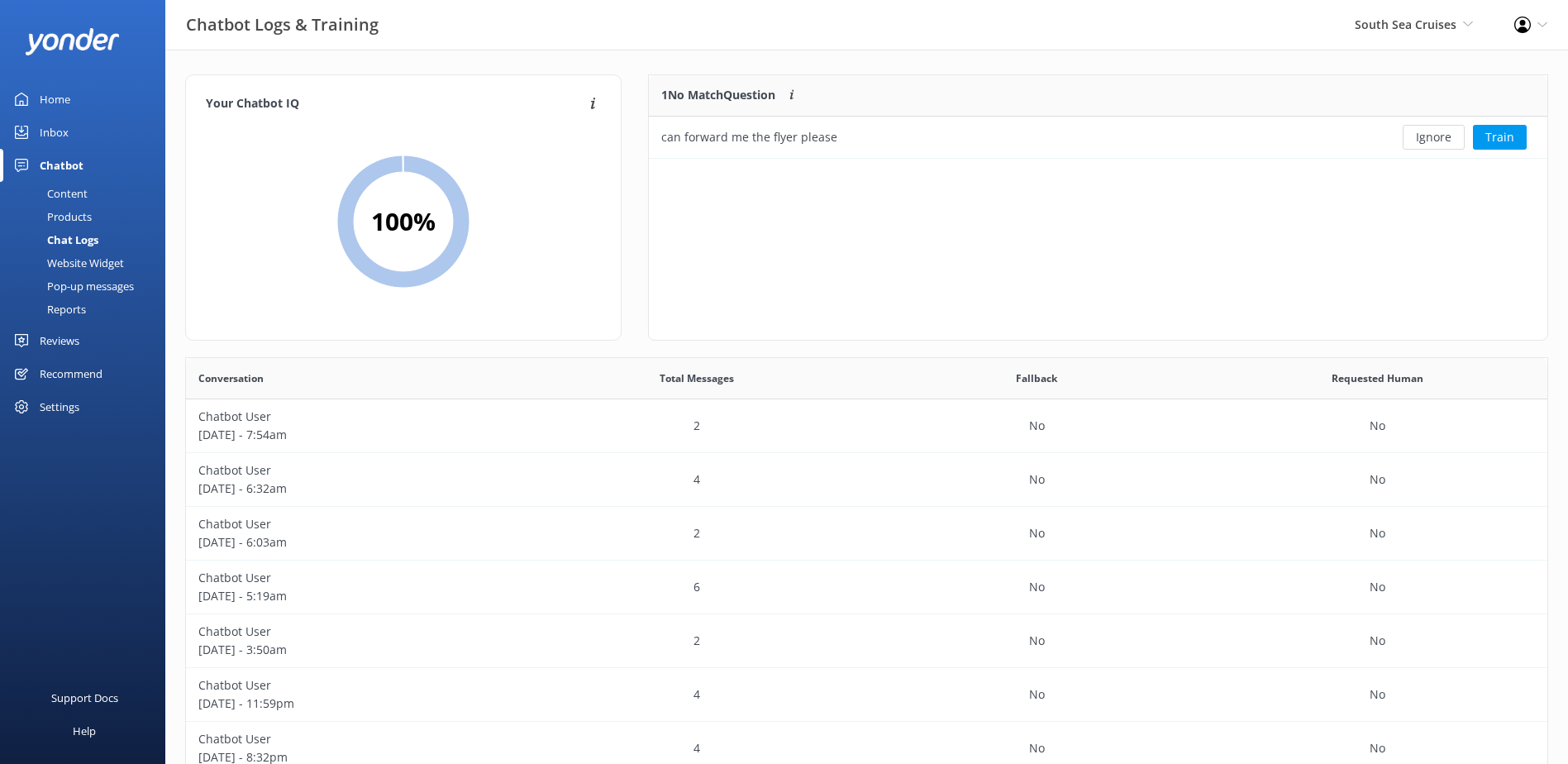
scroll to position [71, 885]
click at [1437, 131] on button "Ignore" at bounding box center [1433, 137] width 62 height 25
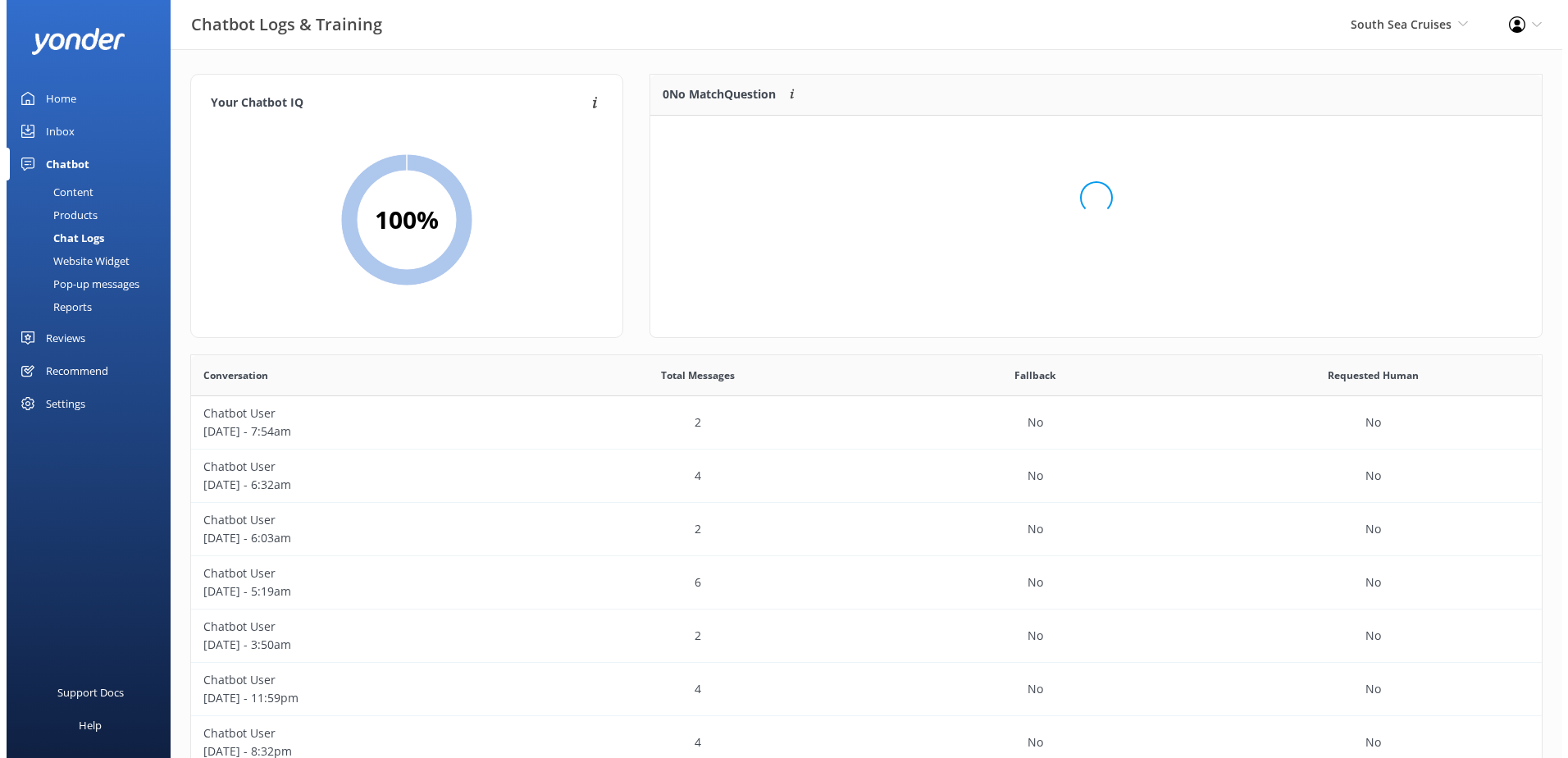
scroll to position [193, 878]
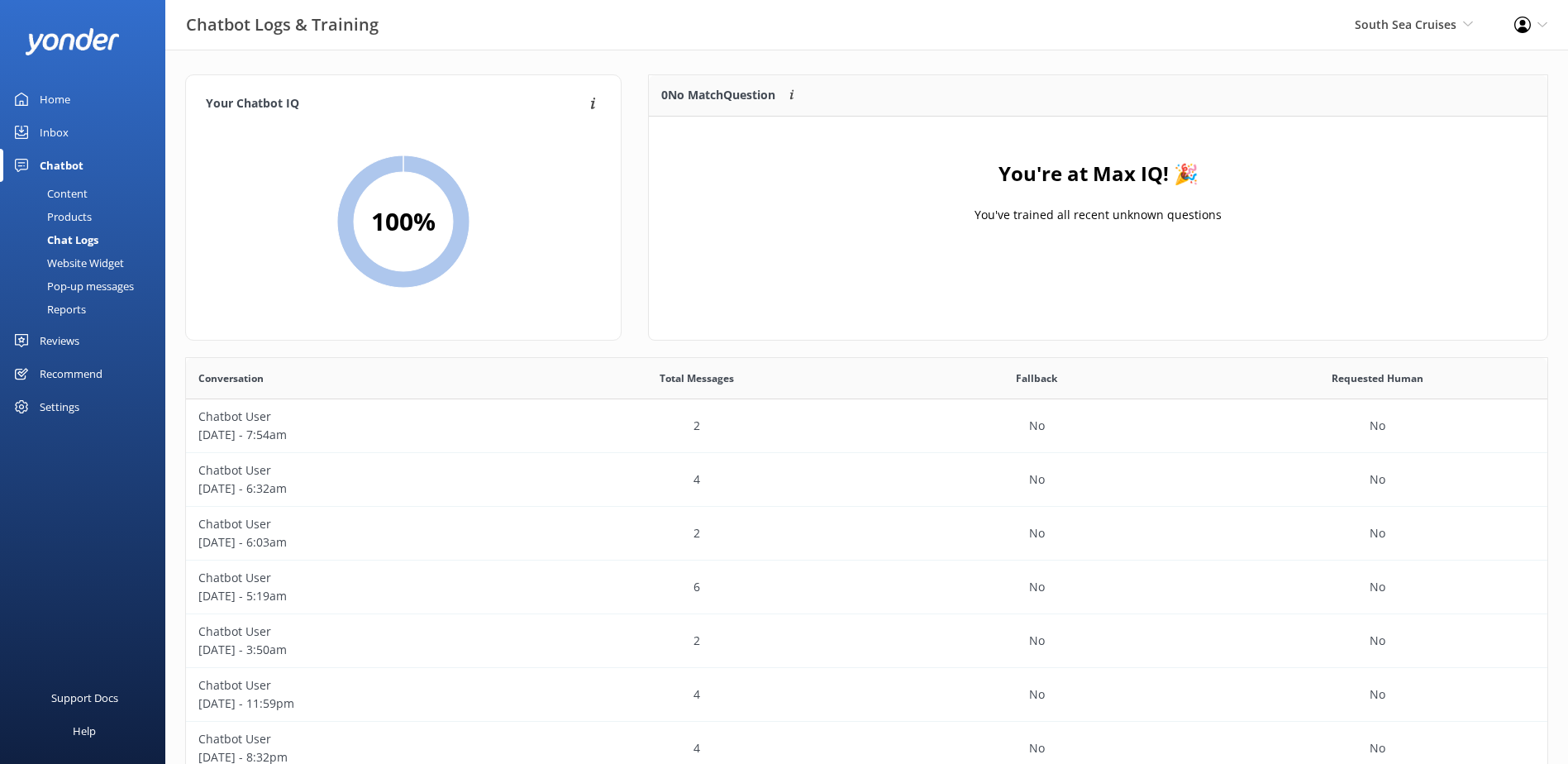
click at [115, 138] on link "Inbox" at bounding box center [82, 131] width 165 height 33
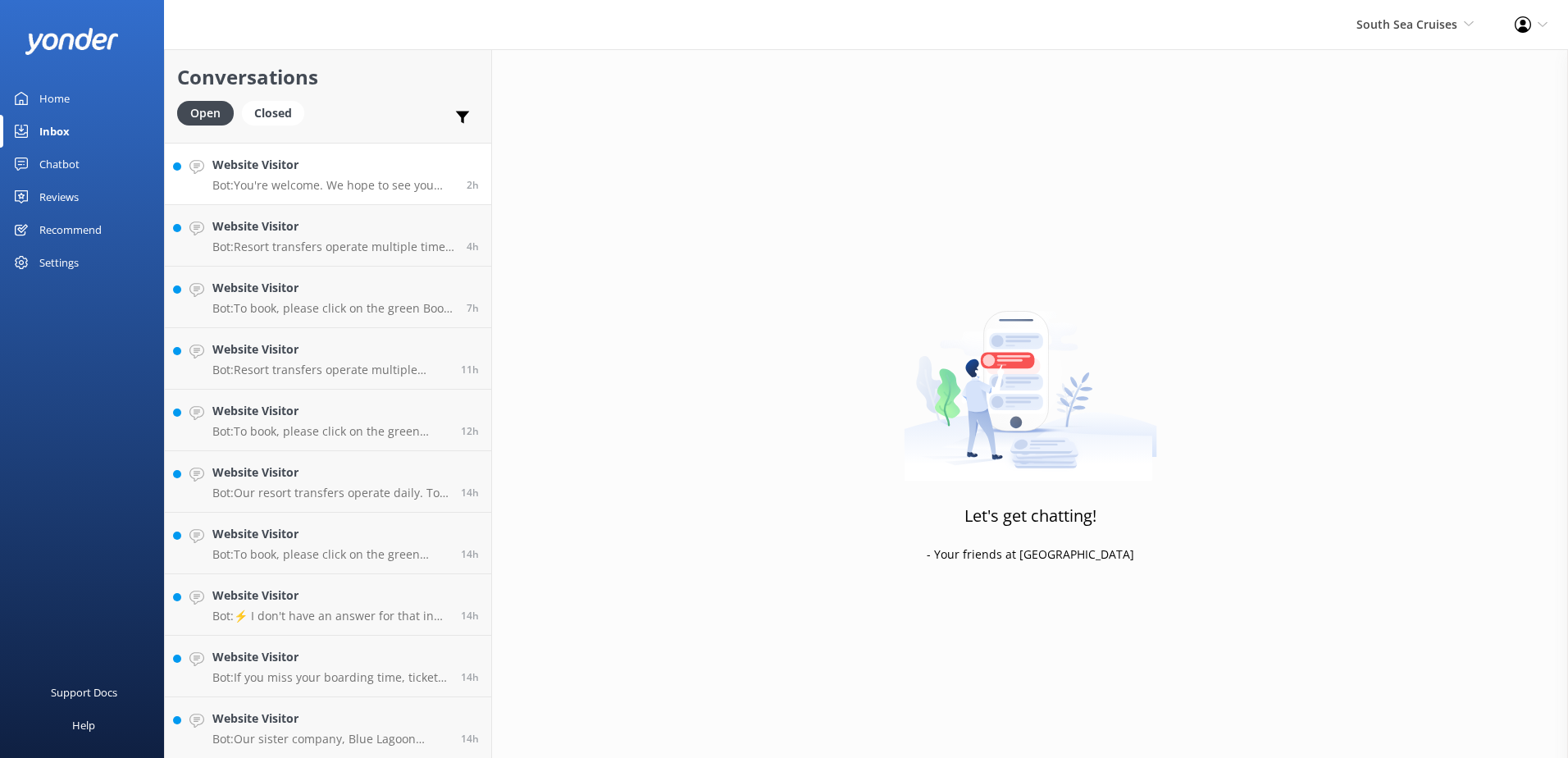
scroll to position [300, 0]
click at [279, 741] on p "Bot: ⚡ I don't have an answer for that in my knowledge base. Please try and rep…" at bounding box center [331, 739] width 236 height 15
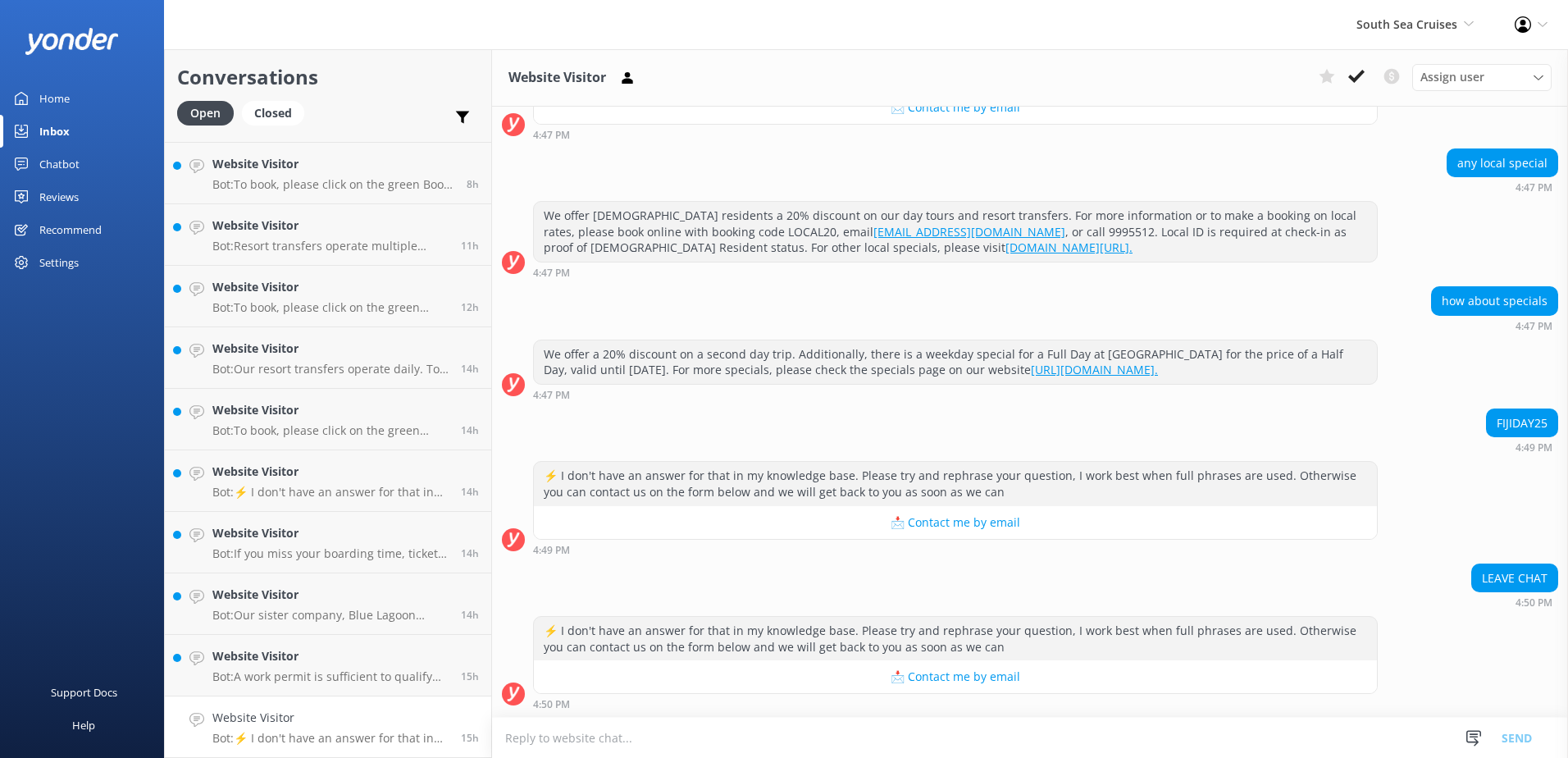
scroll to position [1539, 0]
click at [681, 740] on textarea at bounding box center [1030, 738] width 1076 height 40
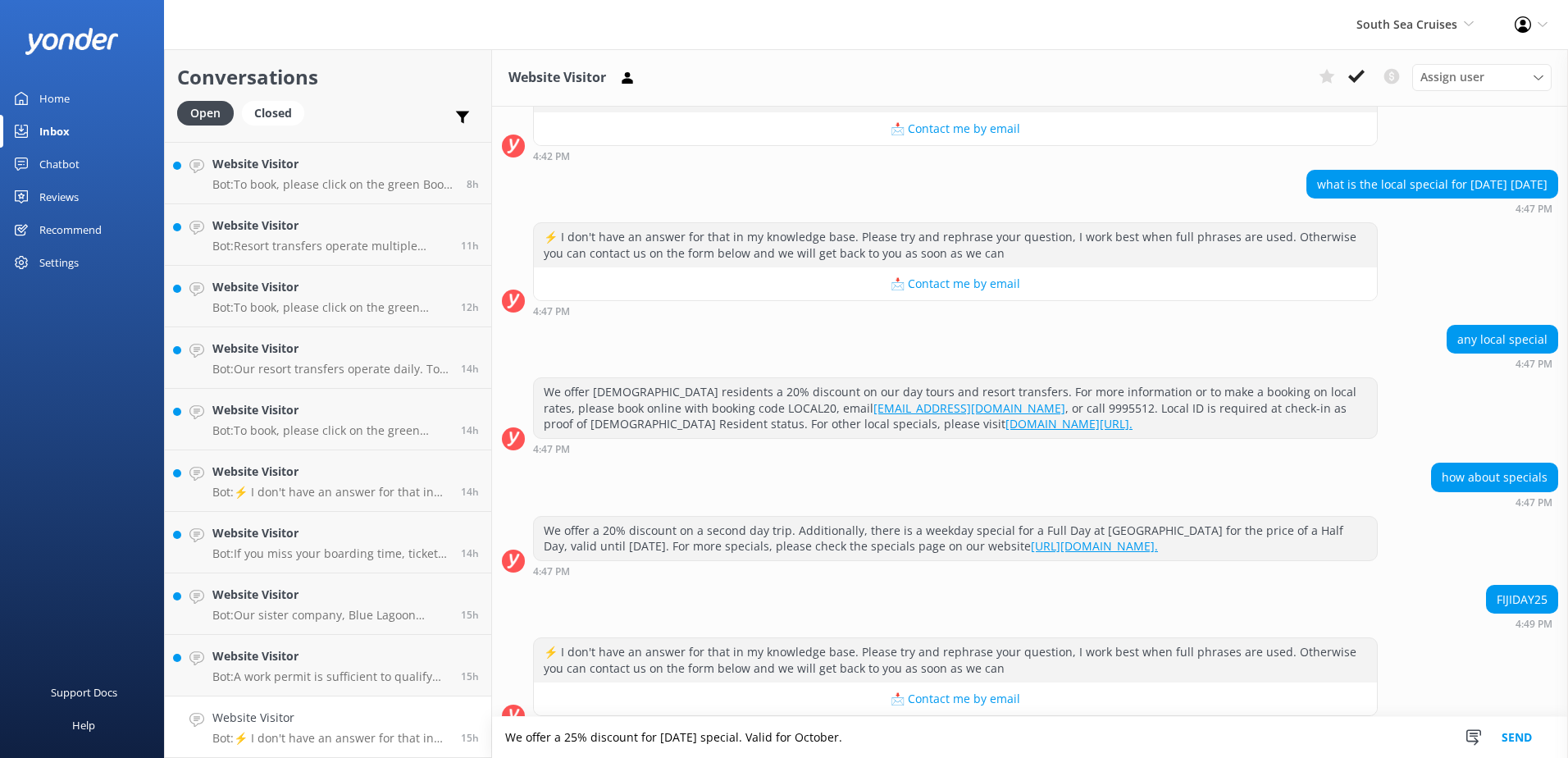
scroll to position [1458, 0]
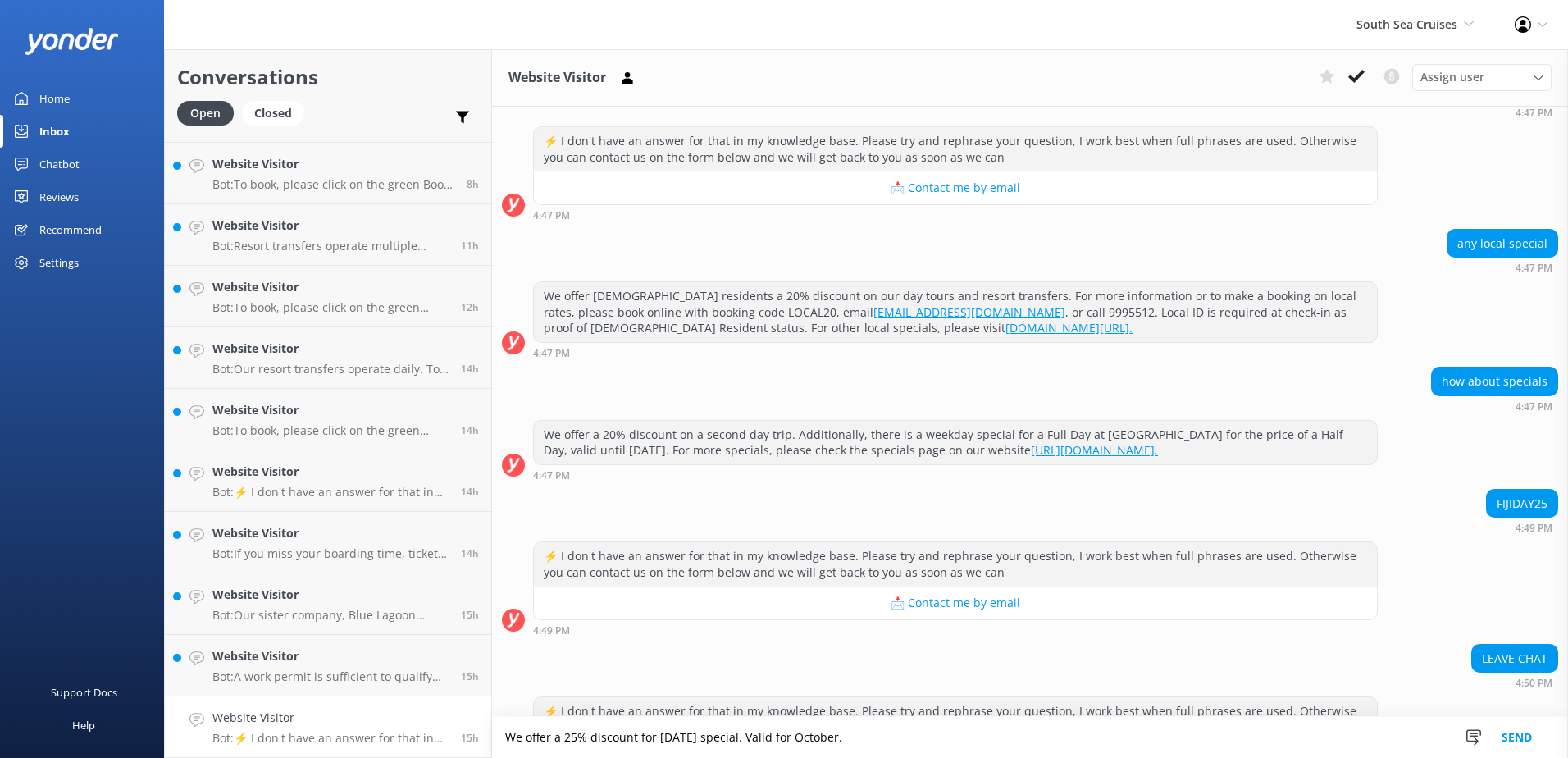
type textarea "We offer a 25% discount for [DATE] special. Valid for October."
click at [1523, 738] on button "Send" at bounding box center [1517, 737] width 61 height 41
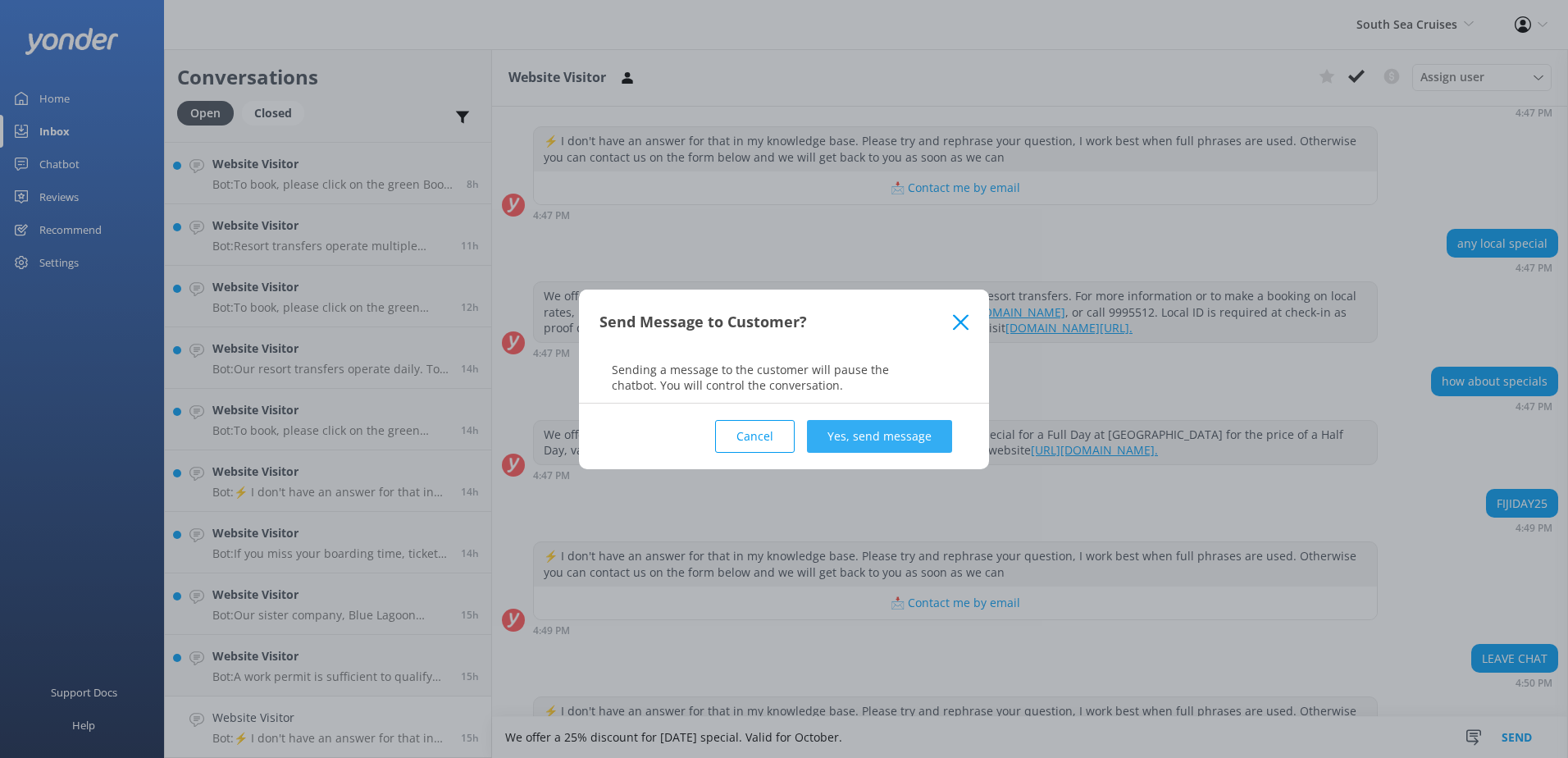
click at [935, 442] on button "Yes, send message" at bounding box center [879, 436] width 146 height 33
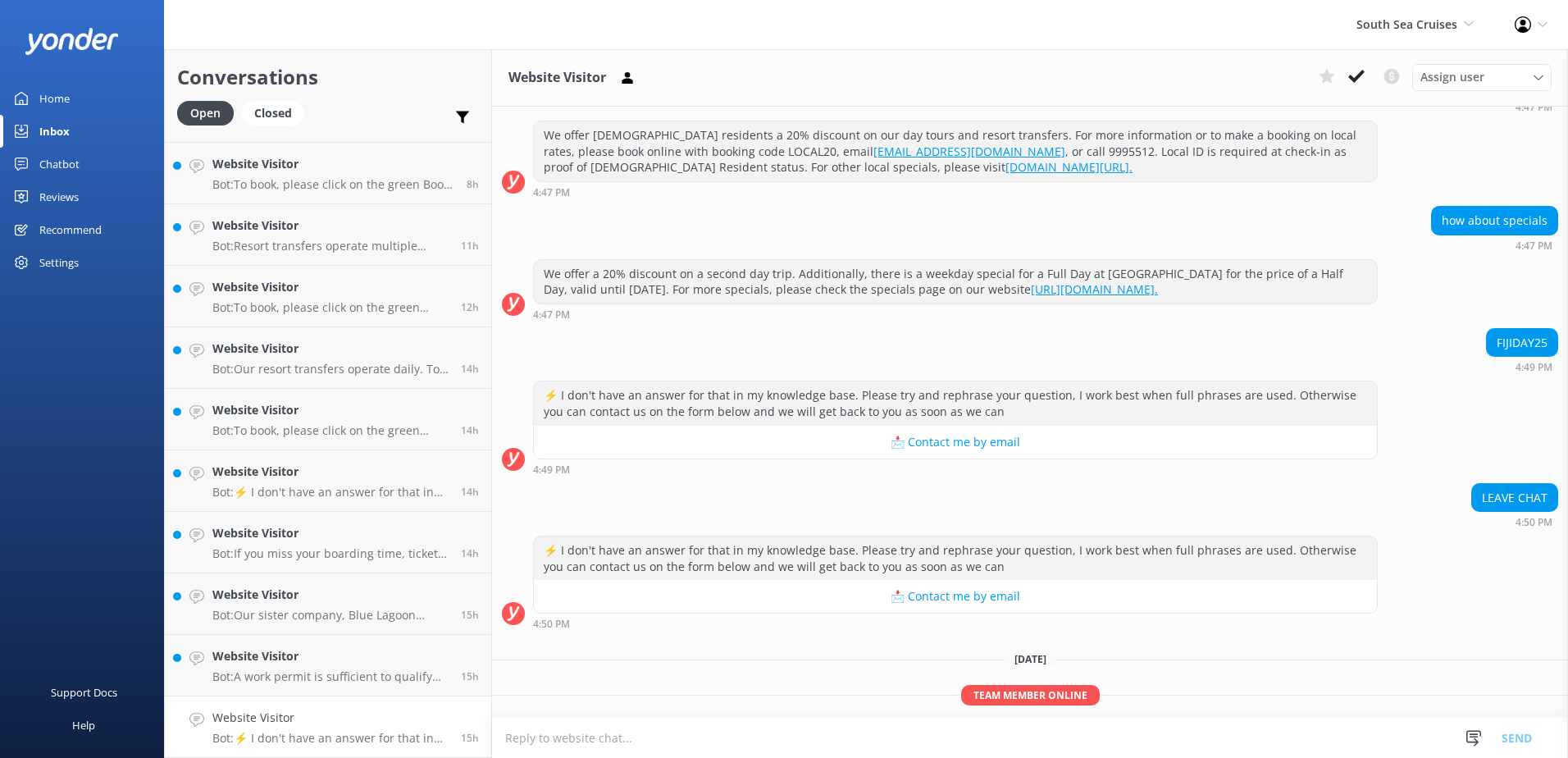
scroll to position [1677, 0]
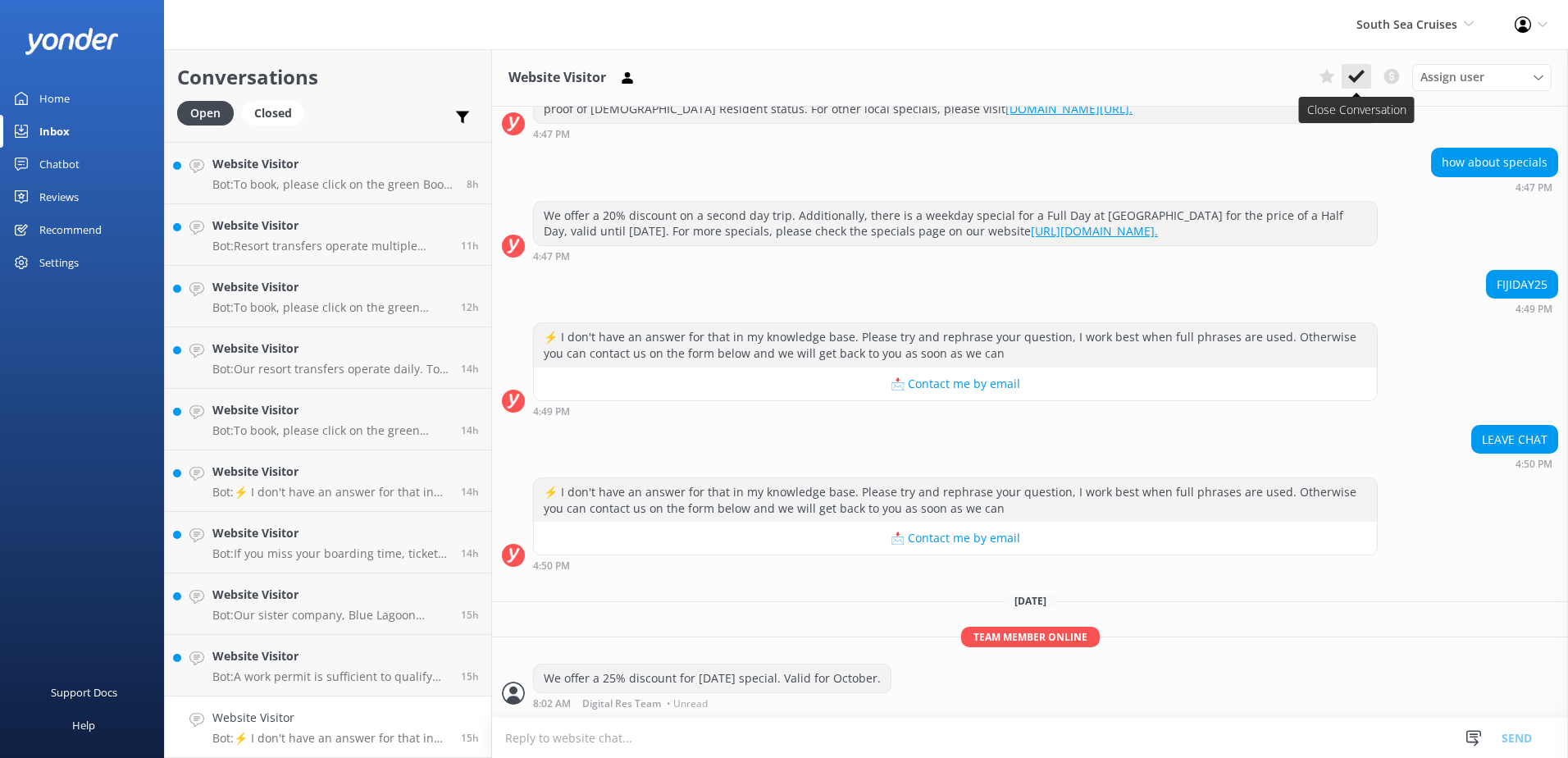
click at [1364, 80] on icon at bounding box center [1356, 76] width 16 height 16
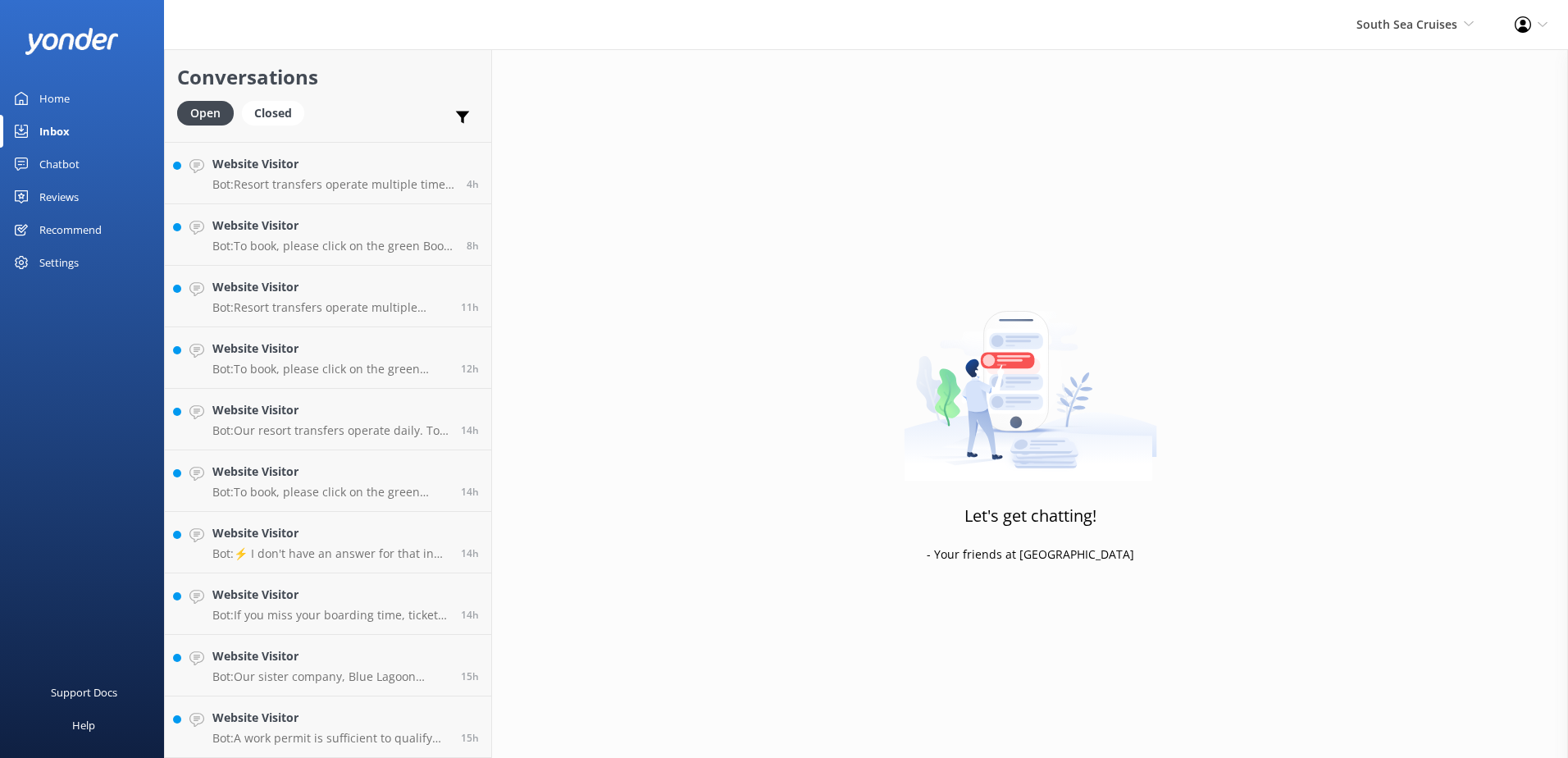
scroll to position [239, 0]
click at [395, 721] on h4 "Website Visitor" at bounding box center [331, 717] width 236 height 18
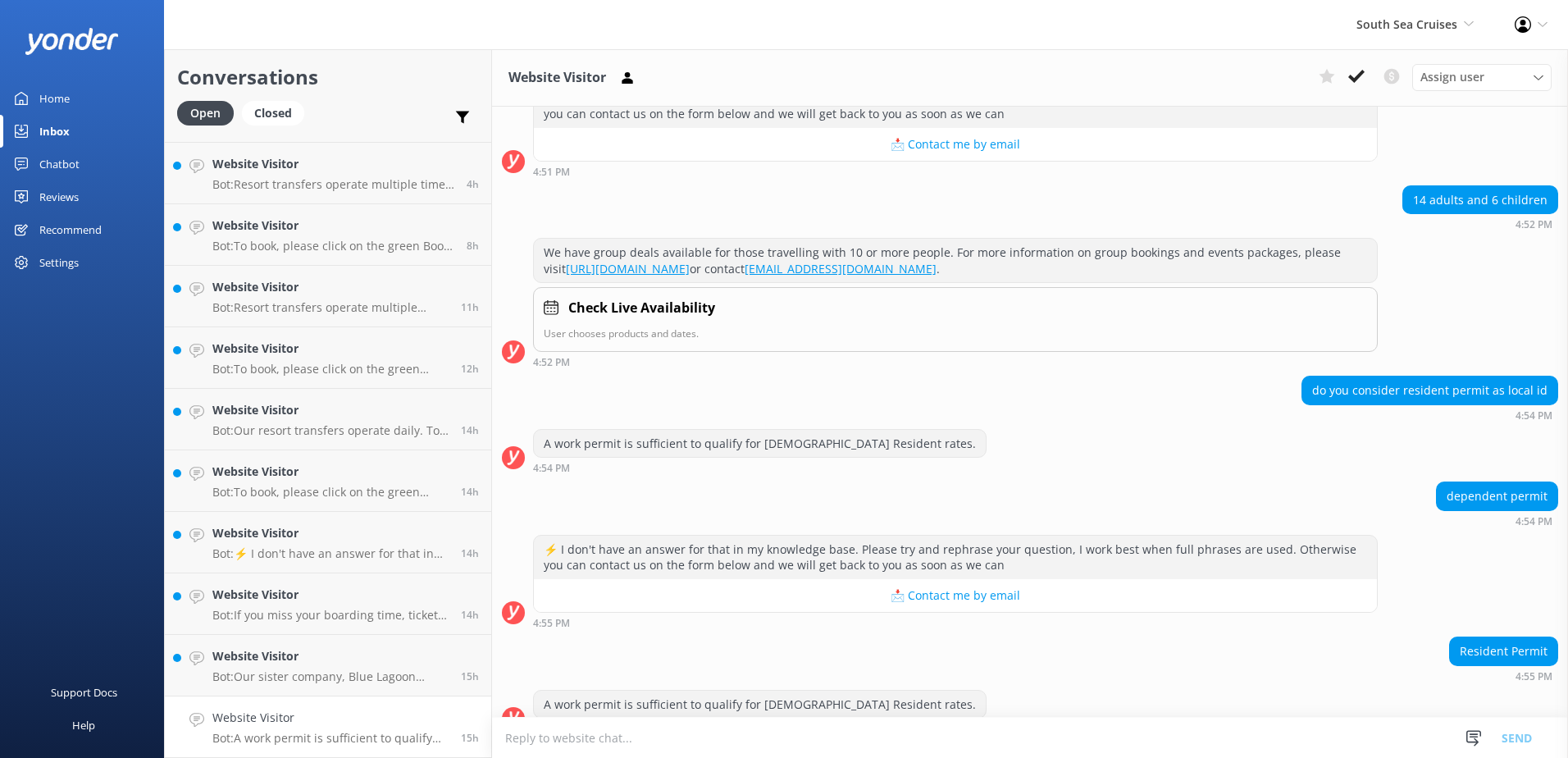
scroll to position [510, 0]
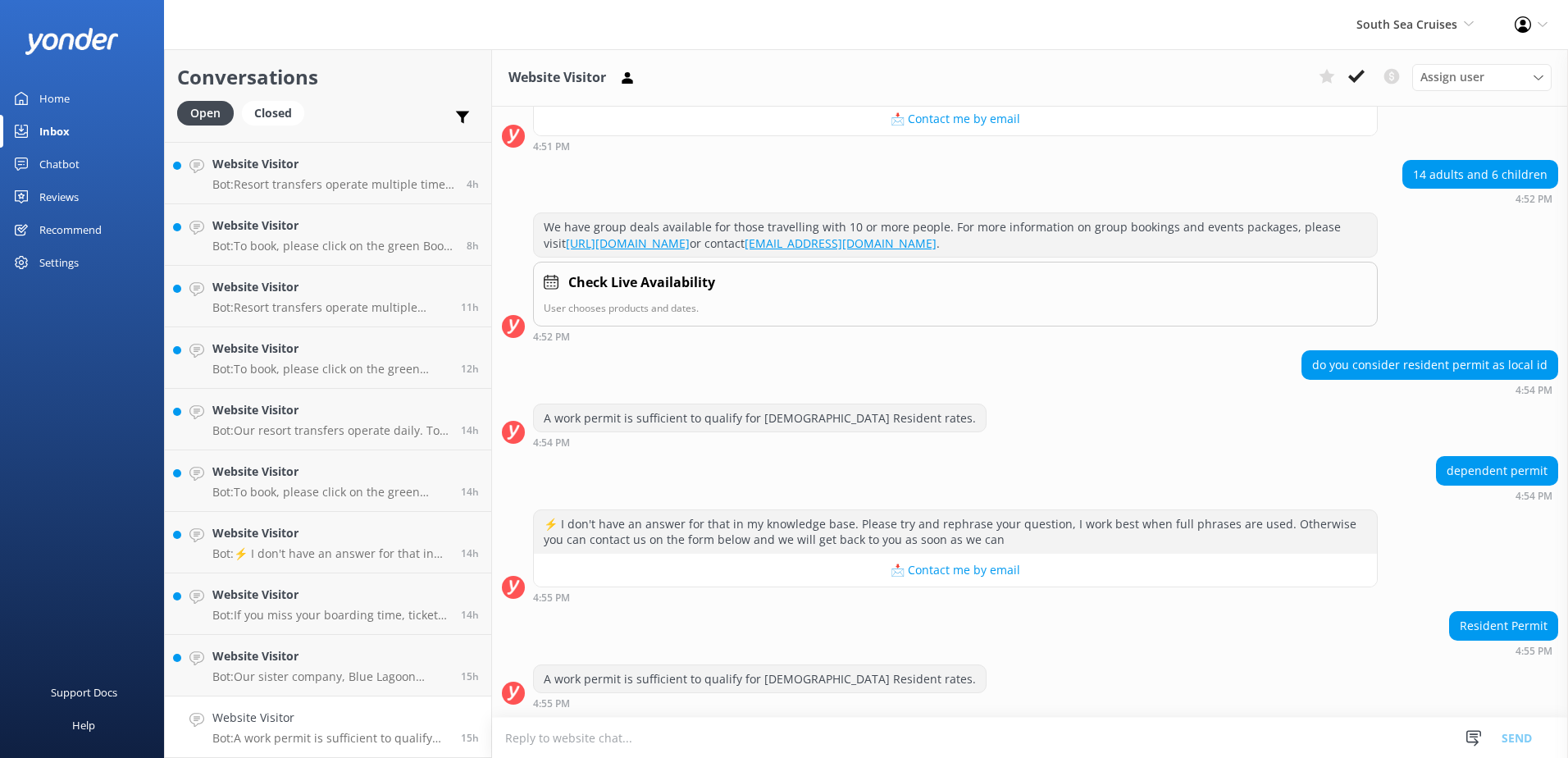
click at [397, 731] on p "Bot: A work permit is sufficient to qualify for [DEMOGRAPHIC_DATA] Resident rat…" at bounding box center [331, 739] width 236 height 15
click at [1360, 73] on use at bounding box center [1356, 77] width 16 height 13
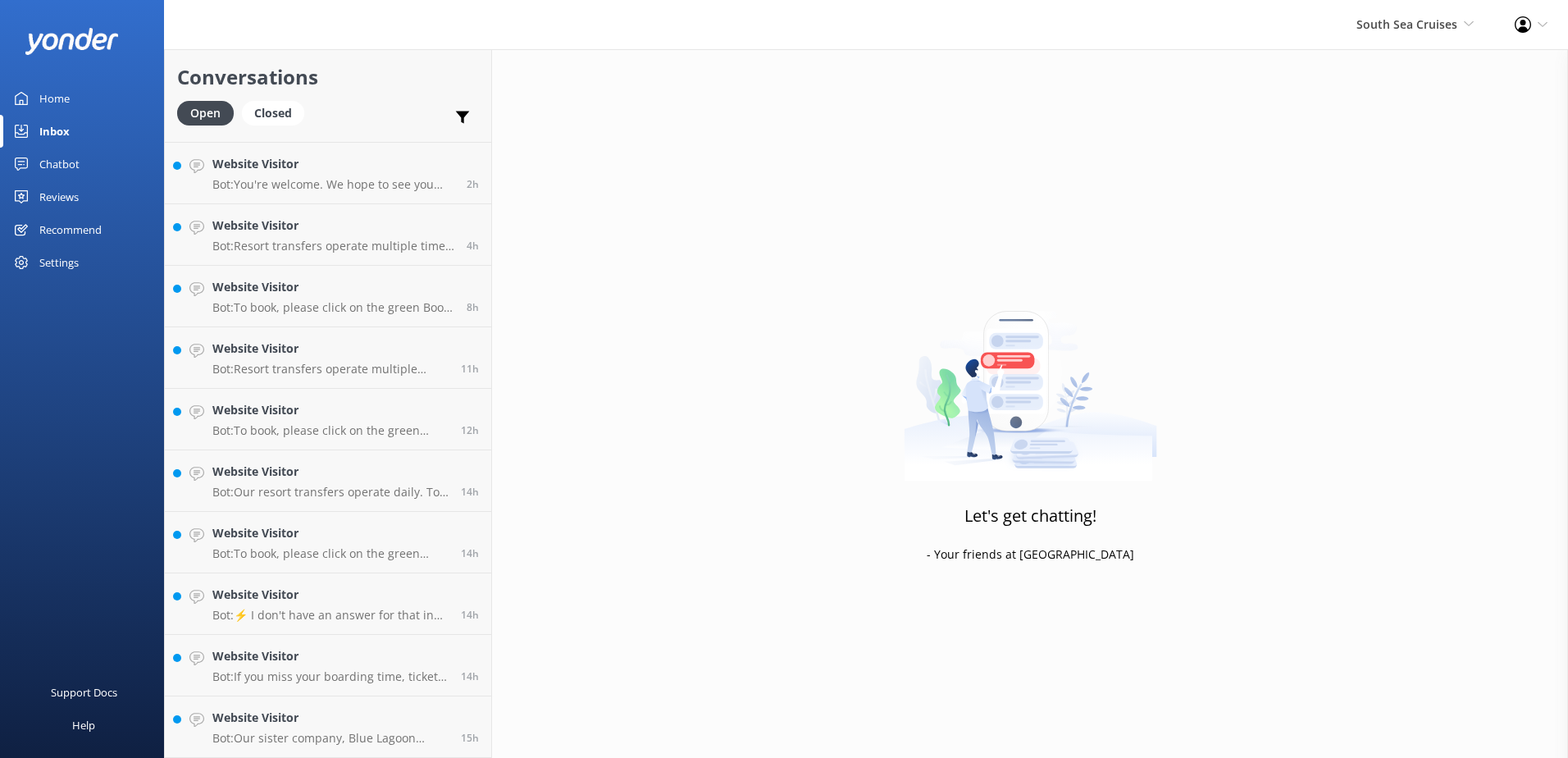
scroll to position [178, 0]
click at [397, 715] on h4 "Website Visitor" at bounding box center [331, 717] width 236 height 18
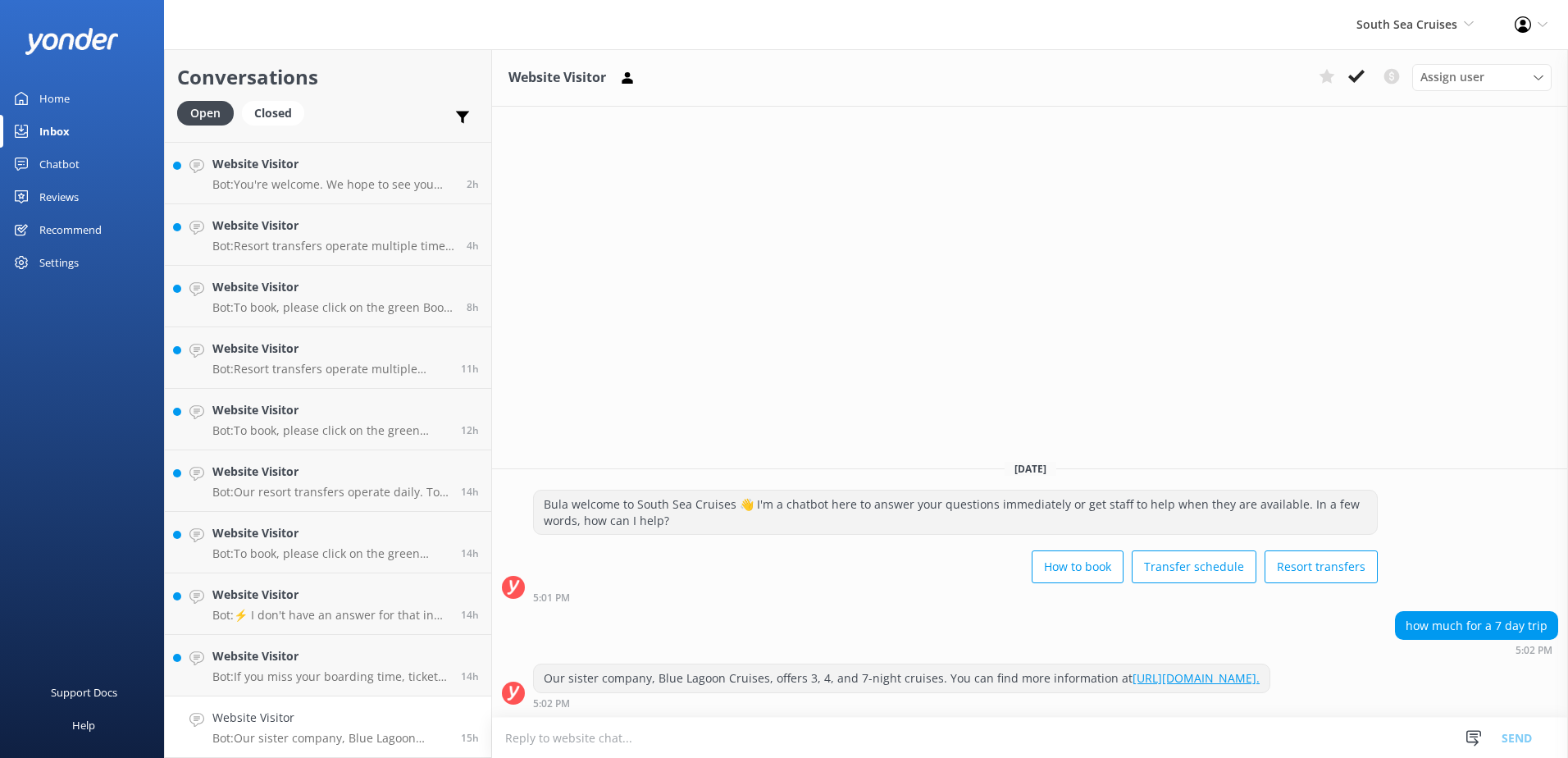
click at [1364, 93] on div "Website Visitor Assign user [PERSON_NAME] [PERSON_NAME] Digital Res Team [PERSO…" at bounding box center [1030, 77] width 1076 height 57
click at [1359, 82] on icon at bounding box center [1356, 76] width 16 height 16
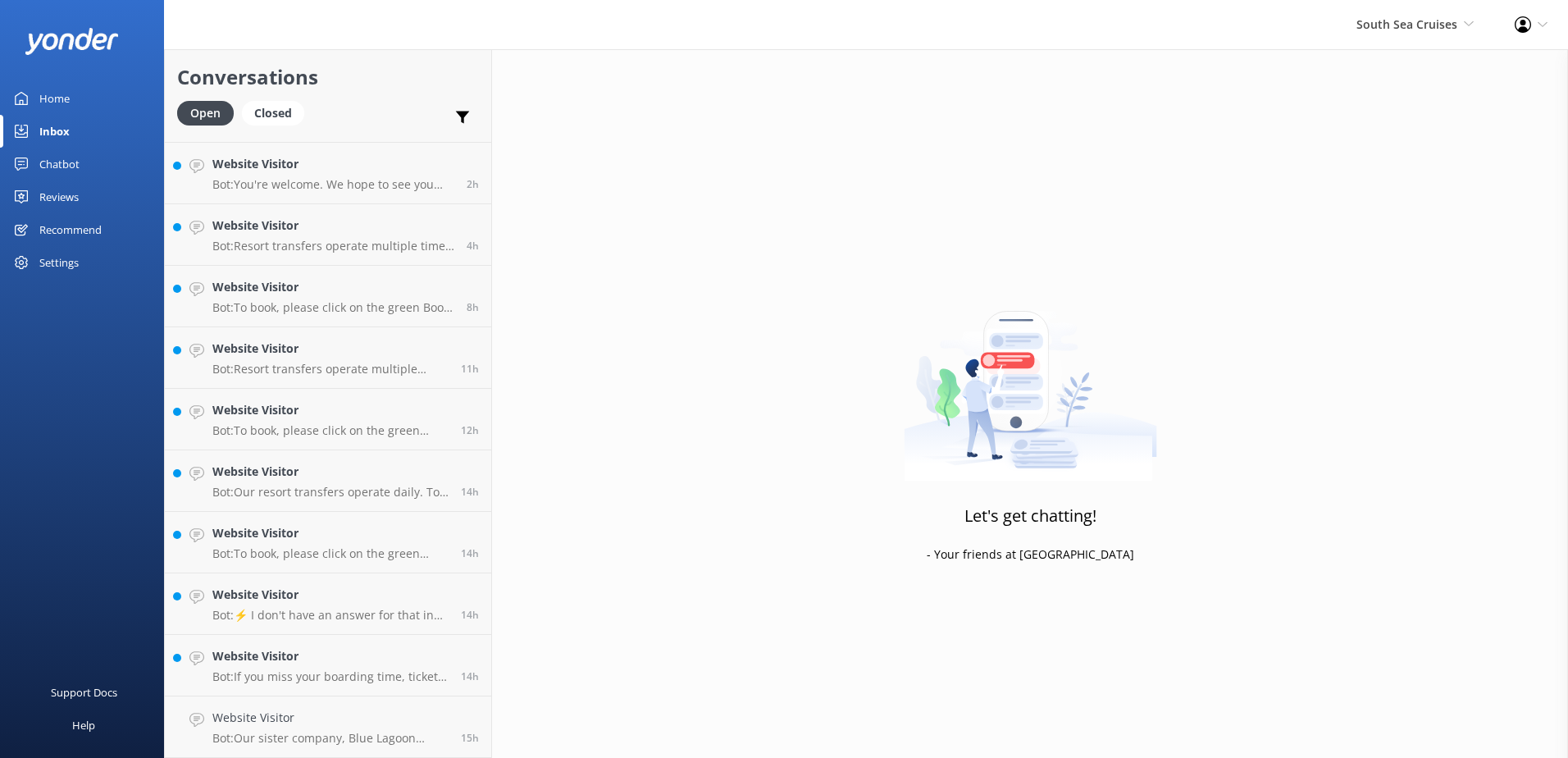
scroll to position [115, 0]
